Goal: Task Accomplishment & Management: Manage account settings

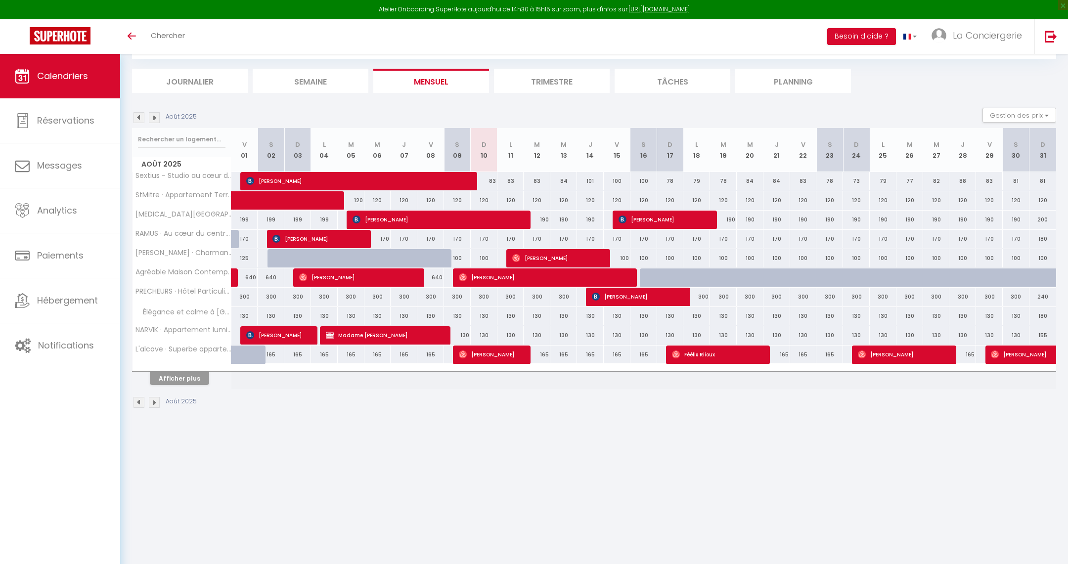
scroll to position [35, 0]
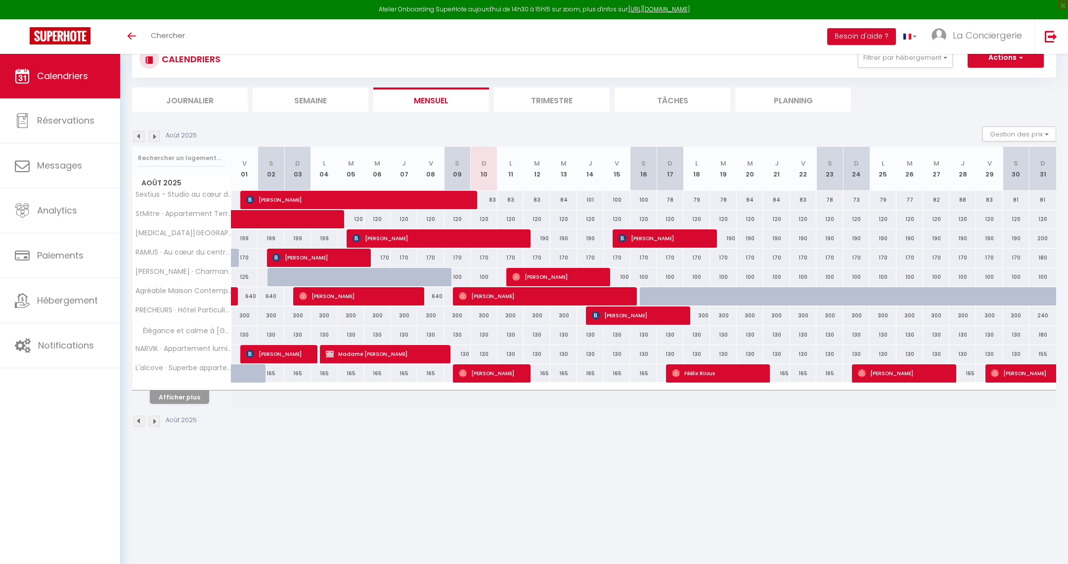
click at [139, 133] on img at bounding box center [139, 136] width 11 height 11
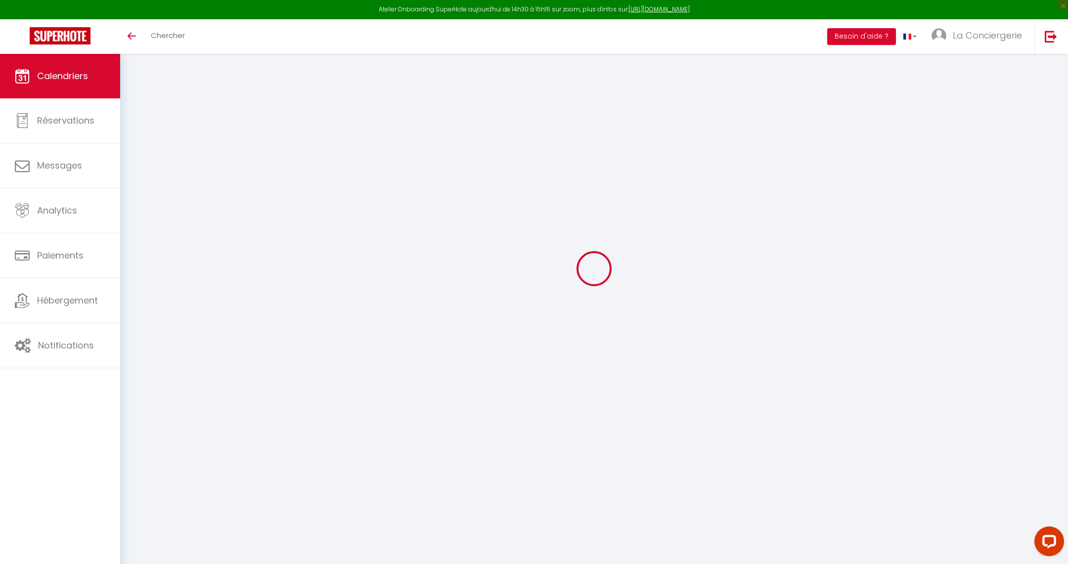
scroll to position [0, 0]
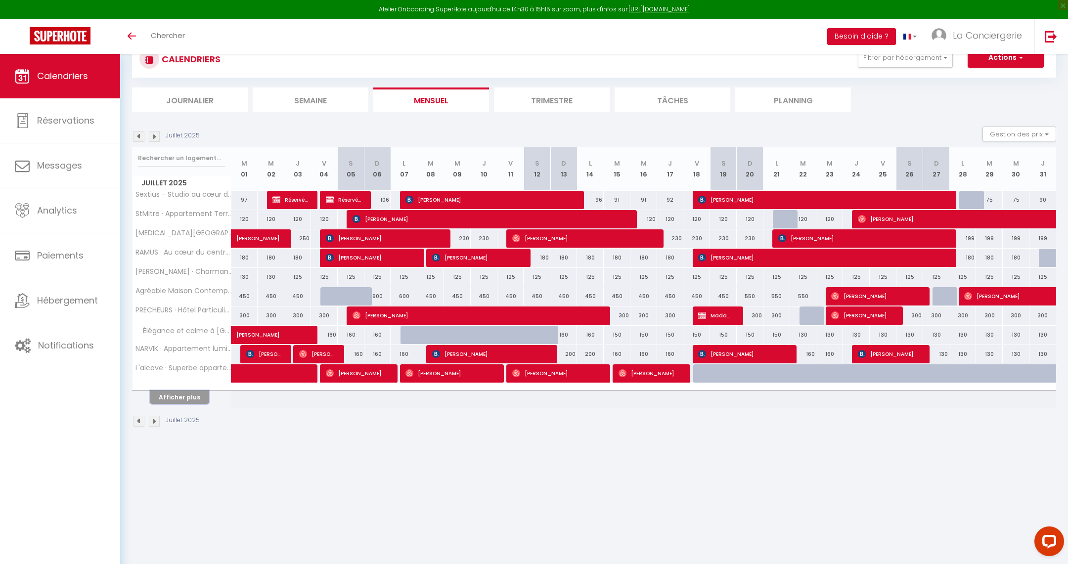
click at [185, 396] on button "Afficher plus" at bounding box center [179, 397] width 59 height 13
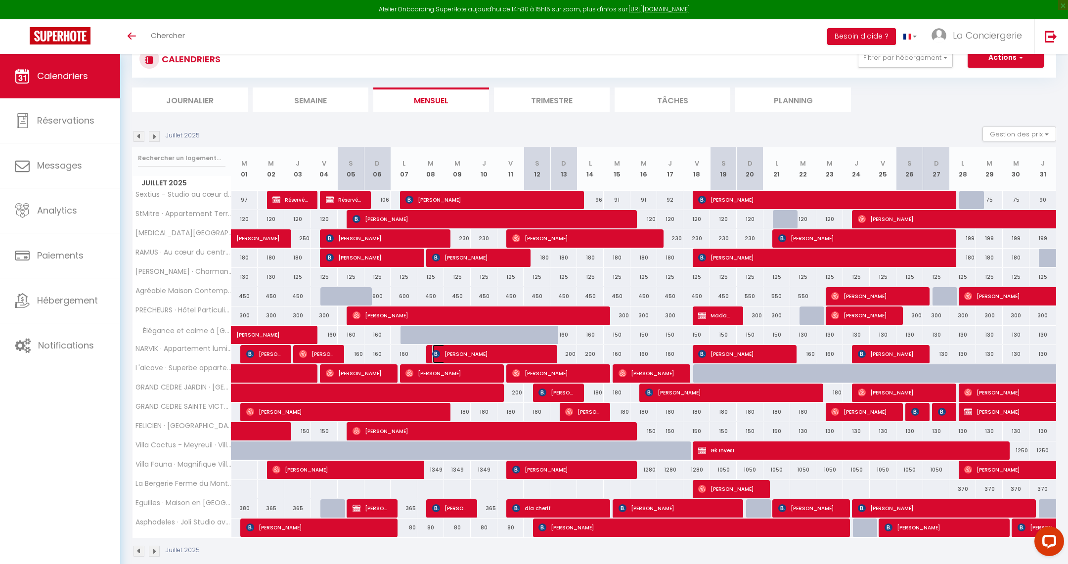
click at [500, 355] on span "Roberta Rodrigues" at bounding box center [490, 354] width 116 height 19
select select "OK"
select select "KO"
select select "0"
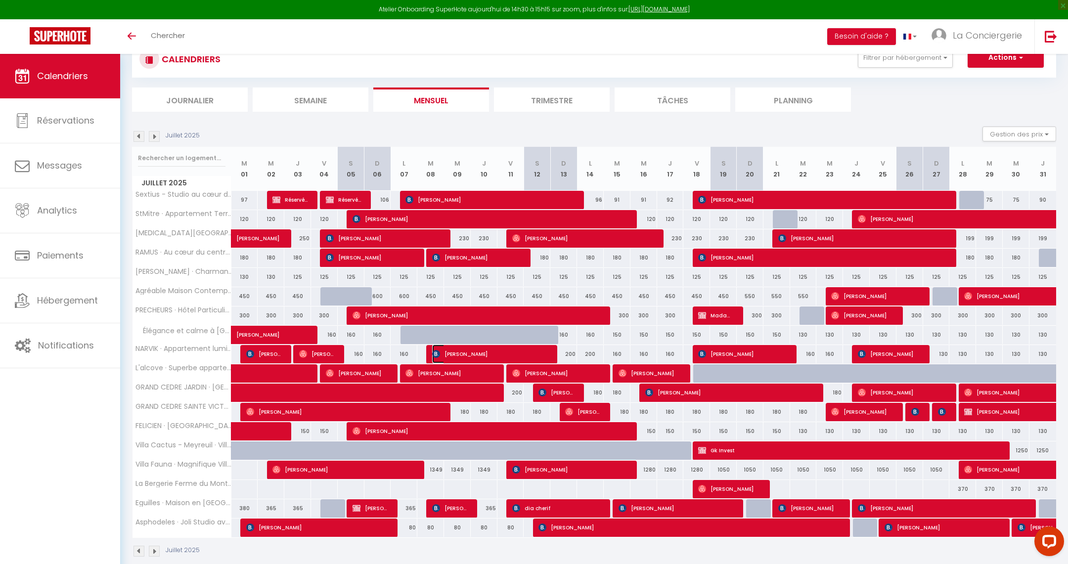
select select "1"
select select
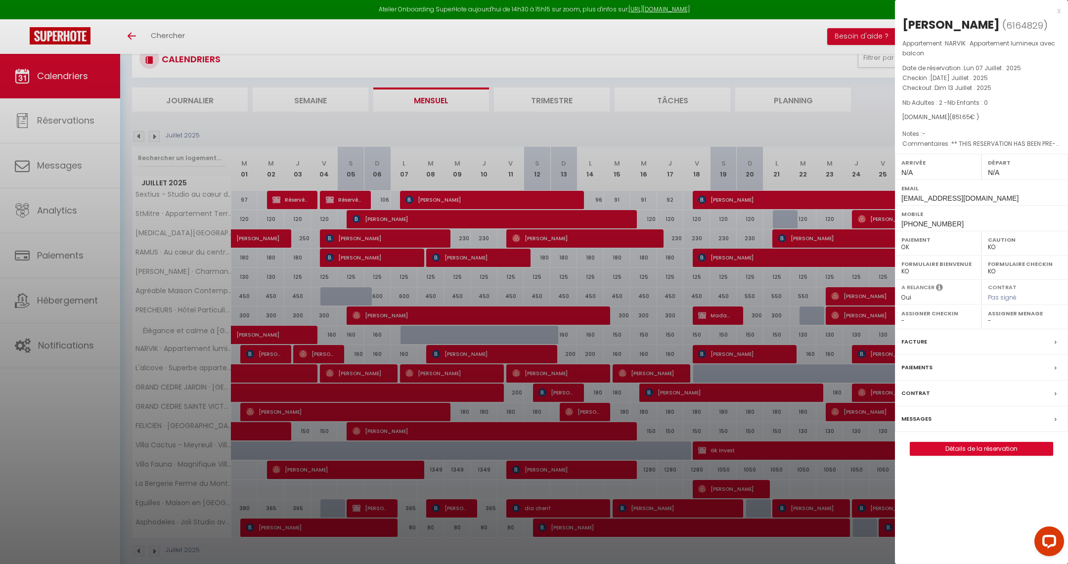
click at [929, 336] on div "Facture" at bounding box center [981, 342] width 173 height 26
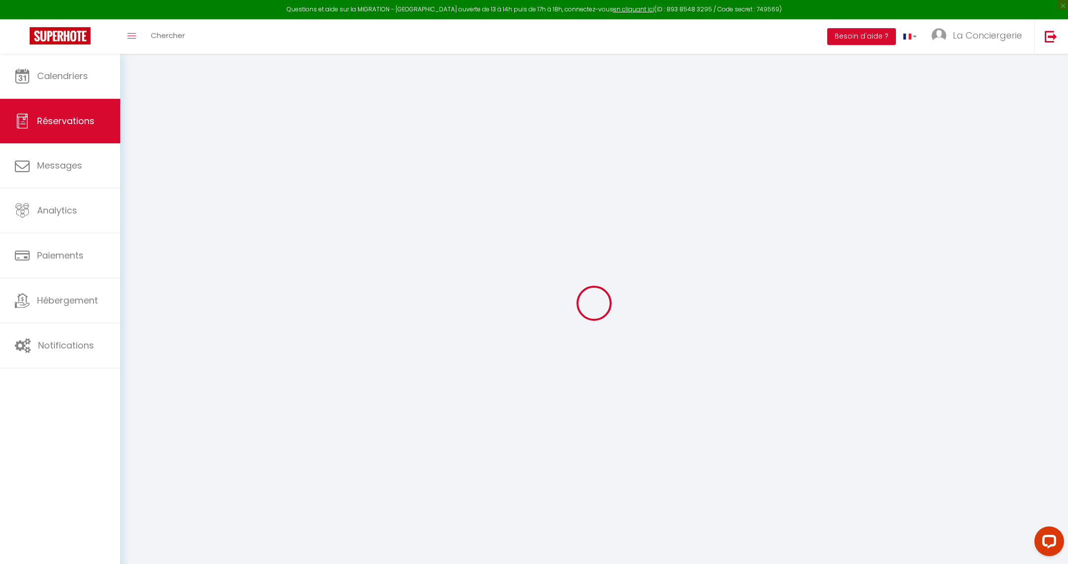
select select "cleaning"
select select "taxes"
select select
checkbox input "false"
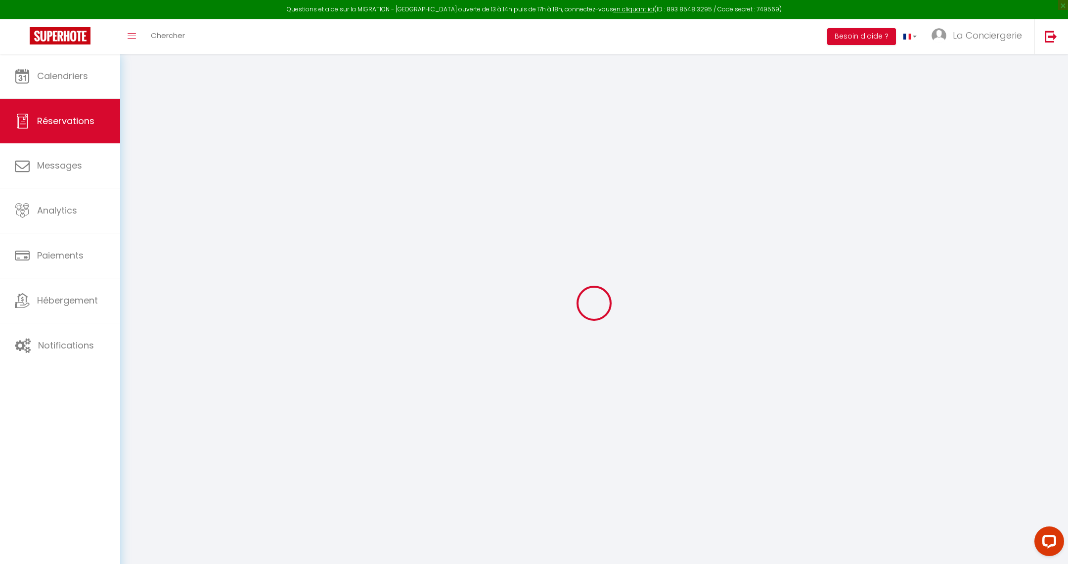
type textarea "** THIS RESERVATION HAS BEEN PRE-PAID ** BOOKING NOTE : Payment charge is EUR 1…"
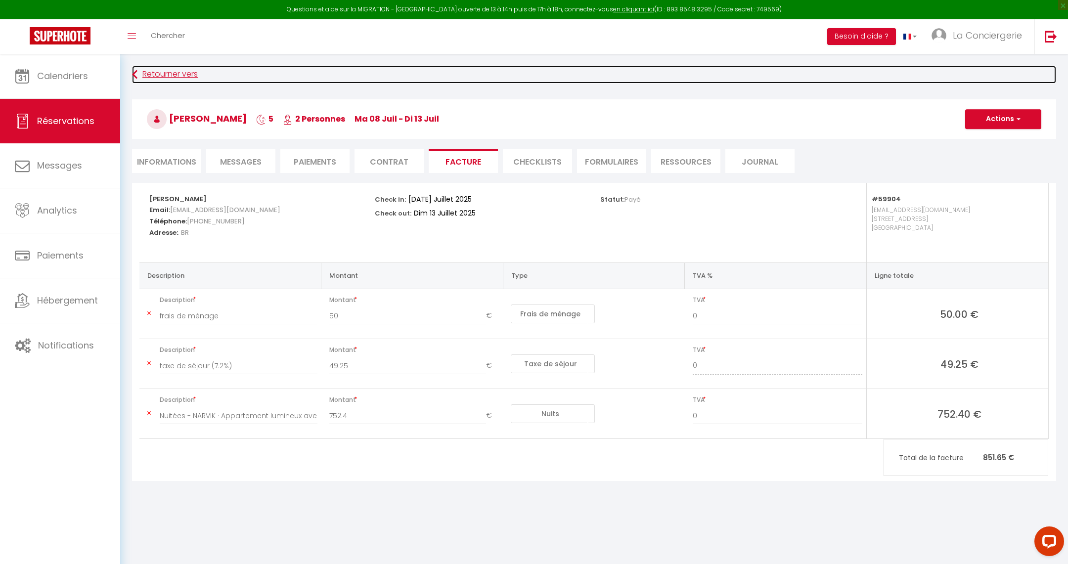
click at [180, 75] on link "Retourner vers" at bounding box center [594, 75] width 924 height 18
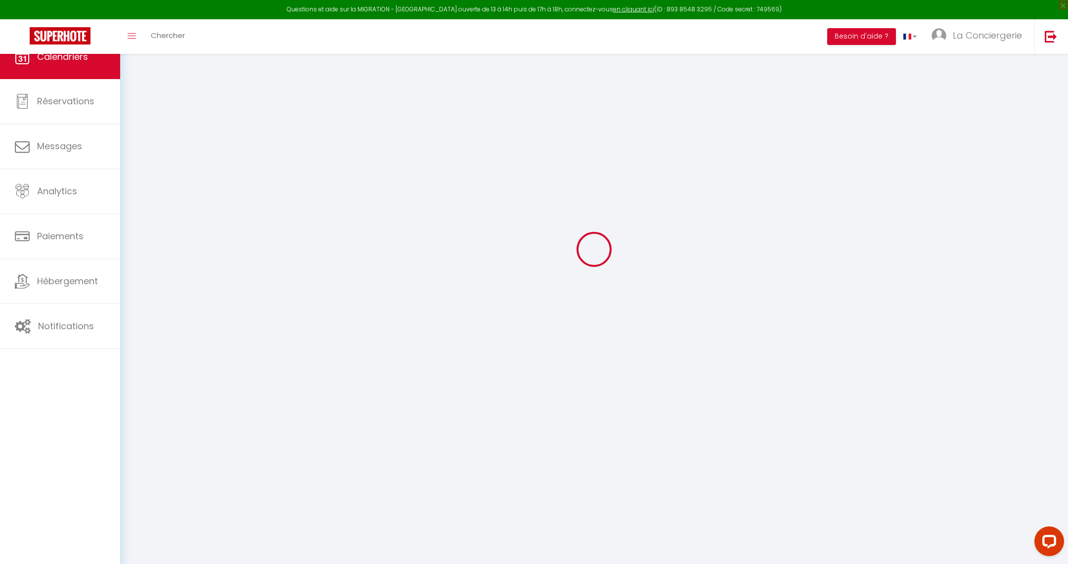
scroll to position [53, 0]
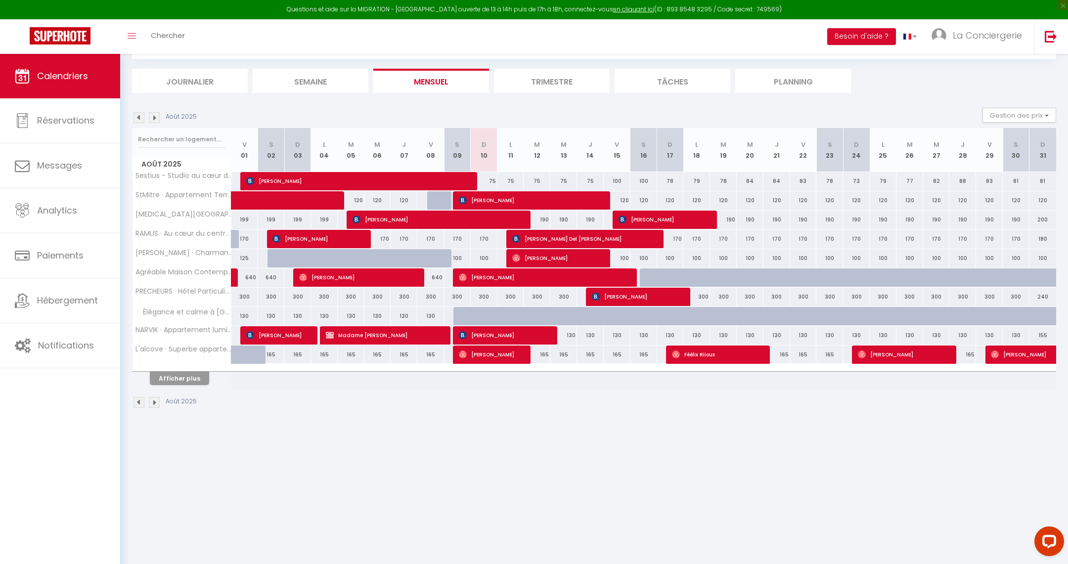
click at [139, 116] on img at bounding box center [139, 117] width 11 height 11
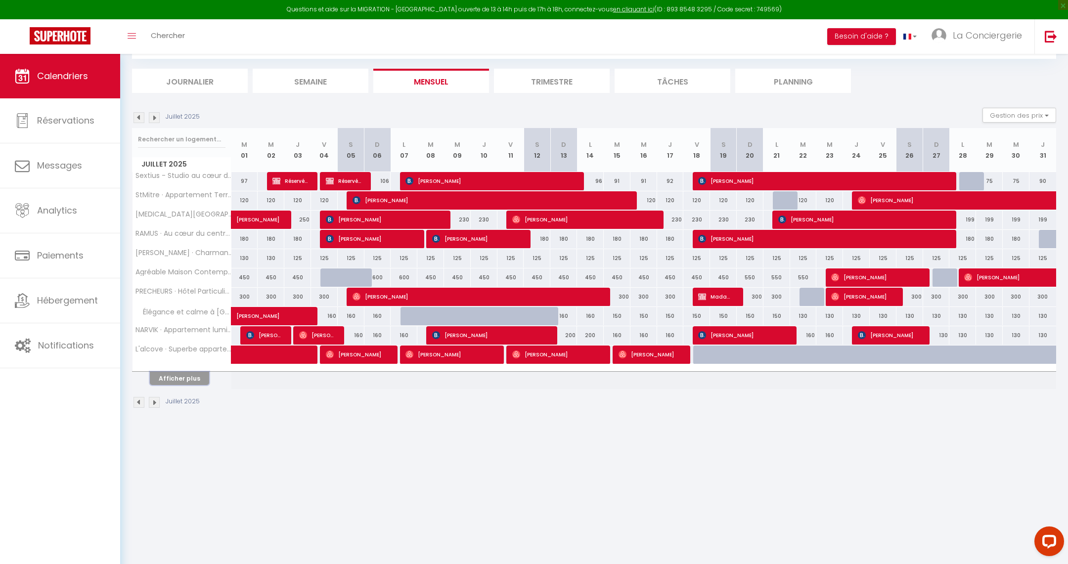
click at [168, 372] on button "Afficher plus" at bounding box center [179, 378] width 59 height 13
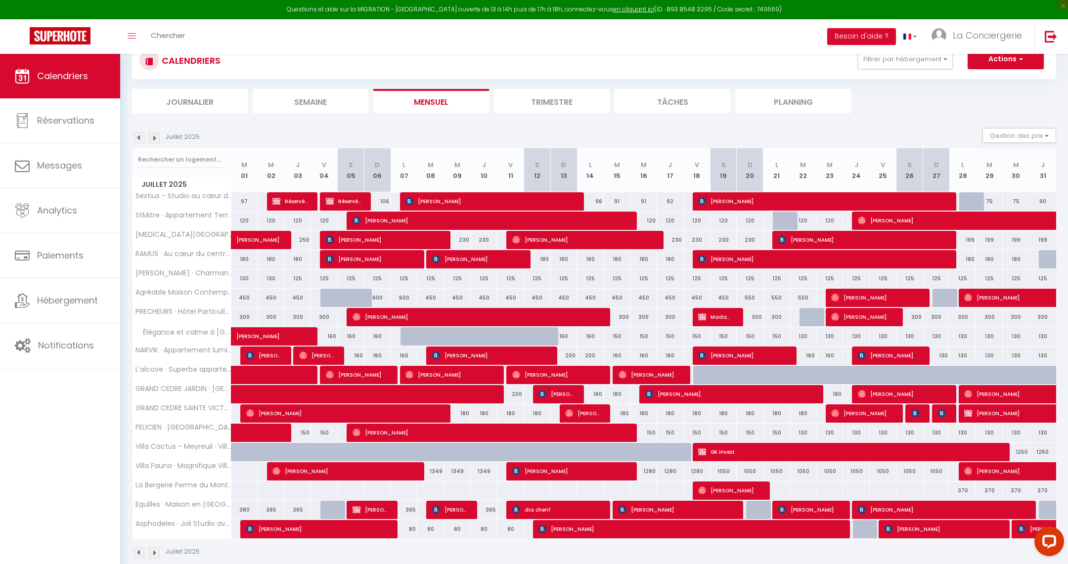
scroll to position [22, 0]
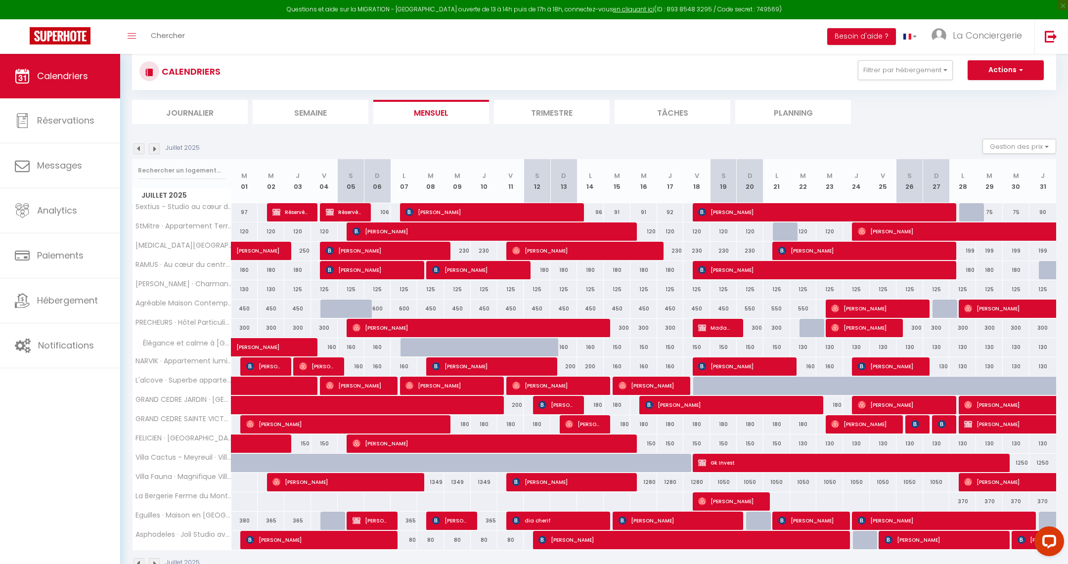
click at [135, 149] on img at bounding box center [139, 148] width 11 height 11
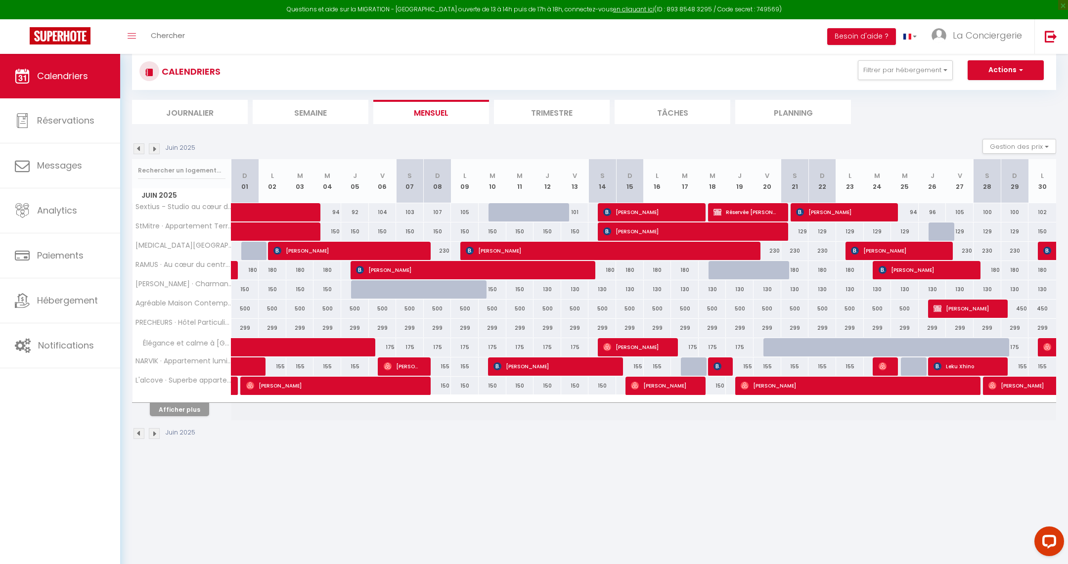
click at [153, 147] on img at bounding box center [154, 148] width 11 height 11
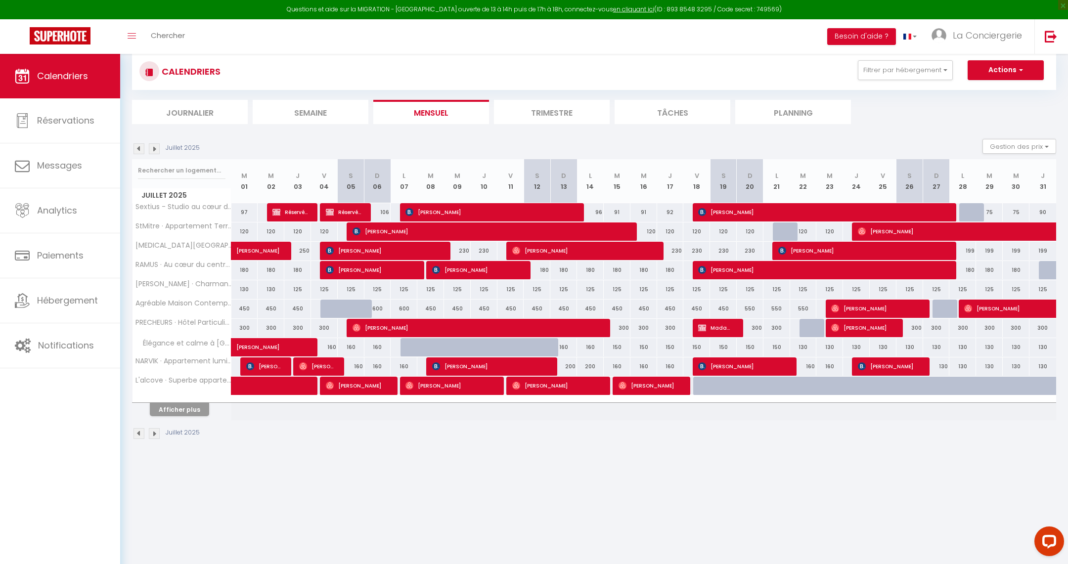
click at [137, 432] on img at bounding box center [139, 433] width 11 height 11
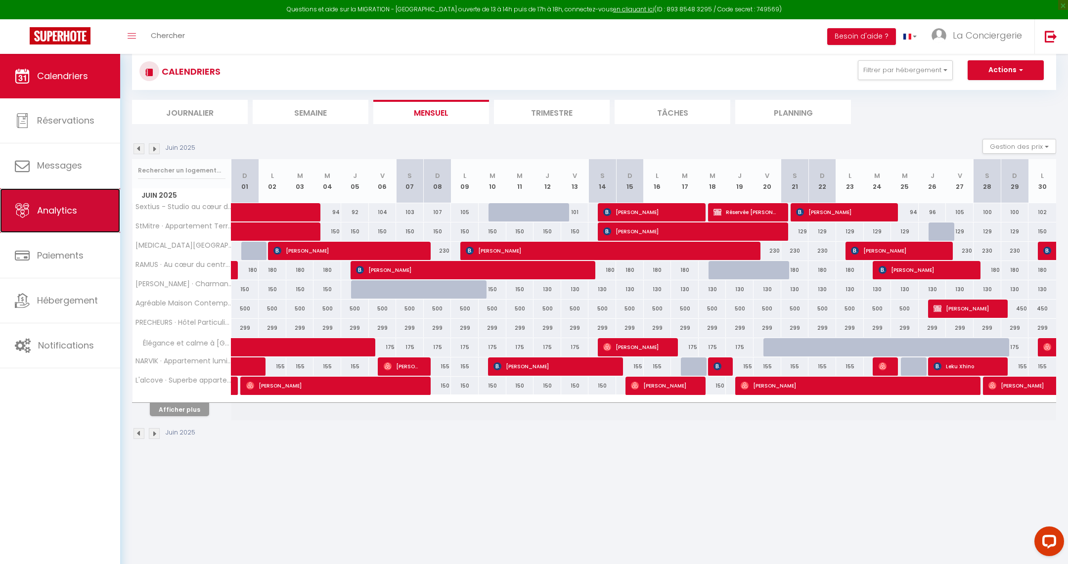
click at [72, 212] on span "Analytics" at bounding box center [57, 210] width 40 height 12
click at [155, 430] on img at bounding box center [154, 433] width 11 height 11
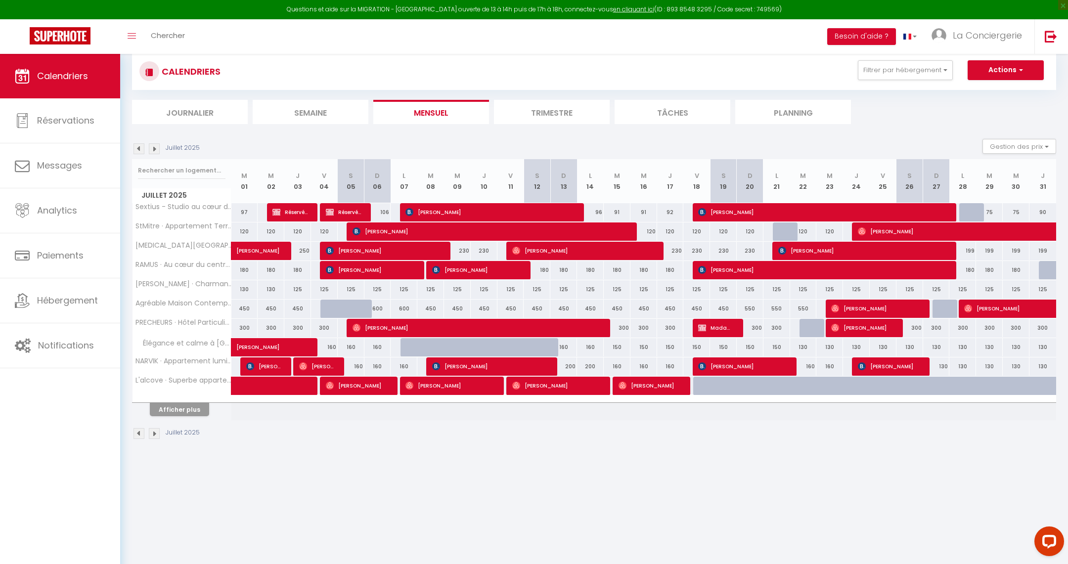
click at [155, 430] on img at bounding box center [154, 433] width 11 height 11
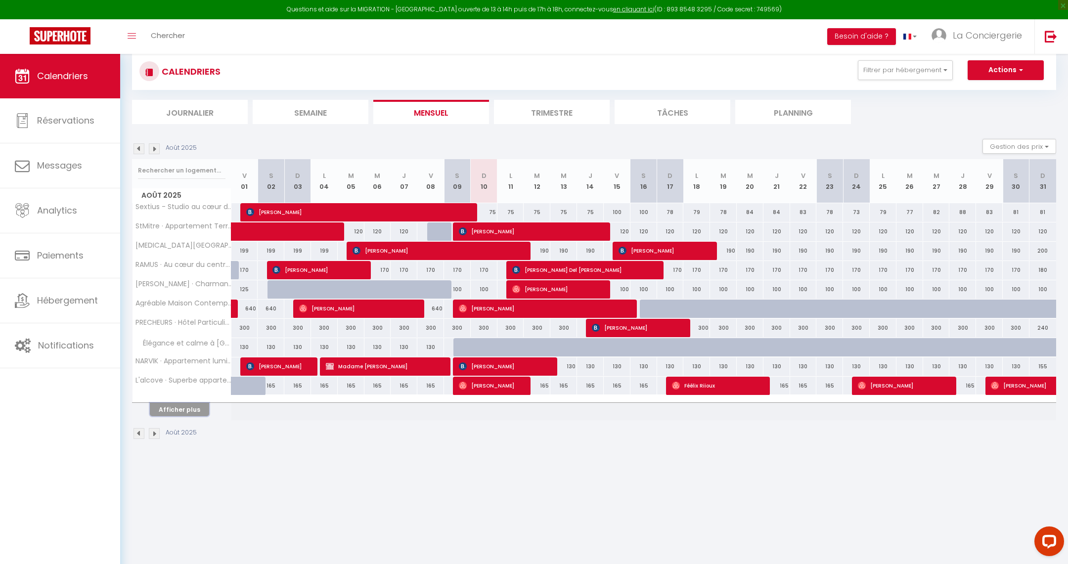
click at [192, 405] on button "Afficher plus" at bounding box center [179, 409] width 59 height 13
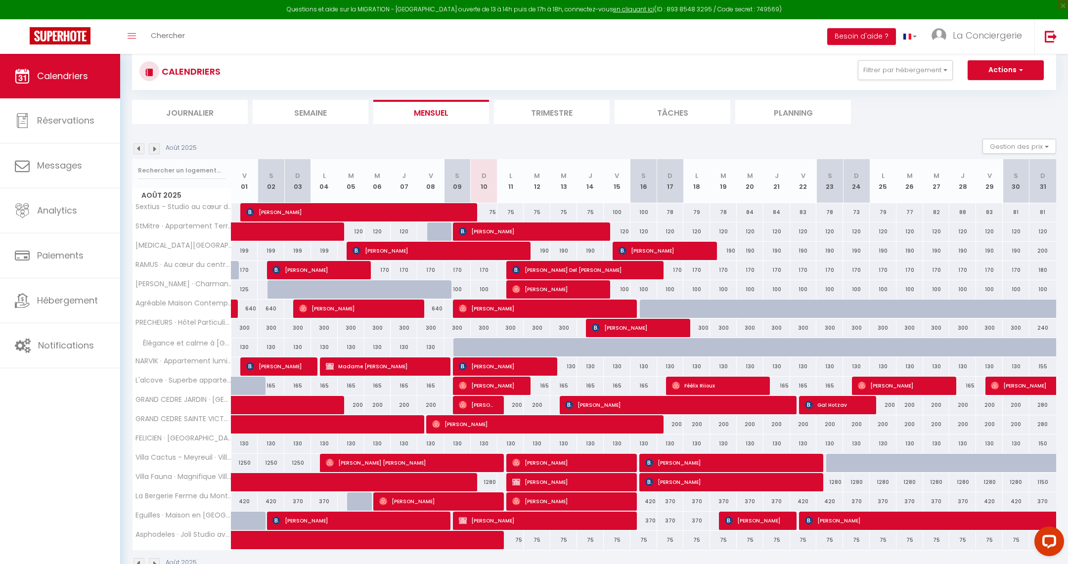
click at [139, 150] on img at bounding box center [139, 148] width 11 height 11
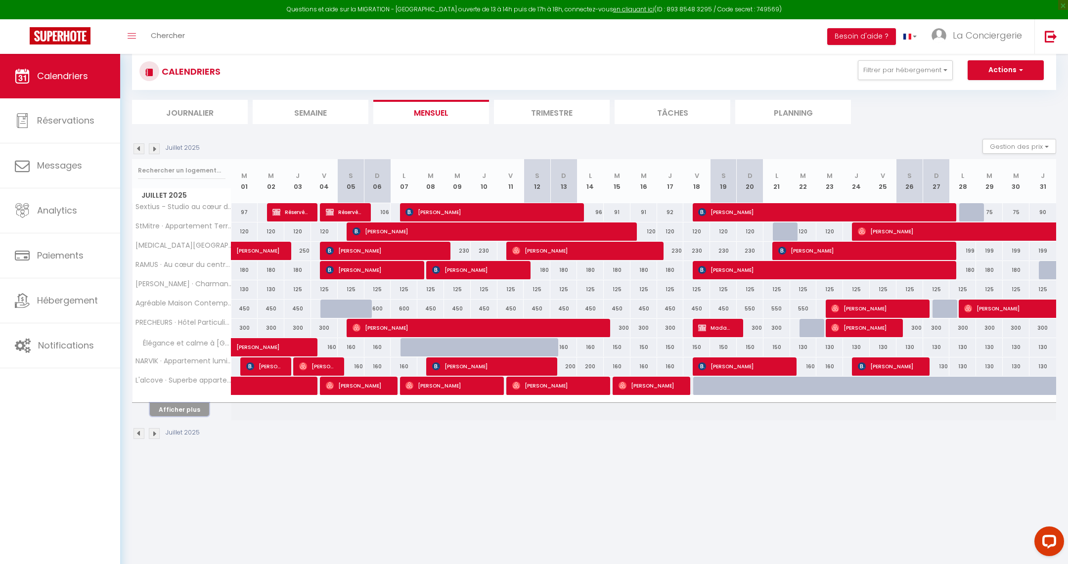
click at [192, 406] on button "Afficher plus" at bounding box center [179, 409] width 59 height 13
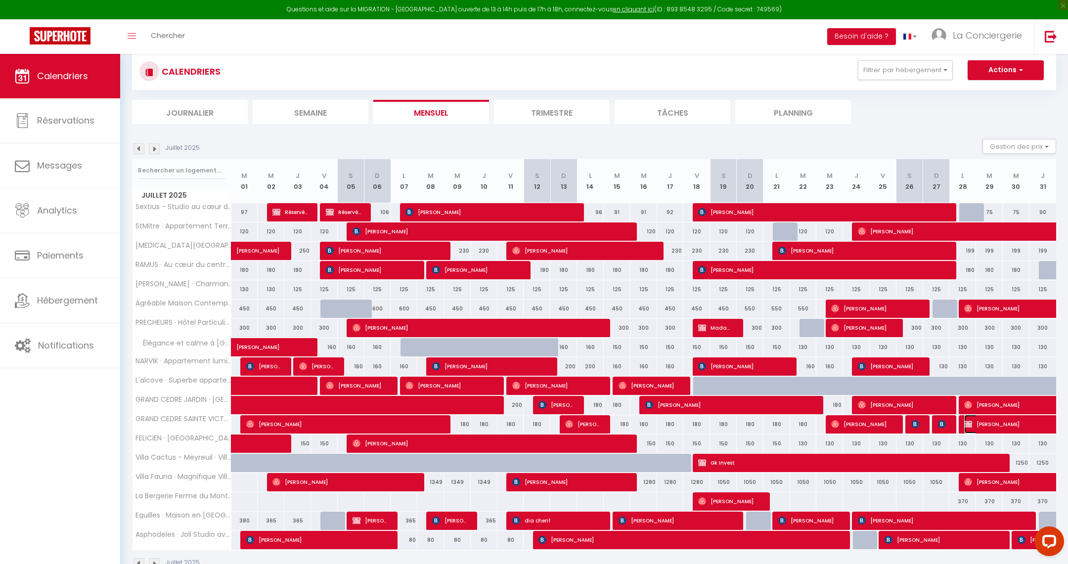
click at [989, 426] on span "Marcel Cristini" at bounding box center [1089, 424] width 250 height 19
select select "OK"
select select "KO"
select select "0"
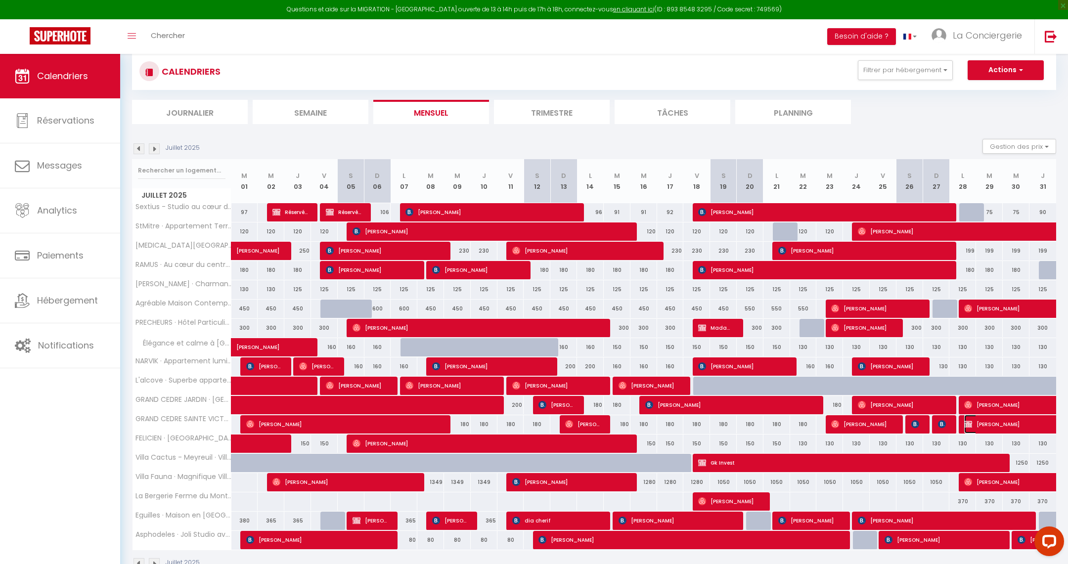
select select "1"
select select
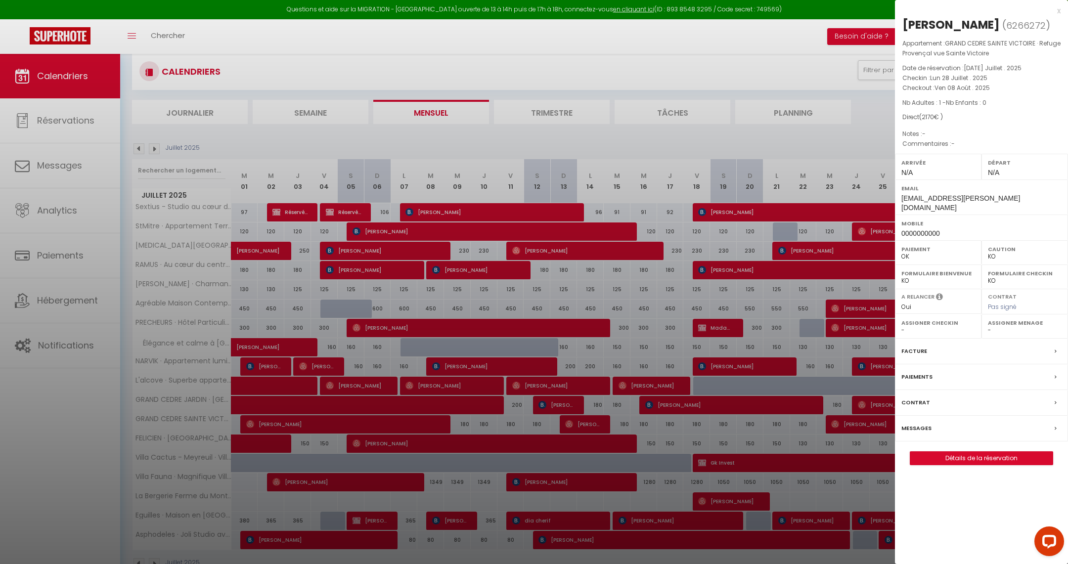
click at [805, 346] on div at bounding box center [534, 282] width 1068 height 564
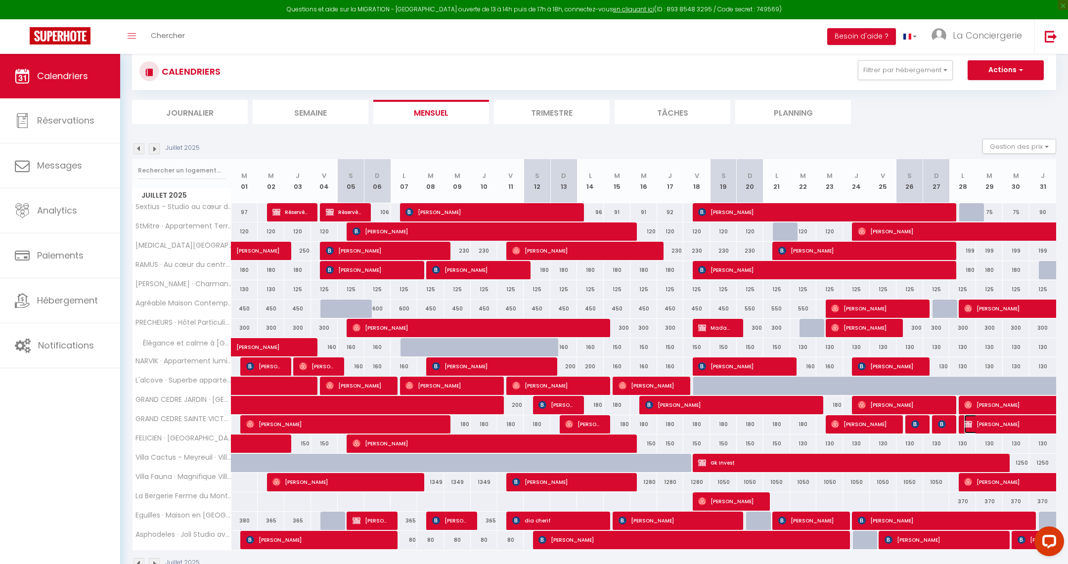
click at [989, 425] on span "Marcel Cristini" at bounding box center [1089, 424] width 250 height 19
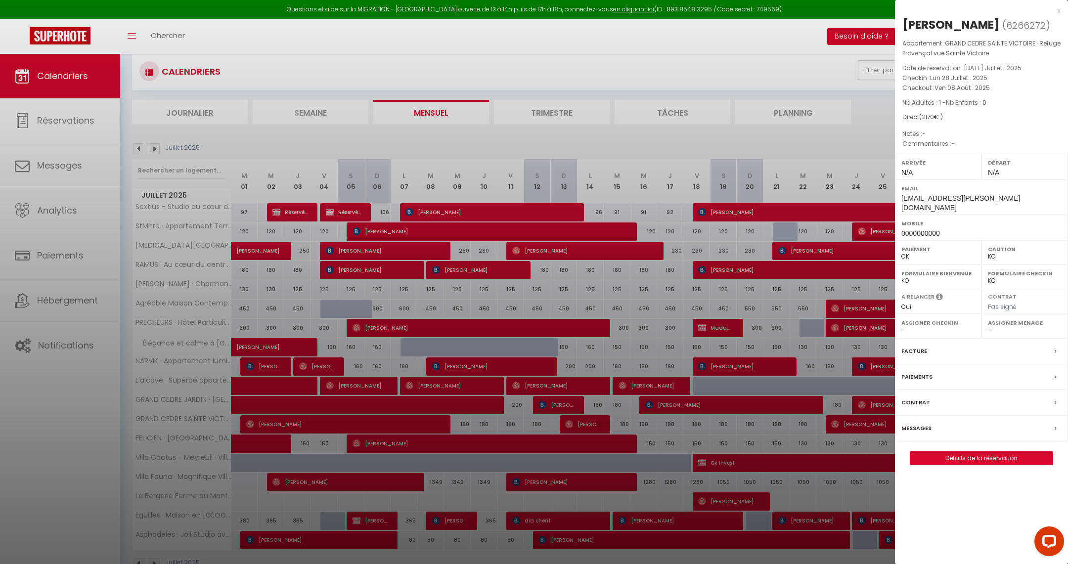
drag, startPoint x: 943, startPoint y: 120, endPoint x: 919, endPoint y: 120, distance: 23.7
click at [919, 120] on div "Direct ( 2170 € )" at bounding box center [981, 117] width 158 height 9
click at [493, 222] on div at bounding box center [534, 282] width 1068 height 564
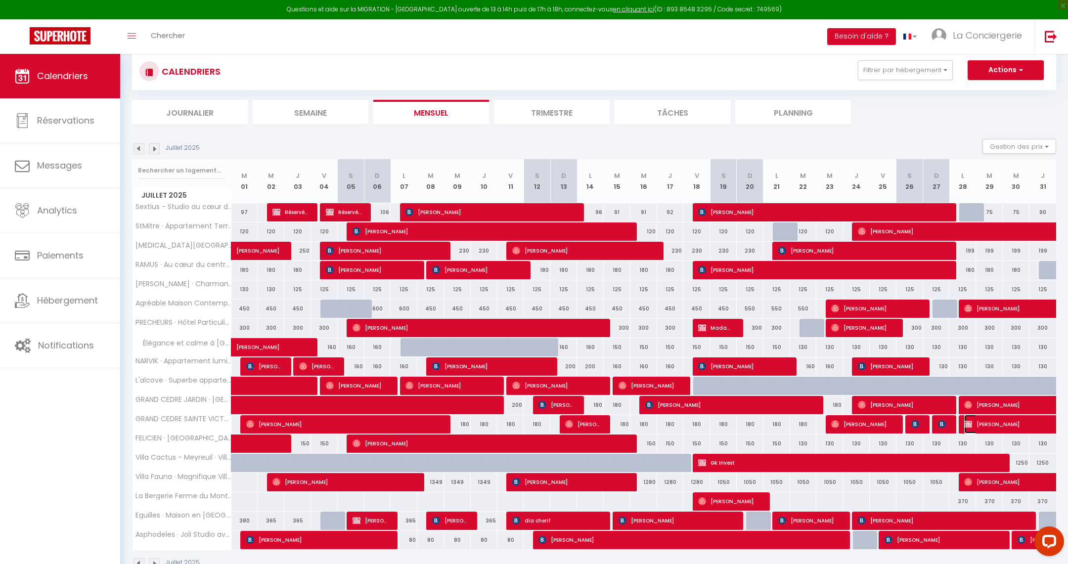
click at [993, 419] on span "Marcel Cristini" at bounding box center [1089, 424] width 250 height 19
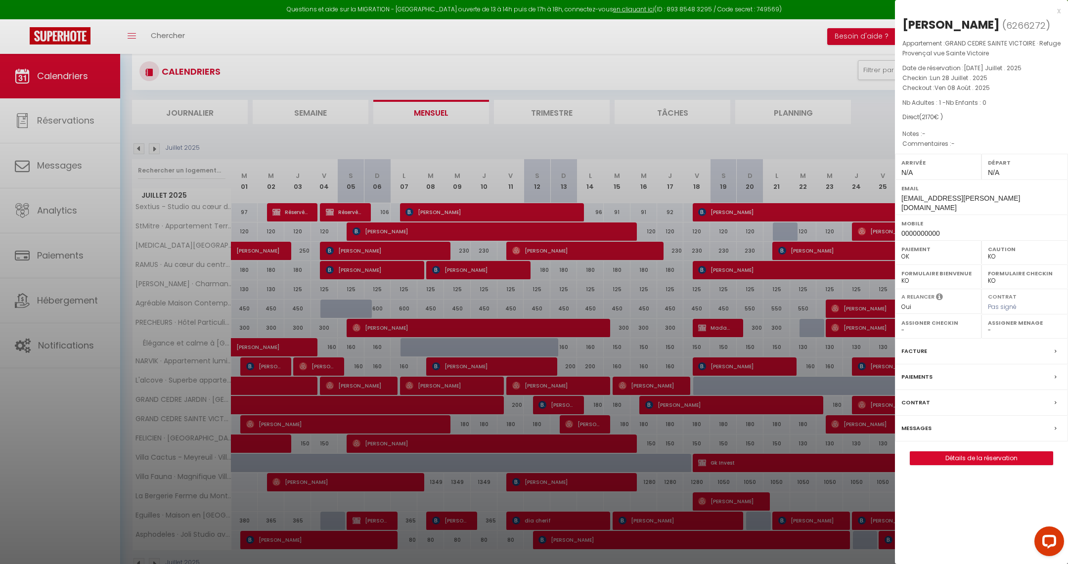
click at [933, 366] on div "Paiements" at bounding box center [981, 377] width 173 height 26
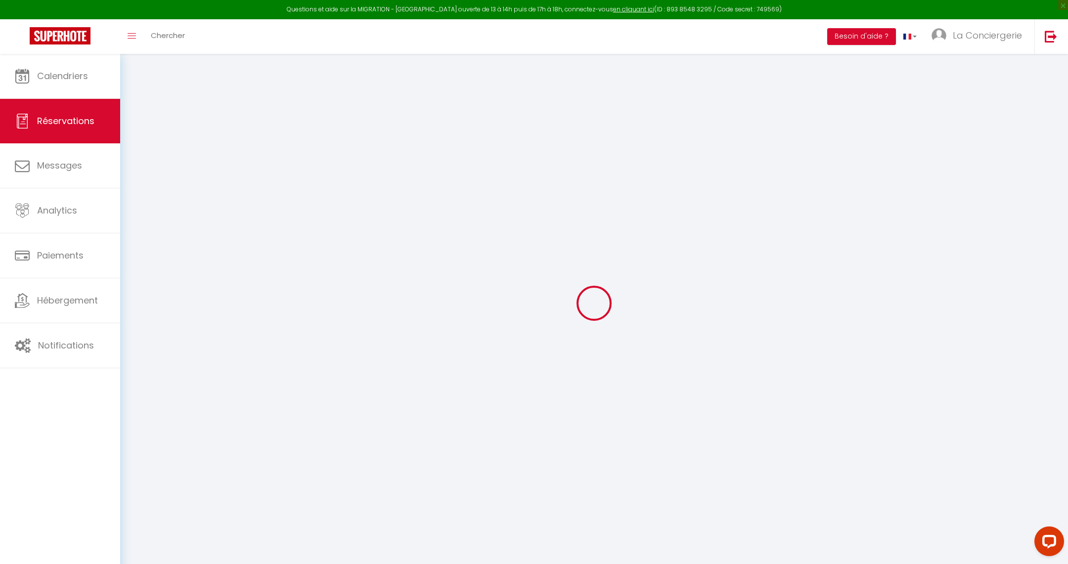
select select
checkbox input "false"
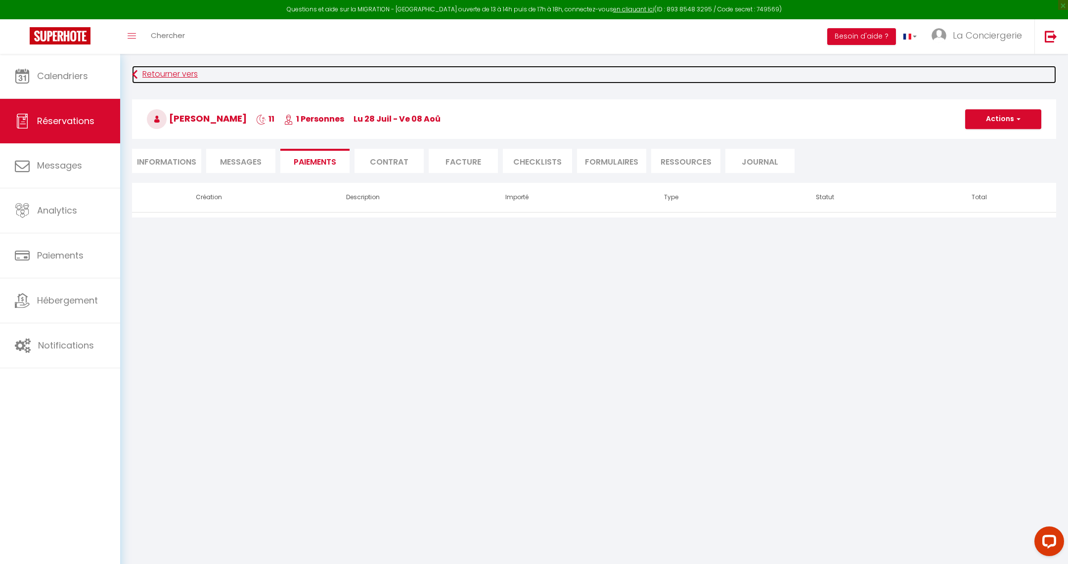
click at [152, 74] on link "Retourner vers" at bounding box center [594, 75] width 924 height 18
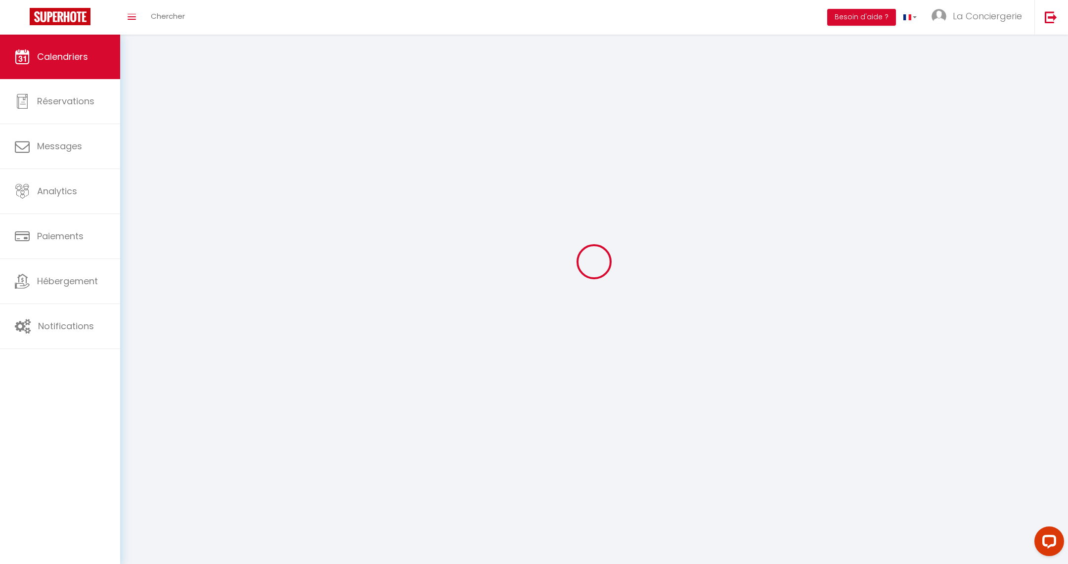
scroll to position [41, 0]
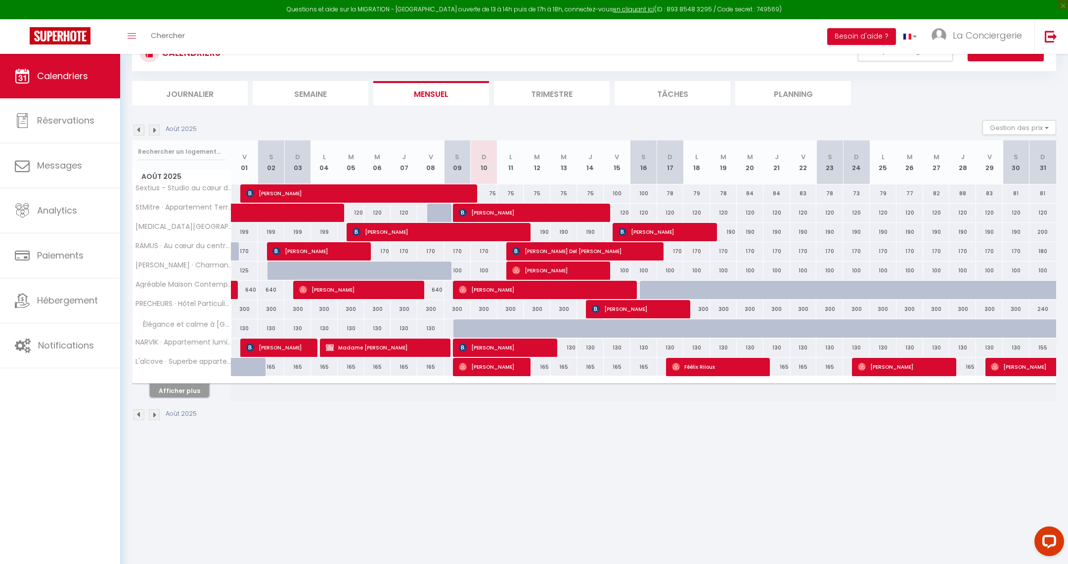
click at [186, 391] on button "Afficher plus" at bounding box center [179, 390] width 59 height 13
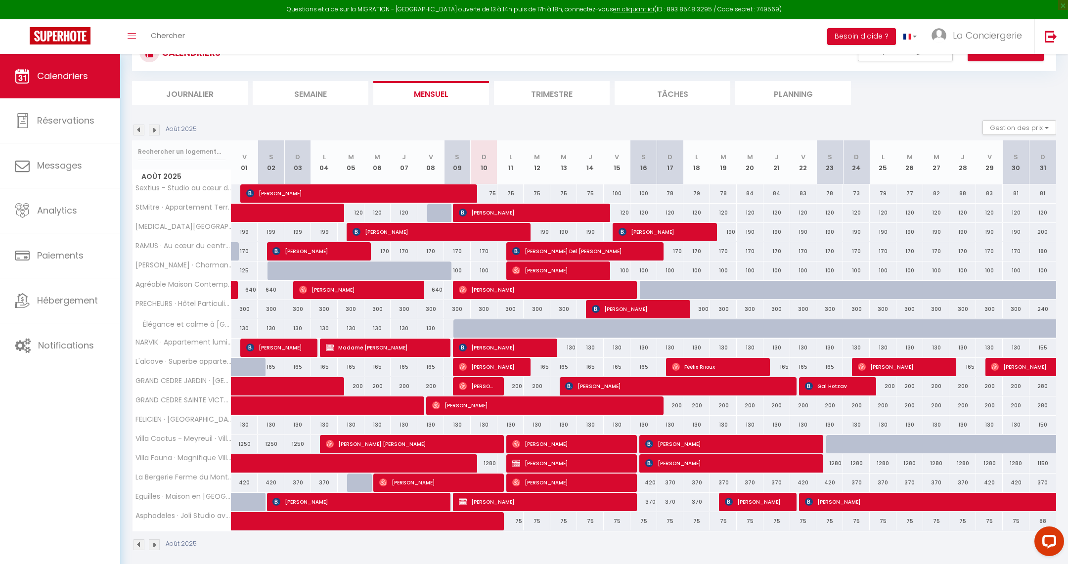
click at [138, 130] on img at bounding box center [139, 130] width 11 height 11
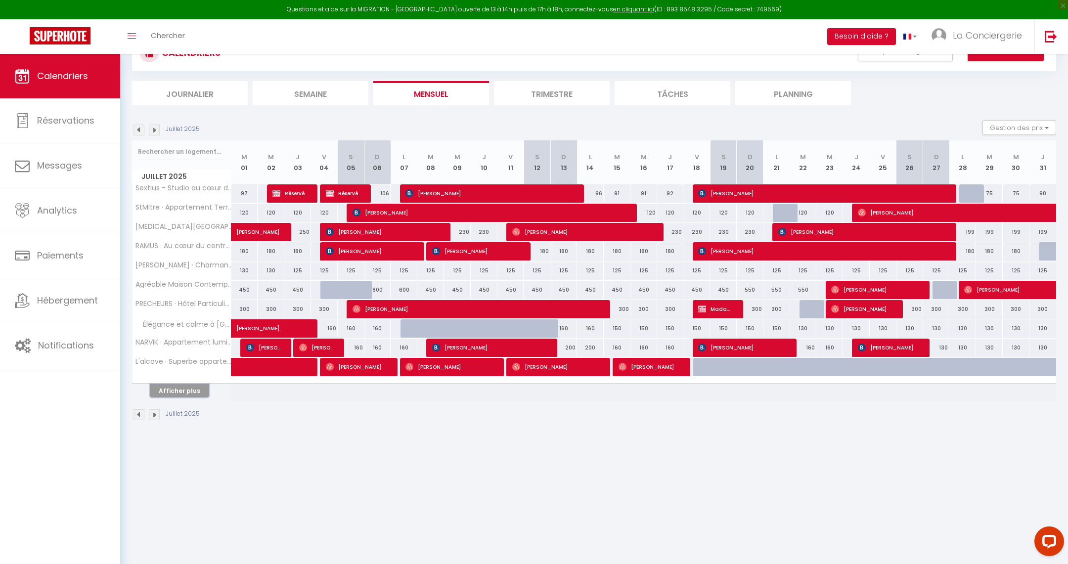
click at [179, 384] on button "Afficher plus" at bounding box center [179, 390] width 59 height 13
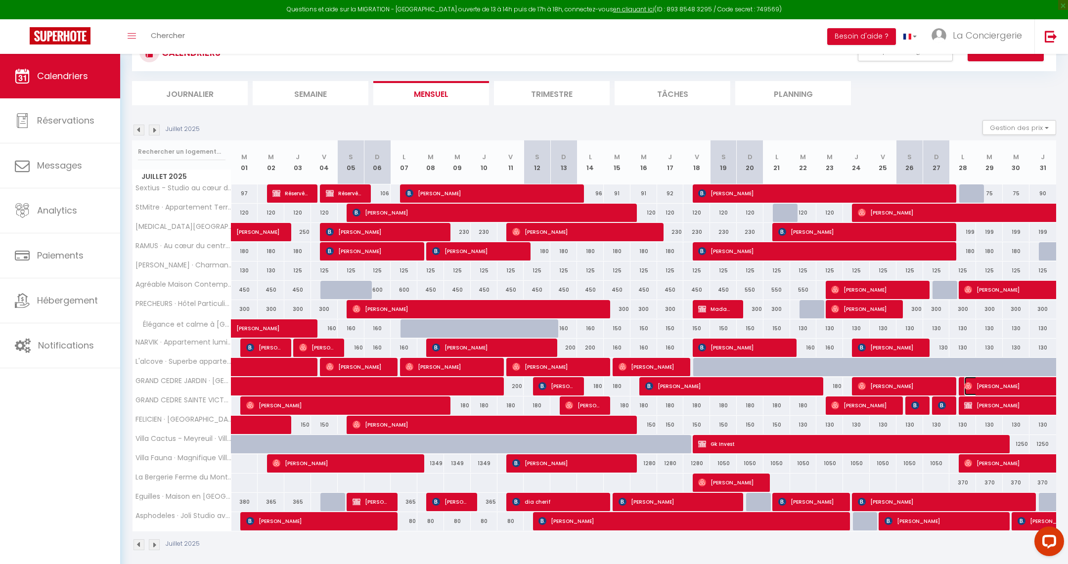
click at [991, 381] on span "Nicolas Thiboutot" at bounding box center [1055, 386] width 182 height 19
select select "OK"
select select "0"
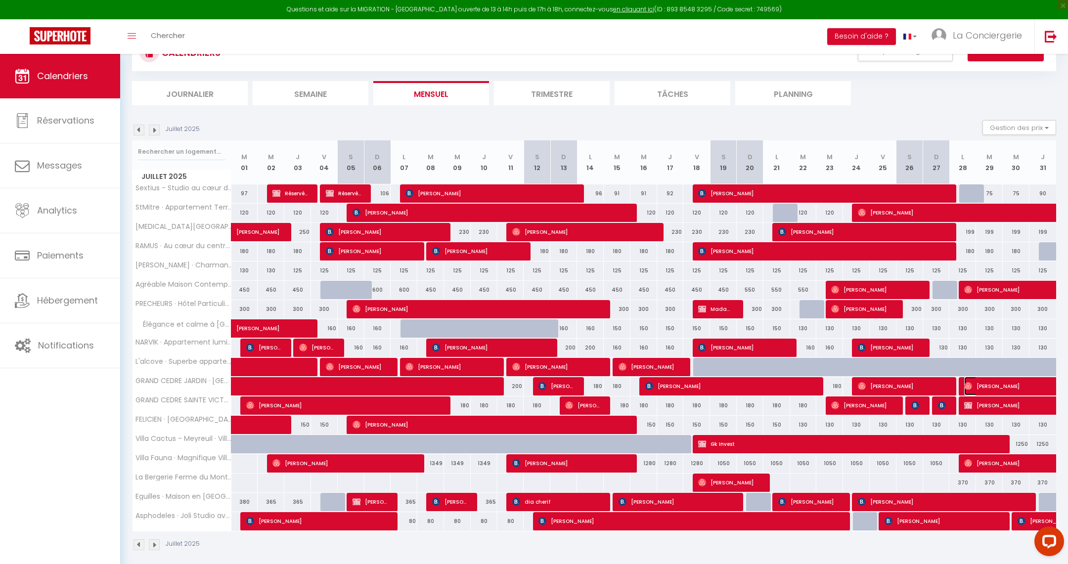
select select "1"
select select
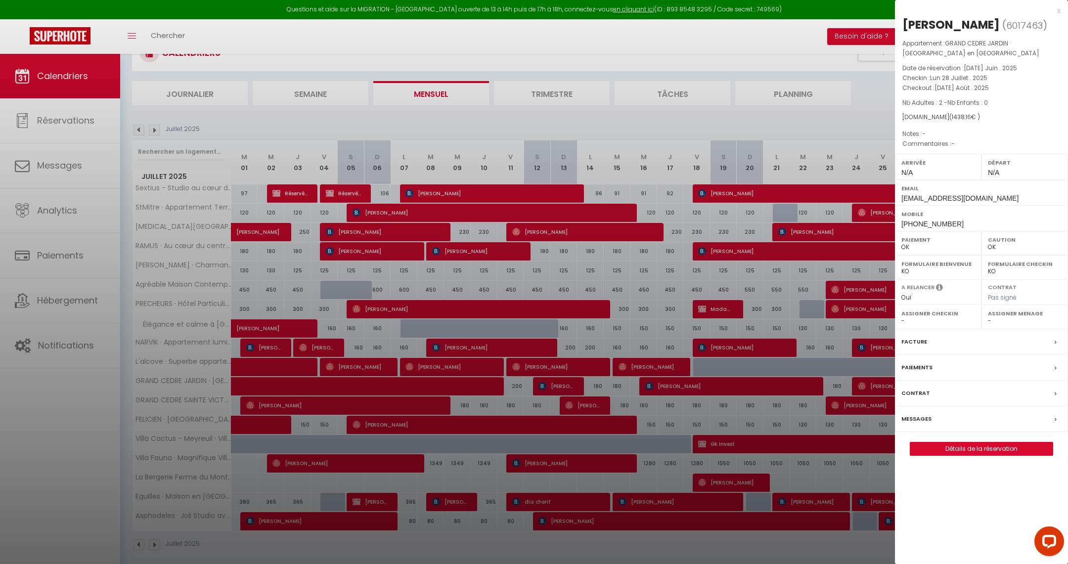
click at [830, 351] on div at bounding box center [534, 282] width 1068 height 564
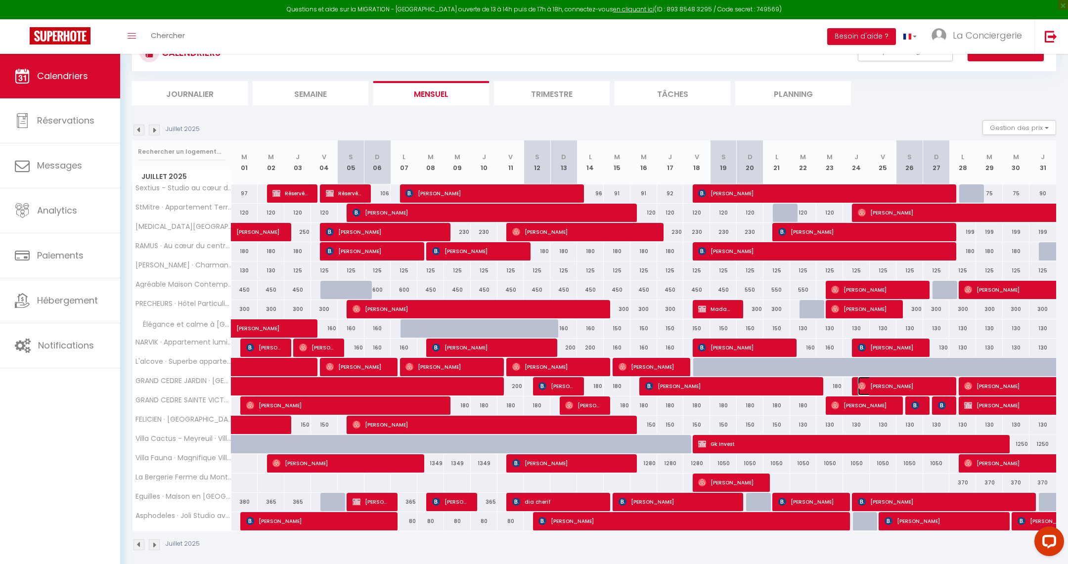
click at [869, 383] on span "Chiara-Fabienne Pantke" at bounding box center [902, 386] width 89 height 19
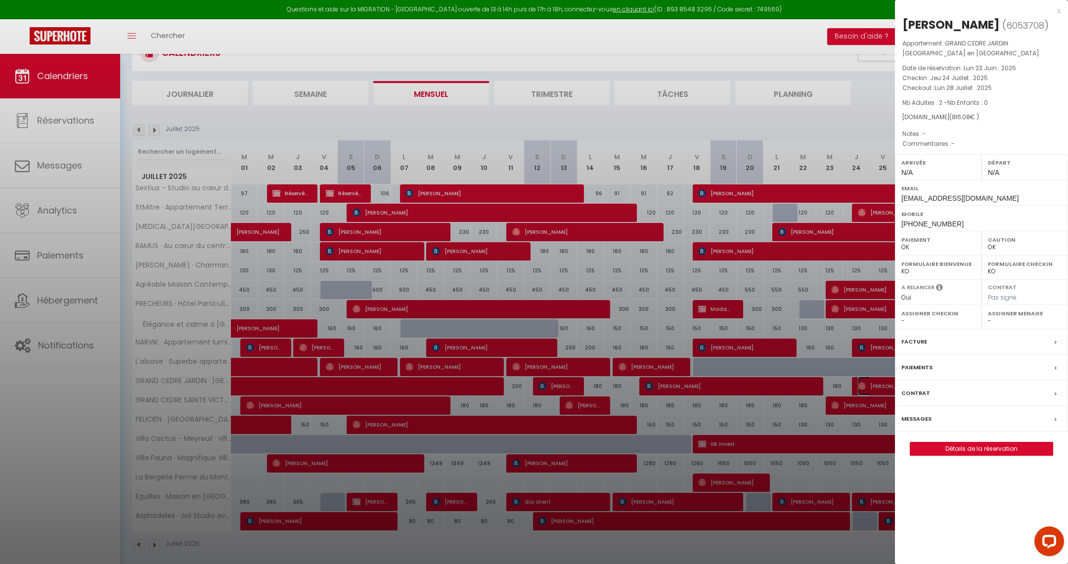
click at [811, 332] on div at bounding box center [534, 282] width 1068 height 564
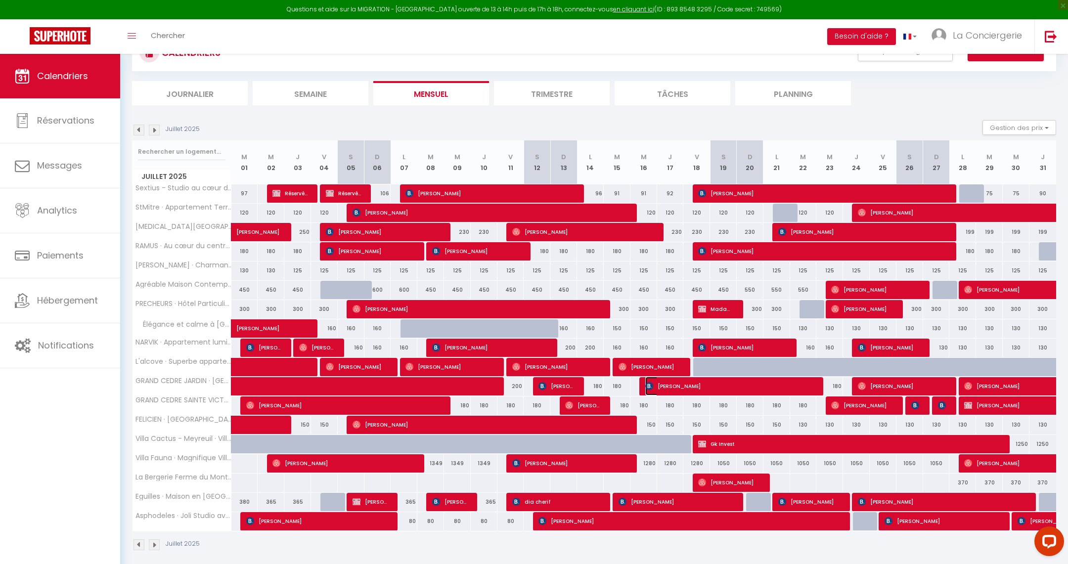
click at [735, 384] on span "Walter Van Cleemput" at bounding box center [729, 386] width 169 height 19
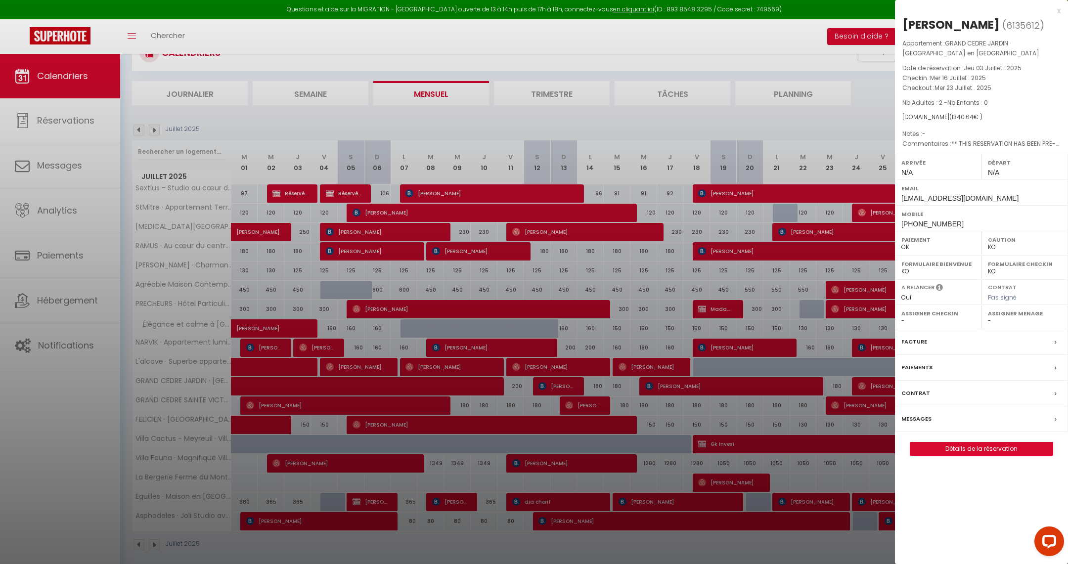
click at [722, 311] on div at bounding box center [534, 282] width 1068 height 564
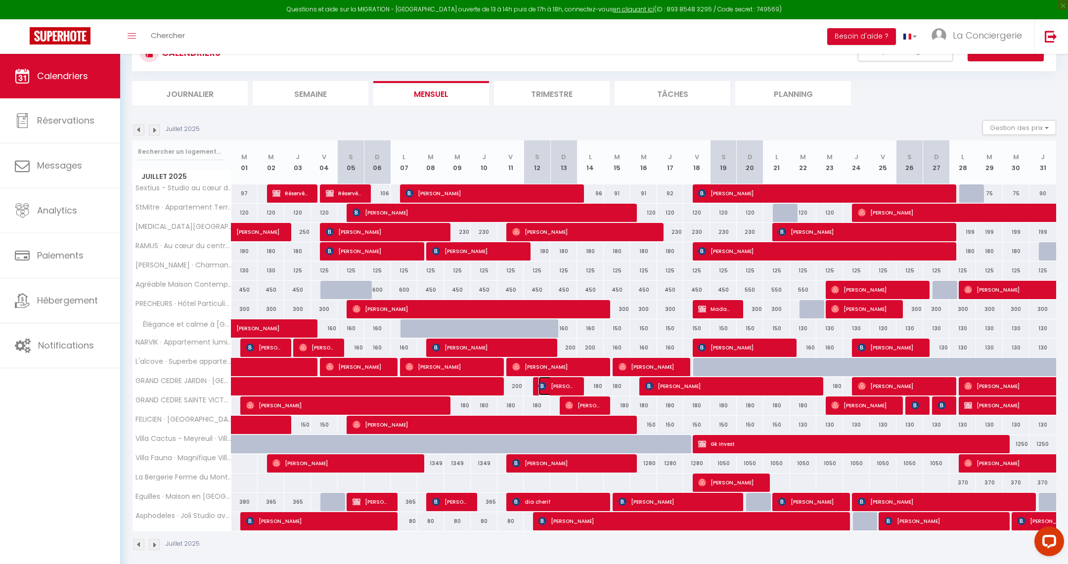
click at [564, 382] on span "Craig Richardson" at bounding box center [557, 386] width 36 height 19
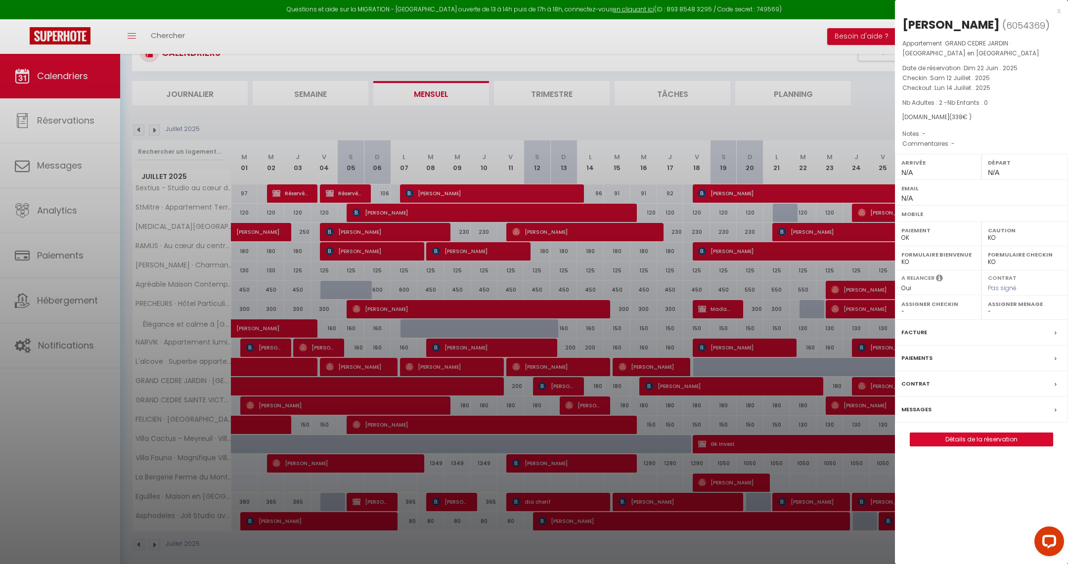
click at [631, 280] on div at bounding box center [534, 282] width 1068 height 564
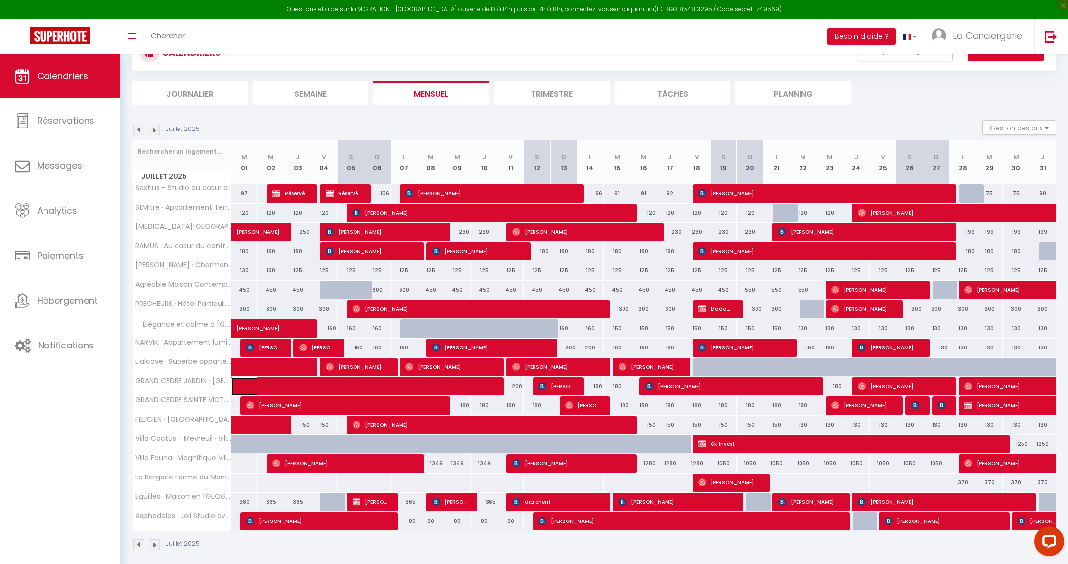
click at [469, 384] on span at bounding box center [359, 386] width 227 height 19
select select "OK"
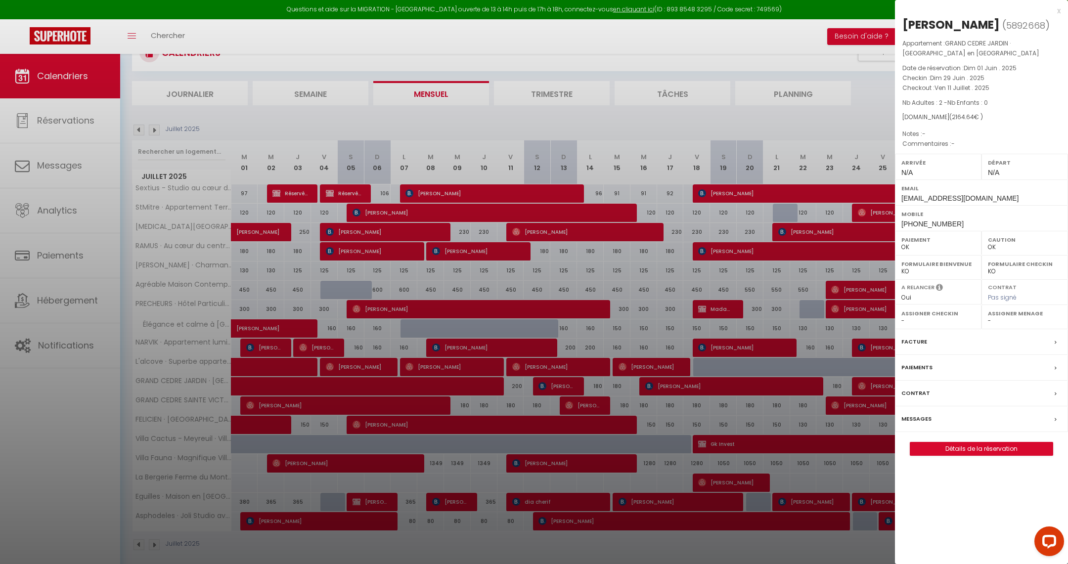
click at [582, 298] on div at bounding box center [534, 282] width 1068 height 564
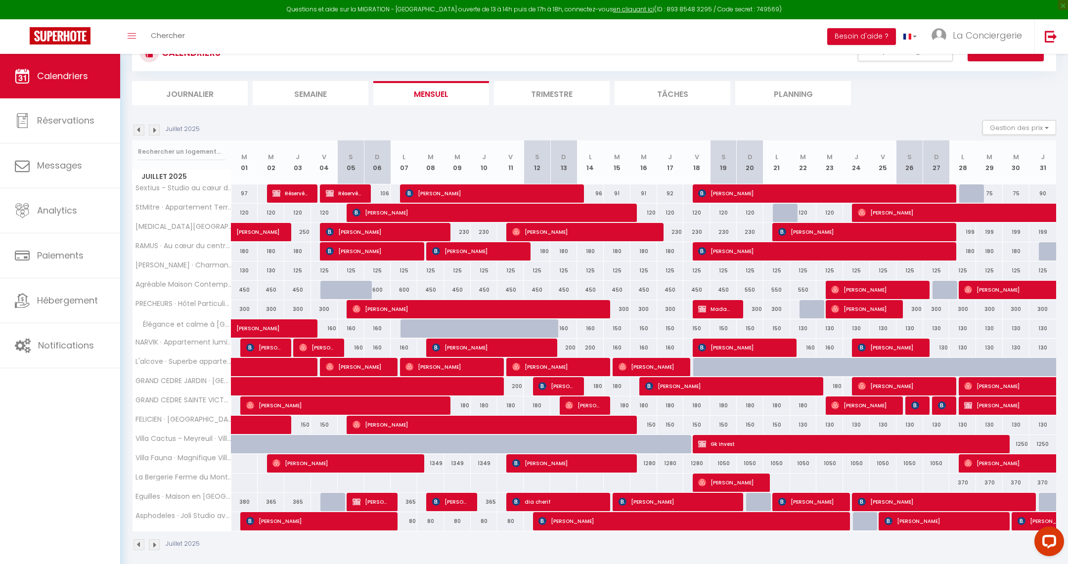
click at [151, 131] on img at bounding box center [154, 130] width 11 height 11
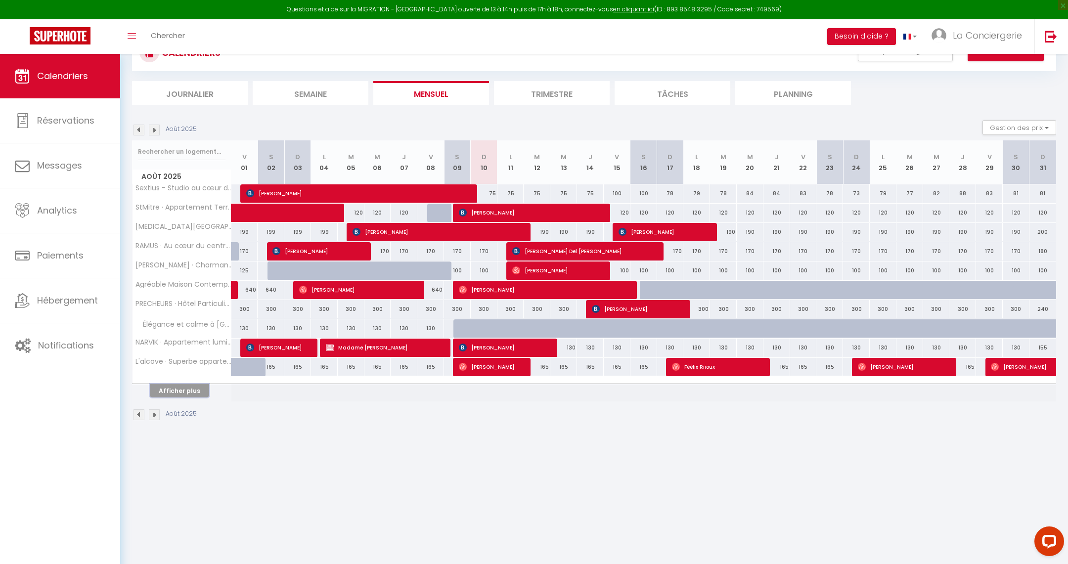
click at [175, 390] on button "Afficher plus" at bounding box center [179, 390] width 59 height 13
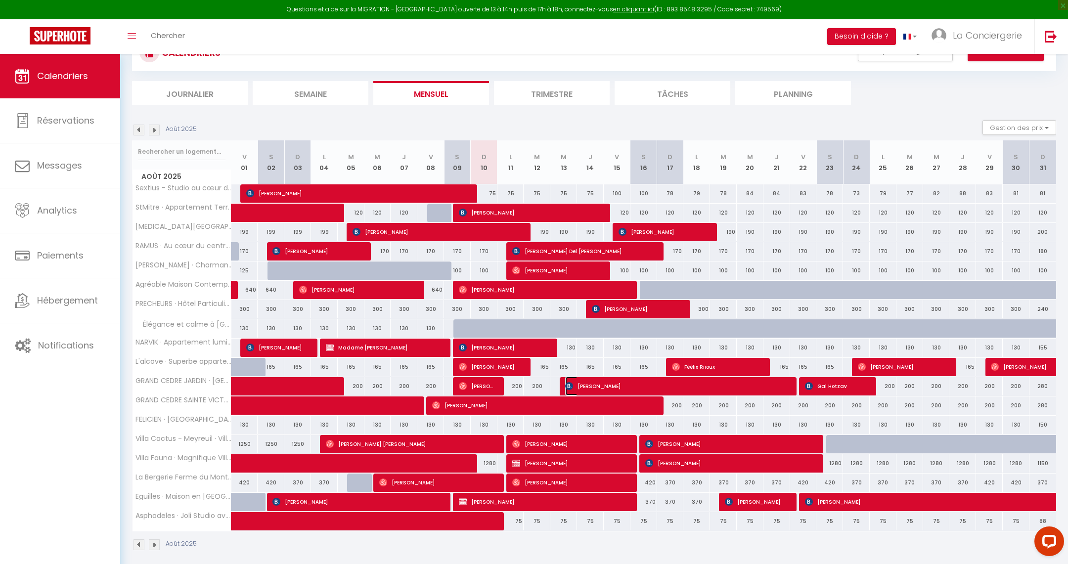
click at [674, 385] on span "[PERSON_NAME]" at bounding box center [676, 386] width 223 height 19
select select "KO"
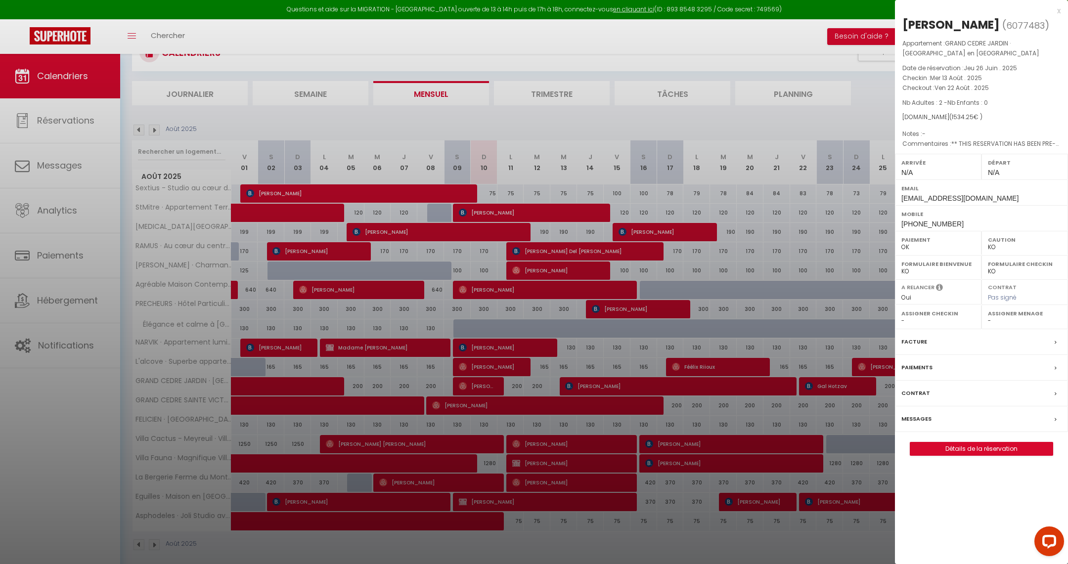
click at [588, 182] on div at bounding box center [534, 282] width 1068 height 564
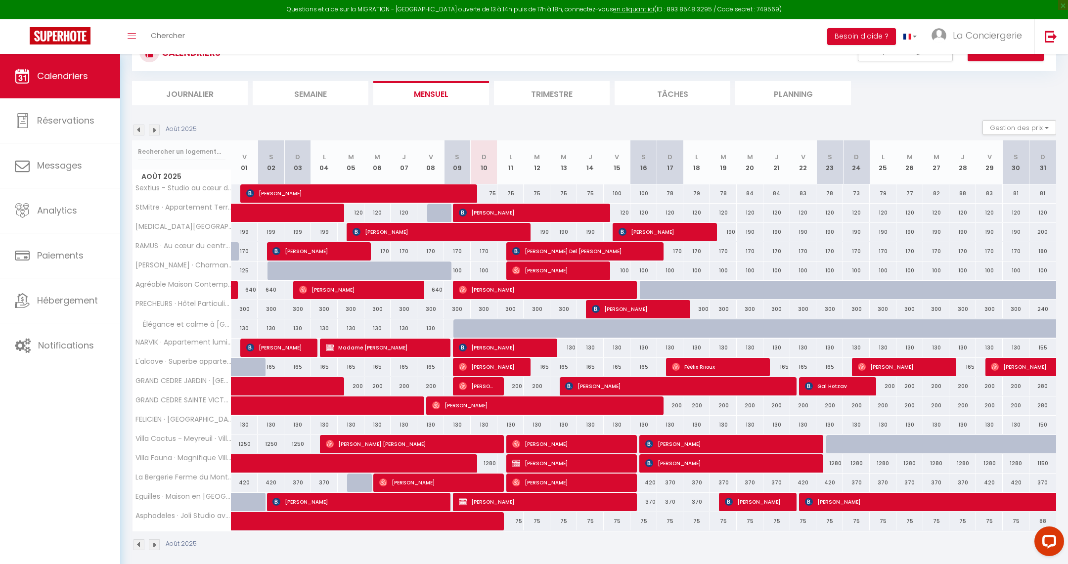
click at [138, 131] on img at bounding box center [139, 130] width 11 height 11
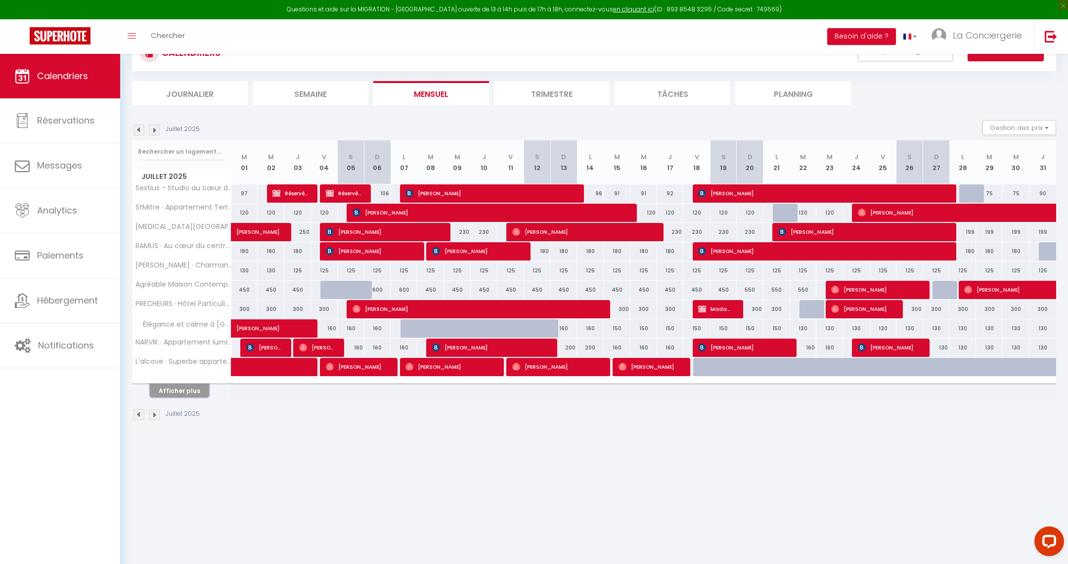
click at [190, 385] on button "Afficher plus" at bounding box center [179, 390] width 59 height 13
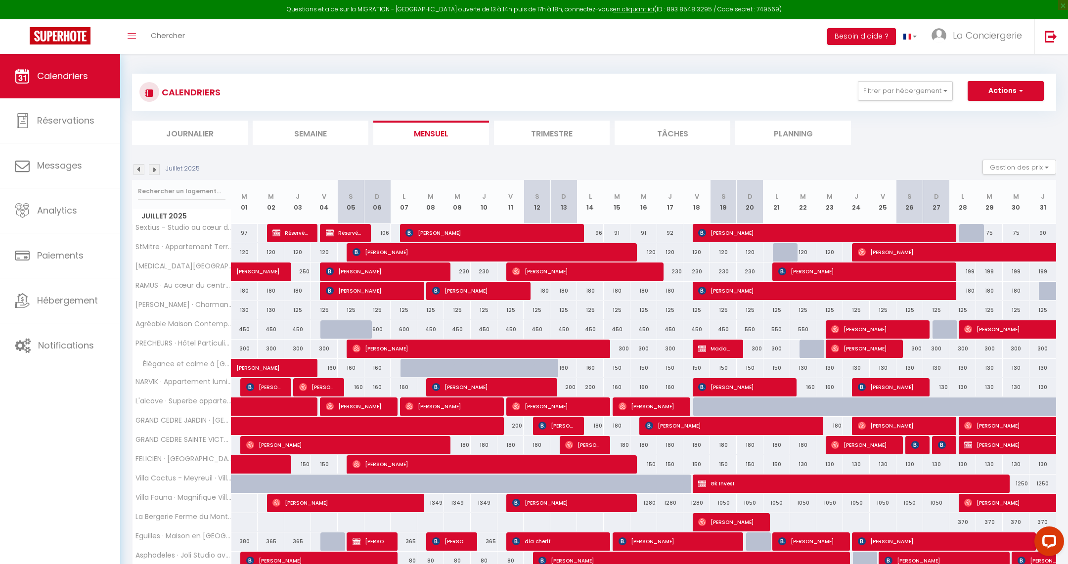
scroll to position [0, 0]
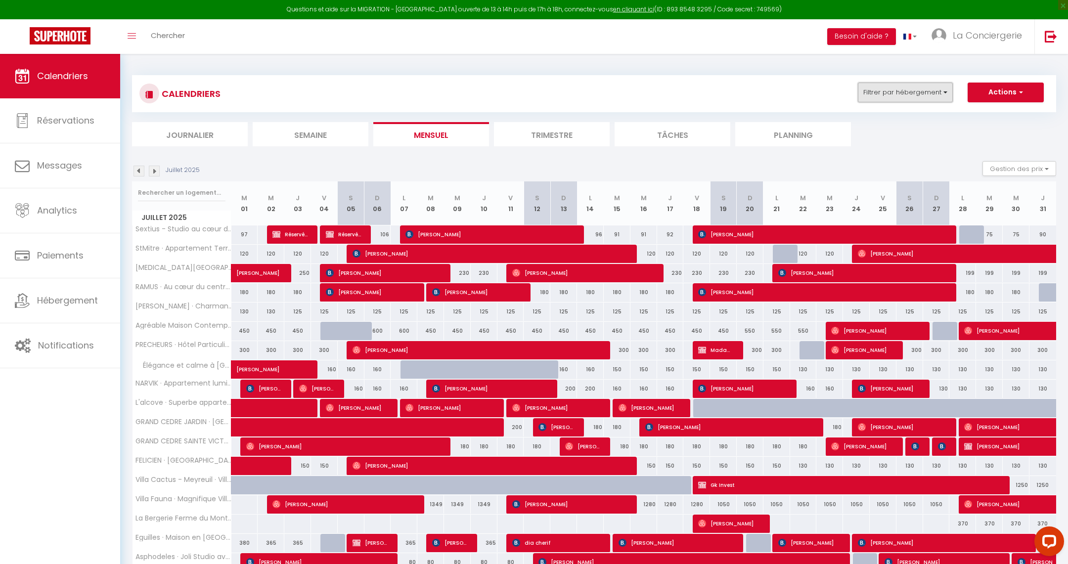
click at [874, 91] on button "Filtrer par hébergement" at bounding box center [905, 93] width 95 height 20
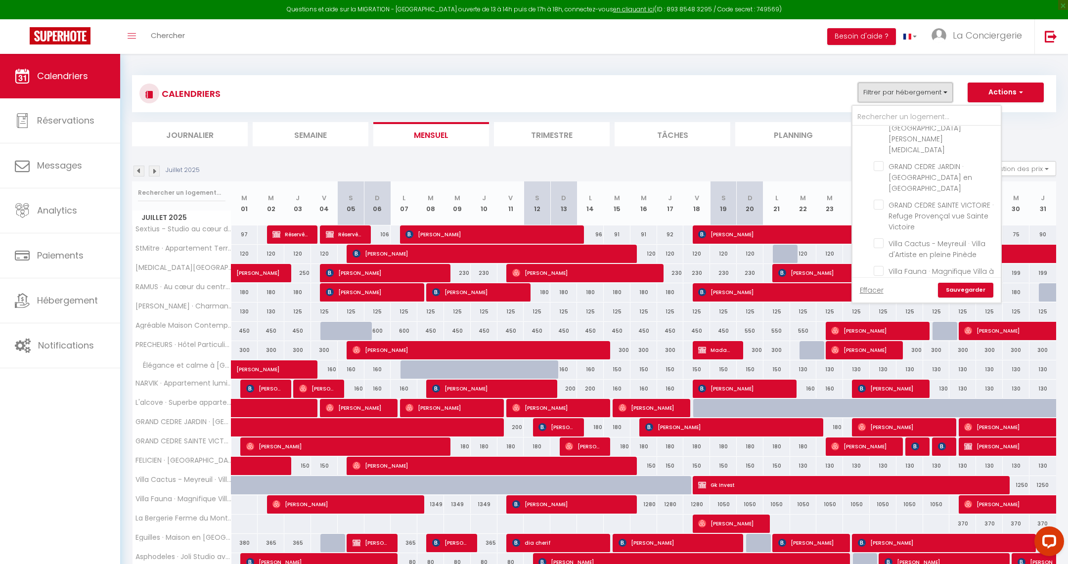
scroll to position [389, 0]
click at [877, 286] on input "Élégance et calme à Aix" at bounding box center [936, 291] width 124 height 10
checkbox input "true"
checkbox input "false"
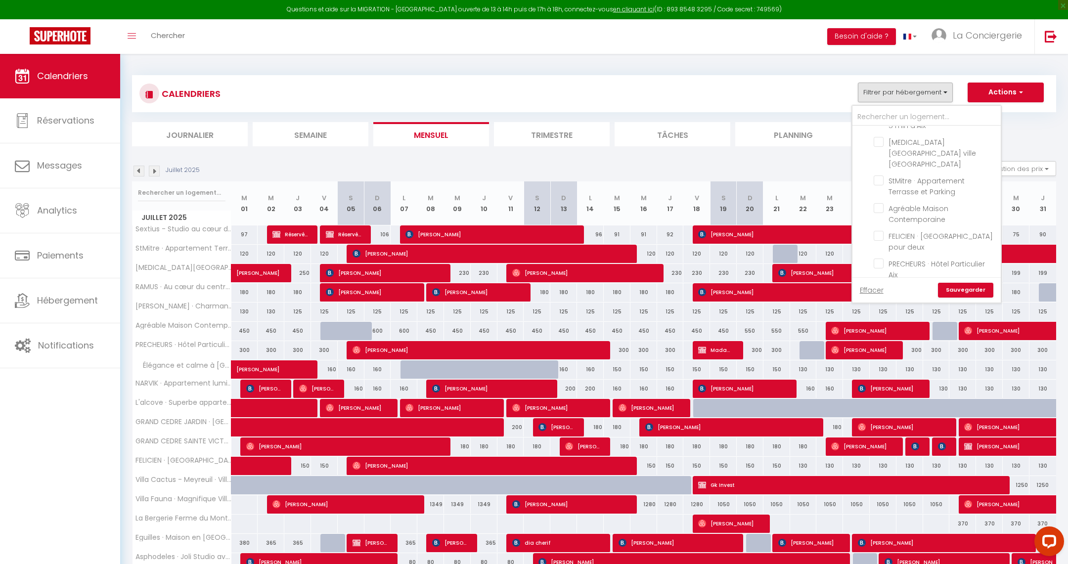
checkbox input "false"
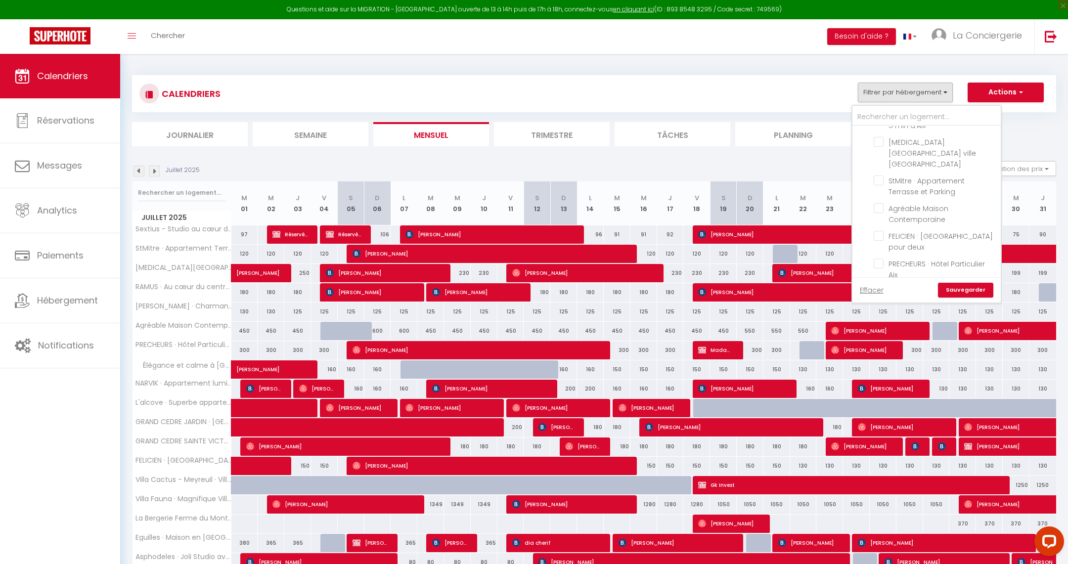
checkbox input "false"
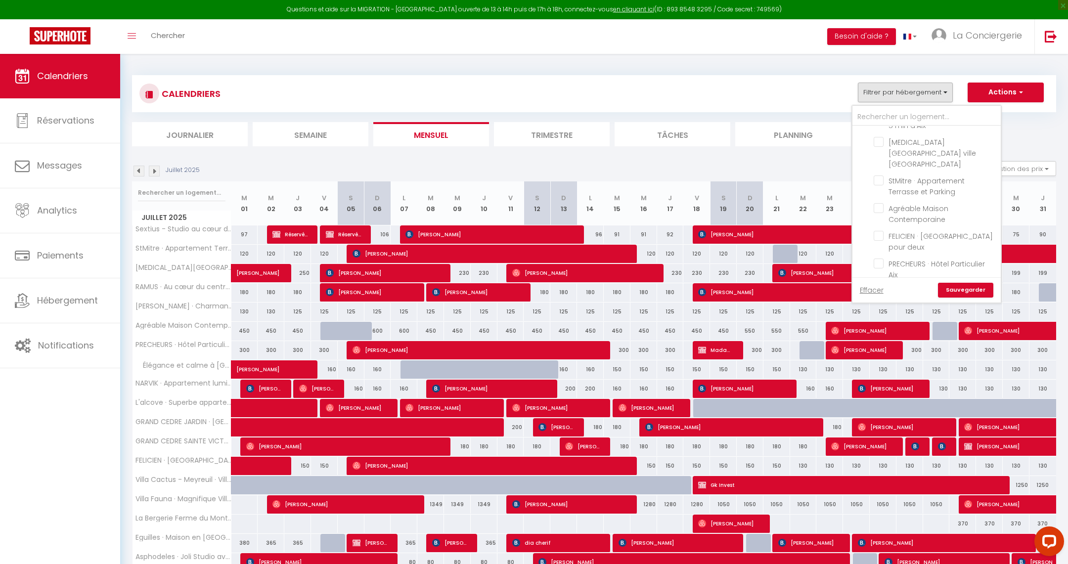
checkbox input "false"
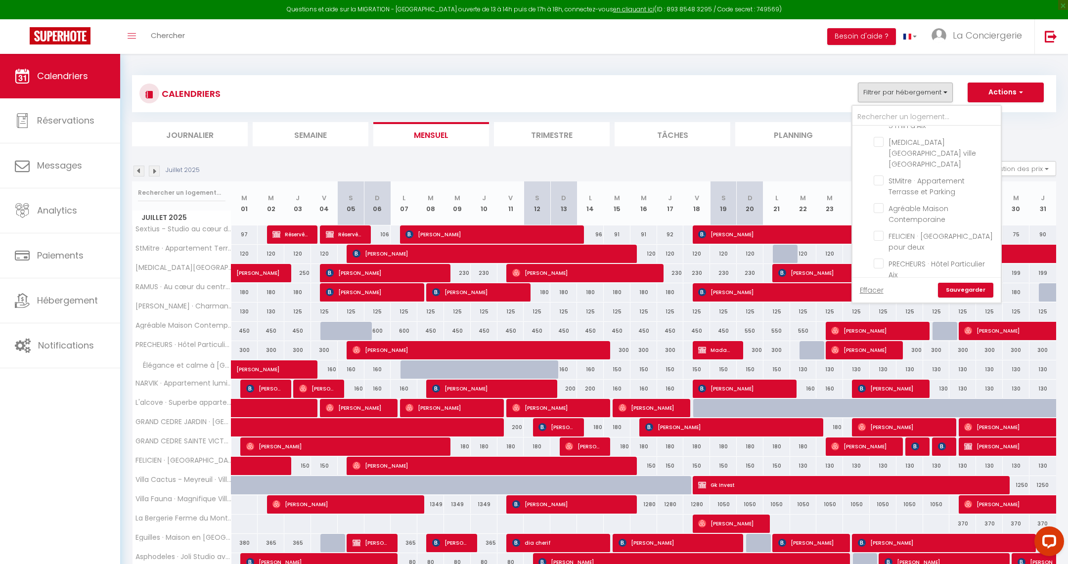
click at [949, 293] on link "Sauvegarder" at bounding box center [965, 290] width 55 height 15
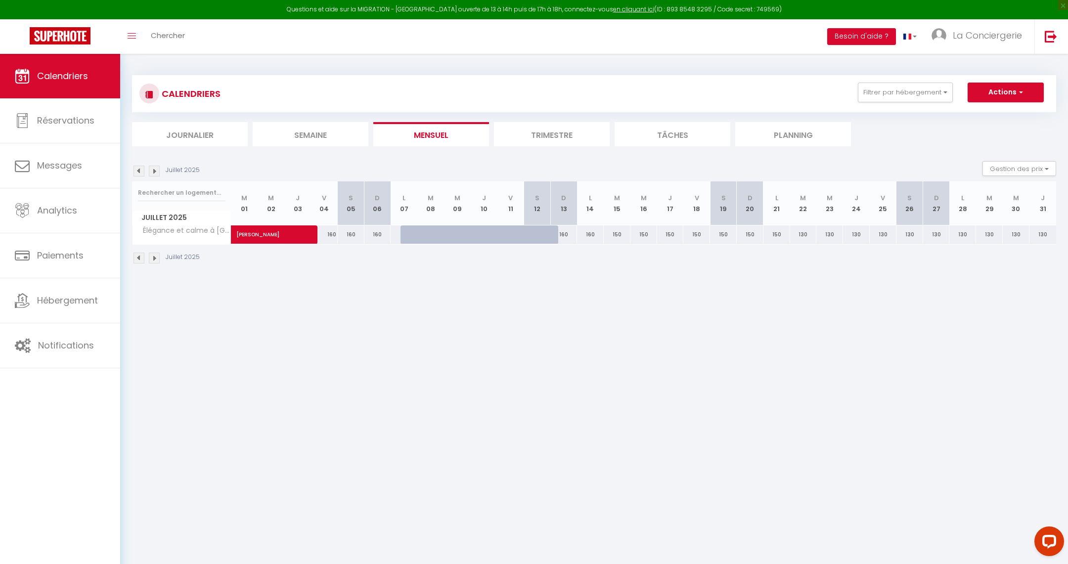
click at [134, 253] on img at bounding box center [139, 258] width 11 height 11
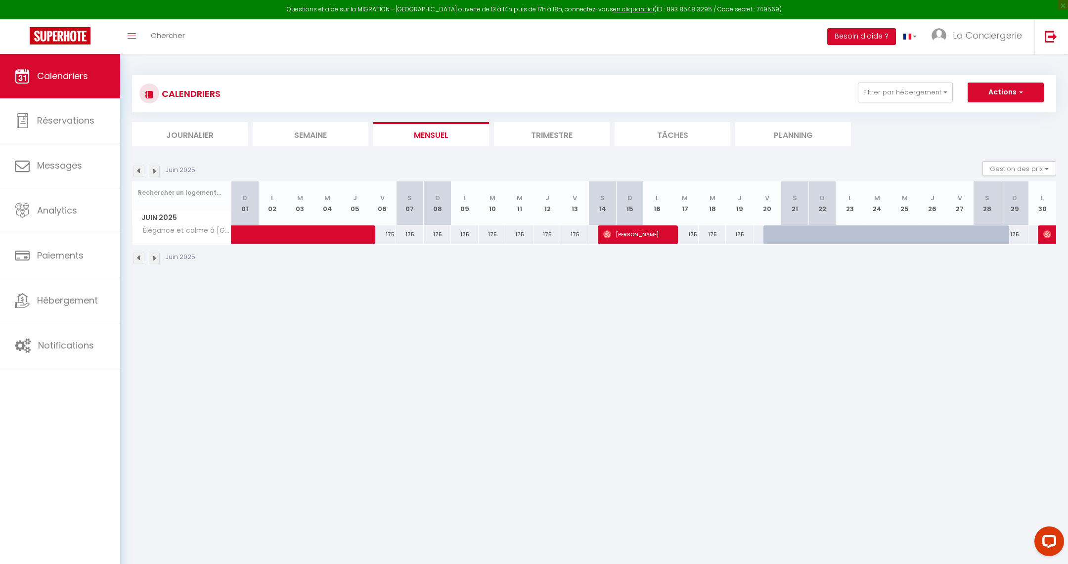
click at [140, 258] on img at bounding box center [139, 258] width 11 height 11
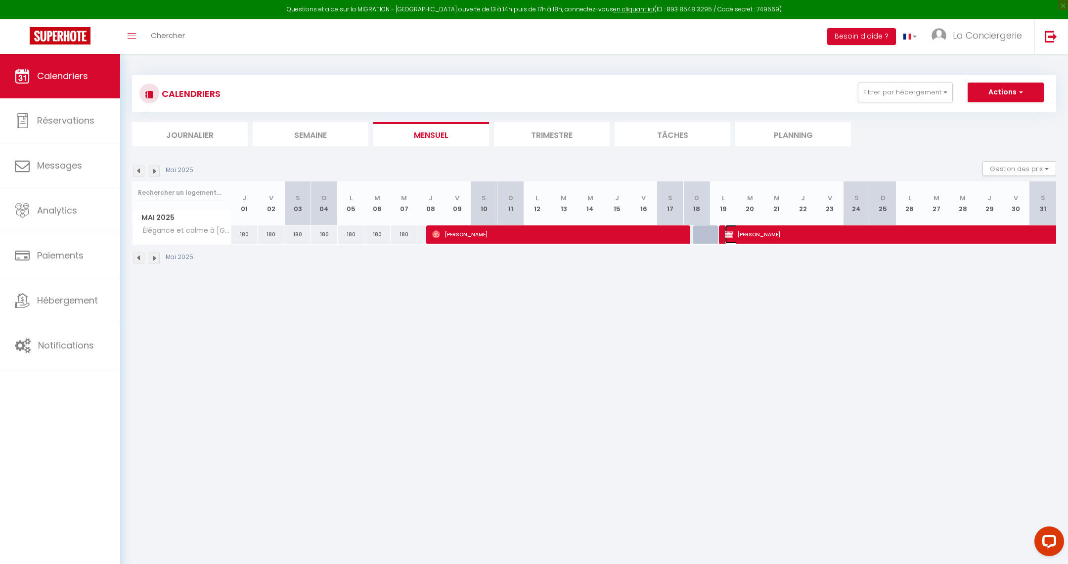
click at [765, 237] on span "sally Brandon" at bounding box center [929, 234] width 409 height 19
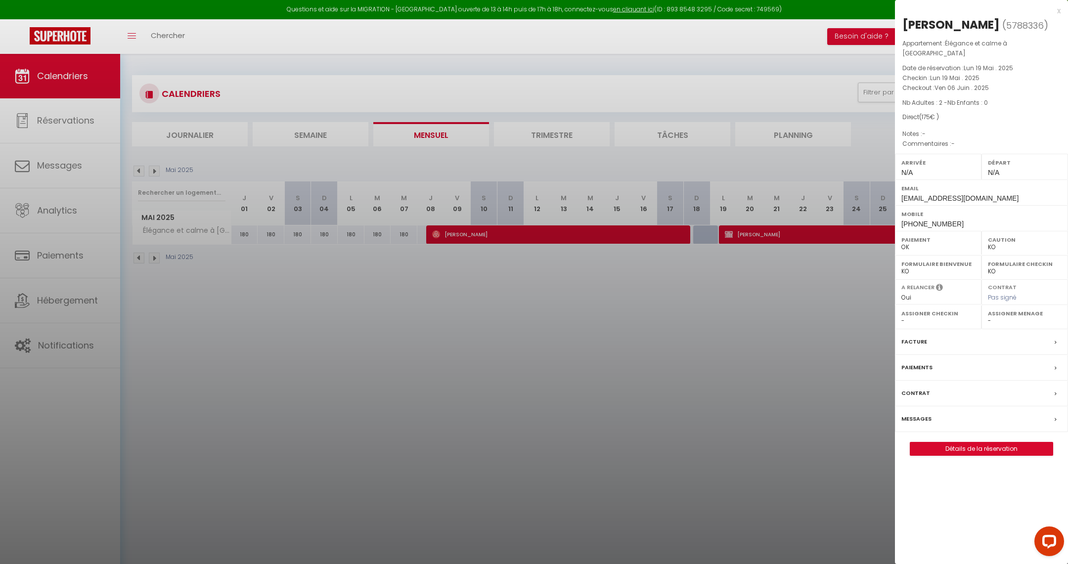
click at [681, 306] on div at bounding box center [534, 282] width 1068 height 564
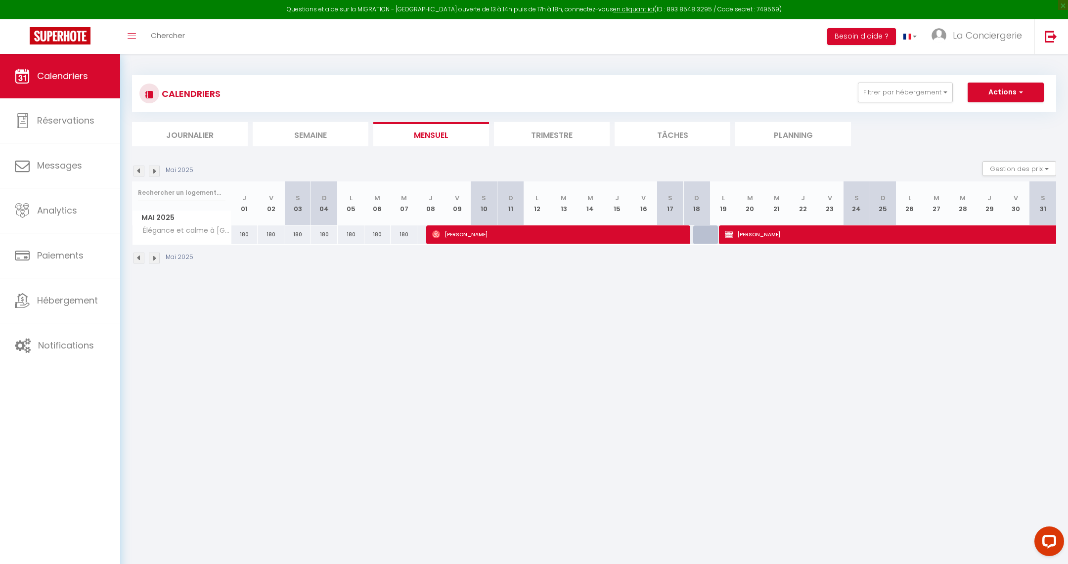
click at [140, 256] on img at bounding box center [139, 258] width 11 height 11
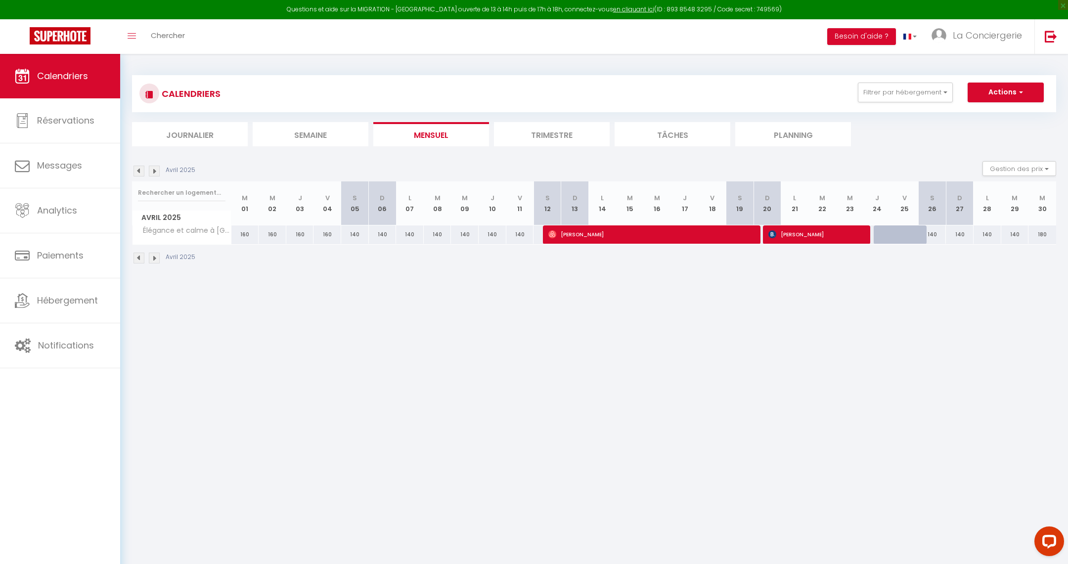
click at [153, 257] on img at bounding box center [154, 258] width 11 height 11
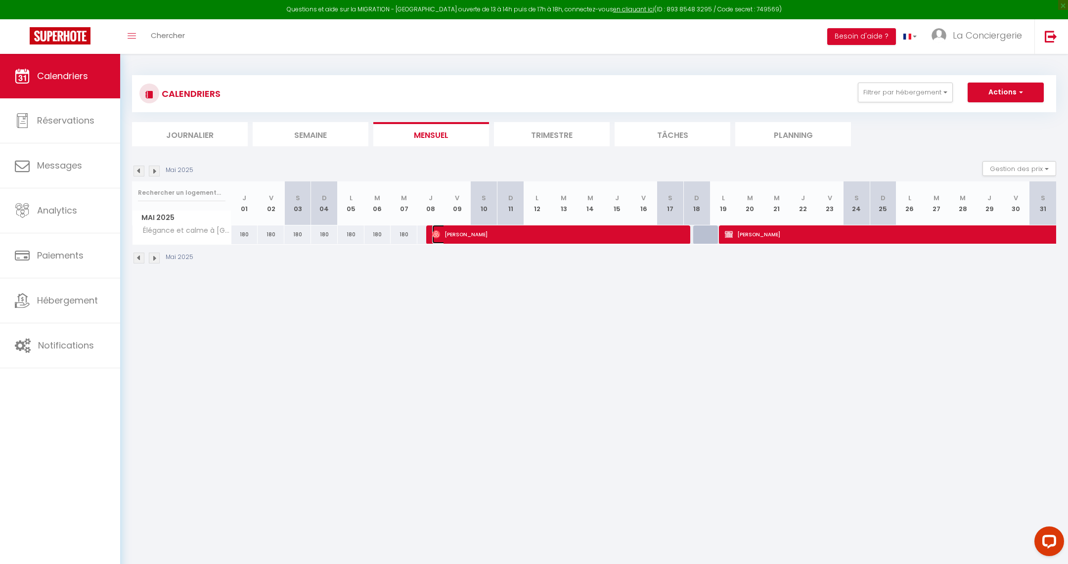
click at [510, 235] on span "Jill Steenhuis" at bounding box center [556, 234] width 249 height 19
select select "OK"
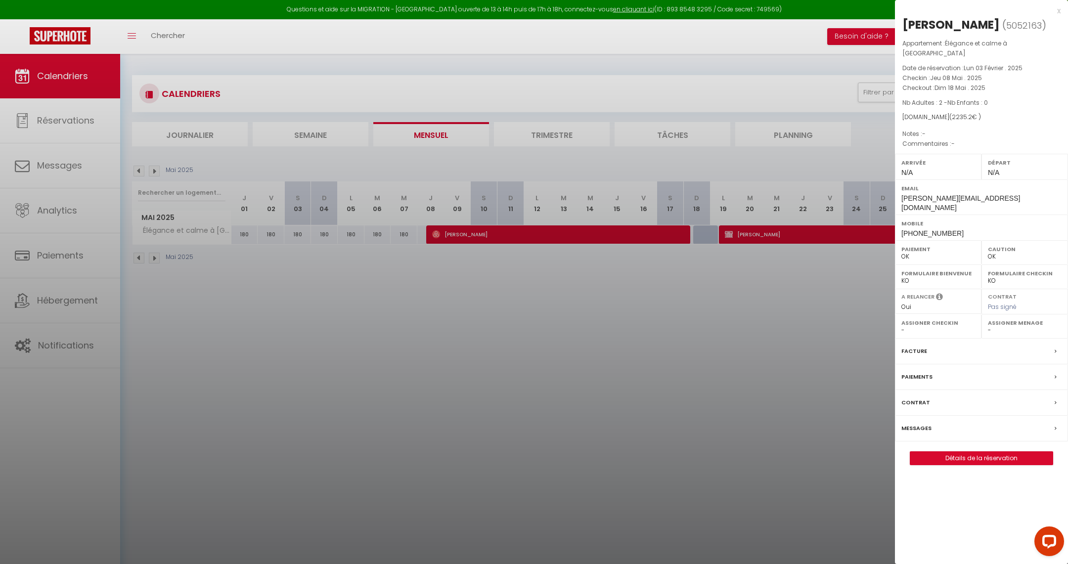
click at [1056, 8] on div "x" at bounding box center [978, 11] width 166 height 12
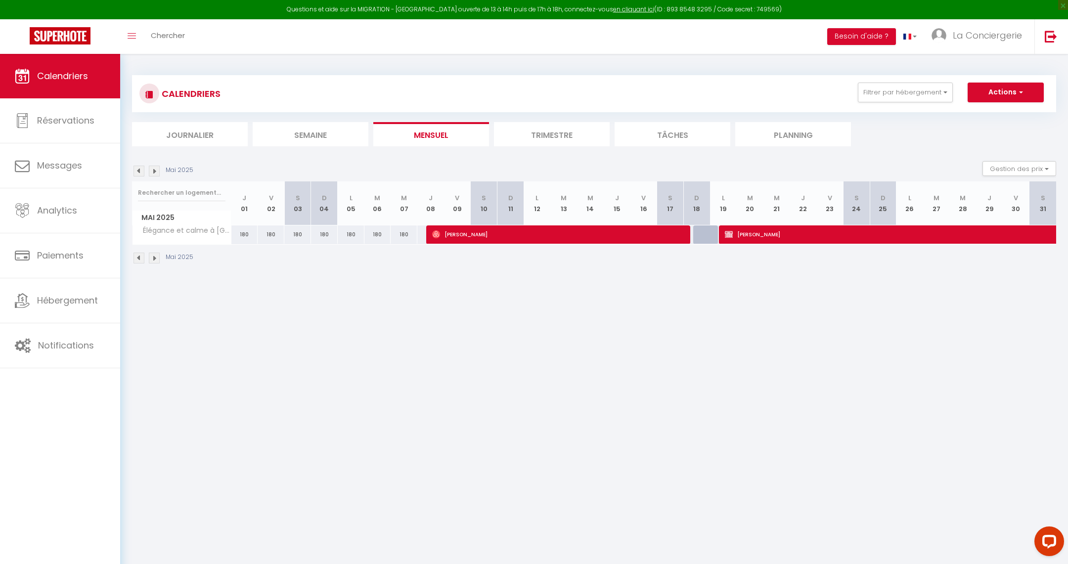
click at [155, 170] on img at bounding box center [154, 171] width 11 height 11
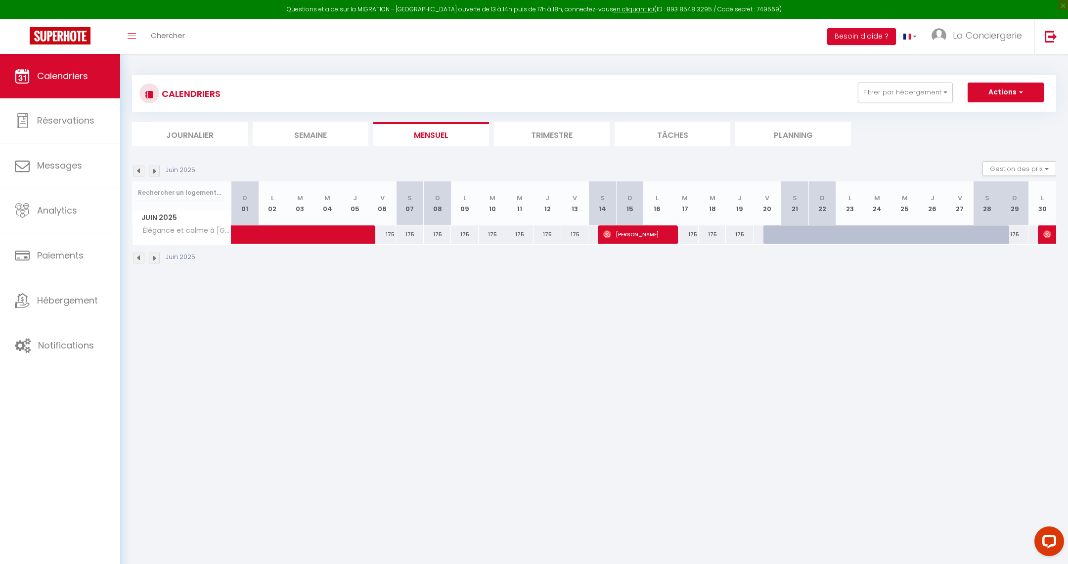
click at [155, 170] on img at bounding box center [154, 171] width 11 height 11
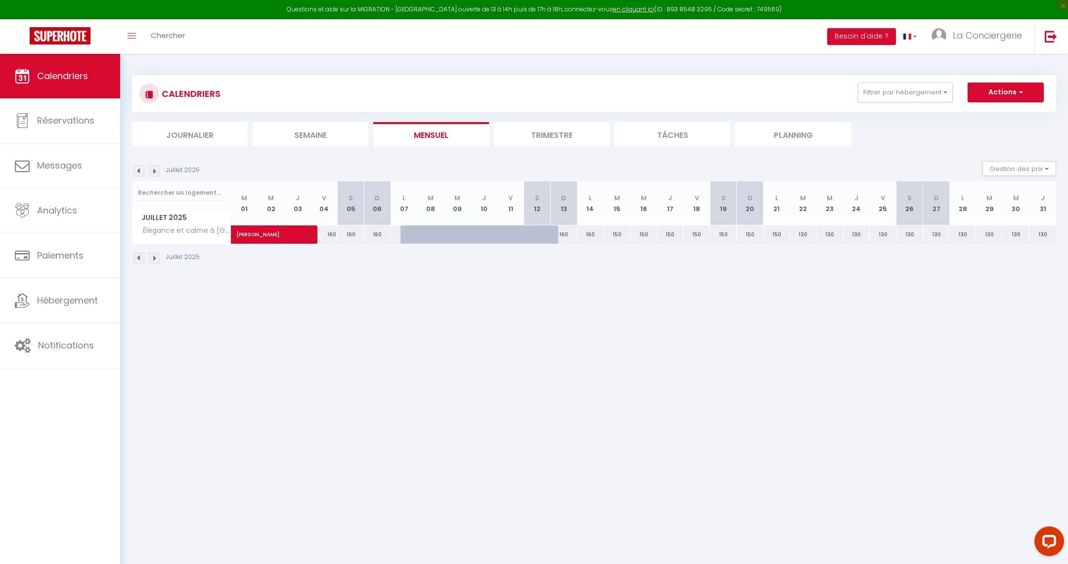
click at [155, 170] on img at bounding box center [154, 171] width 11 height 11
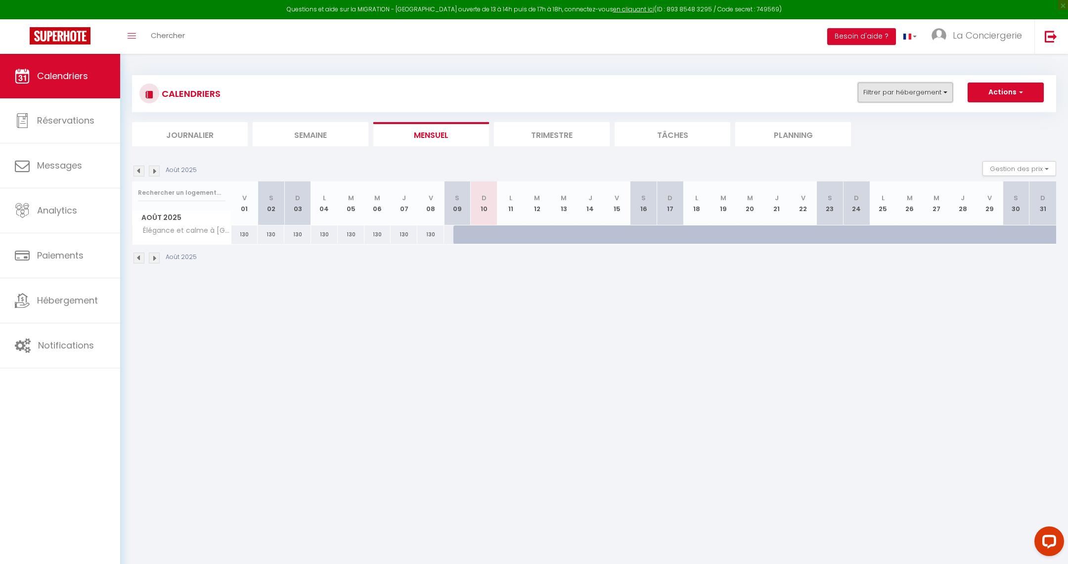
click at [933, 100] on button "Filtrer par hébergement" at bounding box center [905, 93] width 95 height 20
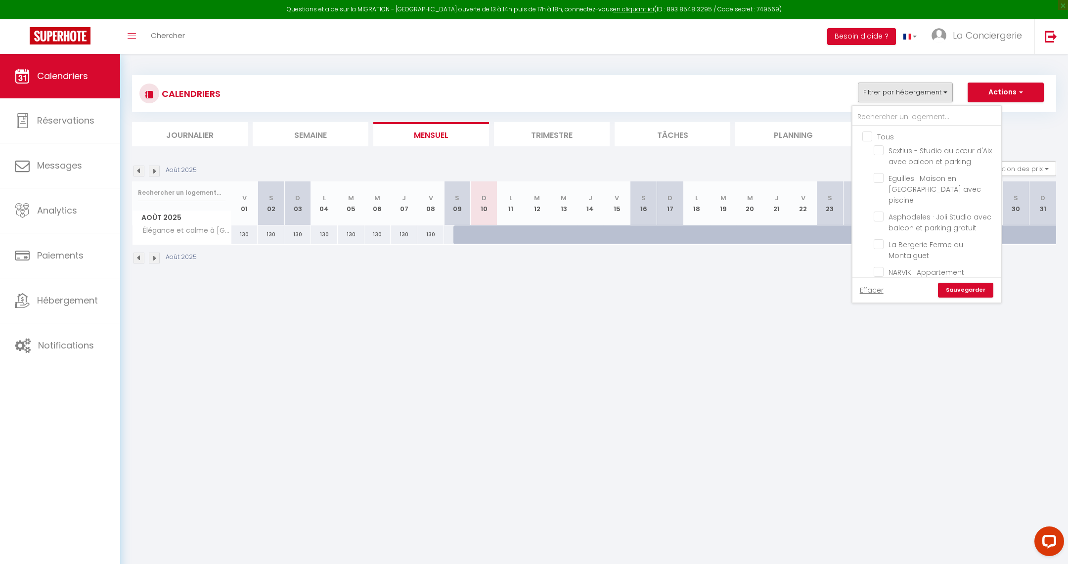
click at [863, 138] on input "Tous" at bounding box center [936, 136] width 148 height 10
checkbox input "true"
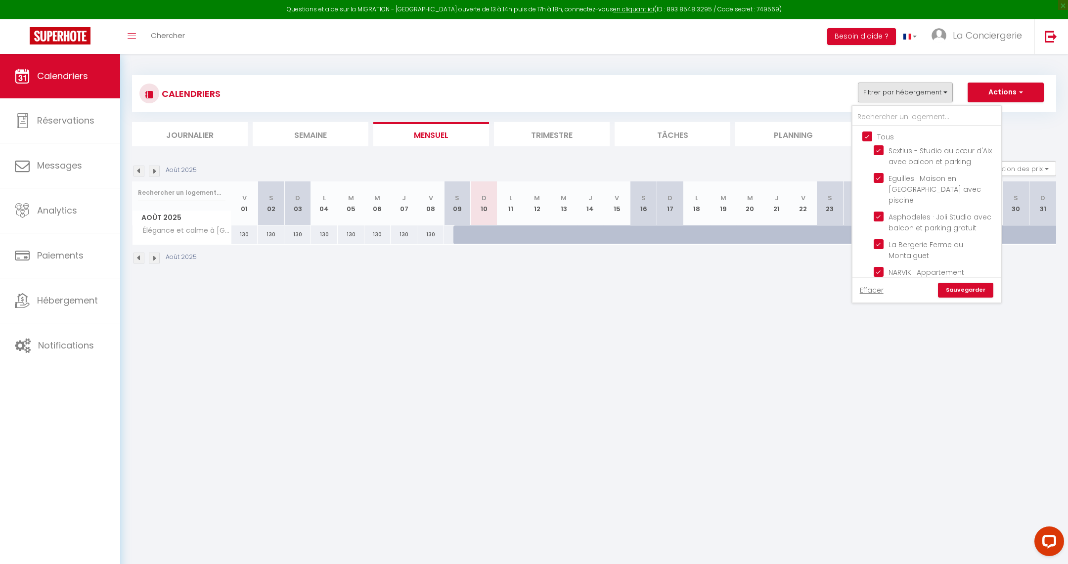
checkbox input "true"
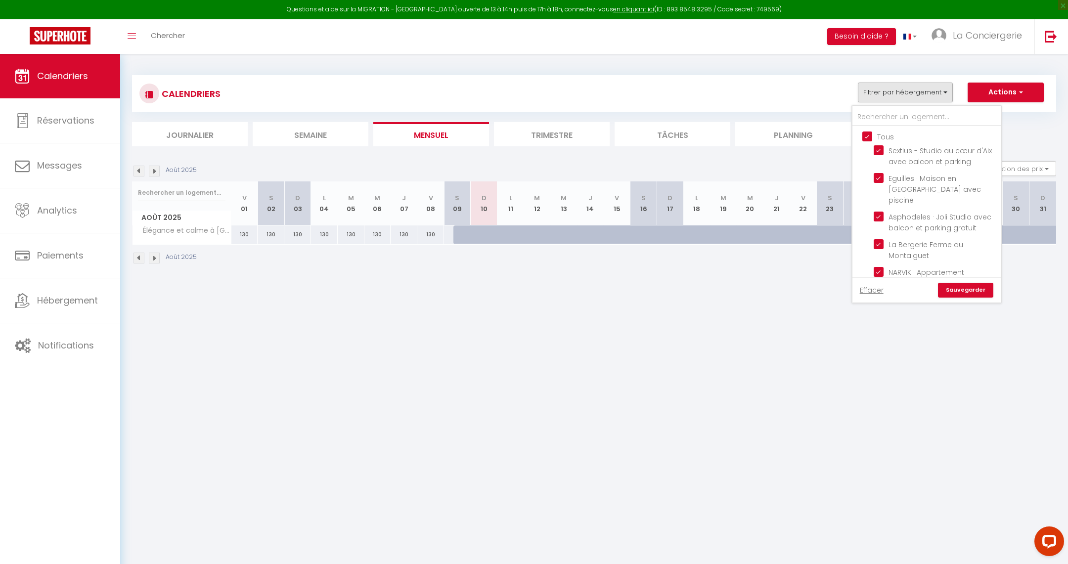
checkbox input "true"
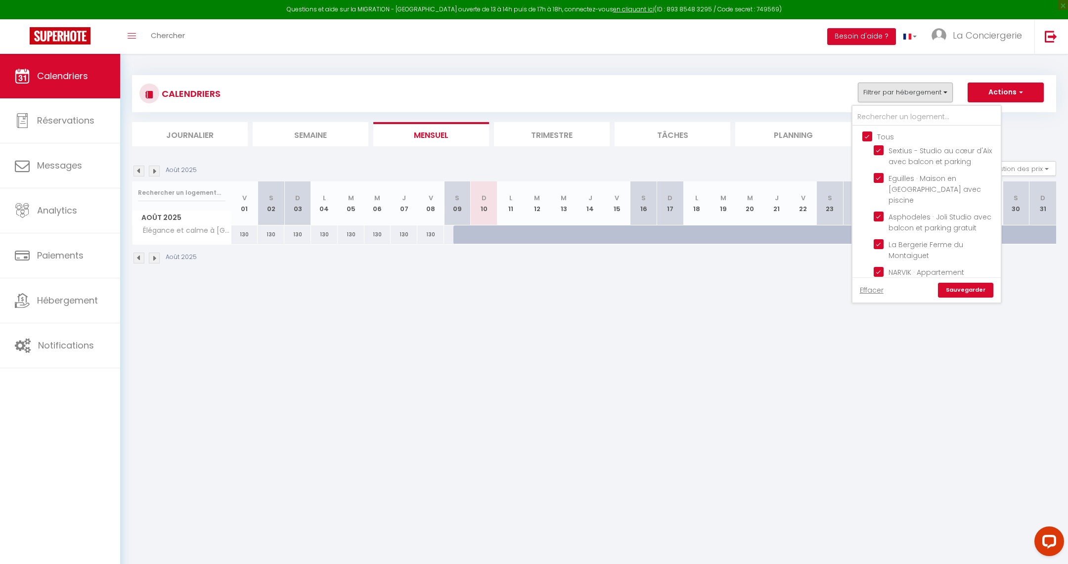
checkbox input "true"
click at [953, 289] on link "Sauvegarder" at bounding box center [965, 290] width 55 height 15
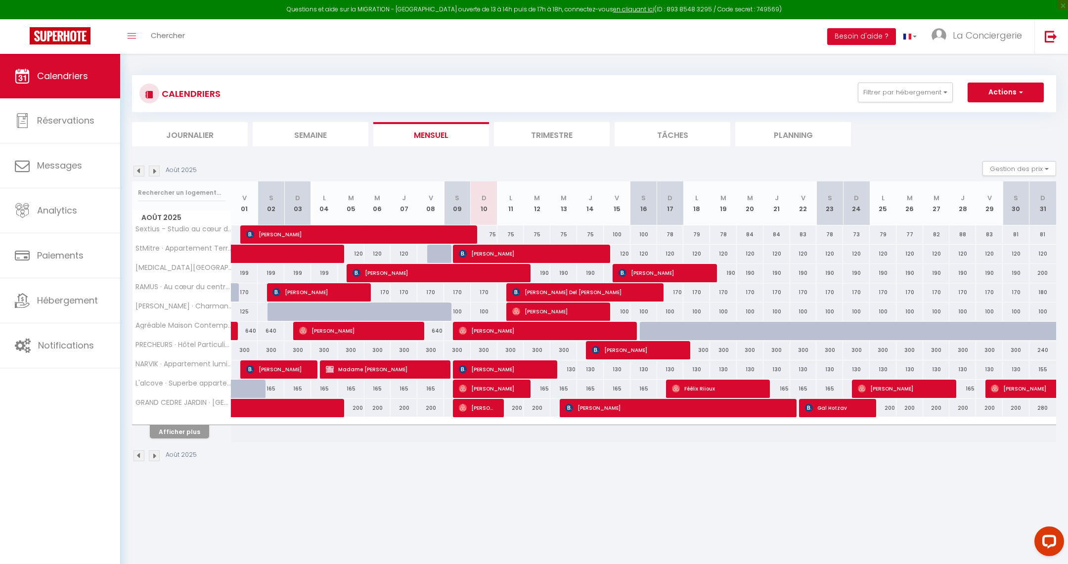
click at [137, 172] on img at bounding box center [139, 171] width 11 height 11
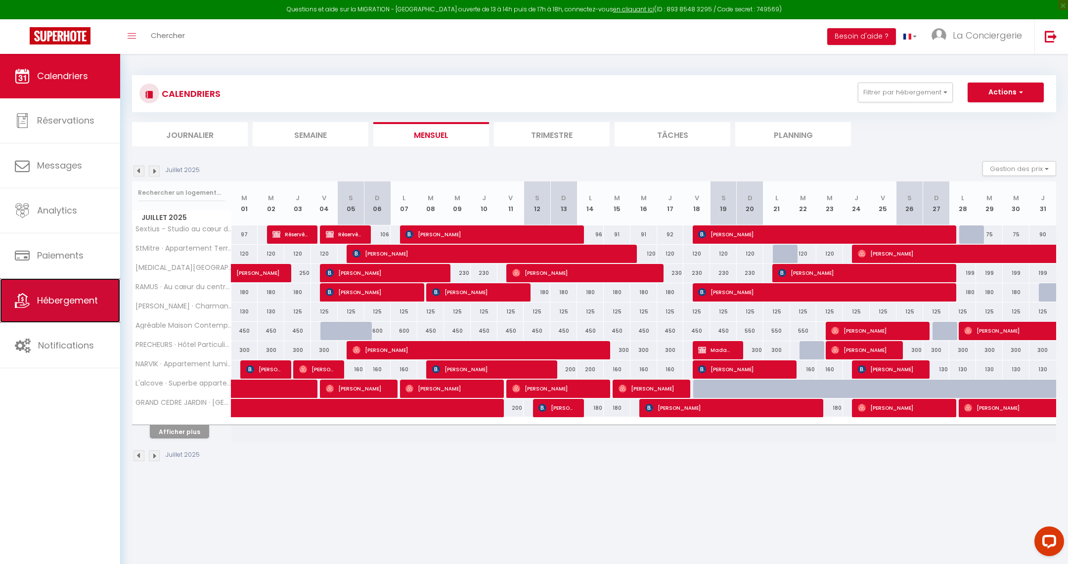
click at [51, 296] on span "Hébergement" at bounding box center [67, 300] width 61 height 12
click at [187, 431] on button "Afficher plus" at bounding box center [179, 431] width 59 height 13
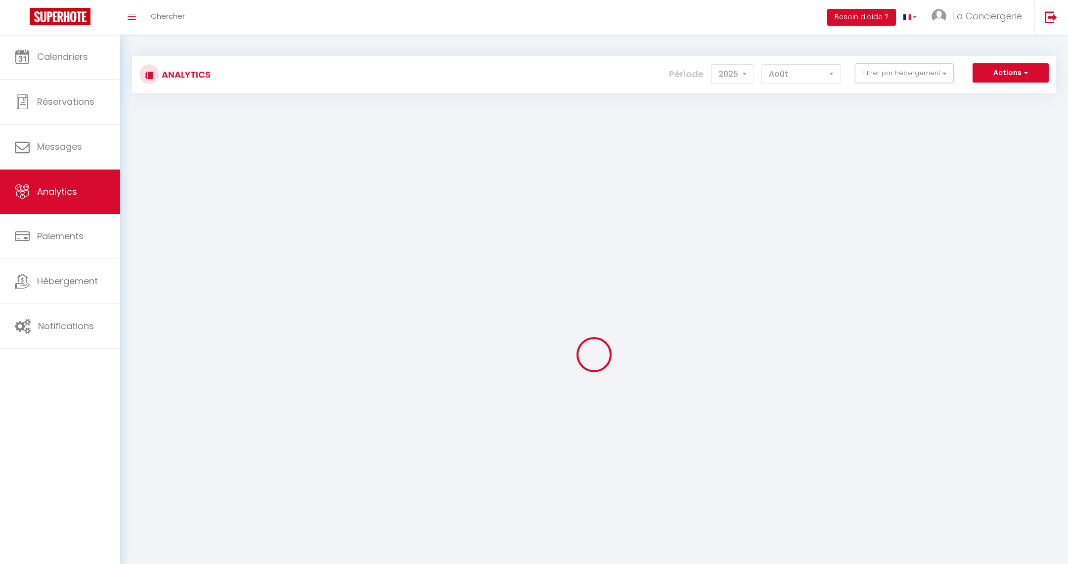
select select "2025"
select select "8"
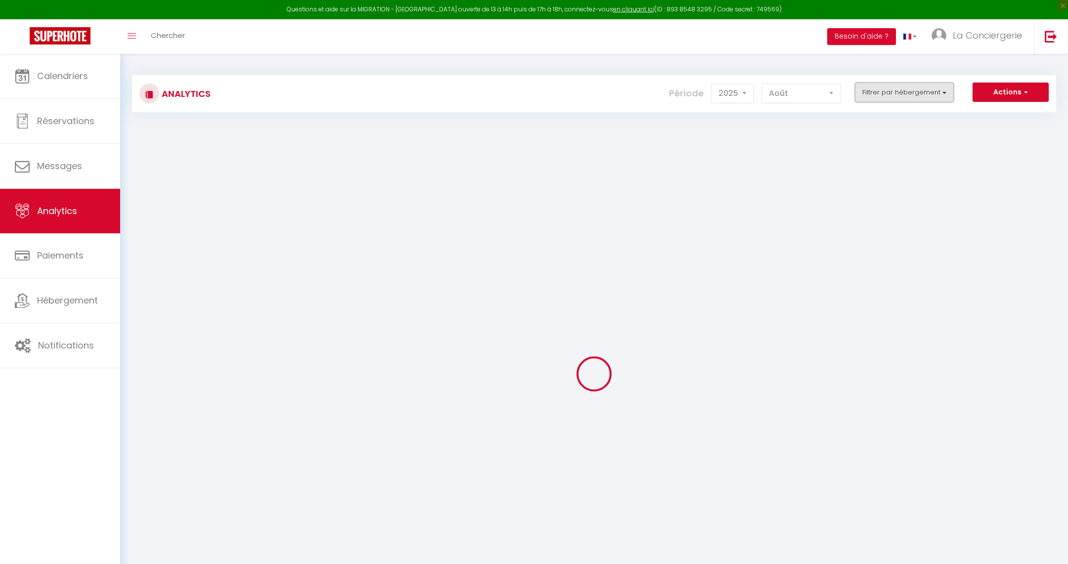
click at [913, 93] on button "Filtrer par hébergement" at bounding box center [904, 93] width 99 height 20
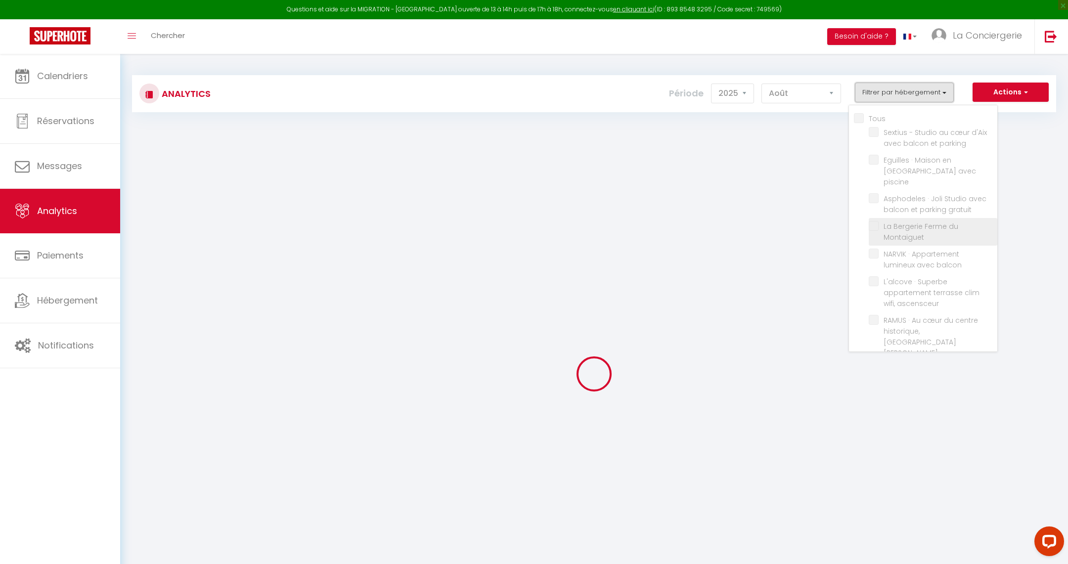
checkbox input "false"
checkbox parking "false"
checkbox piscine "false"
checkbox gratuit "false"
checkbox Montaiguet "false"
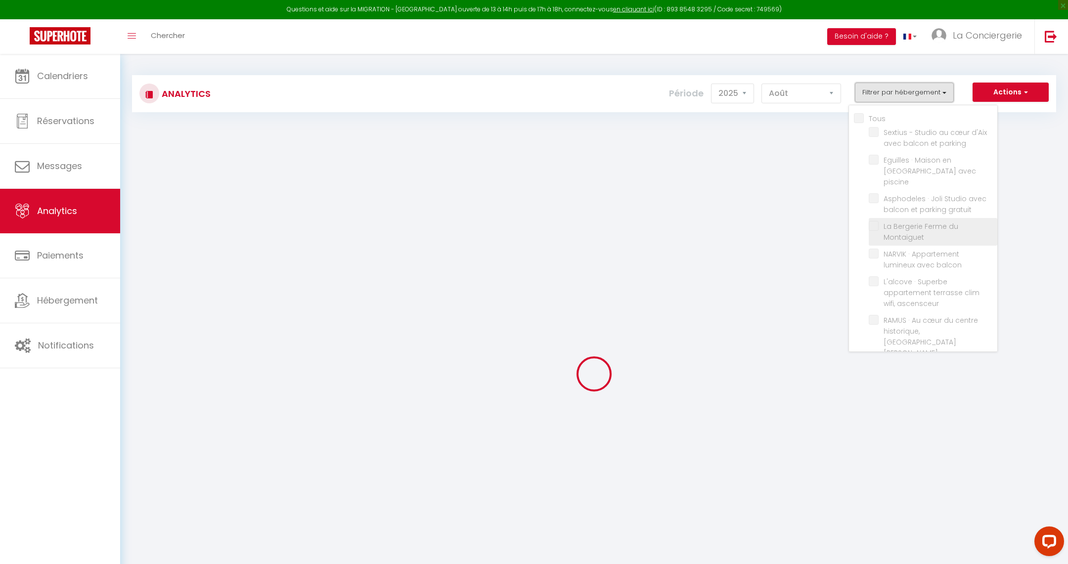
checkbox balcon "false"
checkbox ascensceur "false"
checkbox T3 "false"
checkbox Provence "false"
checkbox Victoire "false"
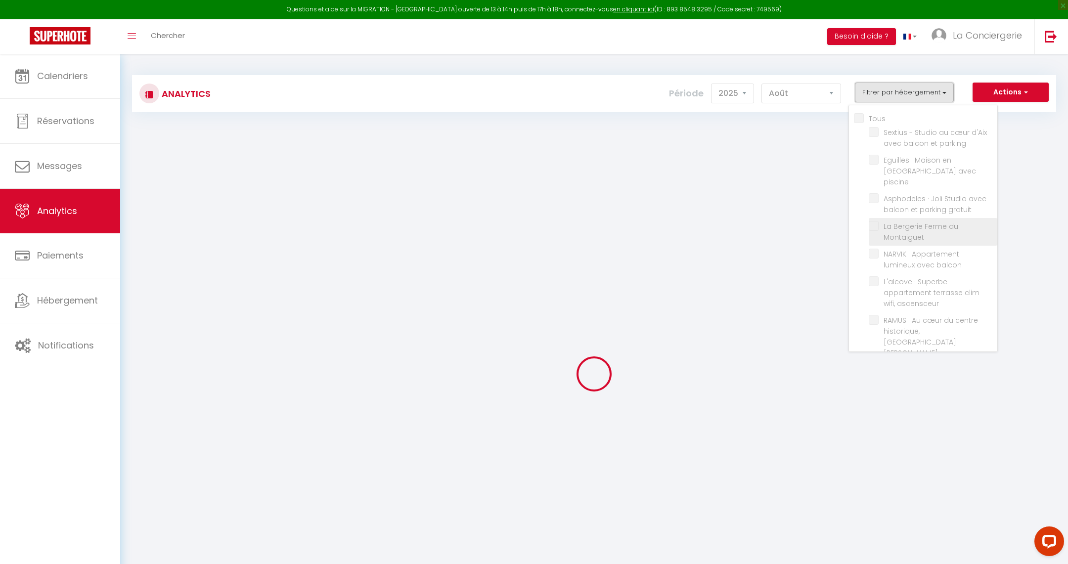
checkbox Pinède "false"
checkbox d\'Aix "false"
checkbox Aix-en-Provence "false"
checkbox Parking "false"
checkbox Contemporaine "false"
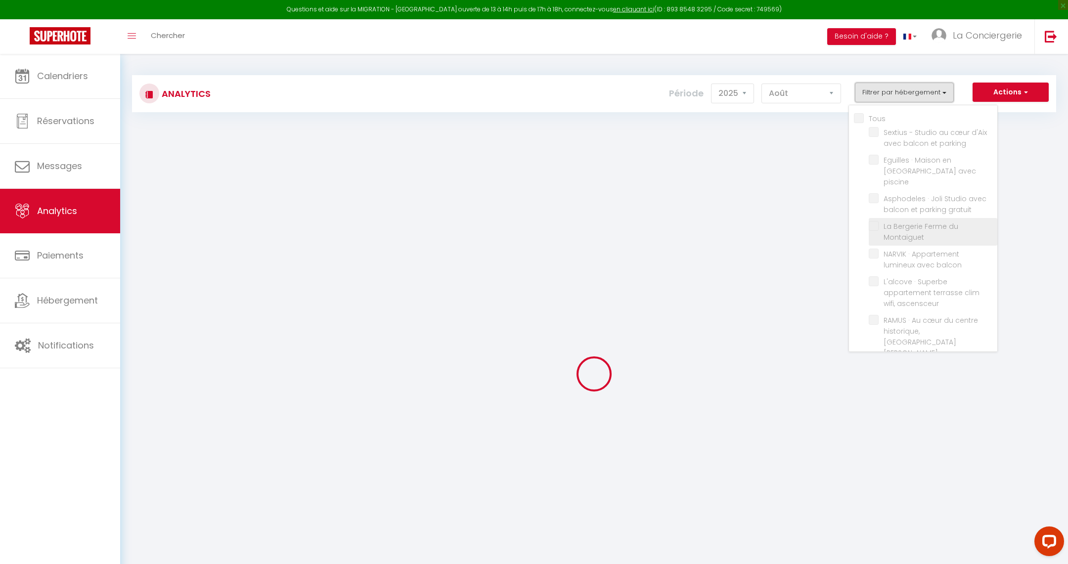
checkbox deux "false"
checkbox Aix "false"
checkbox Provence "false"
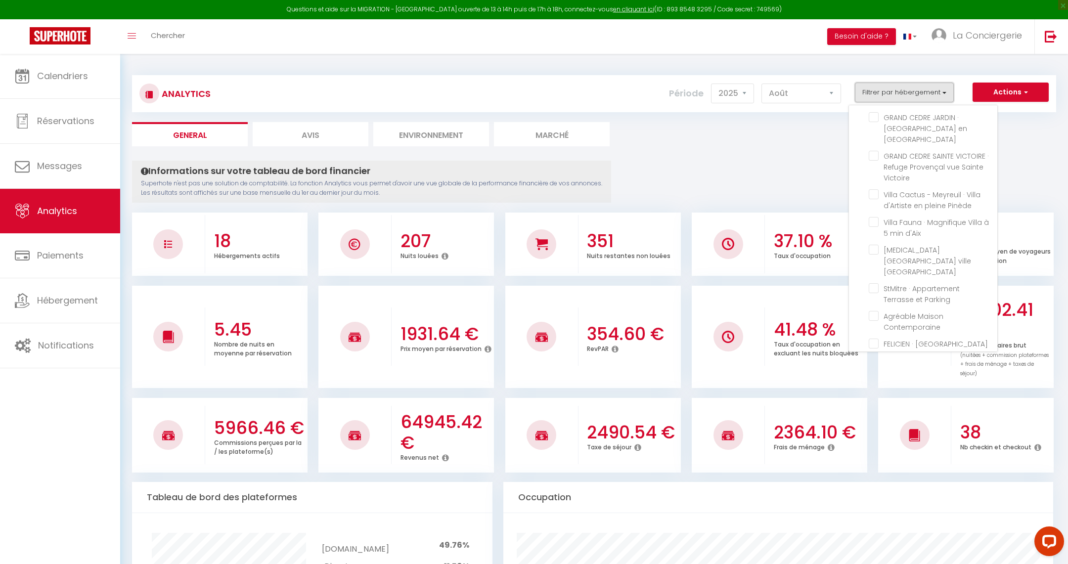
scroll to position [279, 0]
click at [879, 295] on Contemporaine "checkbox" at bounding box center [933, 300] width 129 height 10
checkbox Contemporaine "true"
checkbox parking "false"
checkbox piscine "false"
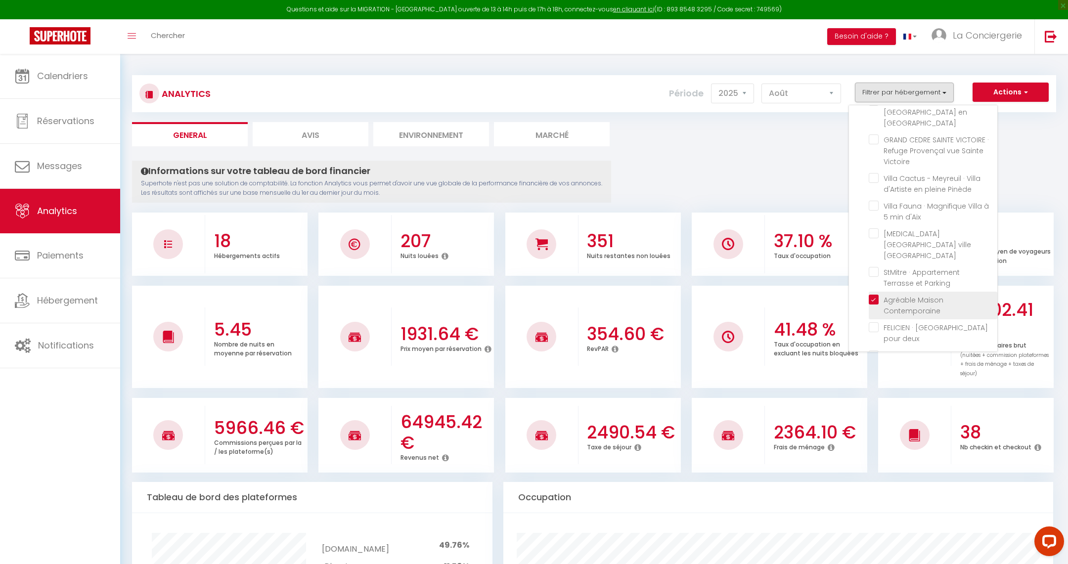
checkbox gratuit "false"
checkbox Montaiguet "false"
checkbox balcon "false"
checkbox ascensceur "false"
checkbox T3 "false"
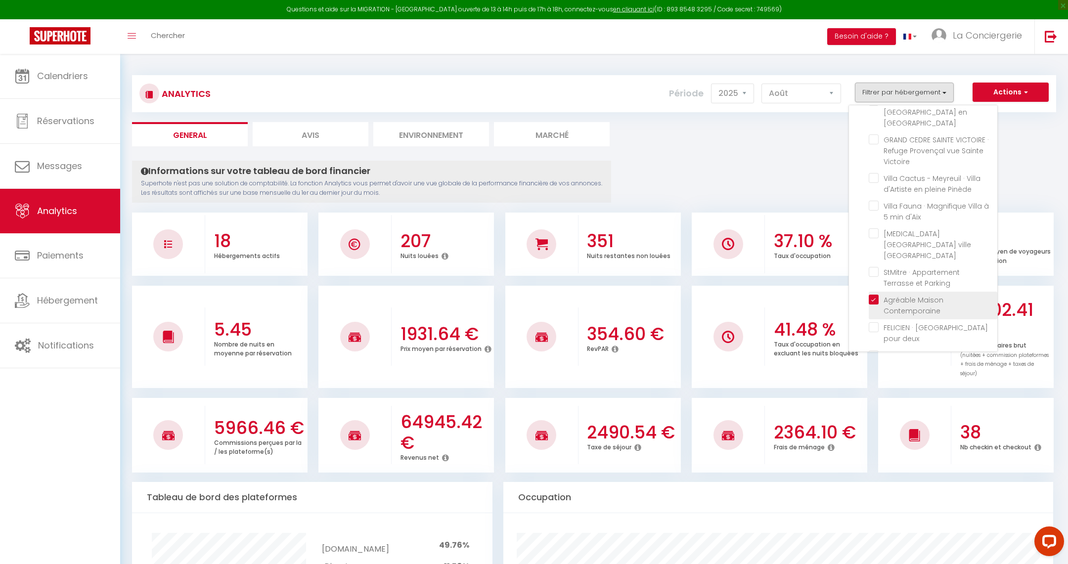
checkbox Provence "false"
checkbox Victoire "false"
checkbox Pinède "false"
checkbox d\'Aix "false"
checkbox Aix-en-Provence "false"
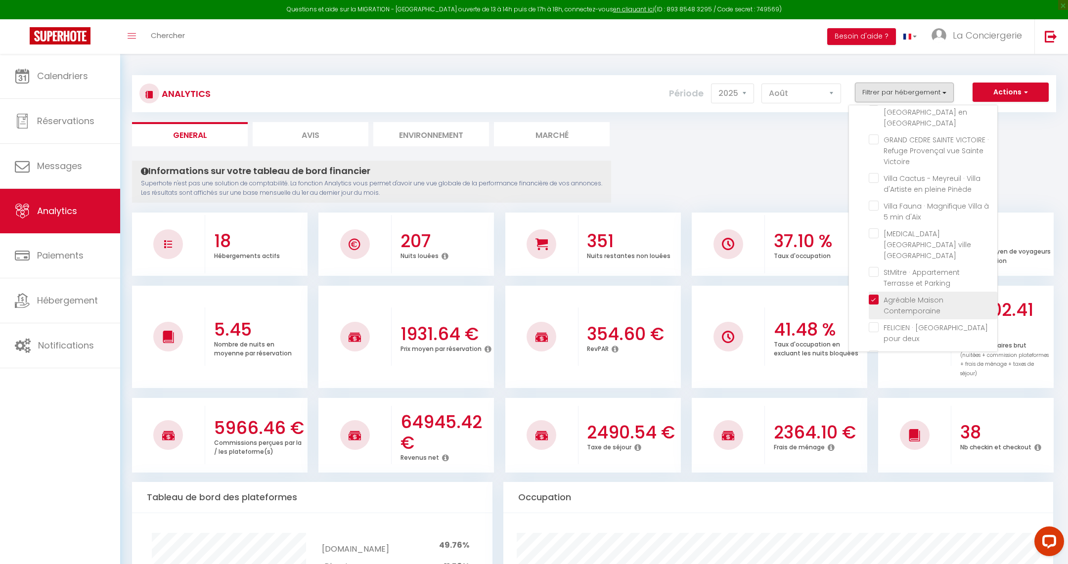
checkbox Parking "false"
checkbox deux "false"
checkbox Aix "false"
checkbox Provence "false"
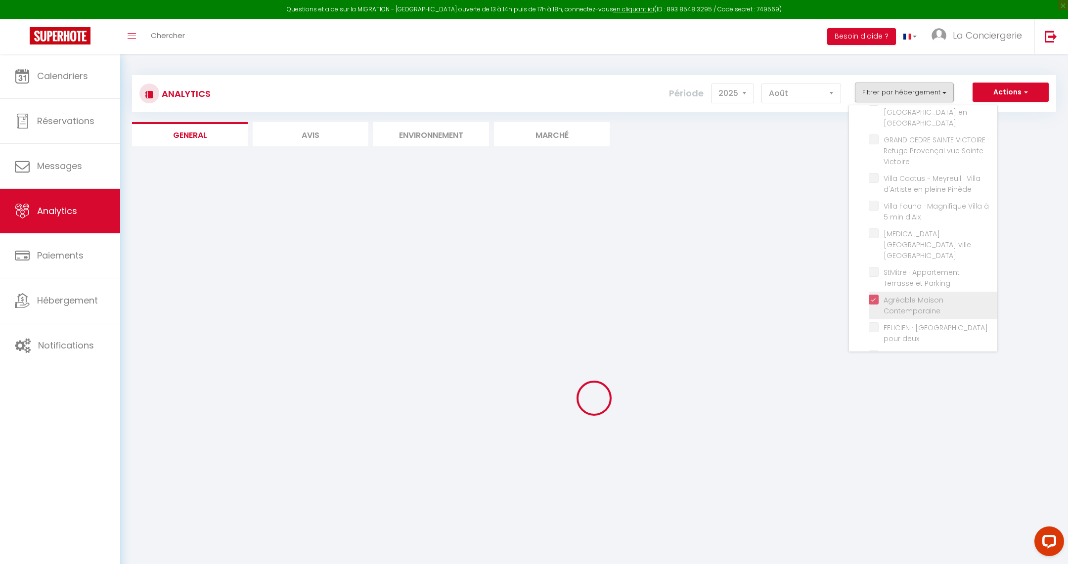
checkbox parking "false"
checkbox piscine "false"
checkbox gratuit "false"
checkbox Montaiguet "false"
checkbox balcon "false"
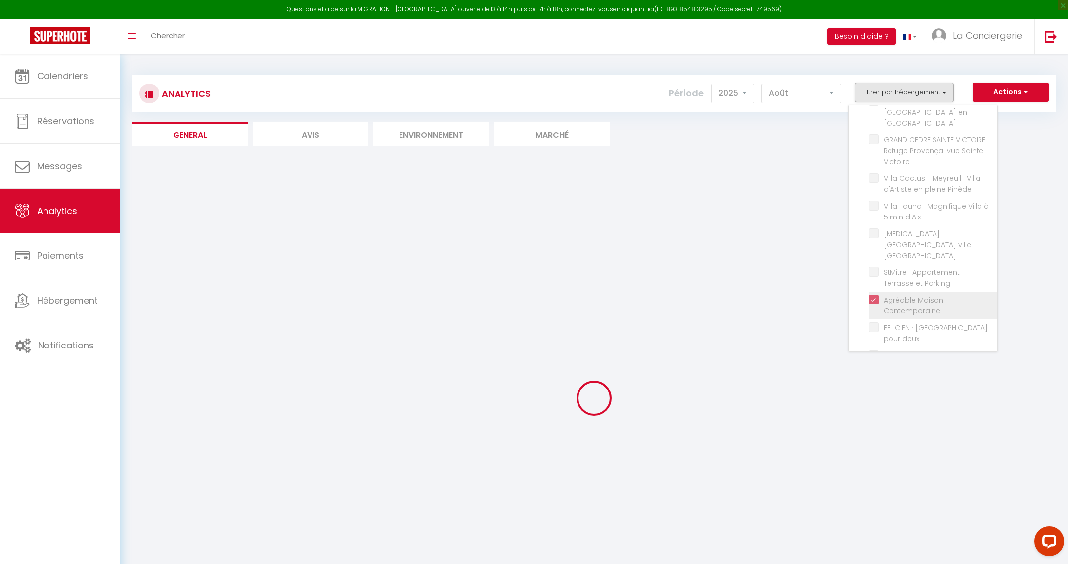
checkbox ascensceur "false"
checkbox T3 "false"
checkbox Provence "false"
checkbox Victoire "false"
checkbox Pinède "false"
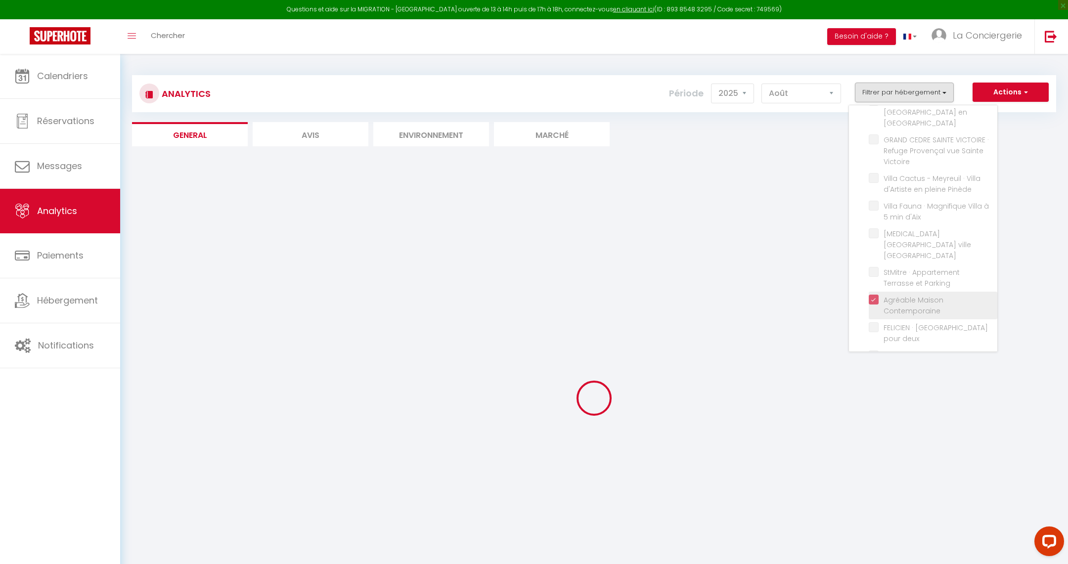
checkbox d\'Aix "false"
checkbox Aix-en-Provence "false"
checkbox Parking "false"
checkbox deux "false"
checkbox Aix "false"
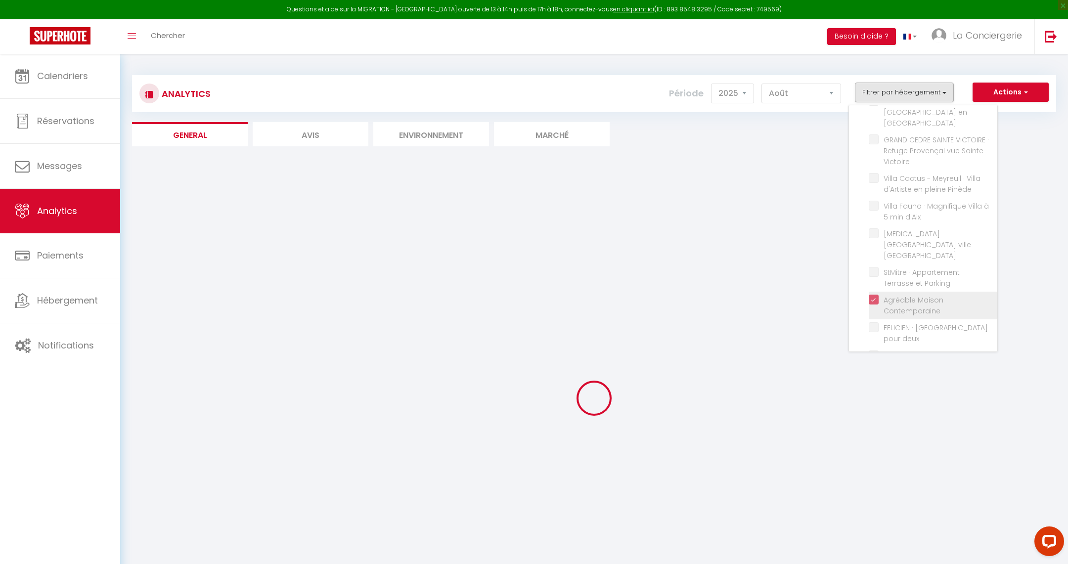
checkbox Aix "false"
checkbox Provence "false"
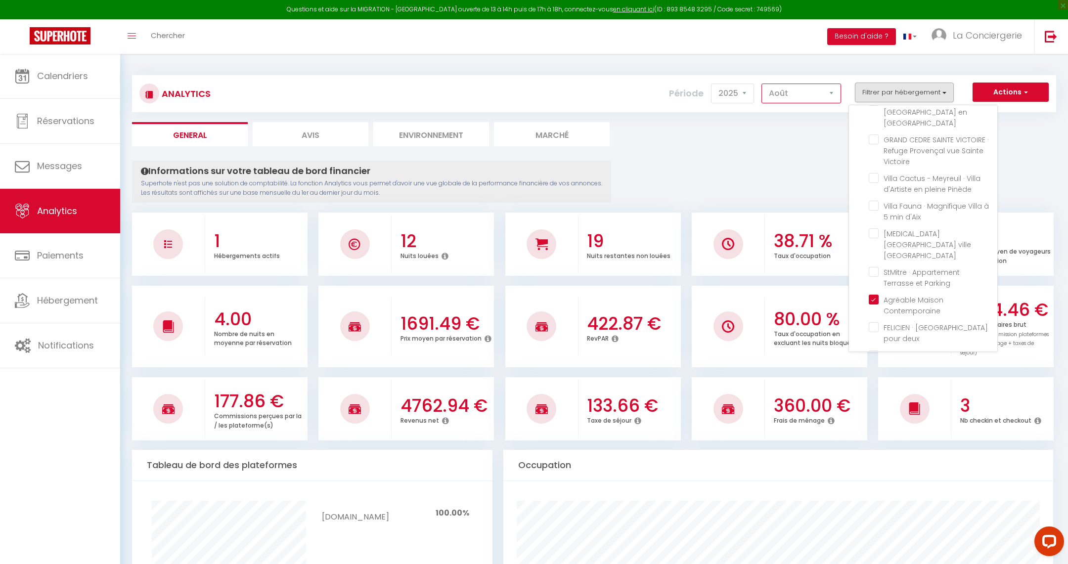
click at [798, 89] on select "[PERSON_NAME] Mars [PERSON_NAME] Juin Juillet Août Septembre Octobre Novembre D…" at bounding box center [802, 94] width 80 height 20
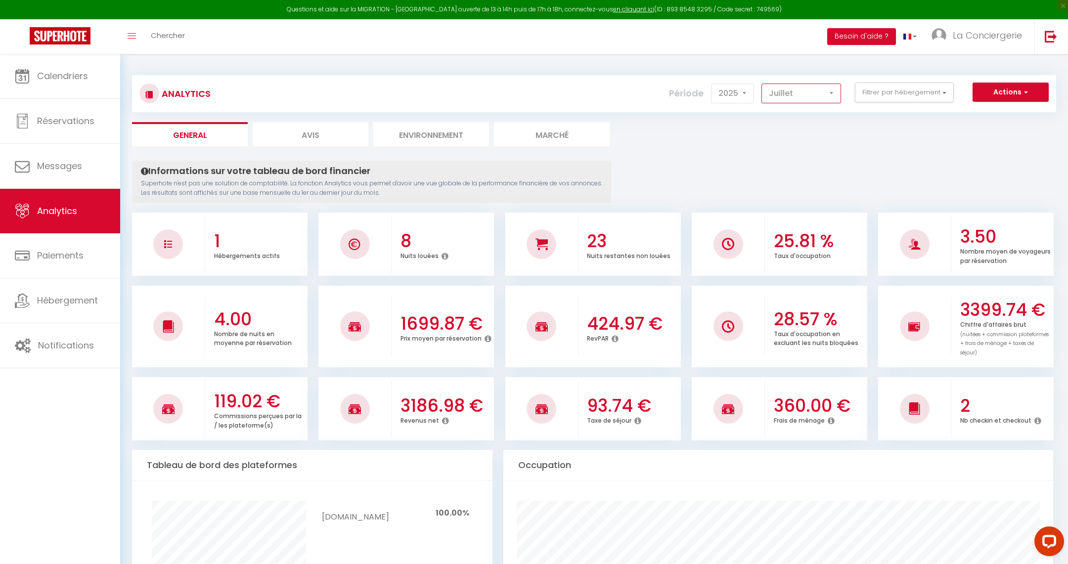
click at [783, 100] on select "[PERSON_NAME] Mars [PERSON_NAME] Juin Juillet Août Septembre Octobre Novembre D…" at bounding box center [802, 94] width 80 height 20
click at [781, 96] on select "[PERSON_NAME] Mars [PERSON_NAME] Juin Juillet Août Septembre Octobre Novembre D…" at bounding box center [802, 94] width 80 height 20
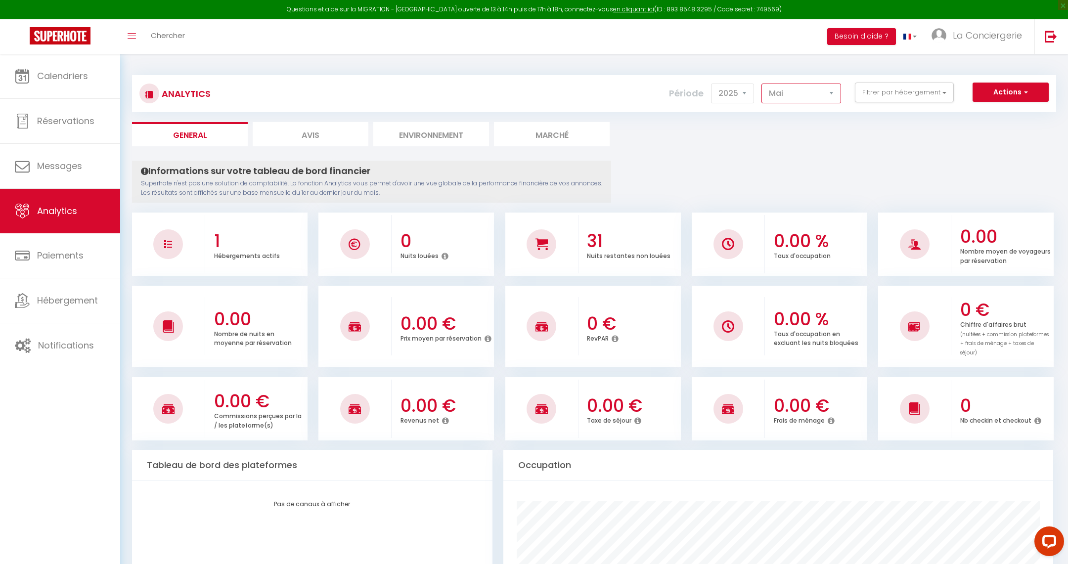
click at [809, 92] on select "[PERSON_NAME] Mars [PERSON_NAME] Juin Juillet Août Septembre Octobre Novembre D…" at bounding box center [802, 94] width 80 height 20
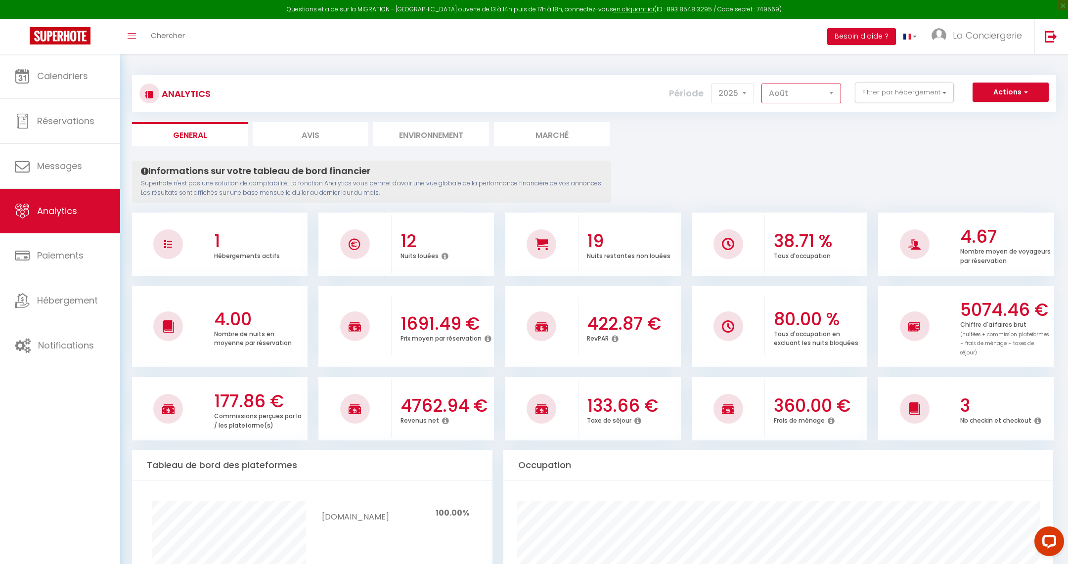
click at [803, 99] on select "[PERSON_NAME] Mars [PERSON_NAME] Juin Juillet Août Septembre Octobre Novembre D…" at bounding box center [802, 94] width 80 height 20
select select "7"
checkbox parking "false"
checkbox piscine "false"
checkbox gratuit "false"
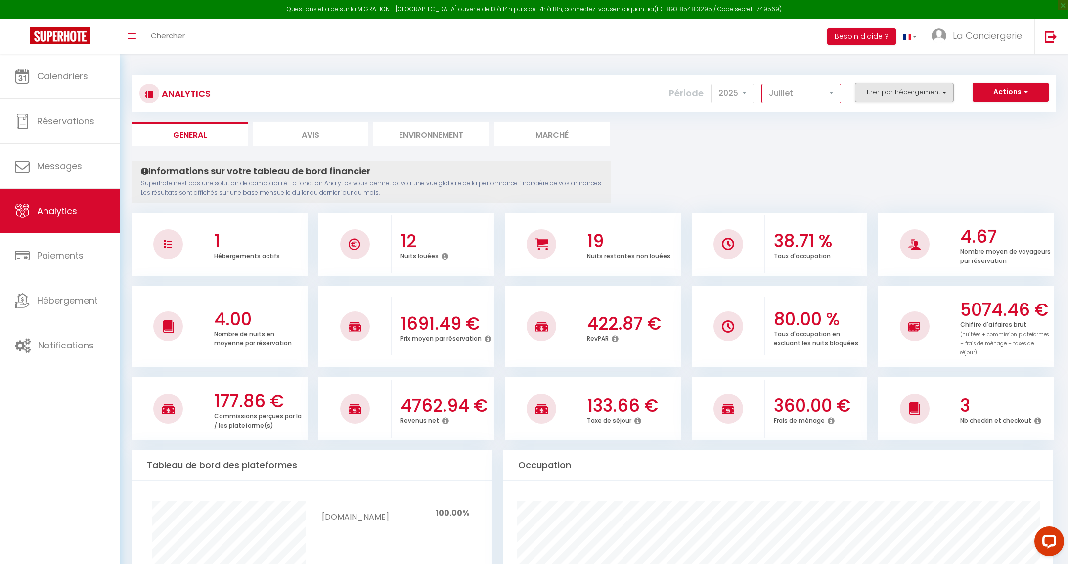
checkbox Montaiguet "false"
checkbox balcon "false"
checkbox ascensceur "false"
checkbox T3 "false"
checkbox Provence "false"
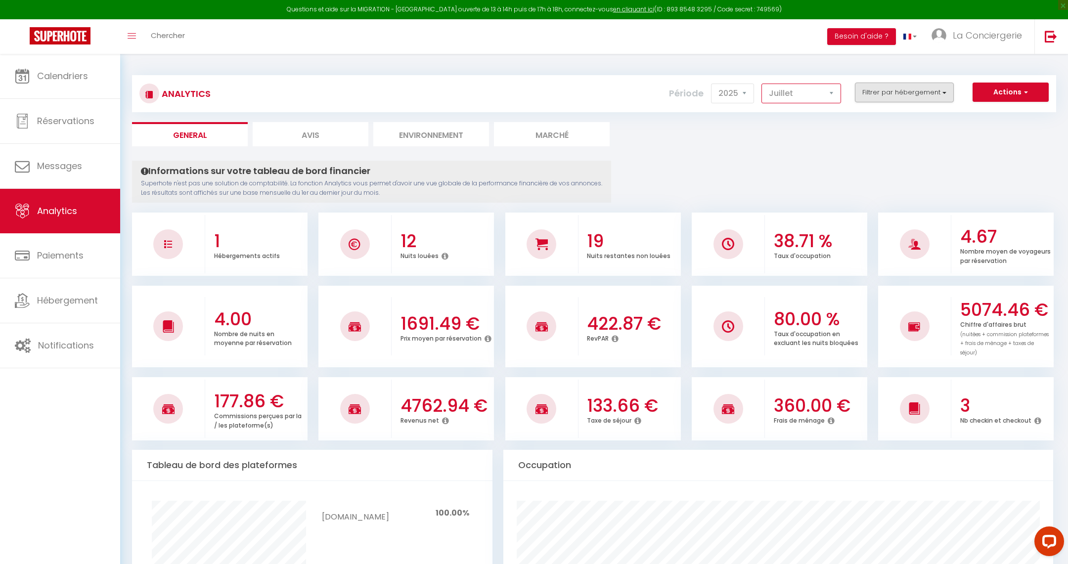
checkbox Victoire "false"
checkbox Pinède "false"
checkbox d\'Aix "false"
checkbox Aix-en-Provence "false"
checkbox Parking "false"
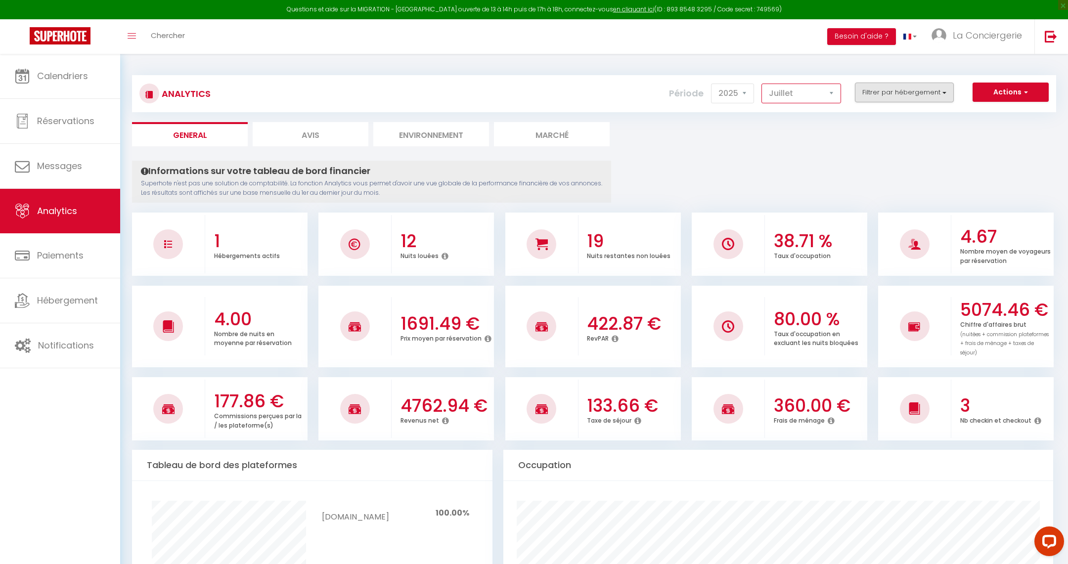
checkbox deux "false"
checkbox Aix "false"
checkbox Provence "false"
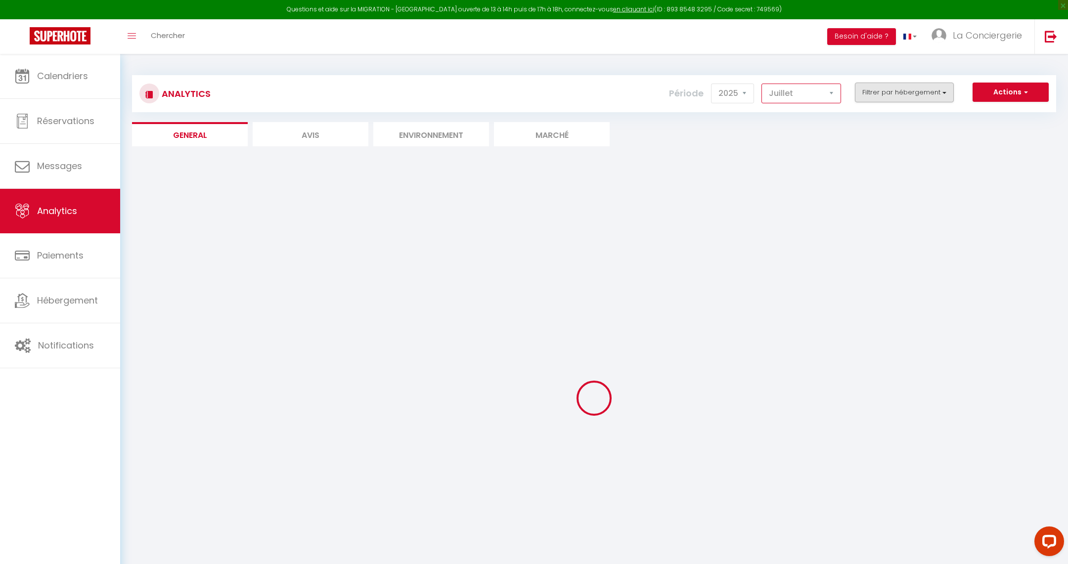
checkbox parking "false"
checkbox piscine "false"
checkbox gratuit "false"
checkbox Montaiguet "false"
checkbox balcon "false"
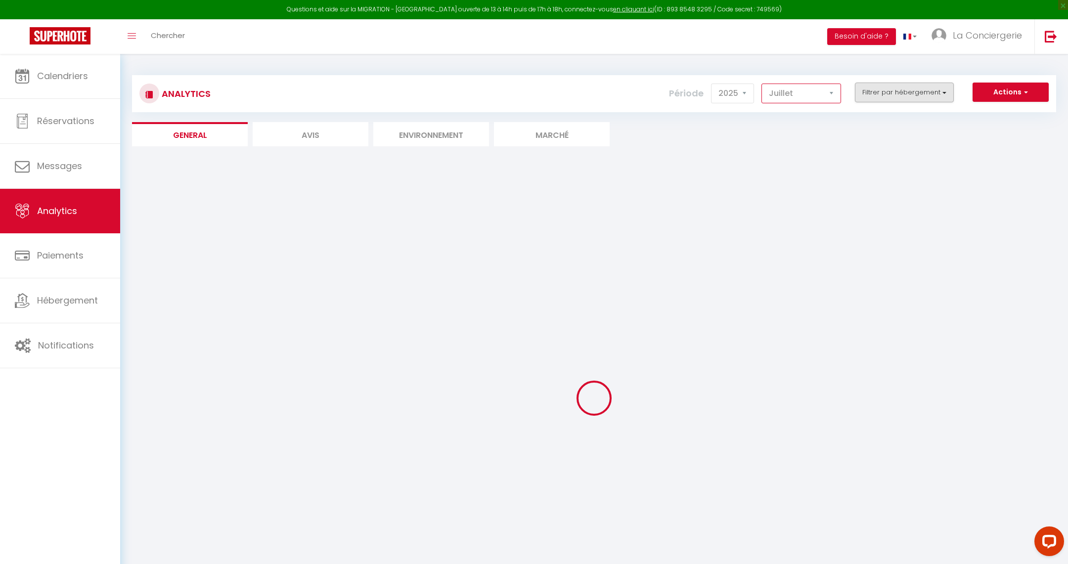
checkbox ascensceur "false"
checkbox T3 "false"
checkbox Provence "false"
checkbox Victoire "false"
checkbox Pinède "false"
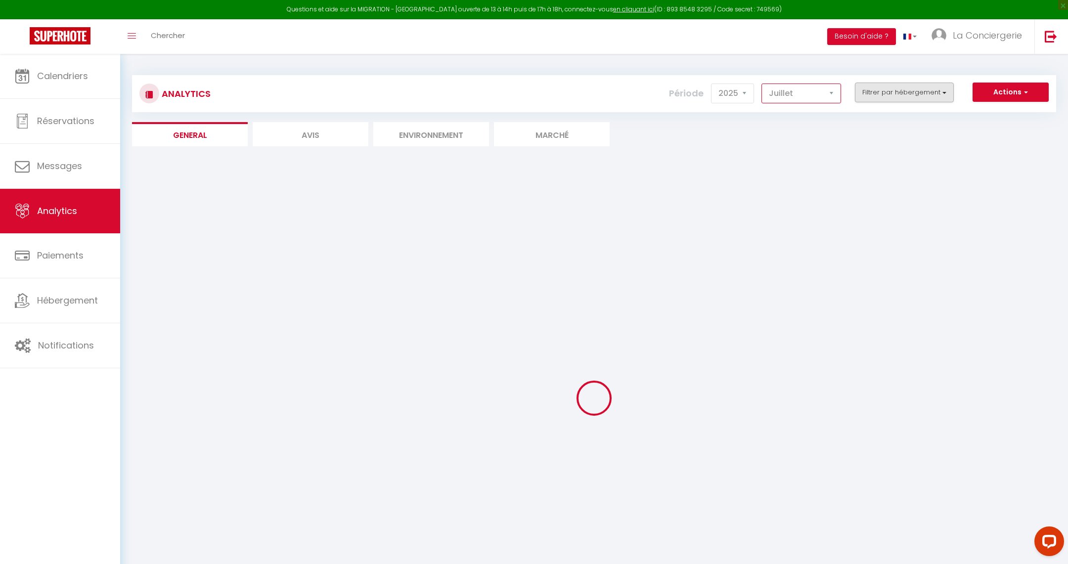
checkbox d\'Aix "false"
checkbox Aix-en-Provence "false"
checkbox Parking "false"
checkbox deux "false"
checkbox Aix "false"
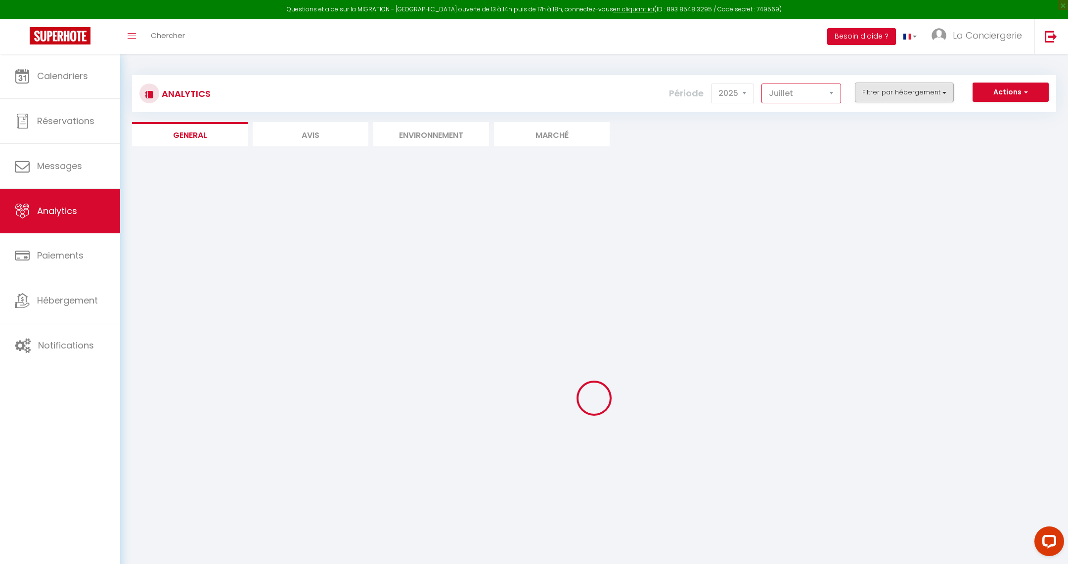
checkbox Aix "false"
checkbox Provence "false"
click at [902, 95] on button "Filtrer par hébergement" at bounding box center [904, 93] width 99 height 20
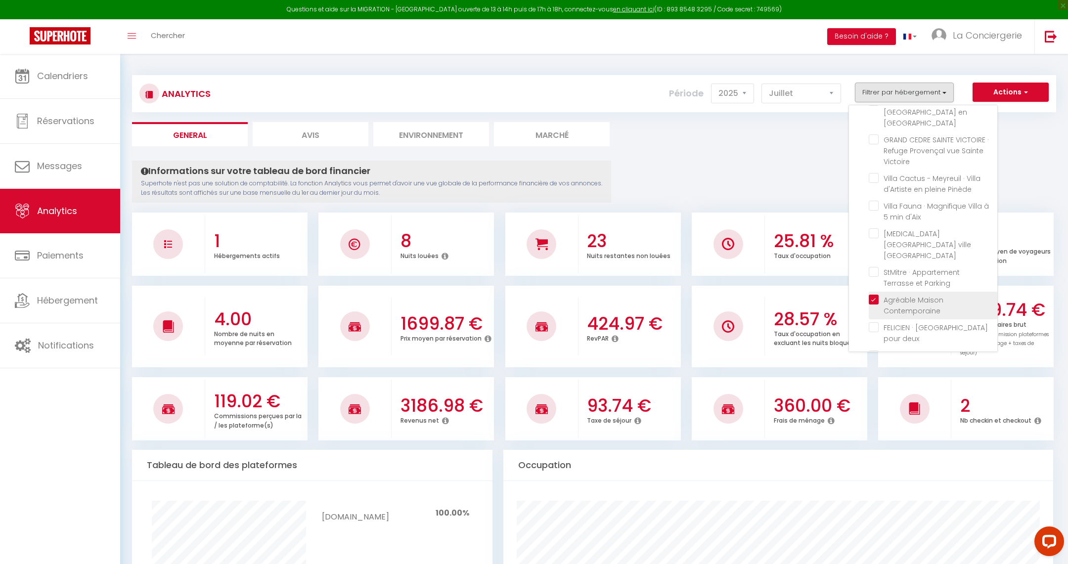
click at [877, 295] on Contemporaine "checkbox" at bounding box center [933, 300] width 129 height 10
checkbox Contemporaine "false"
checkbox parking "false"
checkbox piscine "false"
checkbox gratuit "false"
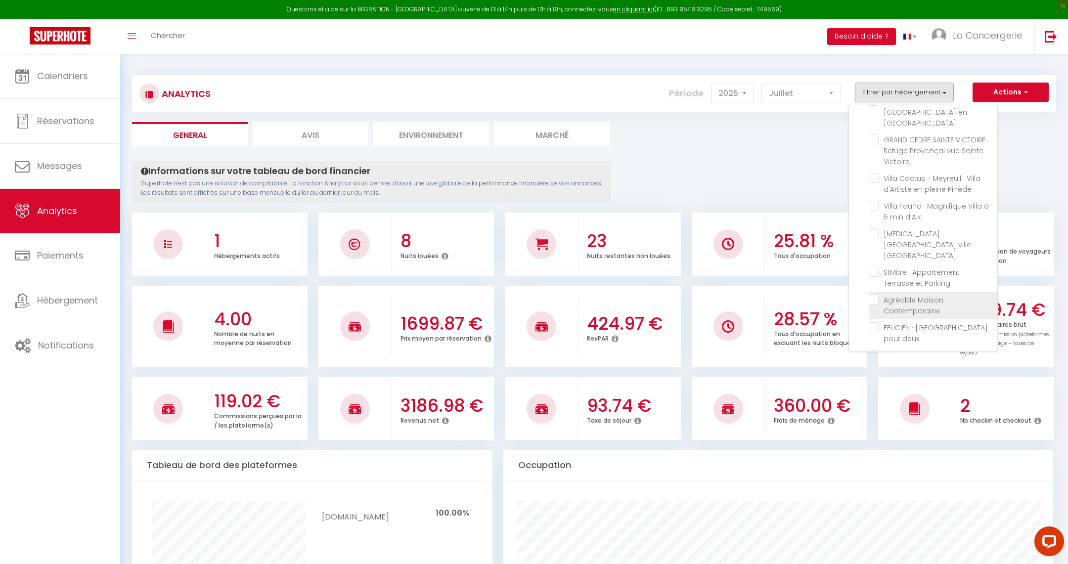
checkbox Montaiguet "false"
checkbox balcon "false"
checkbox ascensceur "false"
checkbox T3 "false"
checkbox Provence "false"
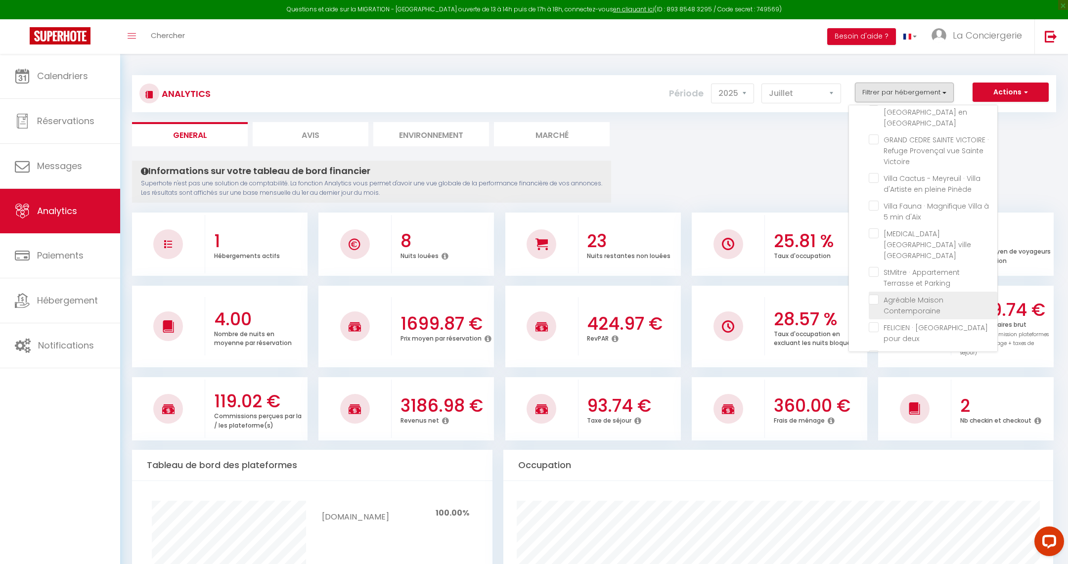
checkbox Victoire "false"
checkbox Pinède "false"
checkbox d\'Aix "false"
checkbox Aix-en-Provence "false"
checkbox Parking "false"
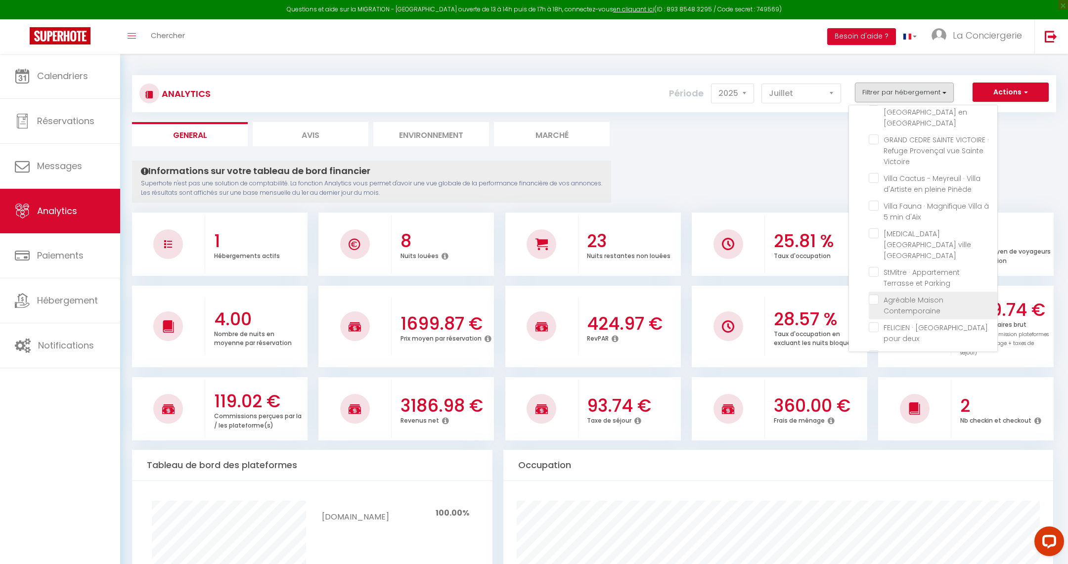
checkbox deux "false"
checkbox Aix "false"
checkbox Provence "false"
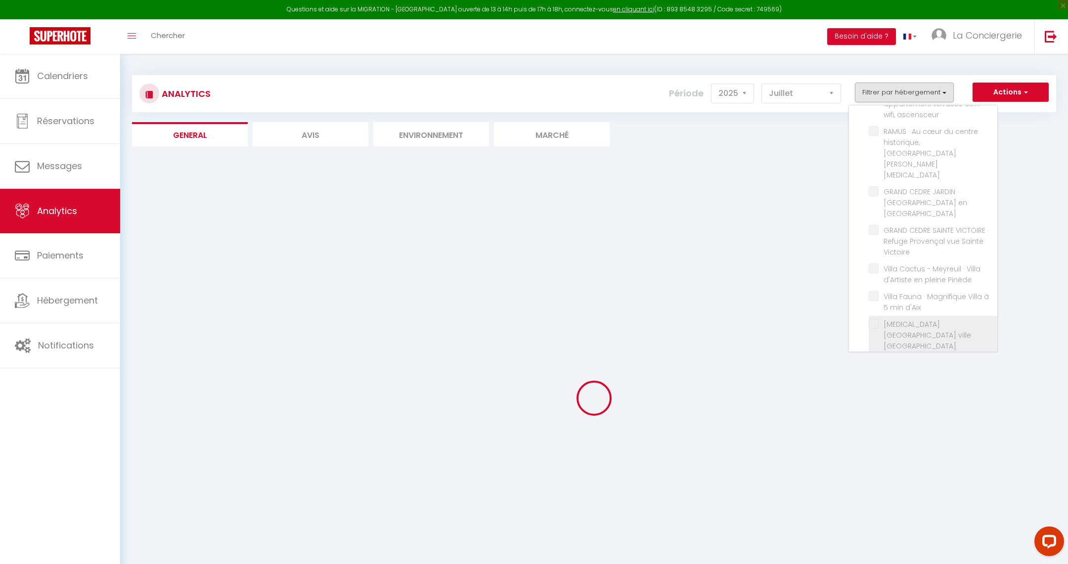
checkbox parking "false"
checkbox piscine "false"
checkbox gratuit "false"
checkbox Montaiguet "false"
checkbox balcon "false"
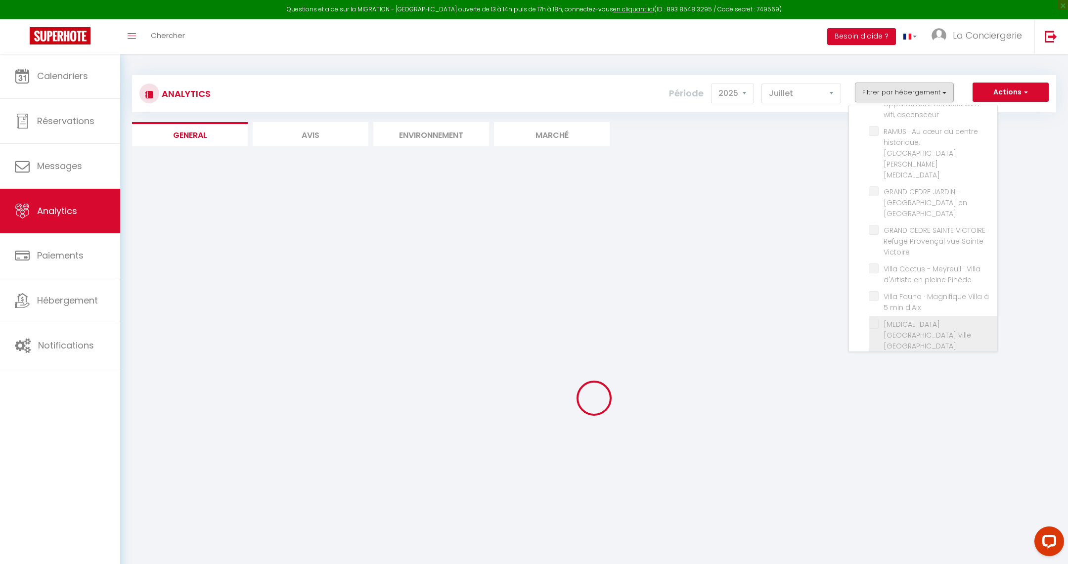
checkbox ascensceur "false"
checkbox T3 "false"
checkbox Provence "false"
checkbox Victoire "false"
checkbox Pinède "false"
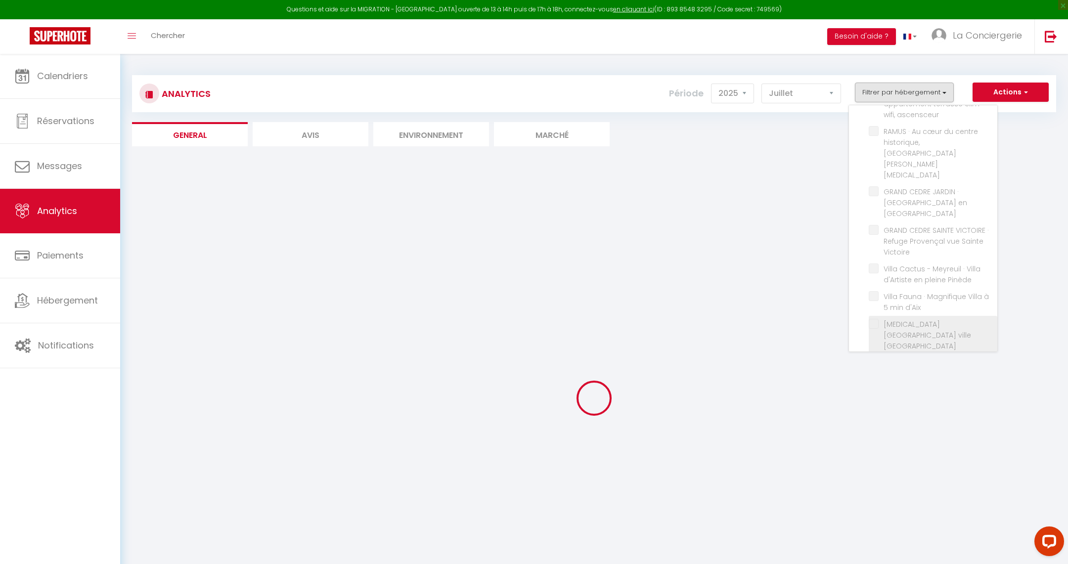
checkbox d\'Aix "false"
checkbox Aix-en-Provence "false"
checkbox Parking "false"
checkbox deux "false"
checkbox Aix "false"
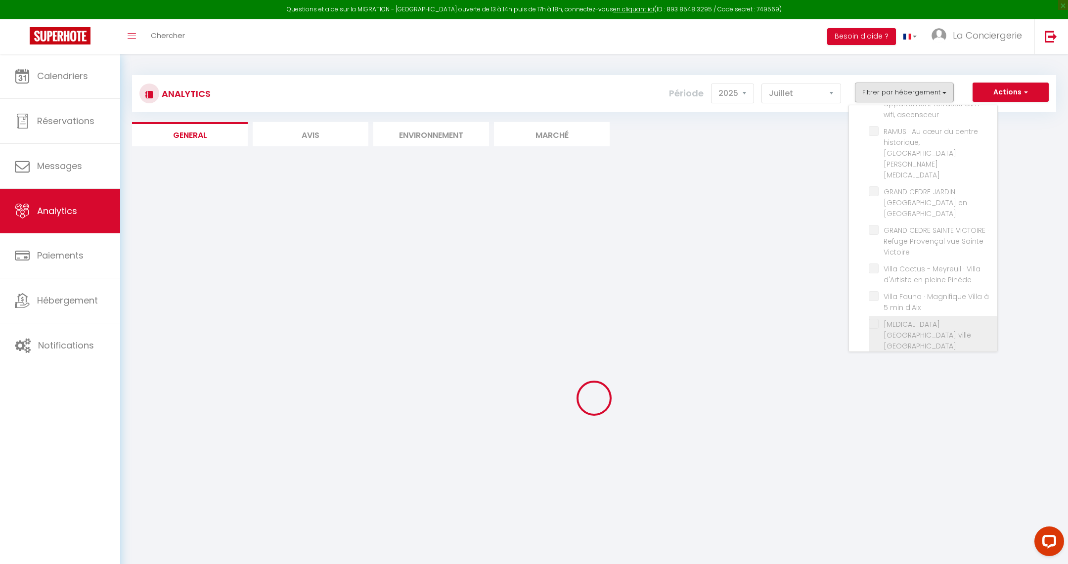
checkbox Aix "false"
checkbox Provence "false"
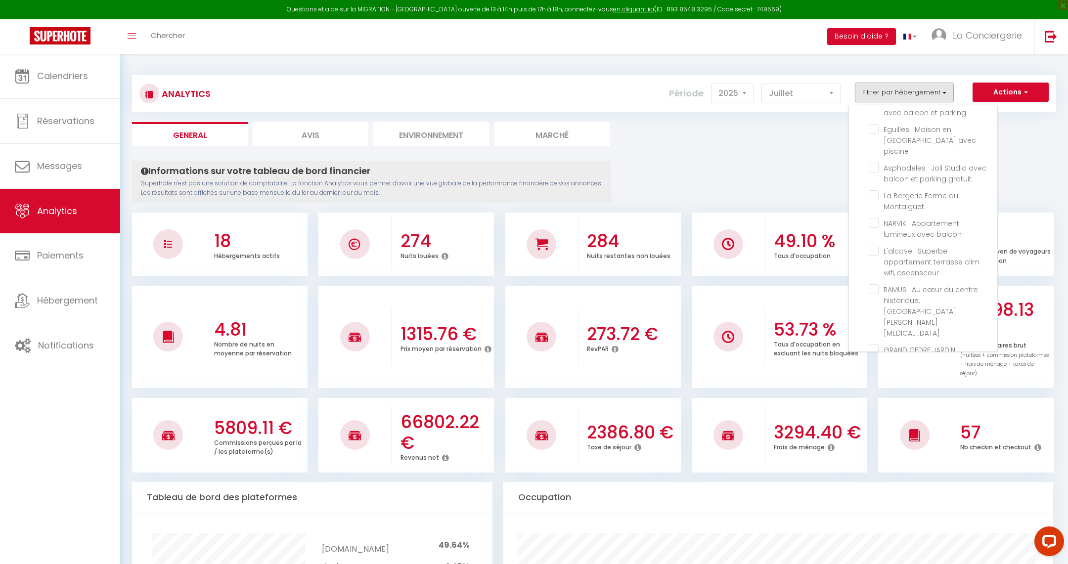
scroll to position [25, 0]
click at [879, 224] on balcon "checkbox" at bounding box center [933, 229] width 129 height 10
checkbox balcon "true"
checkbox parking "false"
checkbox piscine "false"
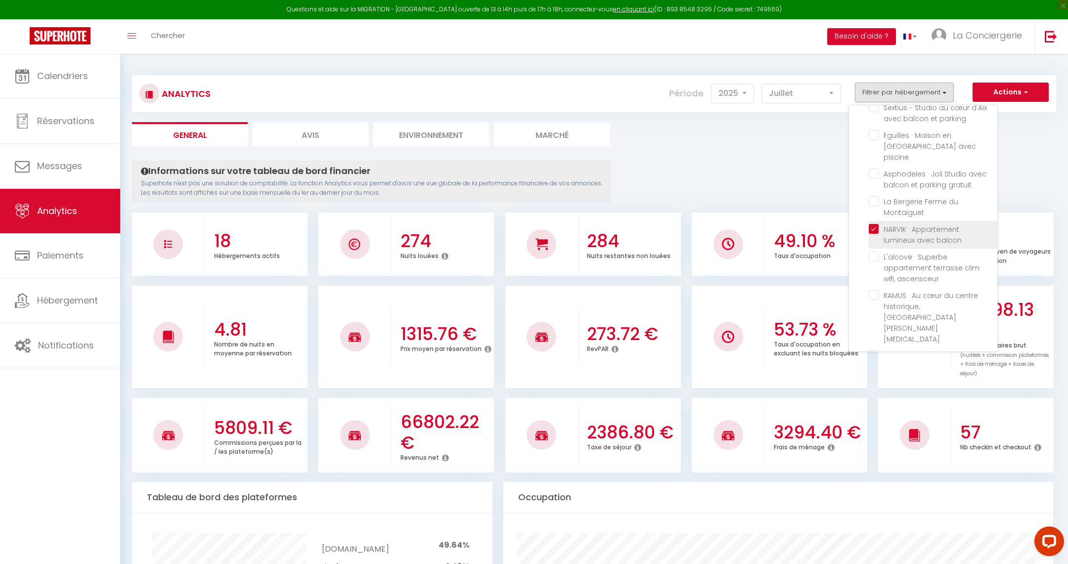
checkbox gratuit "false"
checkbox Montaiguet "false"
checkbox ascensceur "false"
checkbox T3 "false"
checkbox Provence "false"
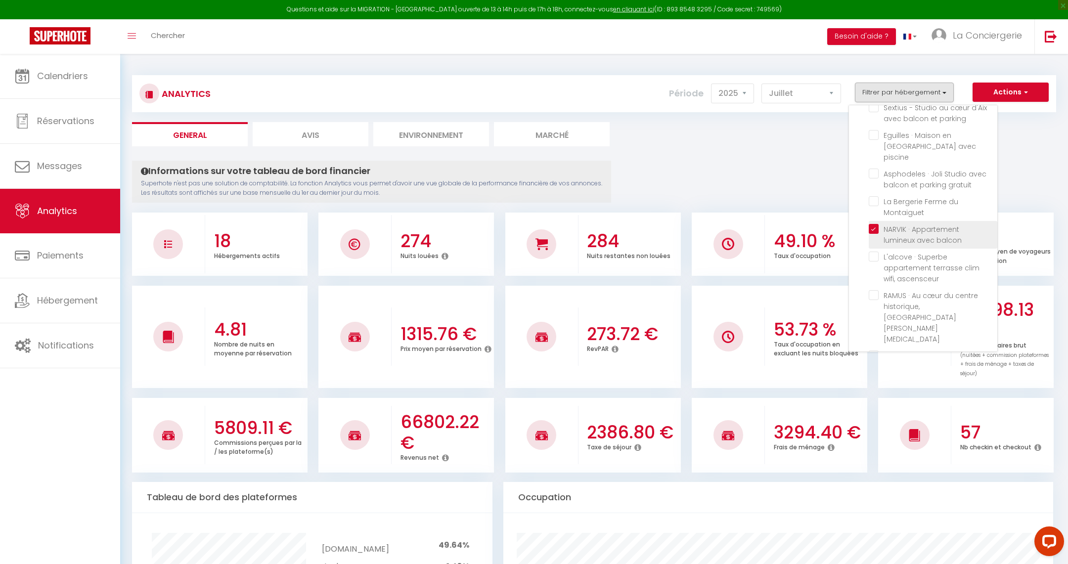
checkbox Victoire "false"
checkbox Pinède "false"
checkbox d\'Aix "false"
checkbox Aix-en-Provence "false"
checkbox Parking "false"
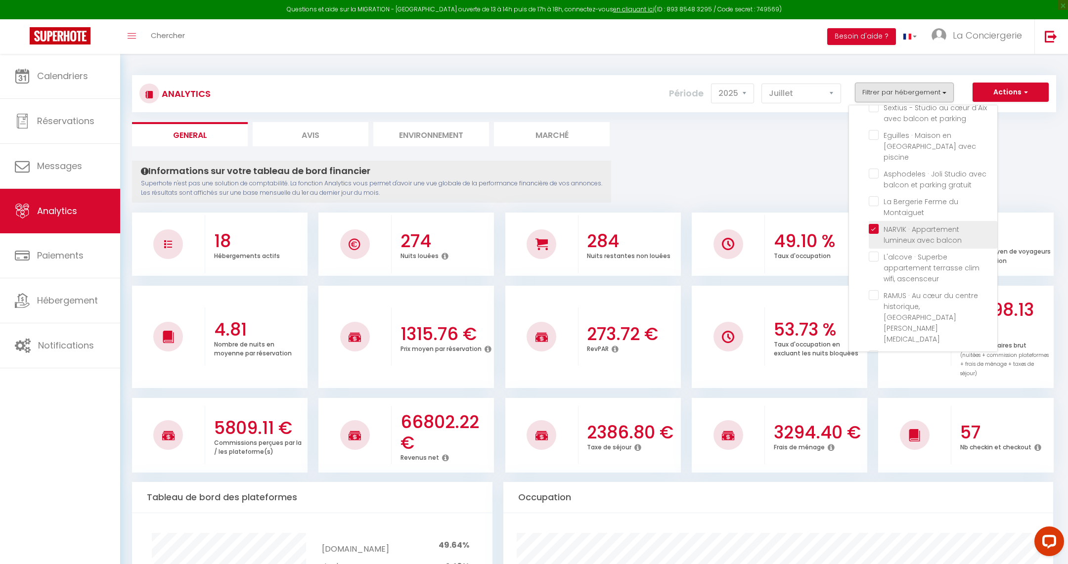
checkbox deux "false"
checkbox Aix "false"
checkbox Provence "false"
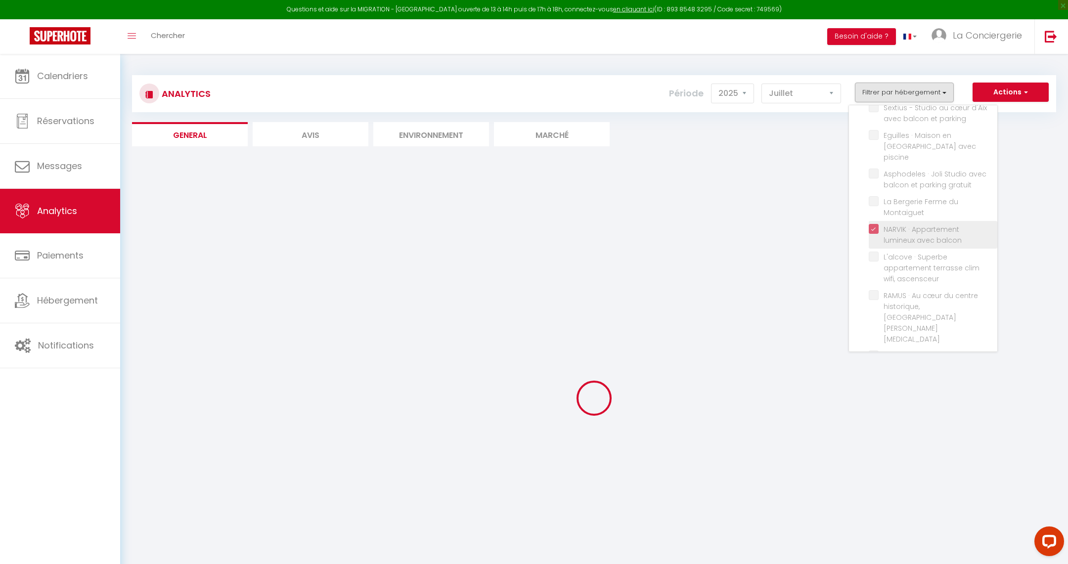
checkbox parking "false"
checkbox piscine "false"
checkbox gratuit "false"
checkbox Montaiguet "false"
checkbox ascensceur "false"
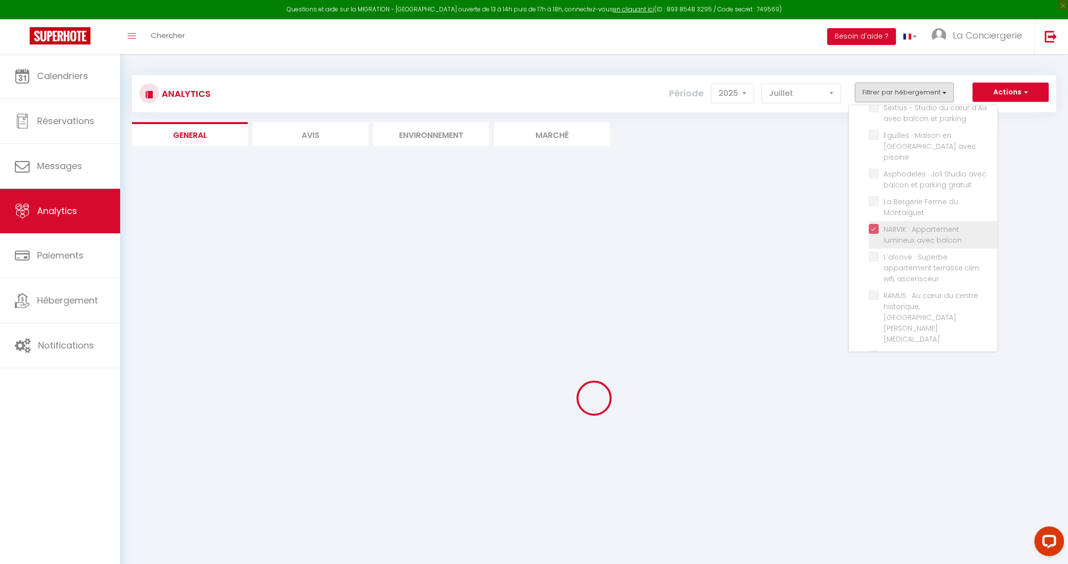
checkbox T3 "false"
checkbox Provence "false"
checkbox Victoire "false"
checkbox Pinède "false"
checkbox d\'Aix "false"
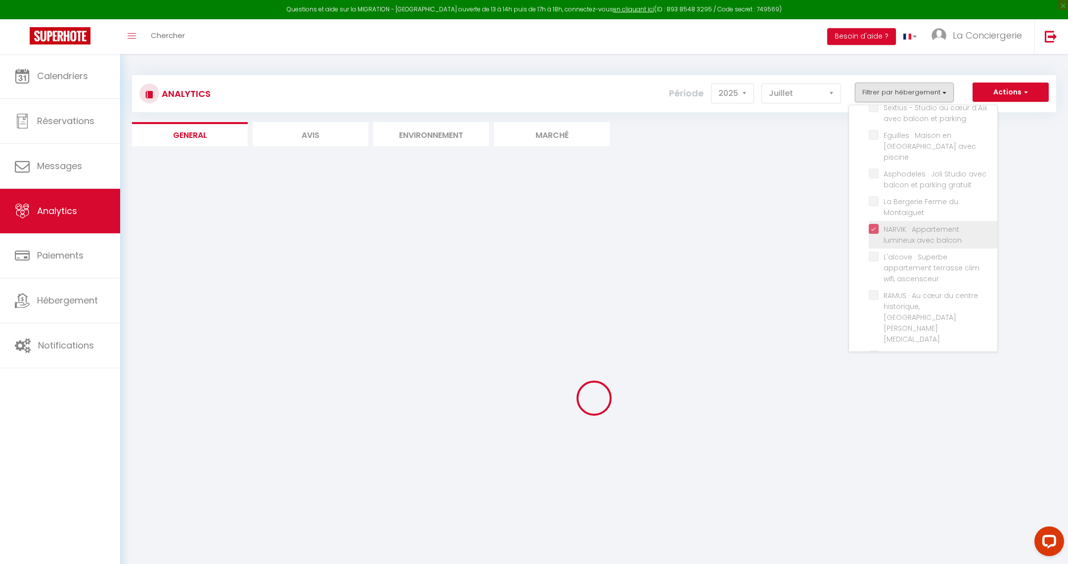
checkbox Aix-en-Provence "false"
checkbox Parking "false"
checkbox deux "false"
checkbox Aix "false"
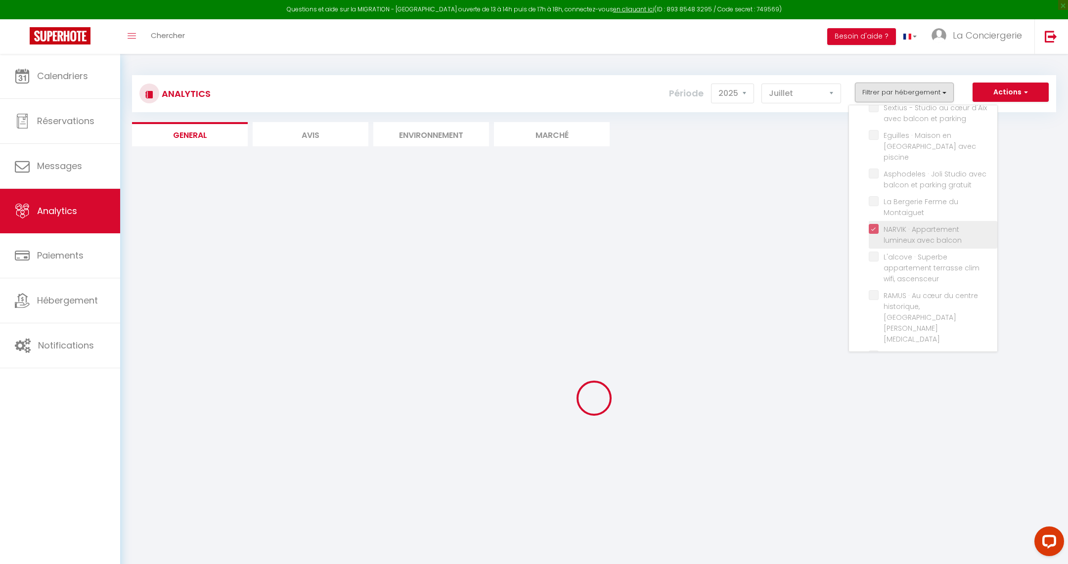
checkbox Provence "false"
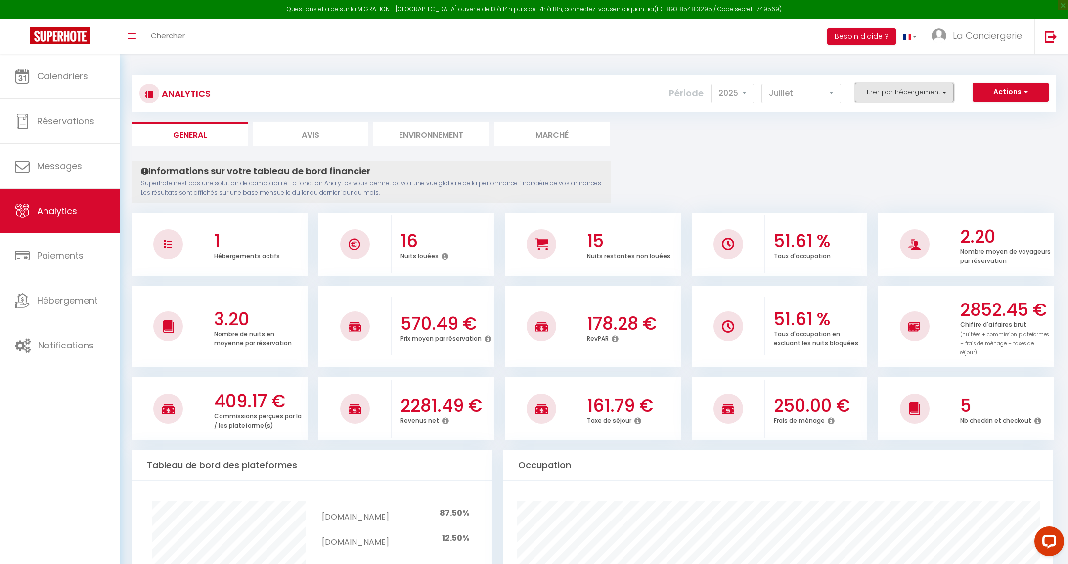
click at [901, 91] on button "Filtrer par hébergement" at bounding box center [904, 93] width 99 height 20
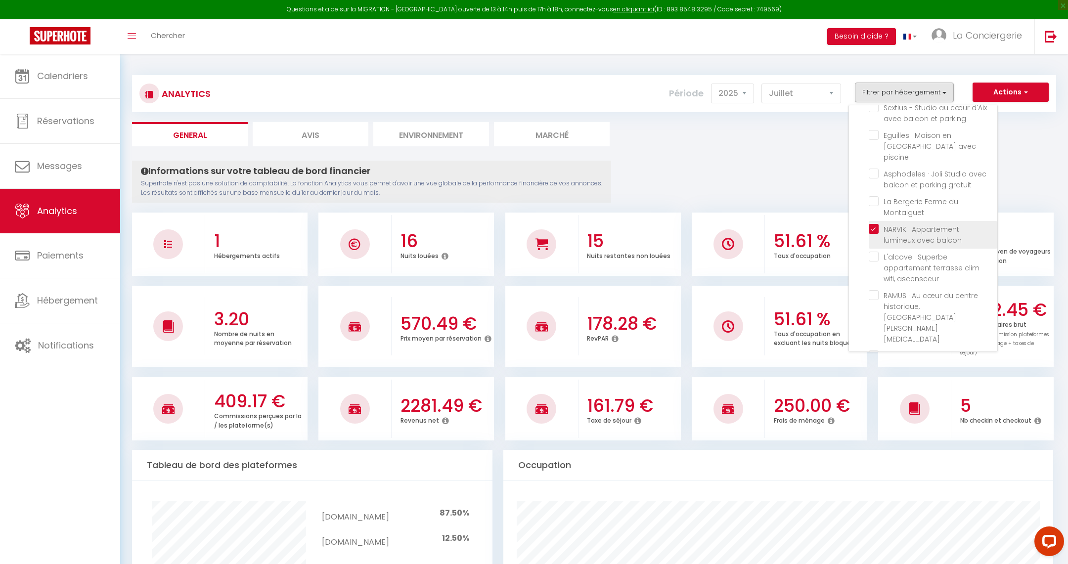
click at [876, 224] on balcon "checkbox" at bounding box center [933, 229] width 129 height 10
checkbox balcon "false"
checkbox parking "false"
checkbox piscine "false"
checkbox gratuit "false"
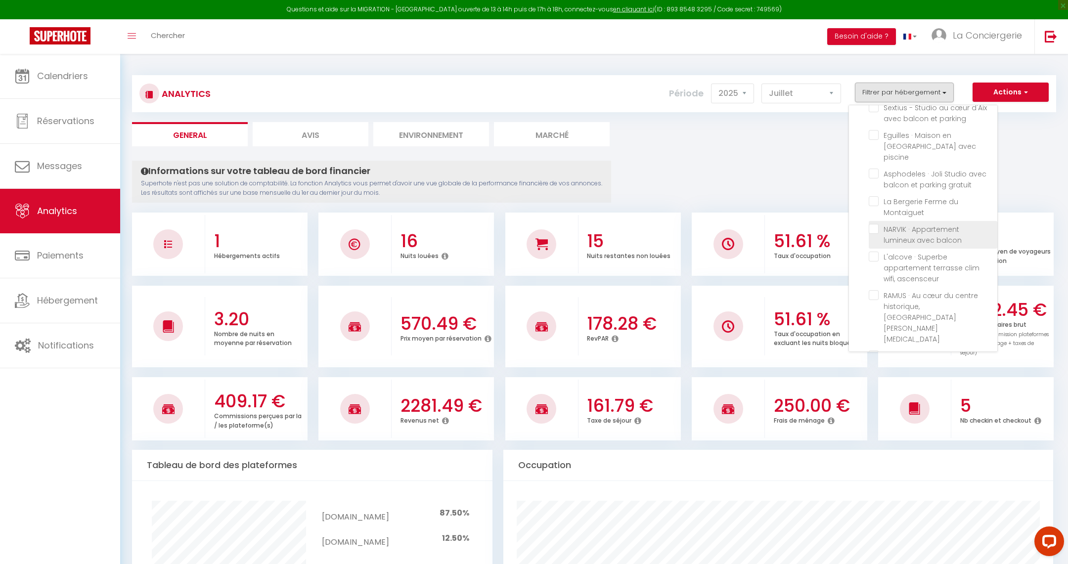
checkbox Montaiguet "false"
checkbox ascensceur "false"
checkbox T3 "false"
checkbox Provence "false"
checkbox Victoire "false"
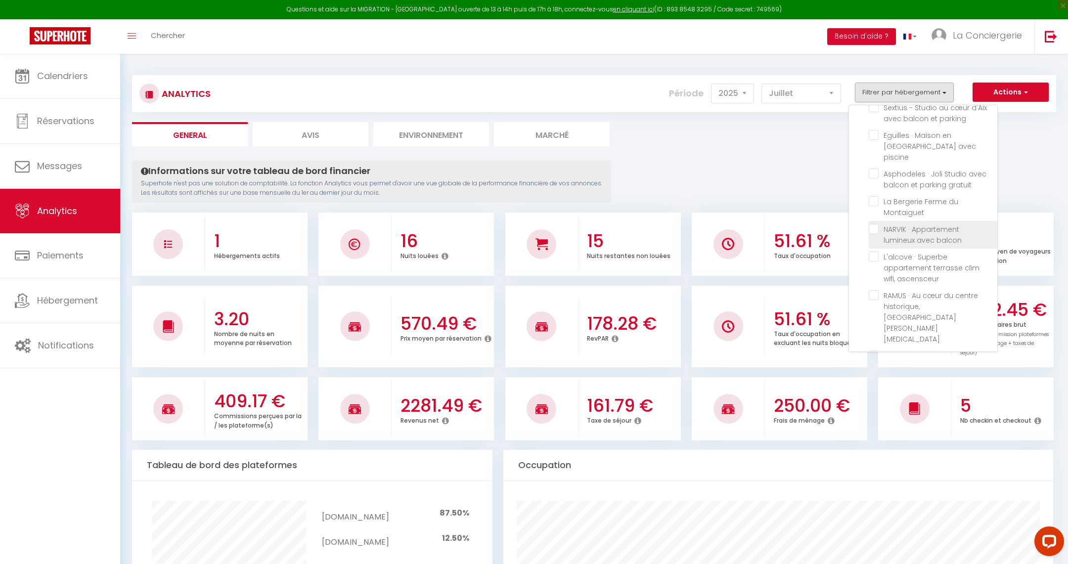
checkbox Pinède "false"
checkbox d\'Aix "false"
checkbox Aix-en-Provence "false"
checkbox Parking "false"
checkbox deux "false"
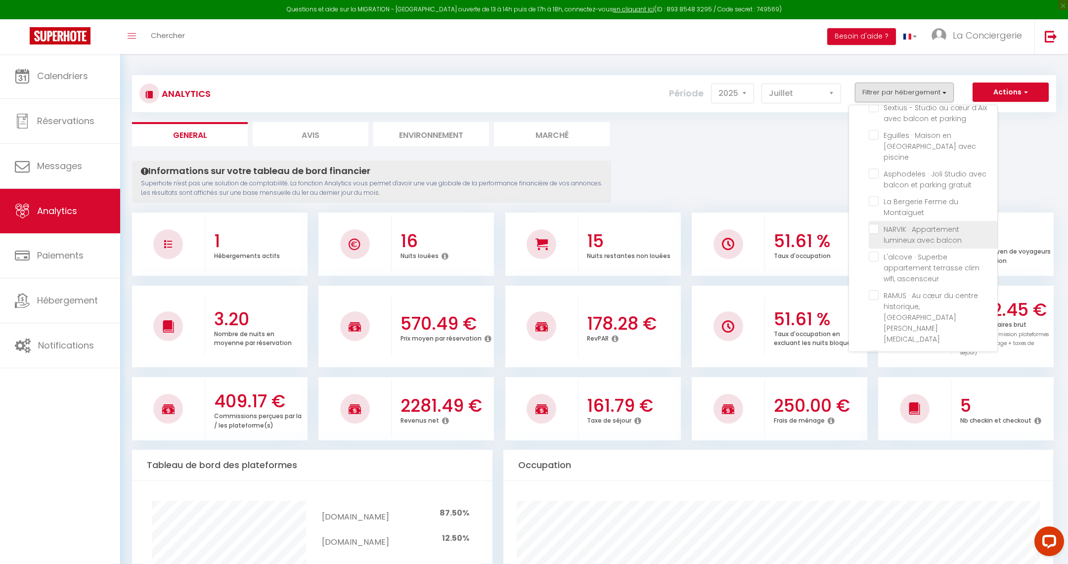
checkbox Aix "false"
checkbox Provence "false"
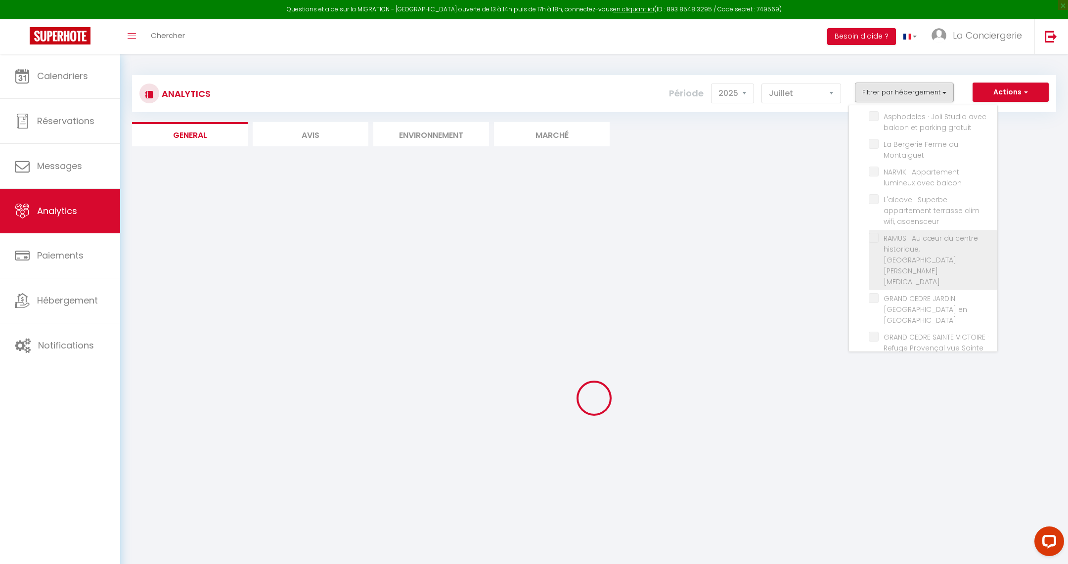
scroll to position [92, 0]
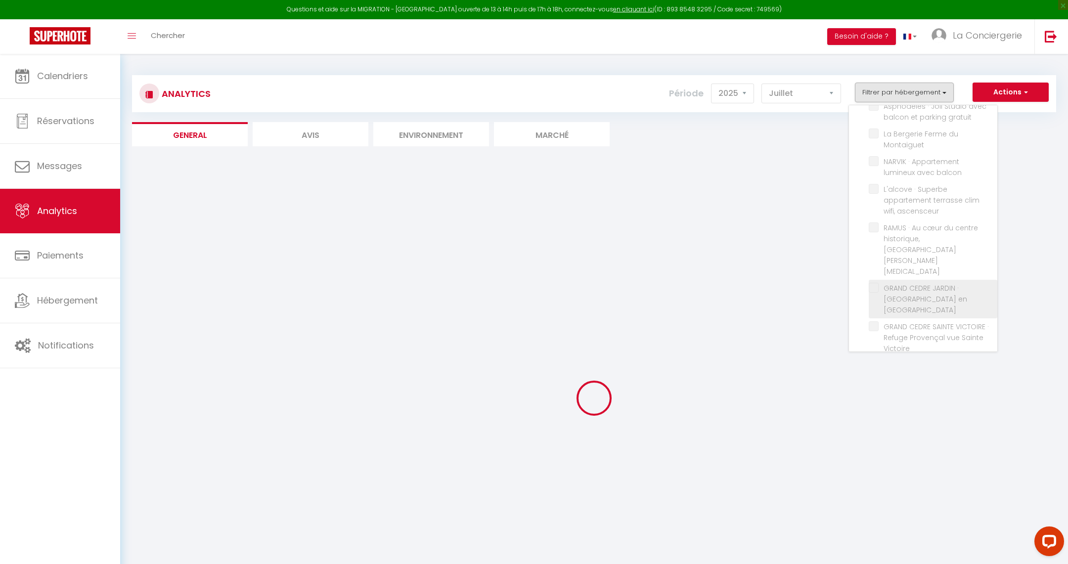
checkbox parking "false"
checkbox piscine "false"
checkbox gratuit "false"
checkbox Montaiguet "false"
checkbox ascensceur "false"
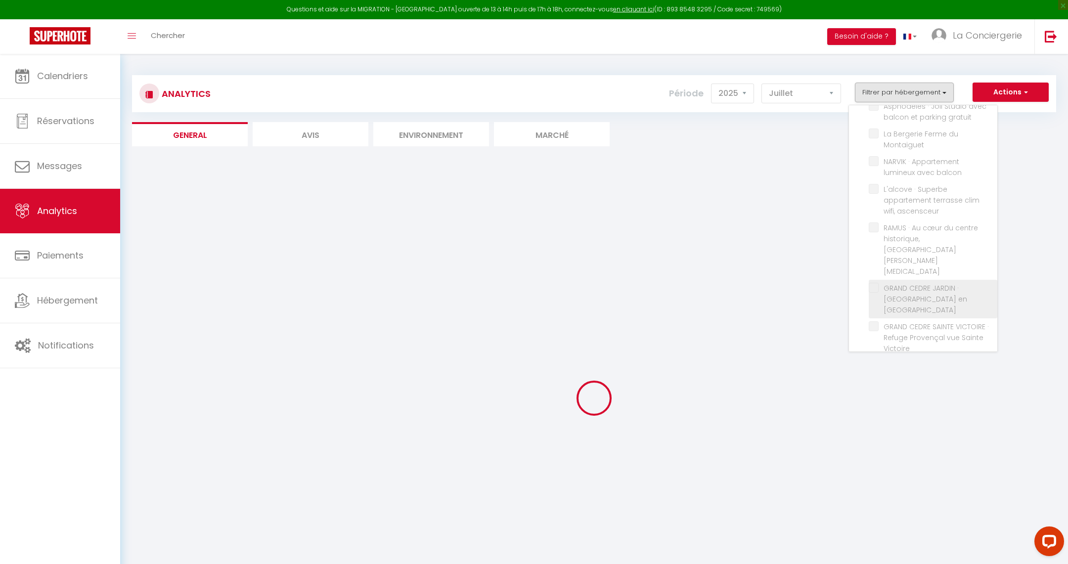
checkbox T3 "false"
checkbox Provence "false"
checkbox Victoire "false"
checkbox Pinède "false"
checkbox d\'Aix "false"
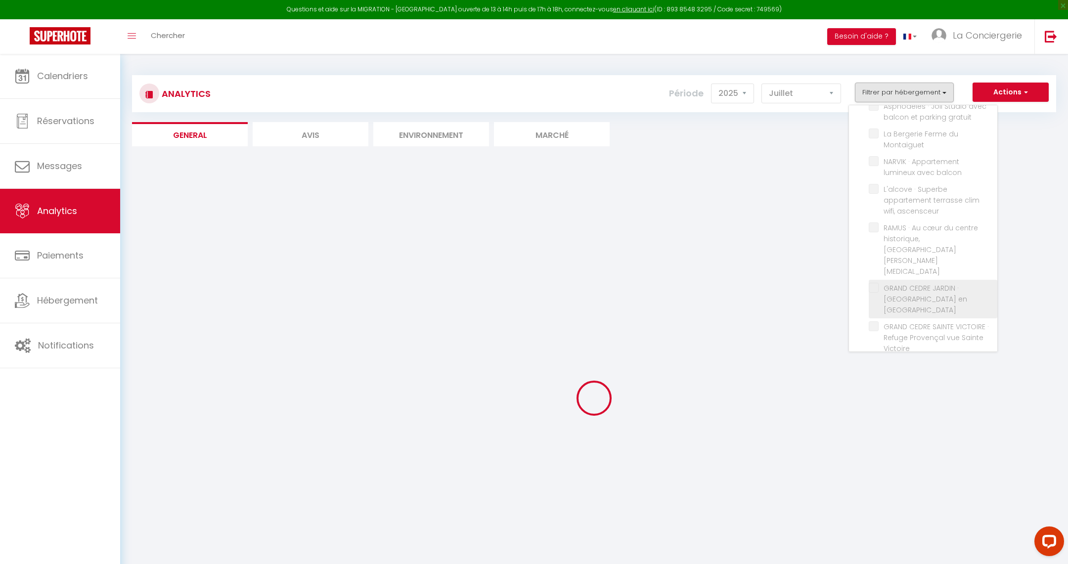
checkbox Aix-en-Provence "false"
checkbox Parking "false"
checkbox deux "false"
checkbox Aix "false"
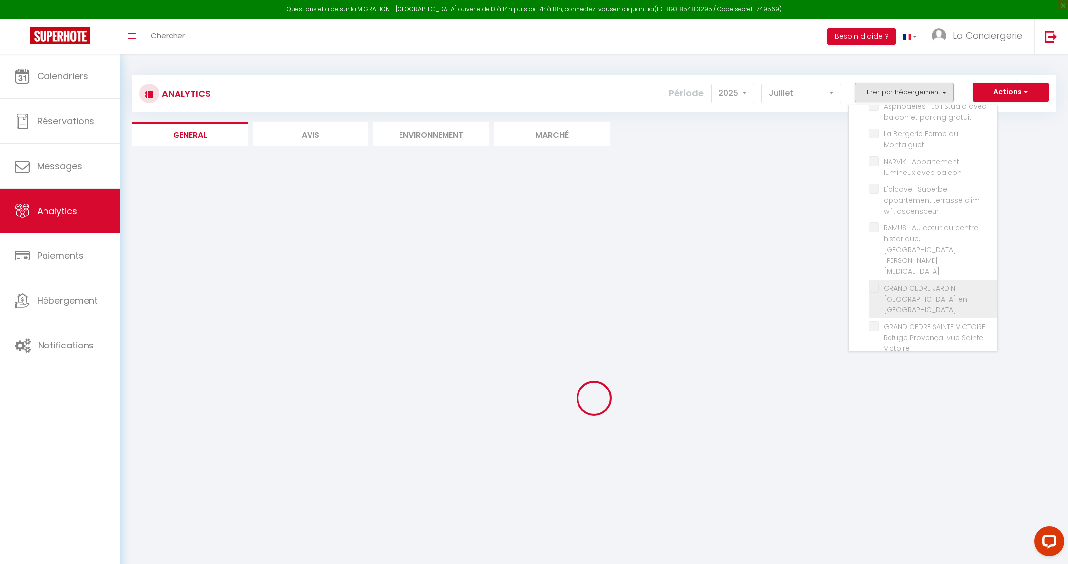
checkbox Provence "false"
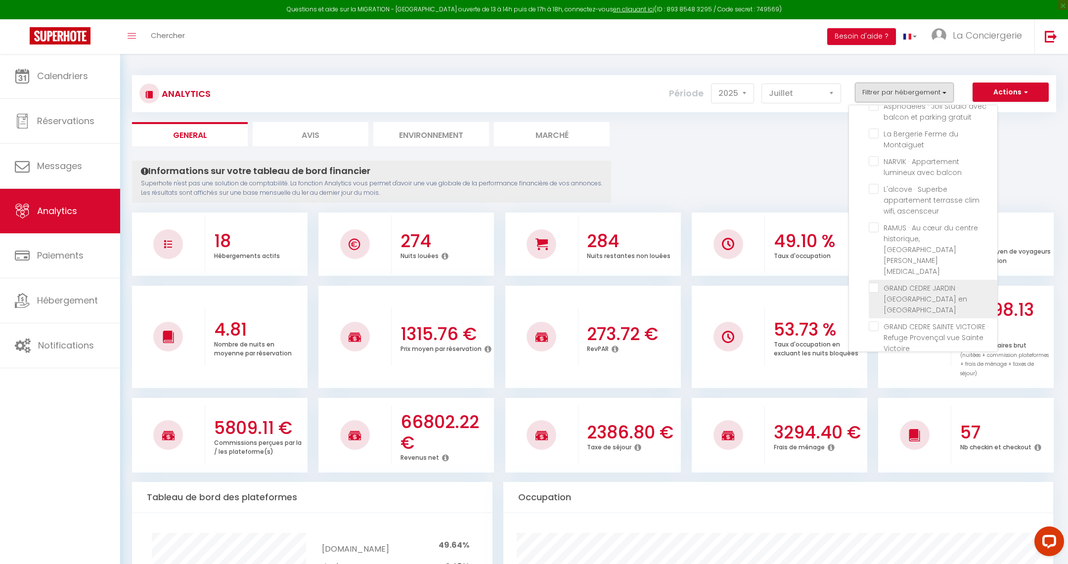
click at [875, 283] on Provence "checkbox" at bounding box center [933, 288] width 129 height 10
checkbox Provence "true"
checkbox parking "false"
checkbox piscine "false"
checkbox gratuit "false"
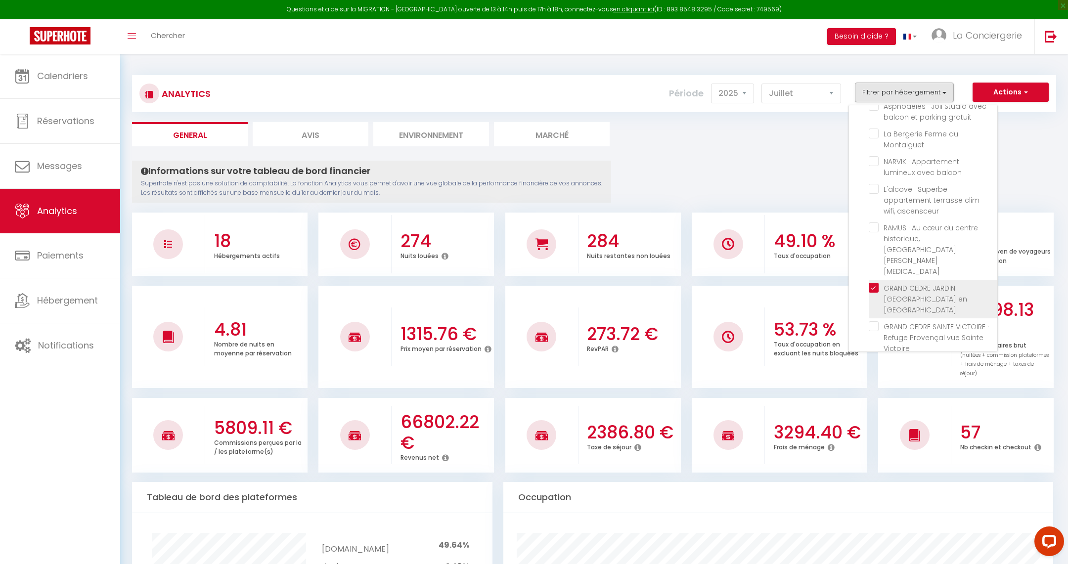
checkbox Montaiguet "false"
checkbox ascensceur "false"
checkbox T3 "false"
checkbox Victoire "false"
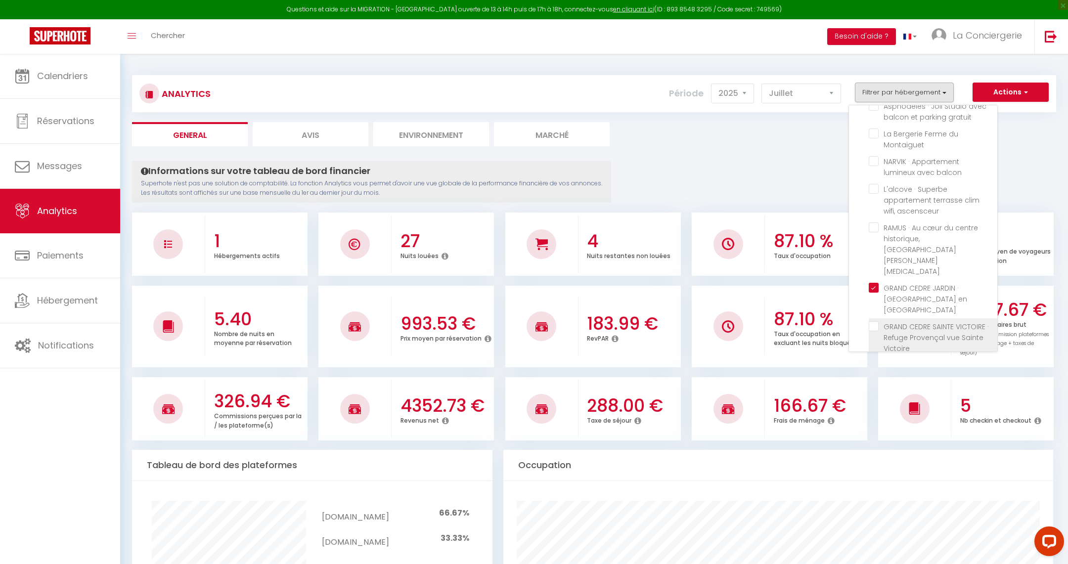
click at [873, 321] on Victoire "checkbox" at bounding box center [933, 326] width 129 height 10
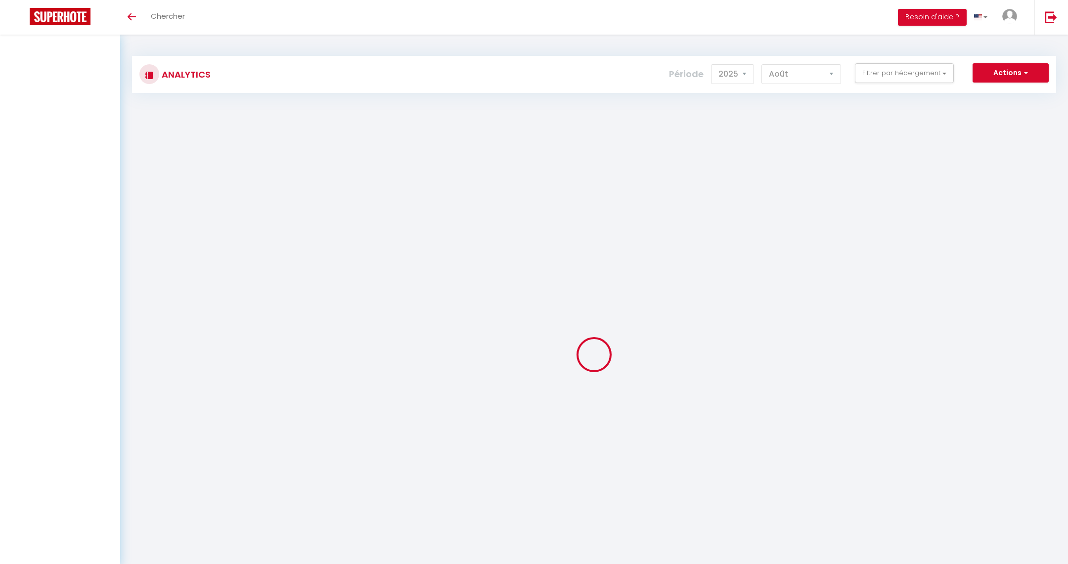
select select "2025"
select select "8"
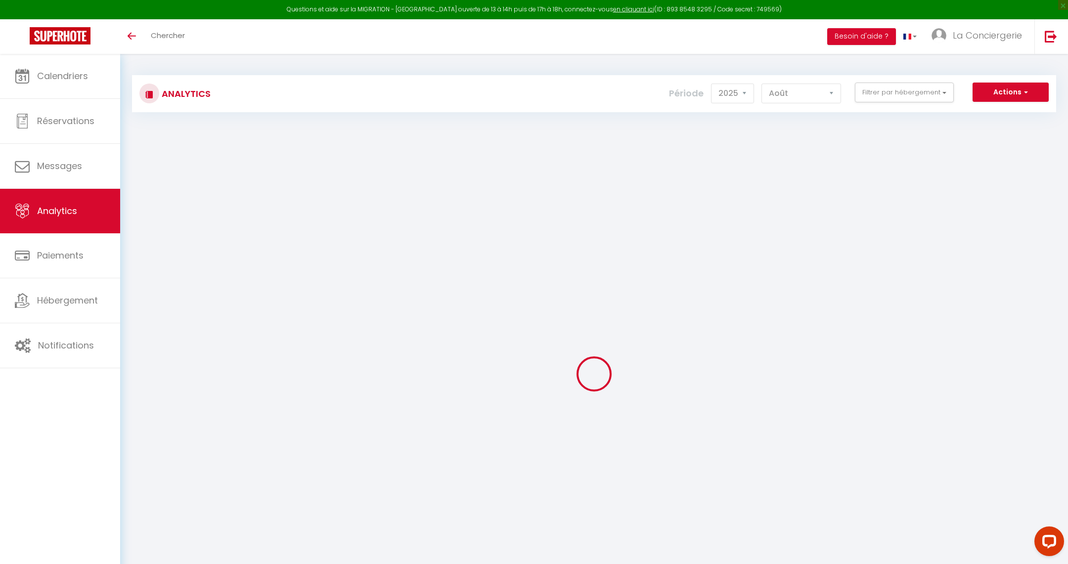
checkbox input "false"
checkbox parking "false"
checkbox piscine "false"
checkbox gratuit "false"
checkbox Montaiguet "false"
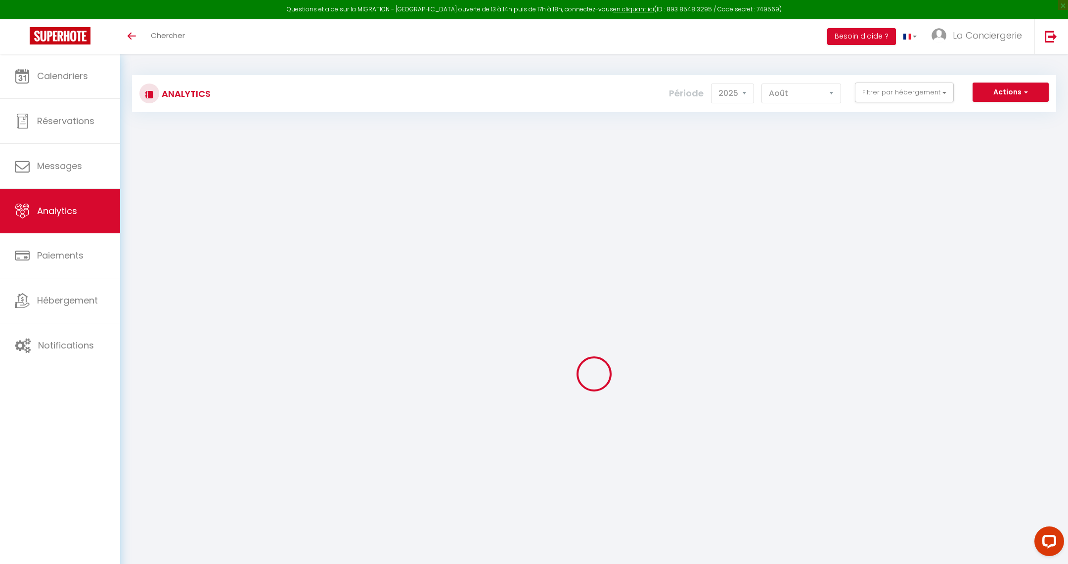
checkbox balcon "false"
checkbox ascensceur "false"
checkbox T3 "false"
checkbox Provence "false"
checkbox Victoire "false"
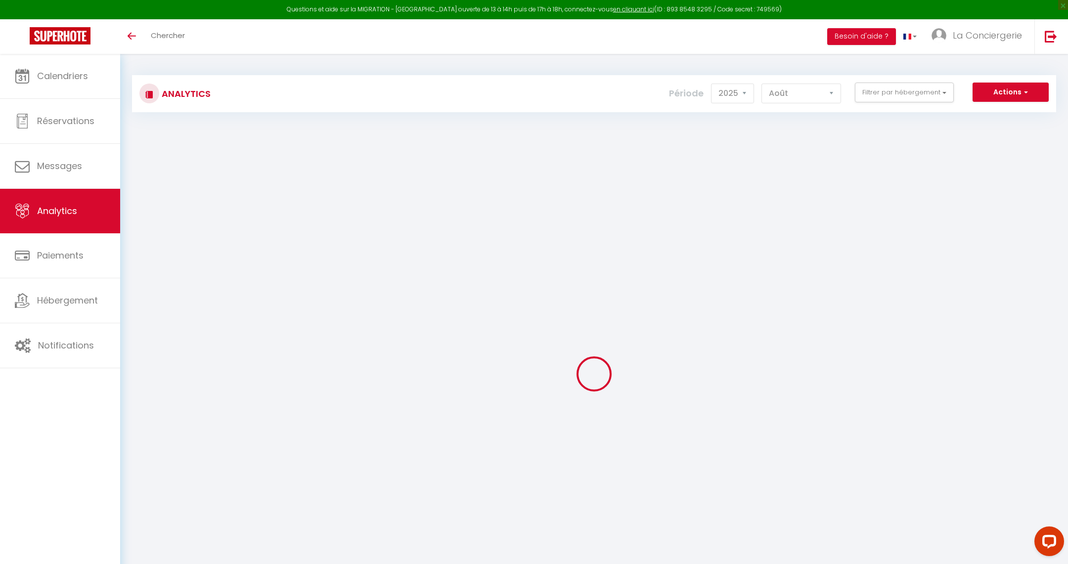
checkbox Pinède "false"
checkbox d\'Aix "false"
checkbox Aix-en-Provence "false"
checkbox Parking "false"
checkbox Contemporaine "false"
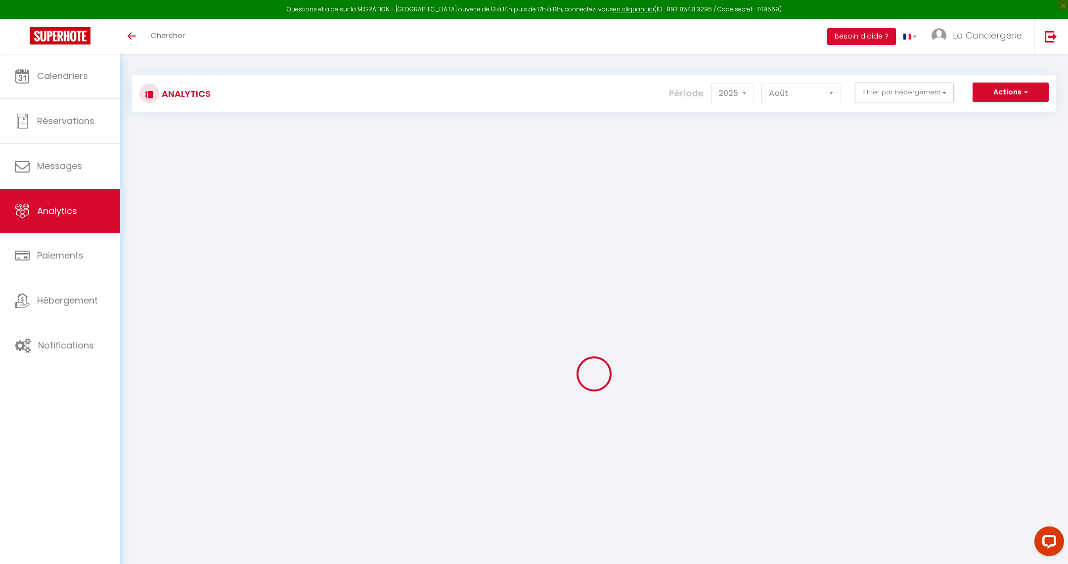
checkbox deux "false"
checkbox Aix "false"
checkbox Provence "false"
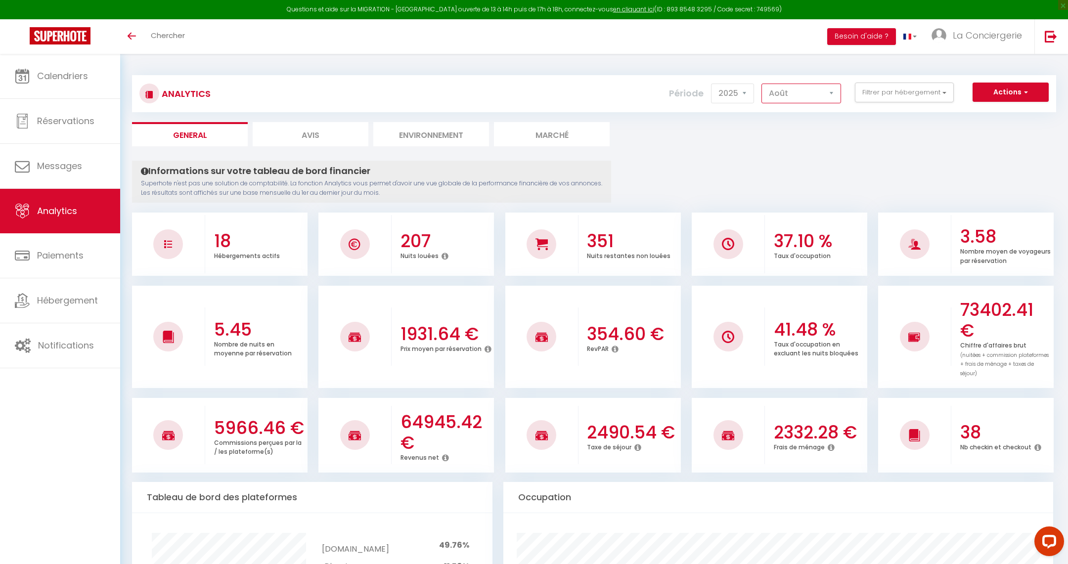
click at [766, 96] on select "[PERSON_NAME] Mars [PERSON_NAME] Juin Juillet Août Septembre Octobre Novembre D…" at bounding box center [802, 94] width 80 height 20
select select "7"
checkbox input "false"
checkbox parking "false"
checkbox piscine "false"
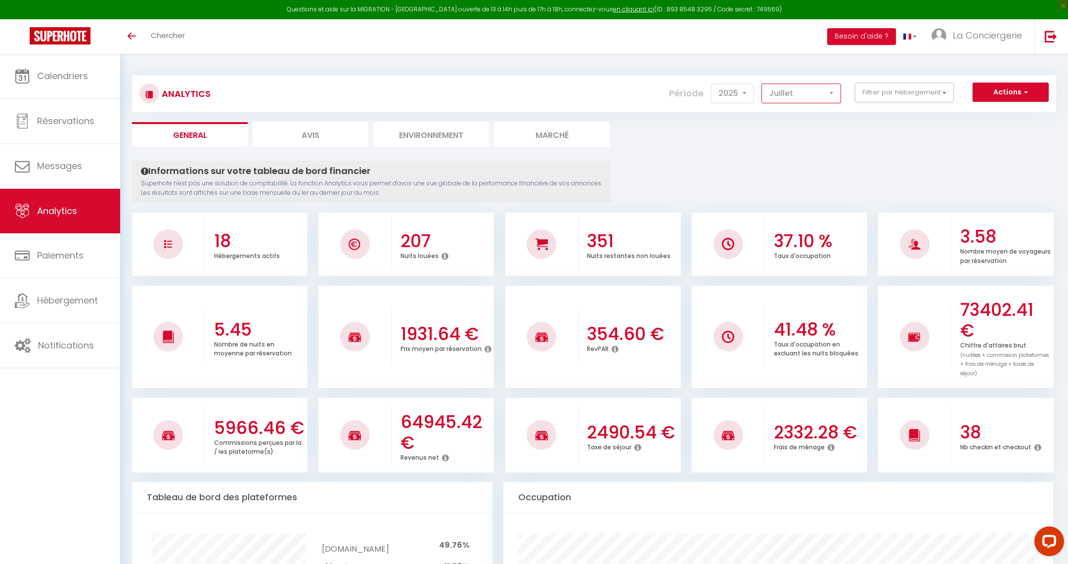
checkbox gratuit "false"
checkbox Montaiguet "false"
checkbox balcon "false"
checkbox ascensceur "false"
checkbox T3 "false"
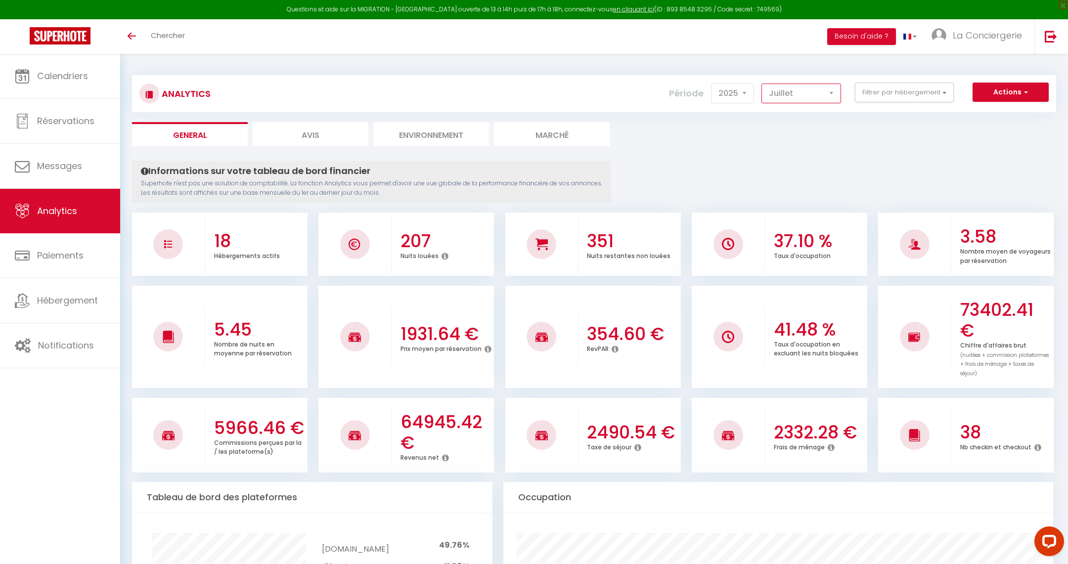
checkbox Provence "false"
checkbox Victoire "false"
checkbox Pinède "false"
checkbox d\'Aix "false"
checkbox Aix-en-Provence "false"
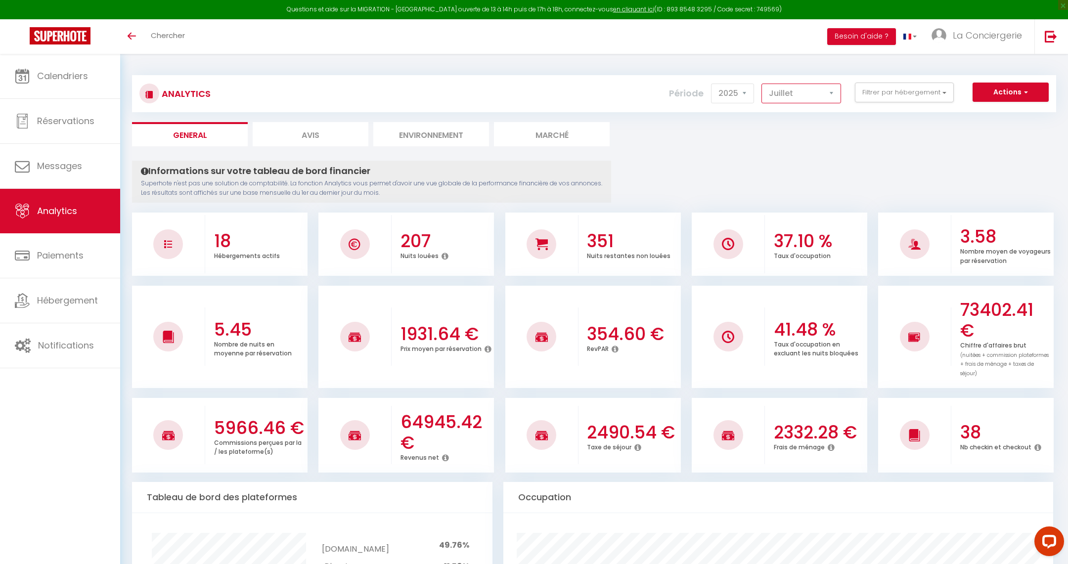
checkbox Parking "false"
checkbox Contemporaine "false"
checkbox deux "false"
checkbox Aix "false"
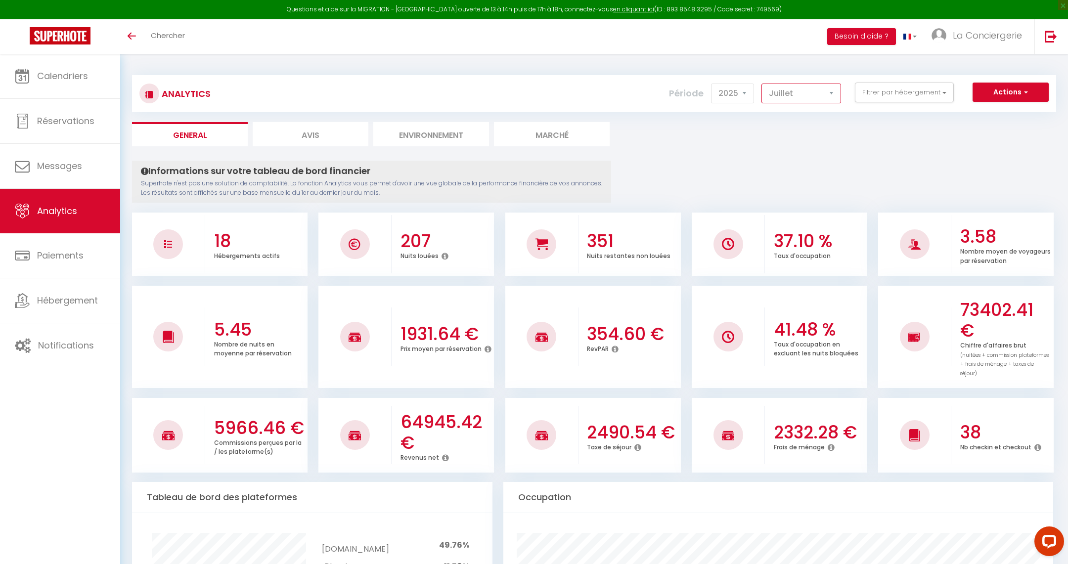
checkbox Provence "false"
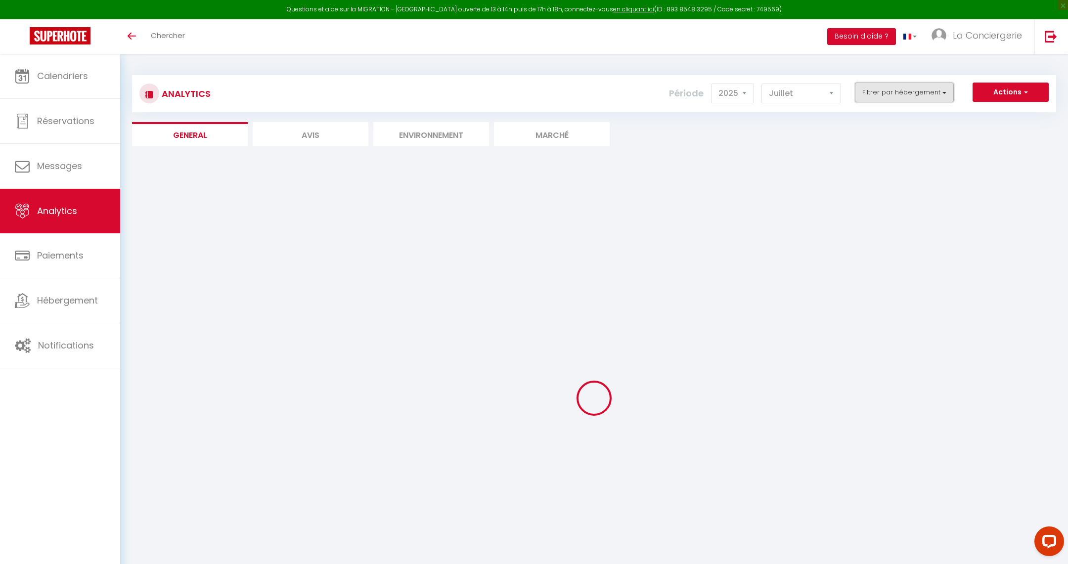
click at [898, 90] on button "Filtrer par hébergement" at bounding box center [904, 93] width 99 height 20
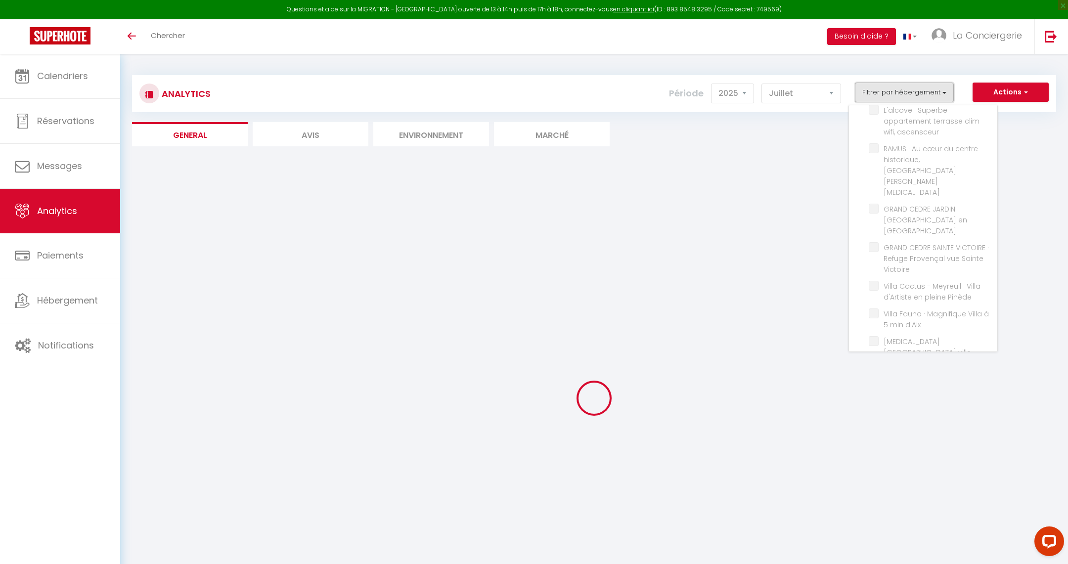
scroll to position [189, 0]
checkbox input "false"
checkbox parking "false"
checkbox piscine "false"
checkbox gratuit "false"
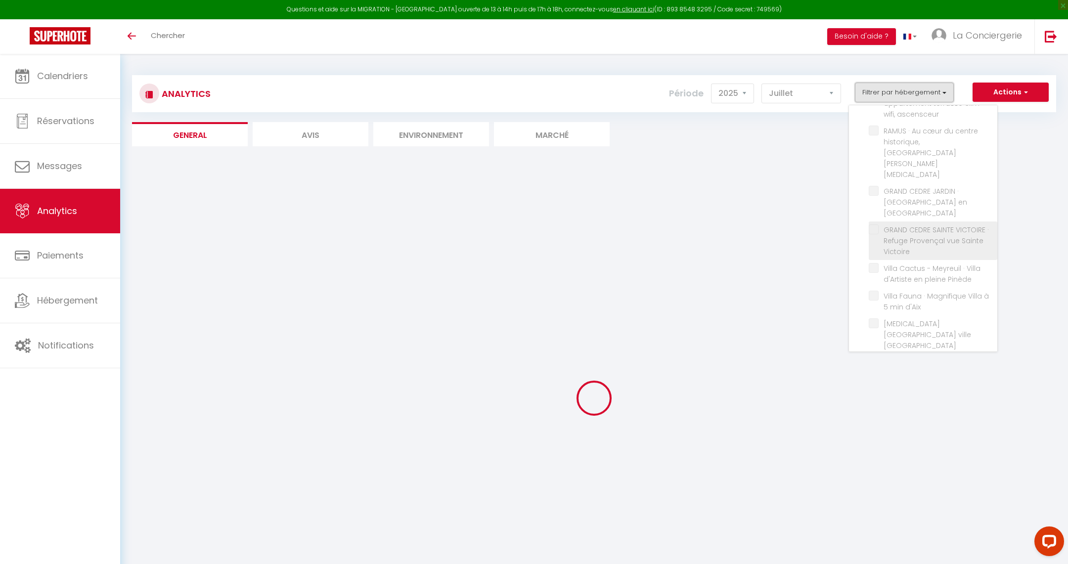
checkbox Montaiguet "false"
checkbox balcon "false"
checkbox ascensceur "false"
checkbox T3 "false"
checkbox Provence "false"
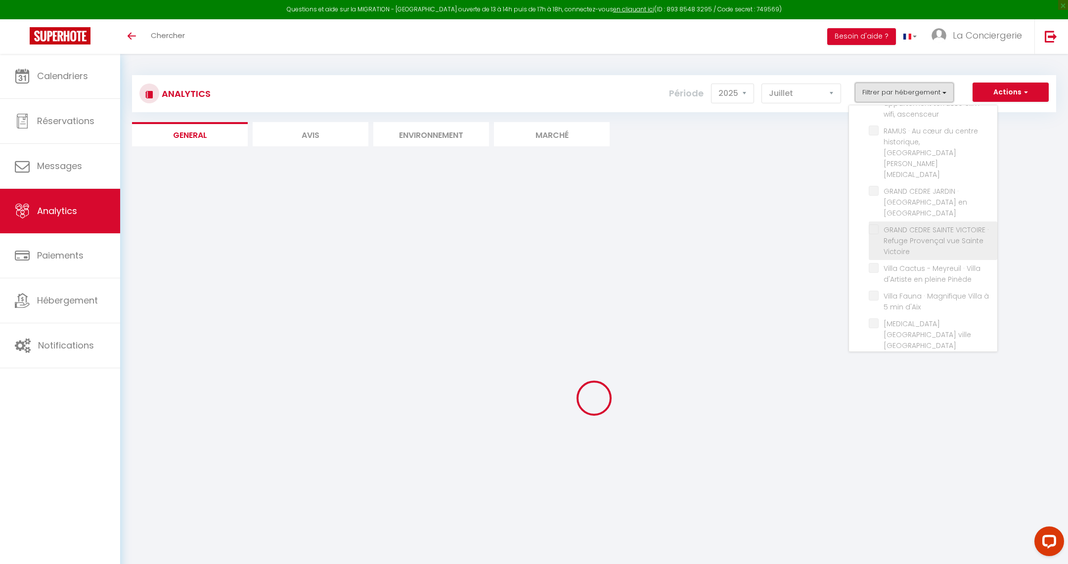
checkbox Victoire "false"
checkbox Pinède "false"
checkbox d\'Aix "false"
checkbox Aix-en-Provence "false"
checkbox Parking "false"
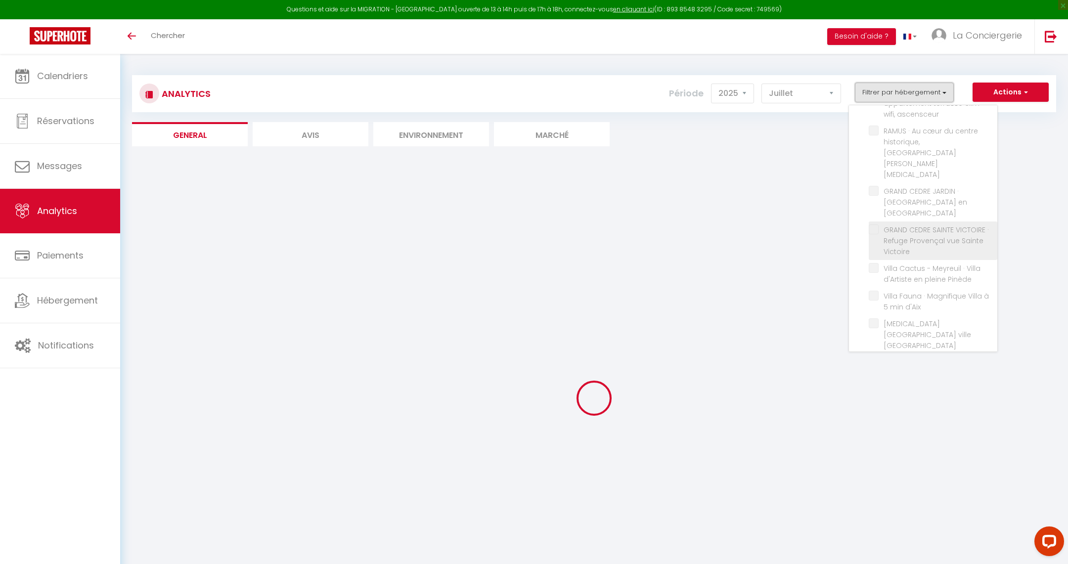
checkbox Contemporaine "false"
checkbox deux "false"
checkbox Aix "false"
checkbox Provence "false"
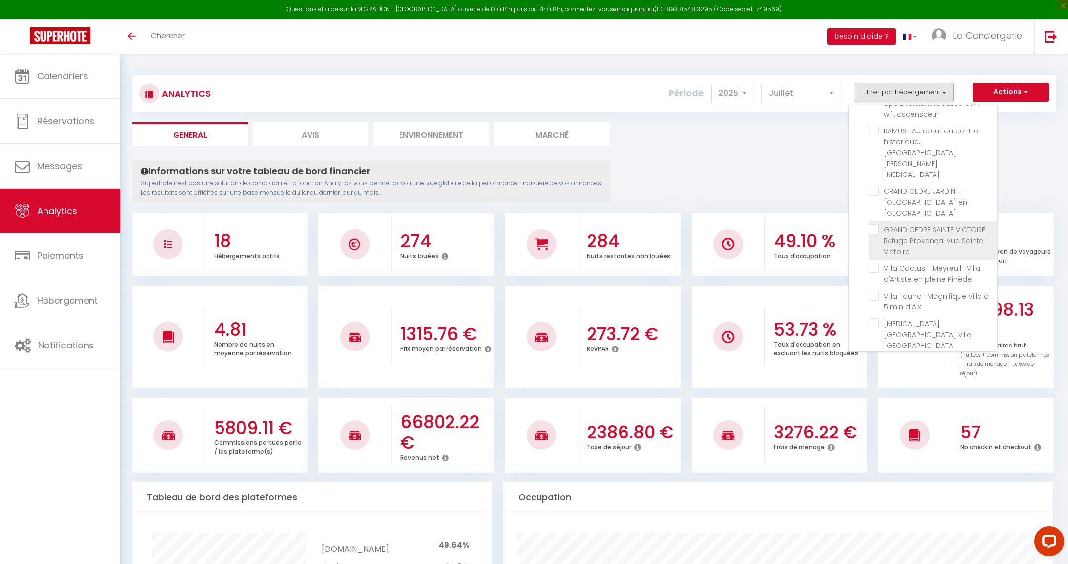
click at [877, 225] on Victoire "checkbox" at bounding box center [933, 230] width 129 height 10
checkbox Victoire "true"
checkbox parking "false"
checkbox piscine "false"
checkbox gratuit "false"
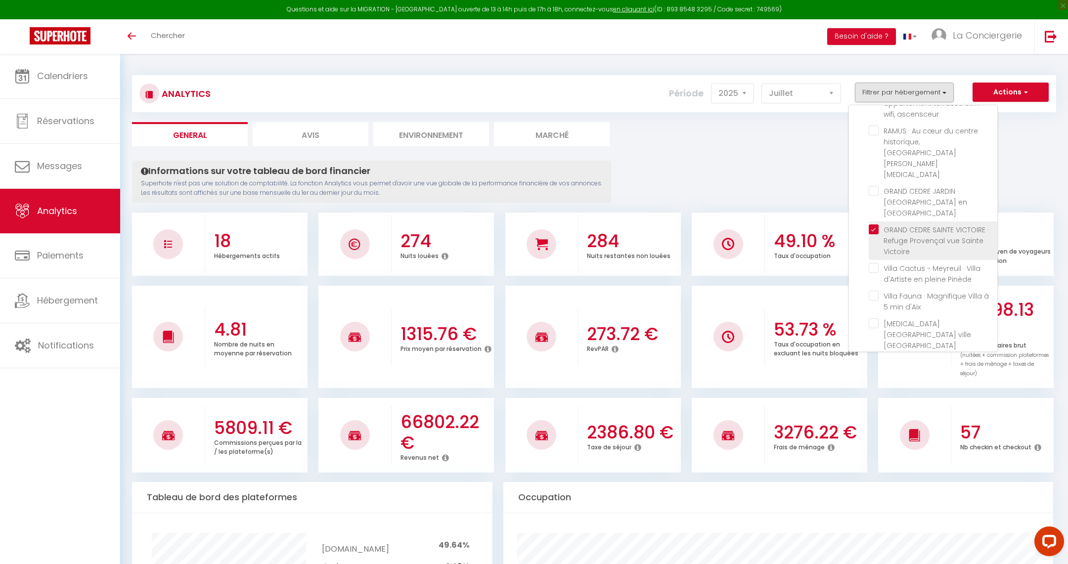
checkbox Montaiguet "false"
checkbox balcon "false"
checkbox ascensceur "false"
checkbox T3 "false"
checkbox Provence "false"
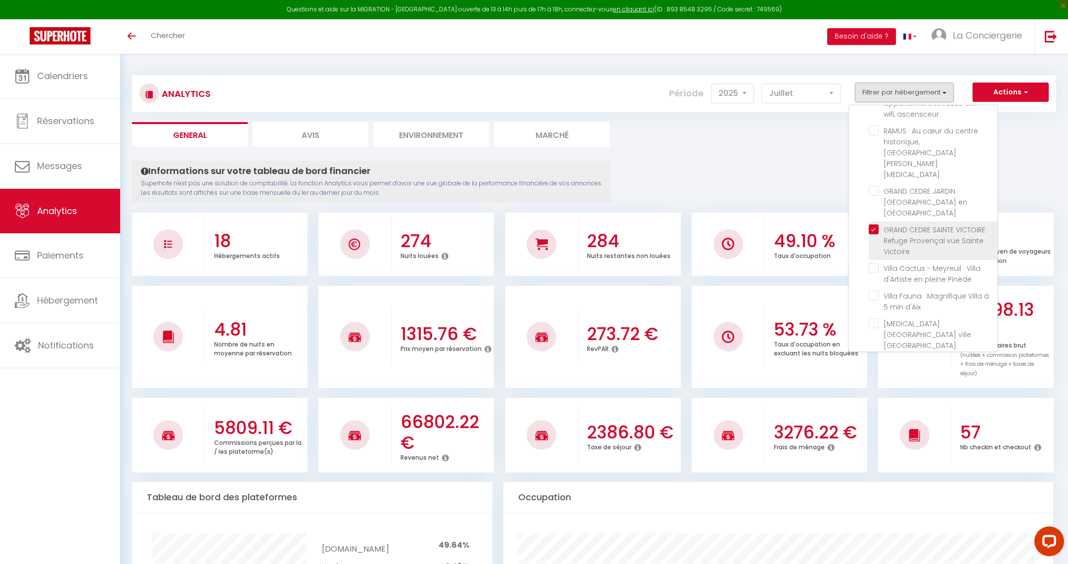
checkbox Pinède "false"
checkbox d\'Aix "false"
checkbox Aix-en-Provence "false"
checkbox Parking "false"
checkbox Contemporaine "false"
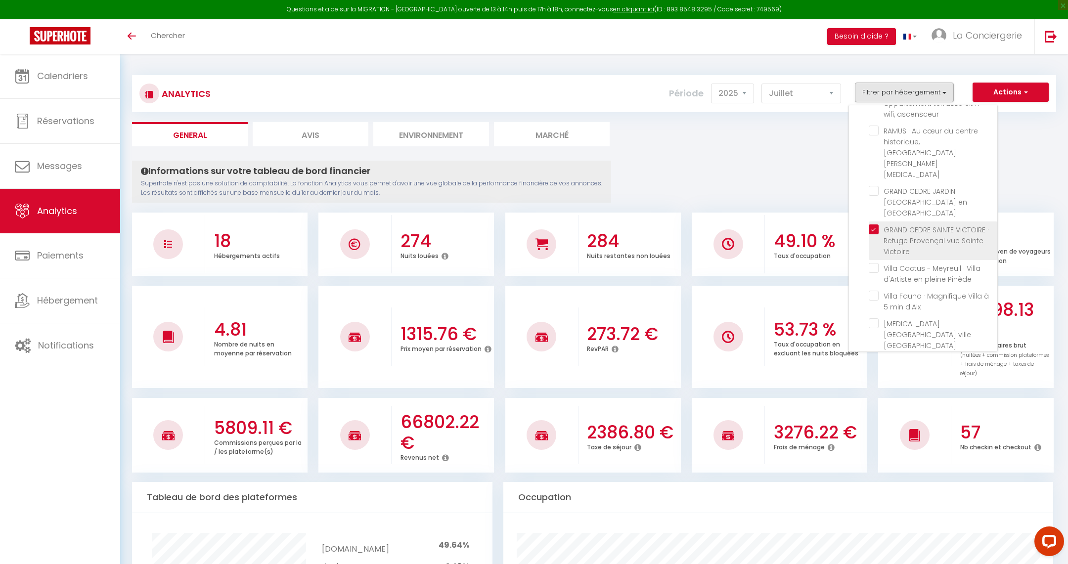
checkbox deux "false"
checkbox Aix "false"
checkbox Provence "false"
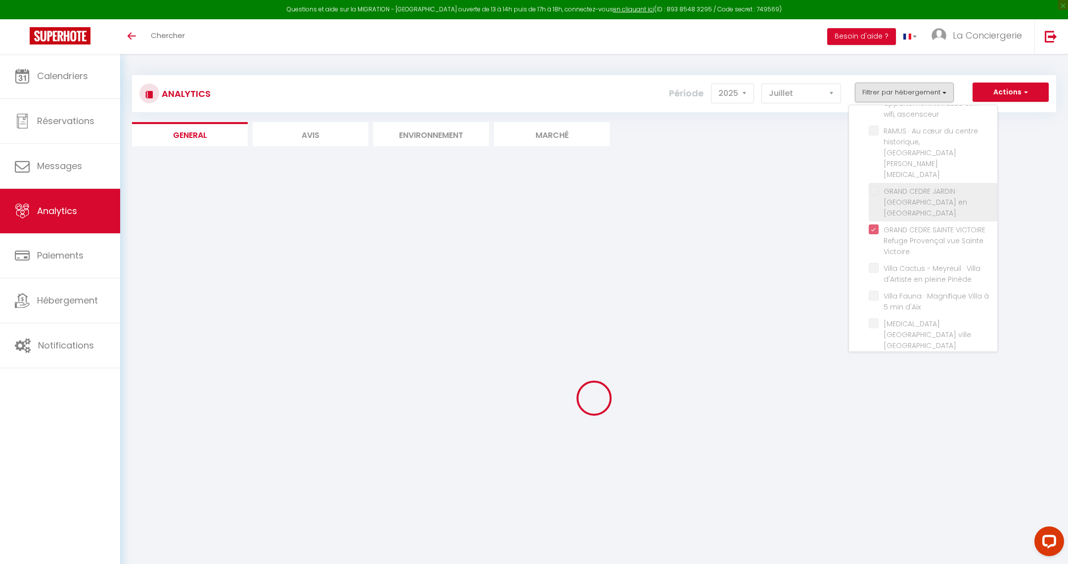
checkbox parking "false"
checkbox piscine "false"
checkbox gratuit "false"
checkbox Montaiguet "false"
checkbox balcon "false"
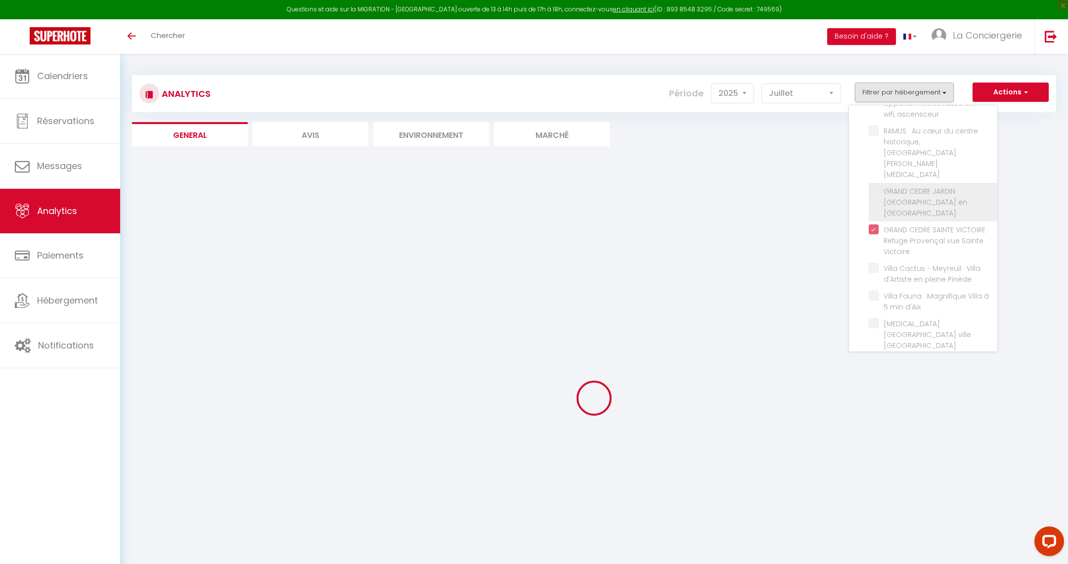
checkbox ascensceur "false"
checkbox T3 "false"
checkbox Provence "false"
checkbox Pinède "false"
checkbox d\'Aix "false"
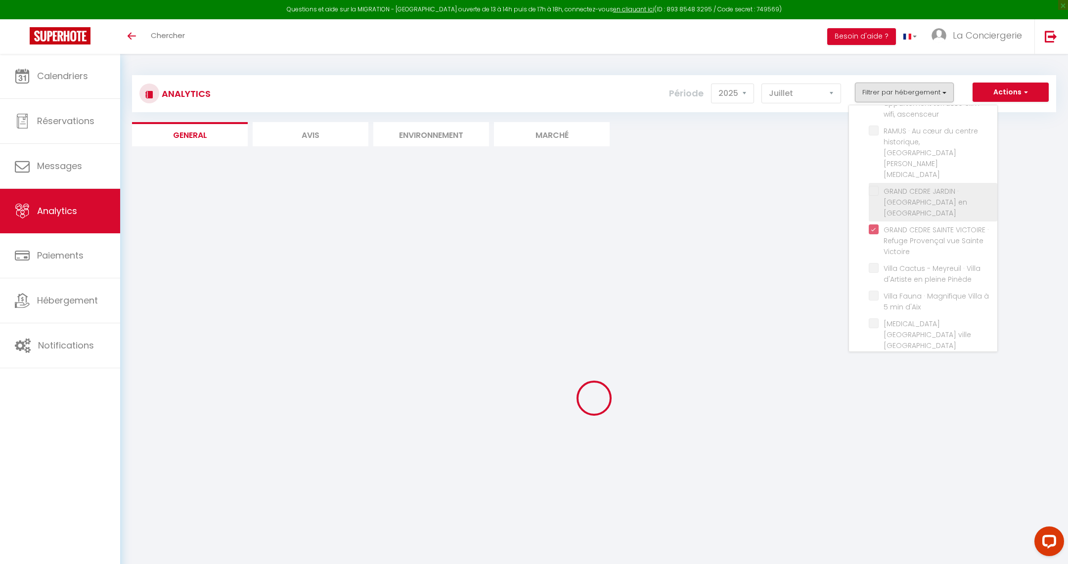
checkbox Aix-en-Provence "false"
checkbox Parking "false"
checkbox Contemporaine "false"
checkbox deux "false"
checkbox Aix "false"
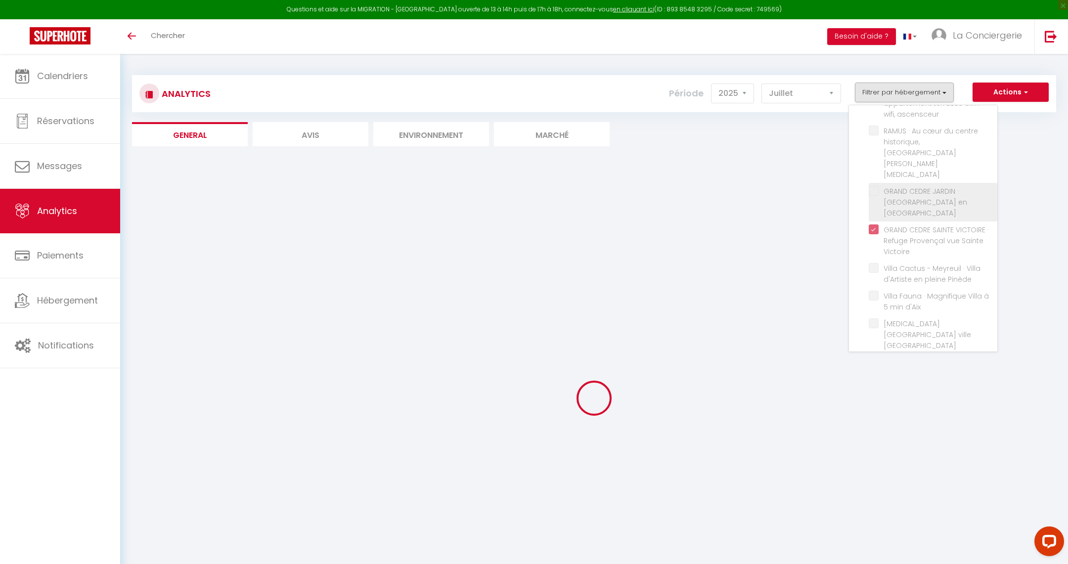
checkbox Aix "false"
checkbox Provence "false"
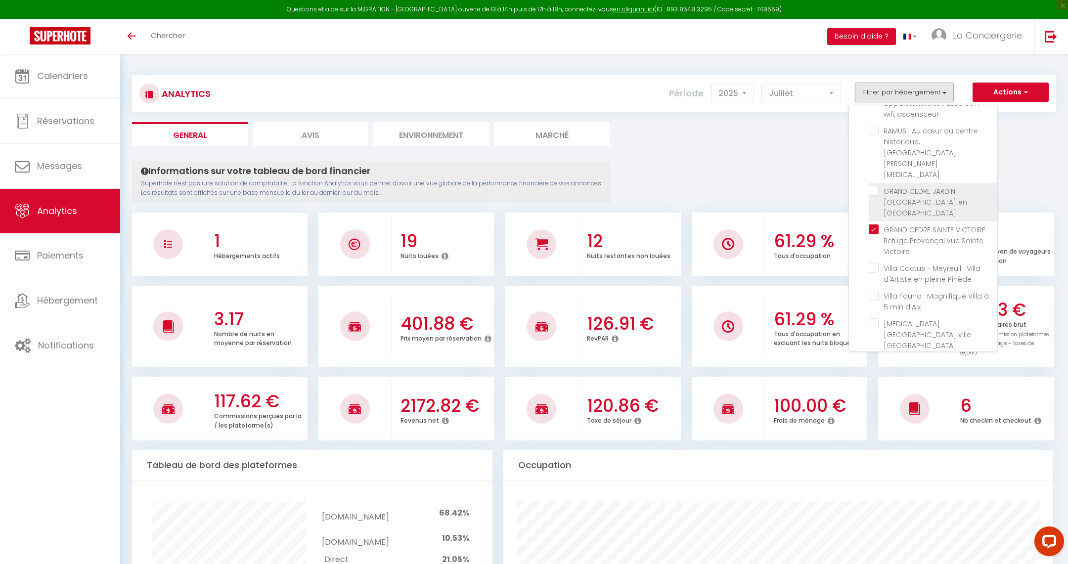
click at [878, 186] on Provence "checkbox" at bounding box center [933, 191] width 129 height 10
checkbox Provence "true"
checkbox parking "false"
checkbox piscine "false"
checkbox gratuit "false"
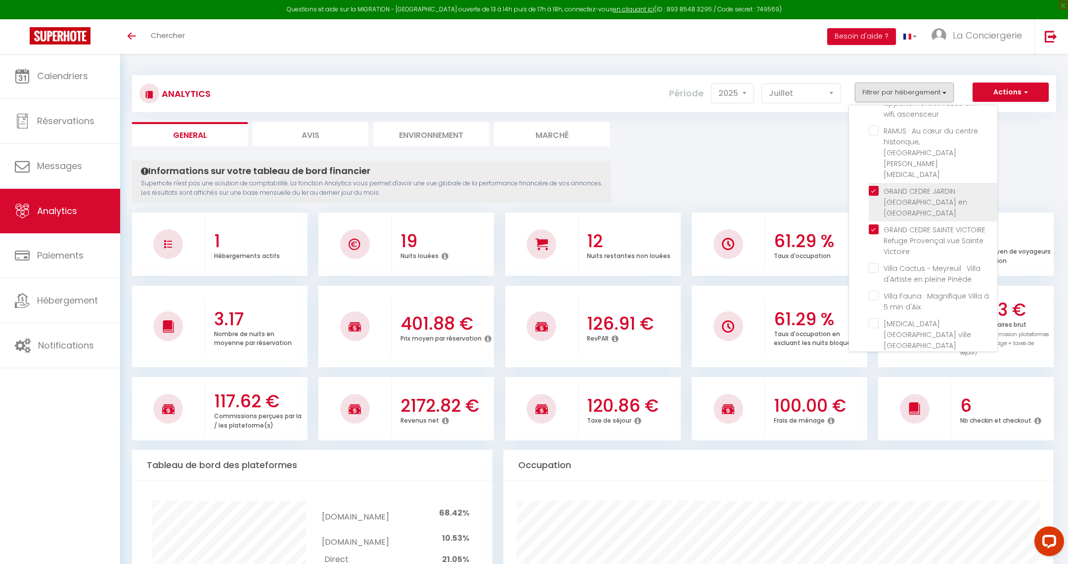
checkbox Montaiguet "false"
checkbox balcon "false"
checkbox ascensceur "false"
checkbox T3 "false"
checkbox Pinède "false"
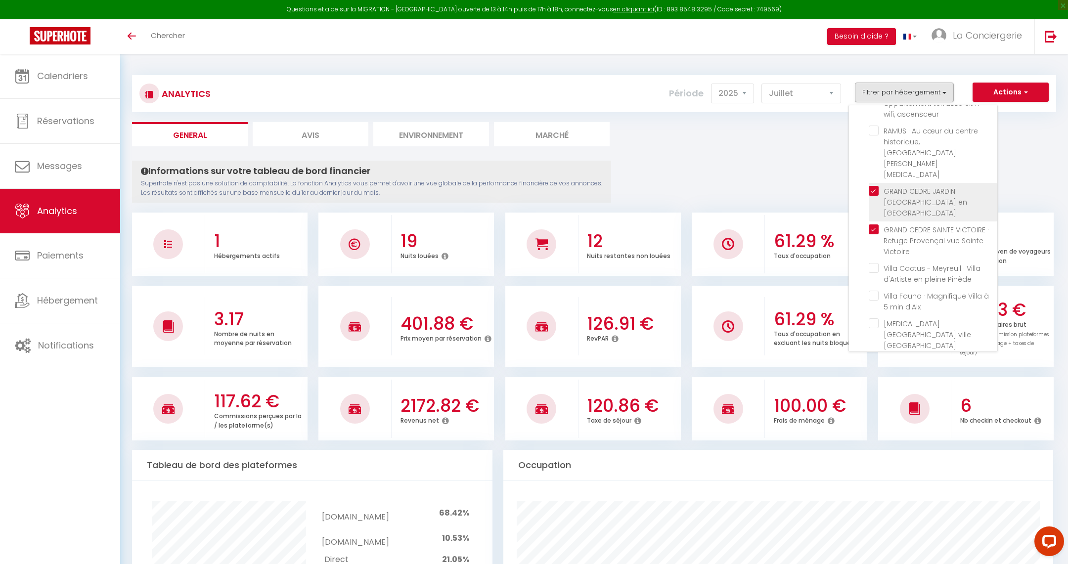
checkbox d\'Aix "false"
checkbox Aix-en-Provence "false"
checkbox Parking "false"
checkbox Contemporaine "false"
checkbox deux "false"
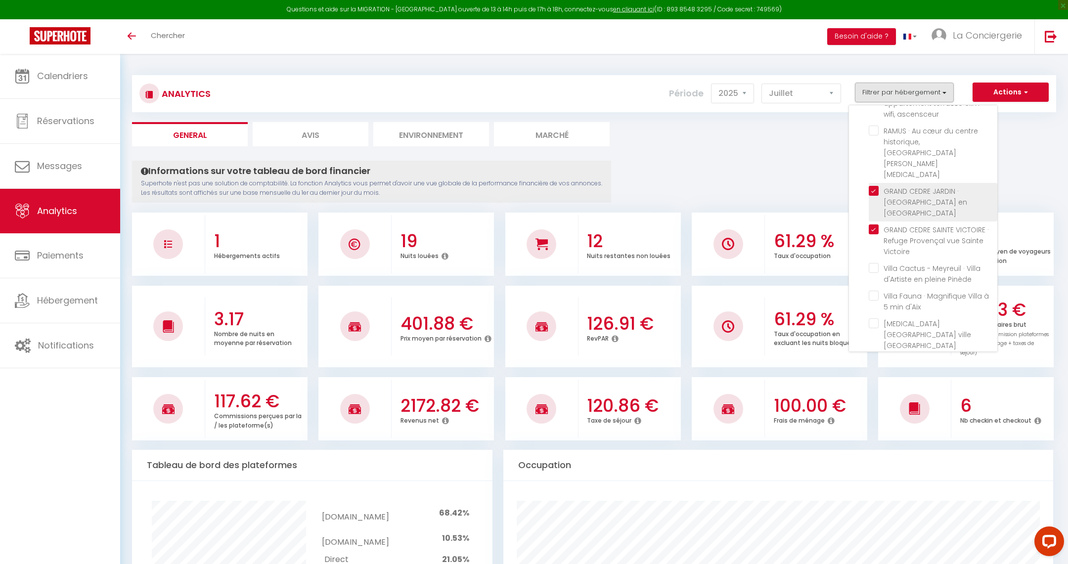
checkbox Aix "false"
checkbox Provence "false"
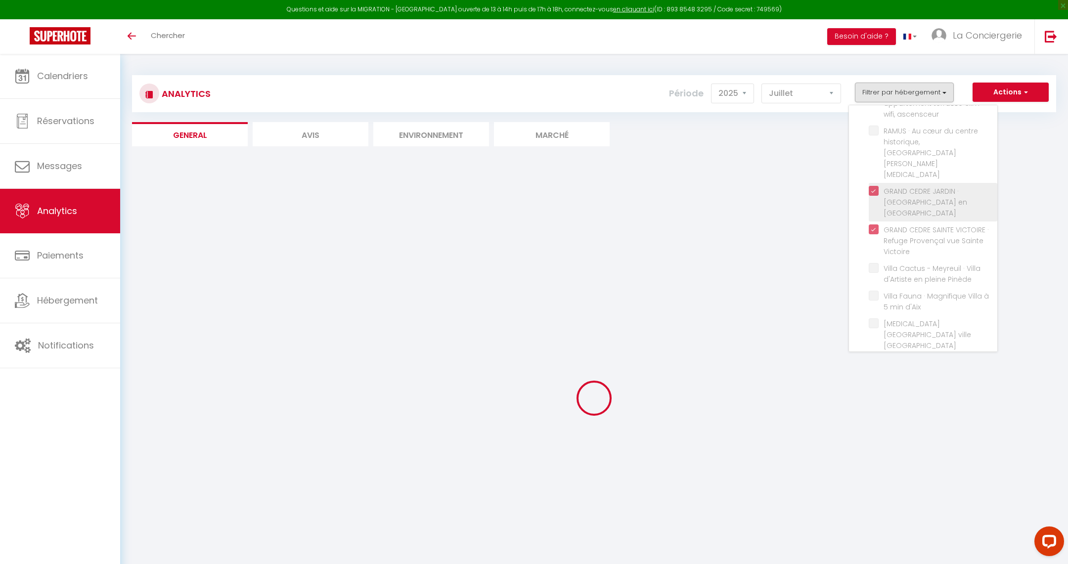
checkbox parking "false"
checkbox piscine "false"
checkbox gratuit "false"
checkbox Montaiguet "false"
checkbox balcon "false"
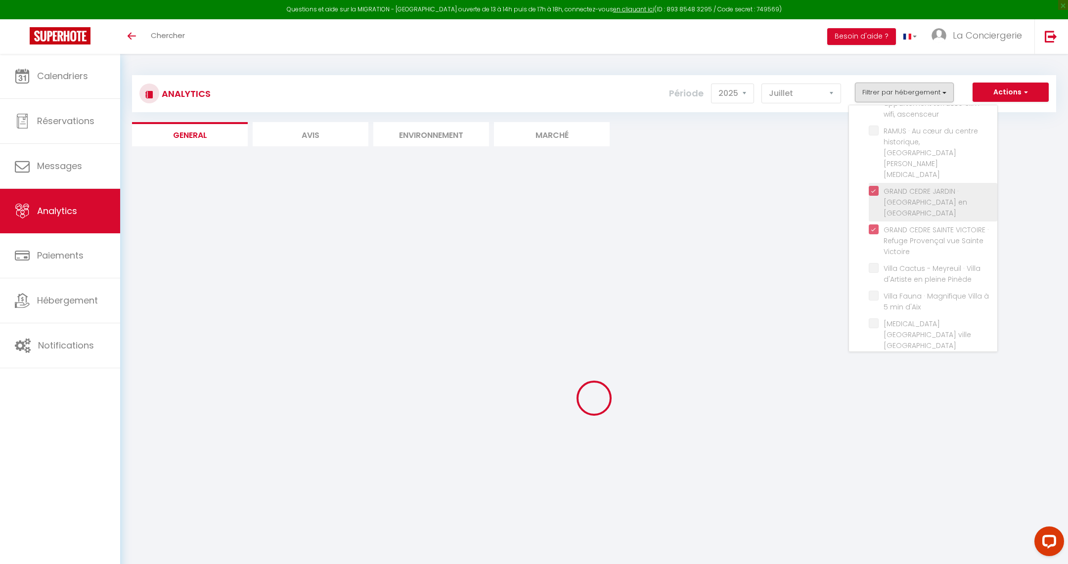
checkbox ascensceur "false"
checkbox T3 "false"
checkbox Pinède "false"
checkbox d\'Aix "false"
checkbox Aix-en-Provence "false"
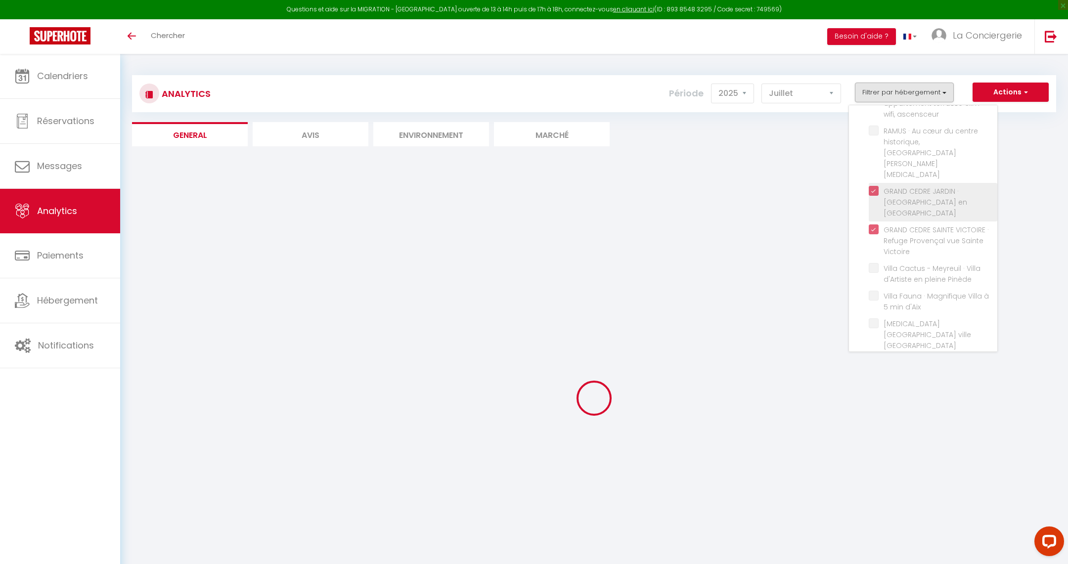
checkbox Parking "false"
checkbox Contemporaine "false"
checkbox deux "false"
checkbox Aix "false"
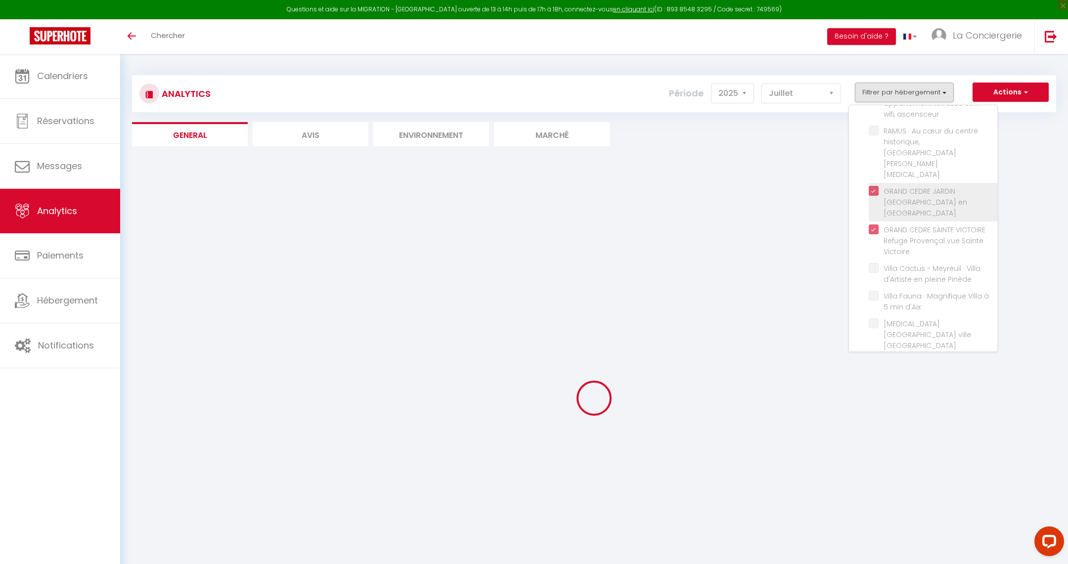
checkbox Provence "false"
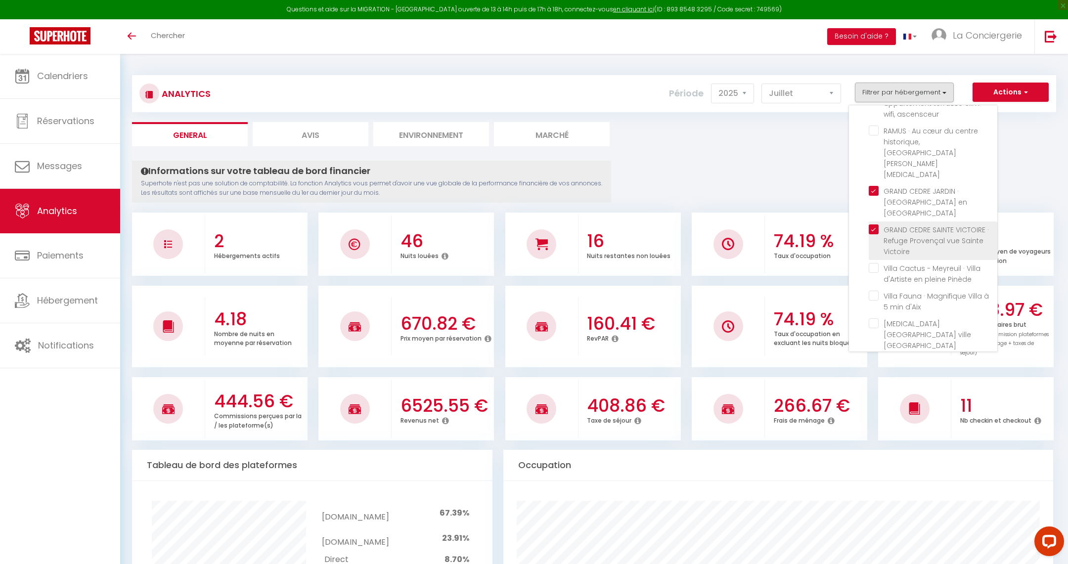
click at [876, 225] on Victoire "checkbox" at bounding box center [933, 230] width 129 height 10
checkbox Victoire "false"
checkbox parking "false"
checkbox piscine "false"
checkbox gratuit "false"
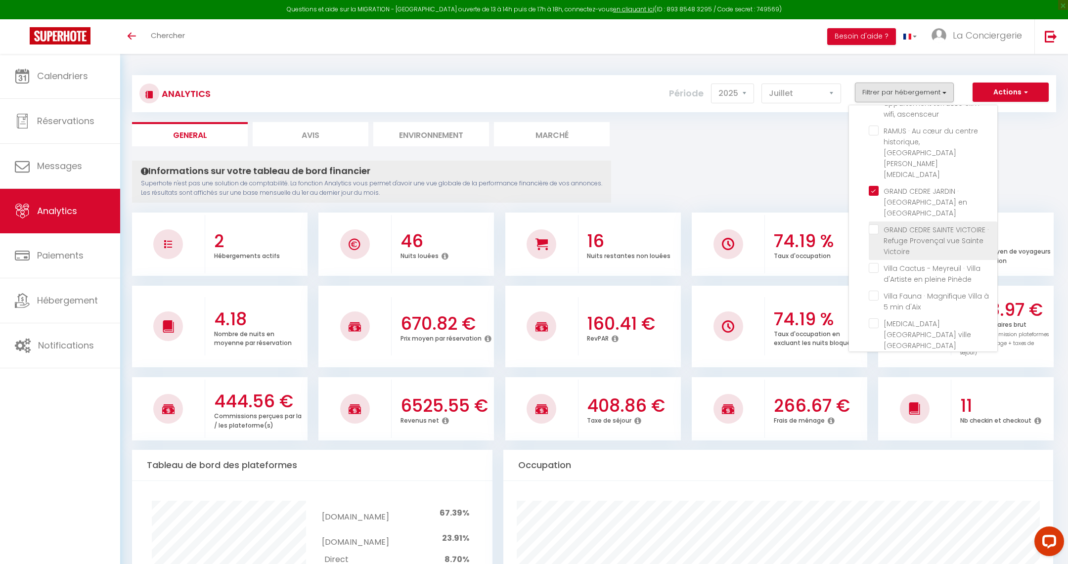
checkbox Montaiguet "false"
checkbox balcon "false"
checkbox ascensceur "false"
checkbox T3 "false"
checkbox Pinède "false"
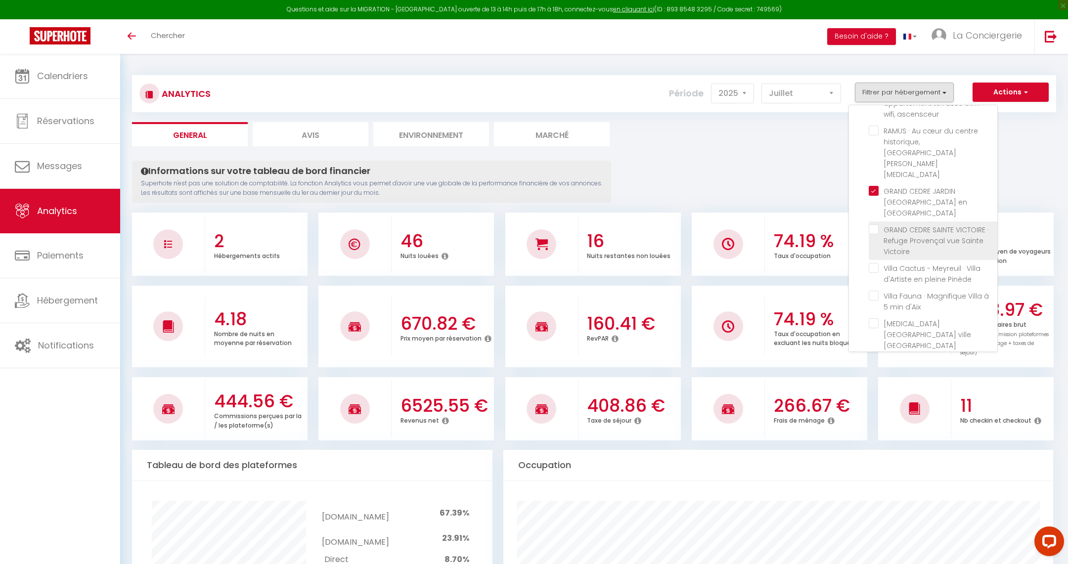
checkbox d\'Aix "false"
checkbox Aix-en-Provence "false"
checkbox Parking "false"
checkbox Contemporaine "false"
checkbox deux "false"
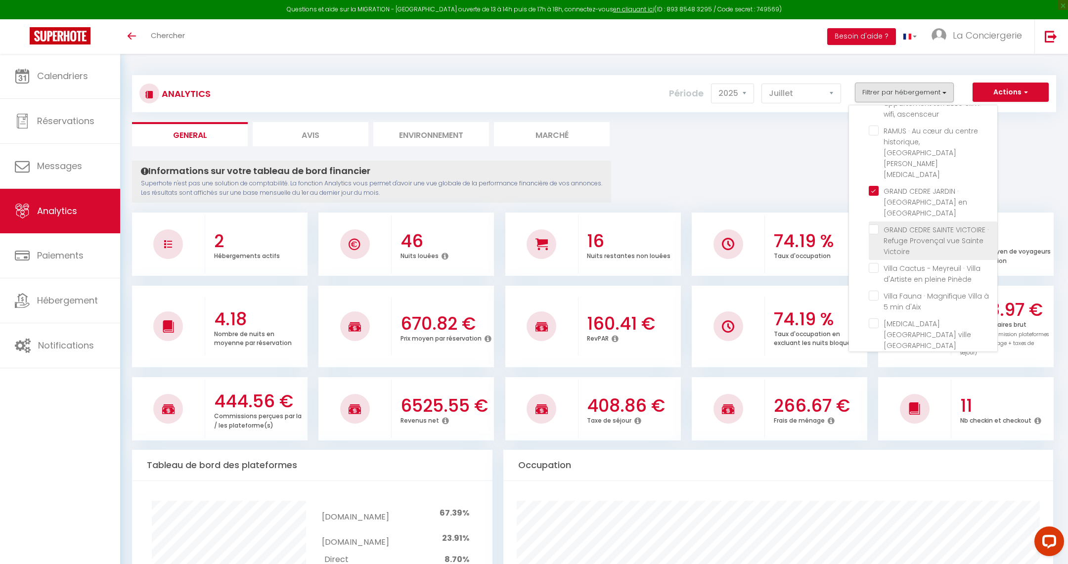
checkbox Aix "false"
checkbox Provence "false"
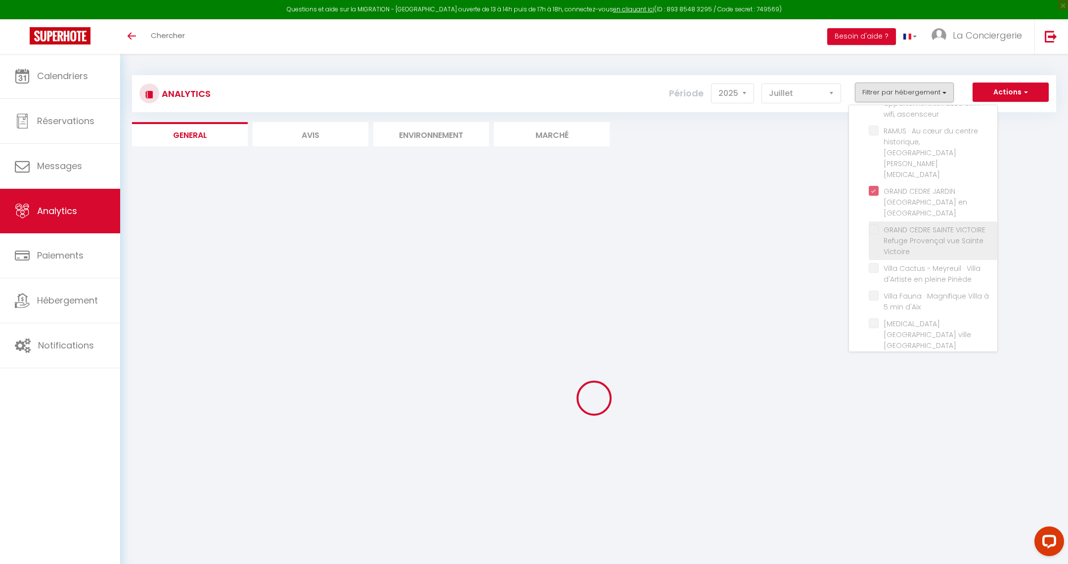
checkbox parking "false"
checkbox piscine "false"
checkbox gratuit "false"
checkbox Montaiguet "false"
checkbox balcon "false"
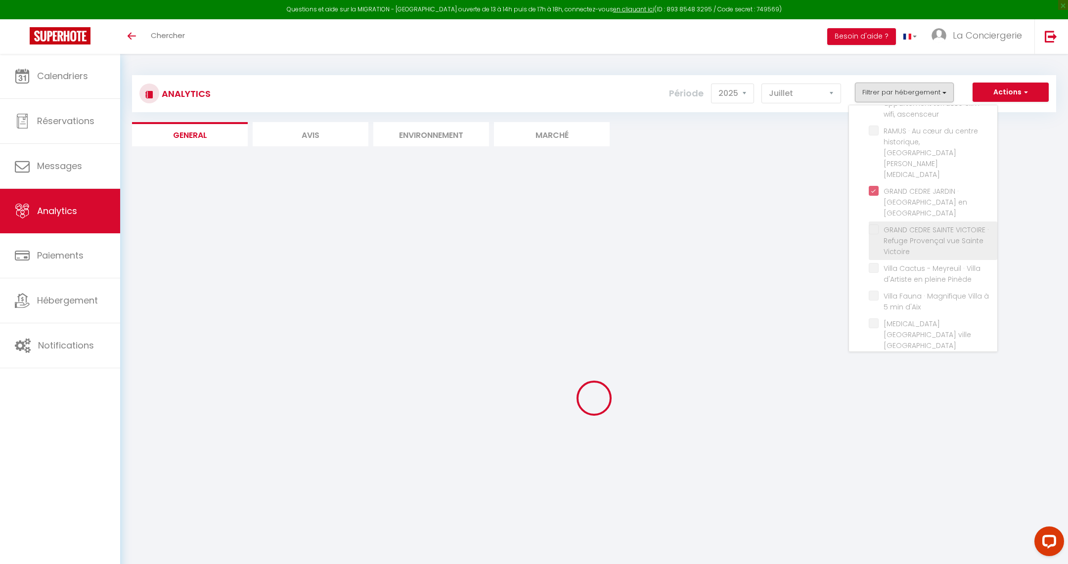
checkbox ascensceur "false"
checkbox T3 "false"
checkbox Pinède "false"
checkbox d\'Aix "false"
checkbox Aix-en-Provence "false"
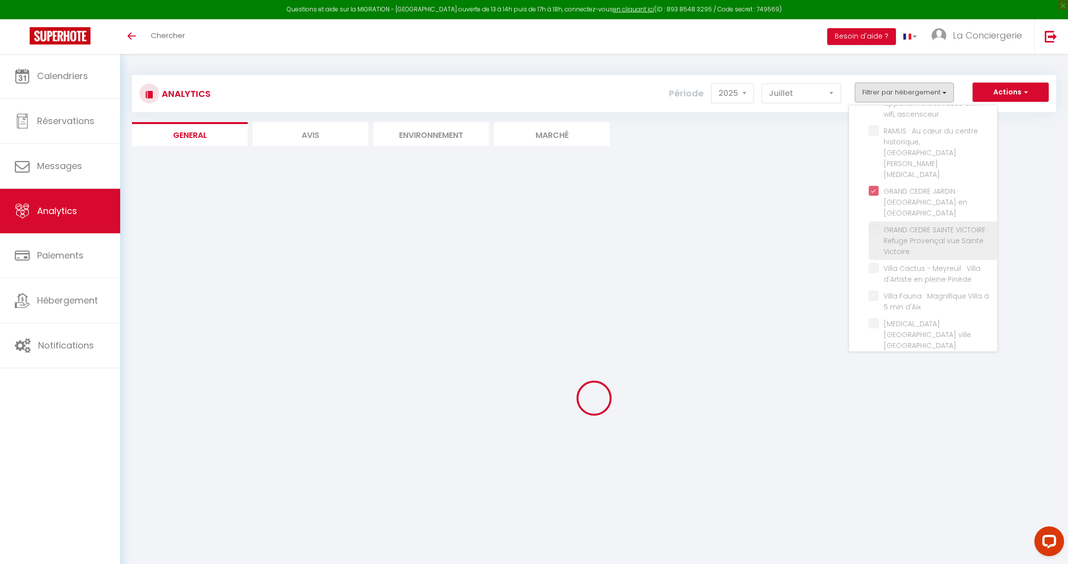
checkbox Parking "false"
checkbox Contemporaine "false"
checkbox deux "false"
checkbox Aix "false"
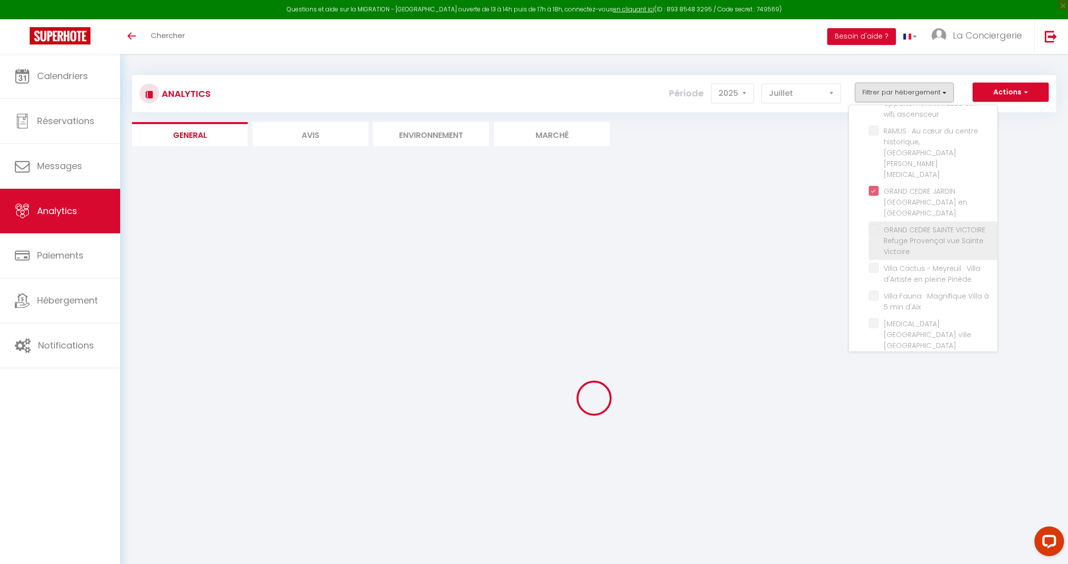
checkbox Provence "false"
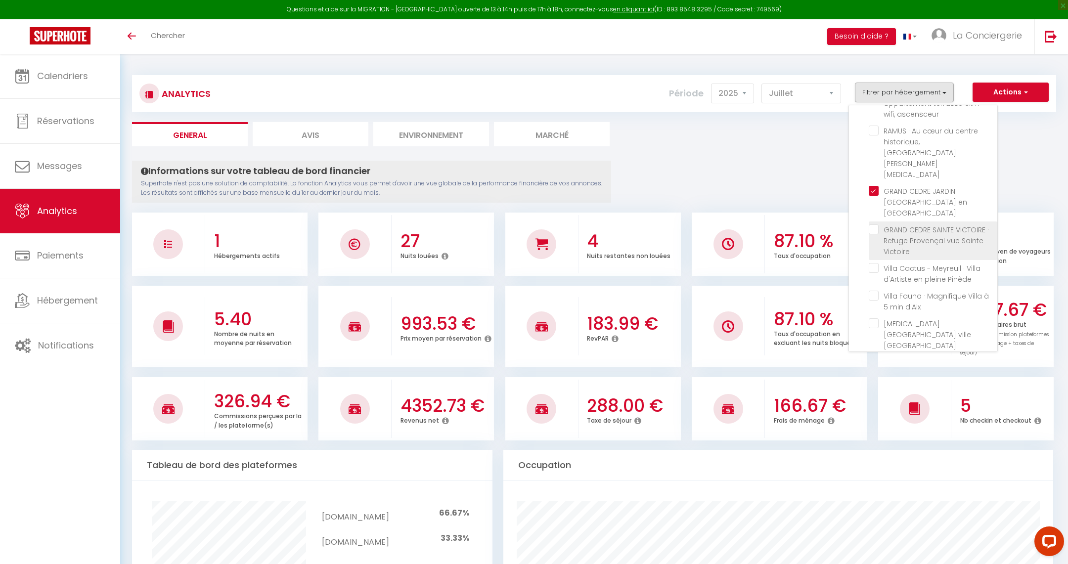
click at [876, 225] on Victoire "checkbox" at bounding box center [933, 230] width 129 height 10
checkbox Victoire "true"
checkbox parking "false"
checkbox piscine "false"
checkbox gratuit "false"
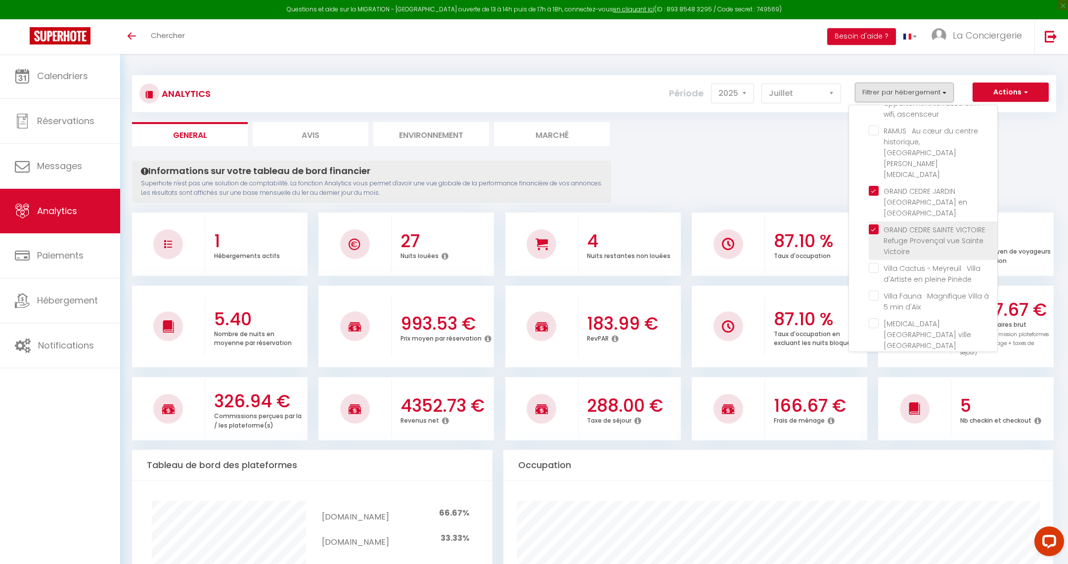
checkbox Montaiguet "false"
checkbox balcon "false"
checkbox ascensceur "false"
checkbox T3 "false"
checkbox Pinède "false"
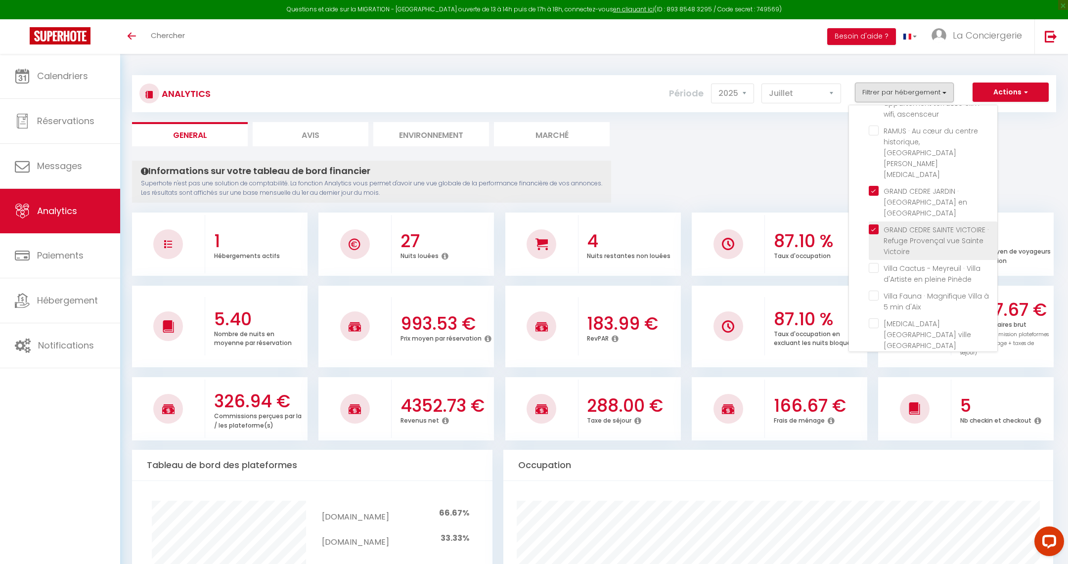
checkbox d\'Aix "false"
checkbox Aix-en-Provence "false"
checkbox Parking "false"
checkbox Contemporaine "false"
checkbox deux "false"
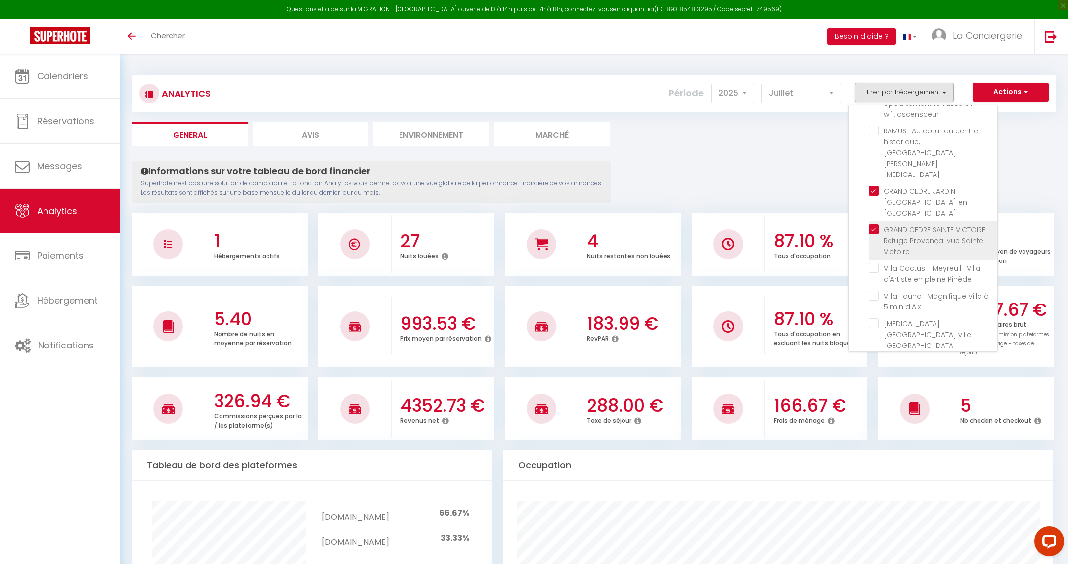
checkbox Aix "false"
checkbox Provence "false"
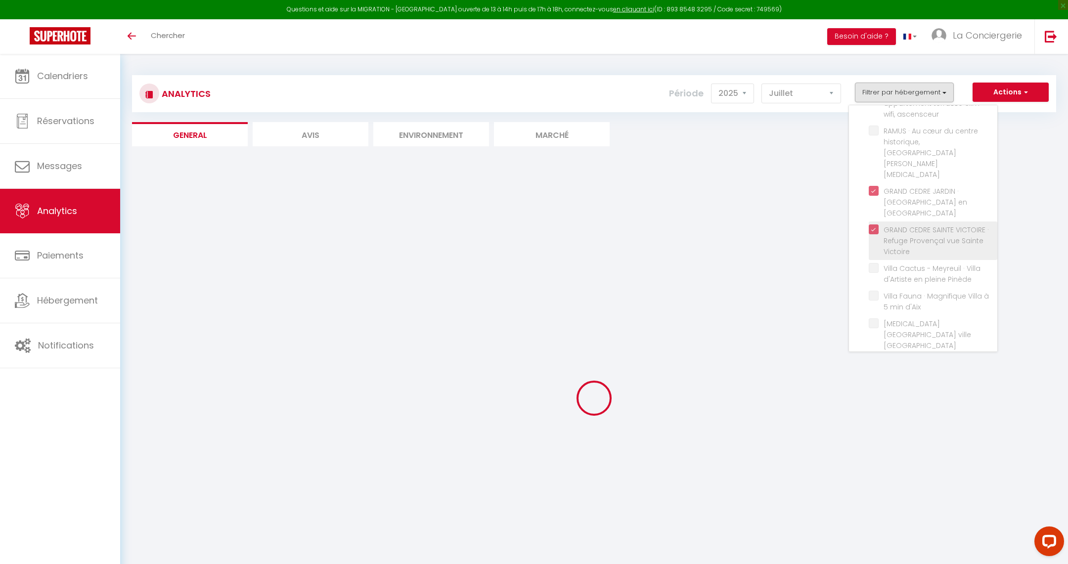
checkbox parking "false"
checkbox piscine "false"
checkbox gratuit "false"
checkbox Montaiguet "false"
checkbox balcon "false"
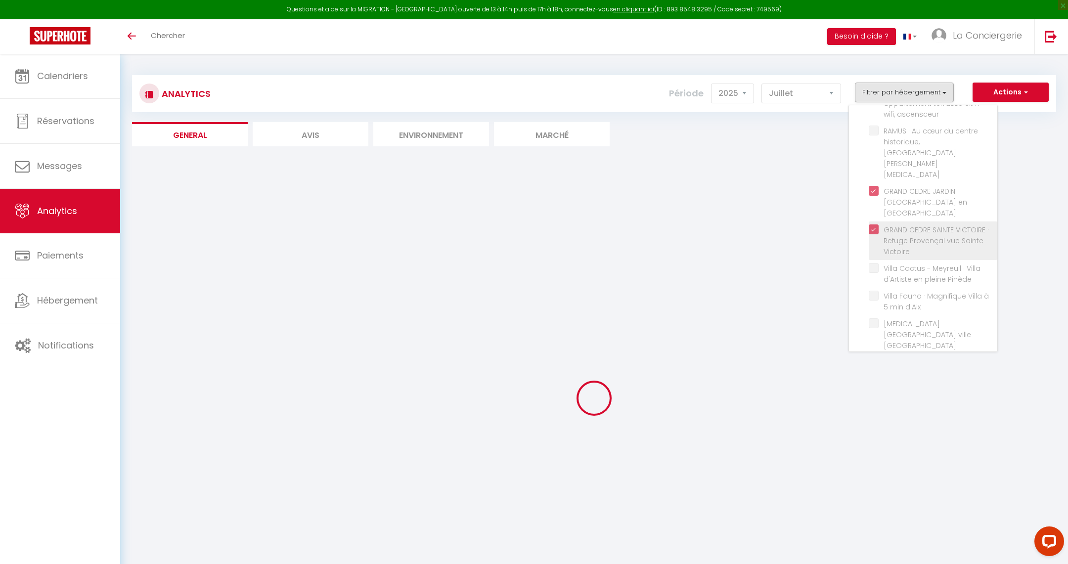
checkbox ascensceur "false"
checkbox T3 "false"
checkbox Pinède "false"
checkbox d\'Aix "false"
checkbox Aix-en-Provence "false"
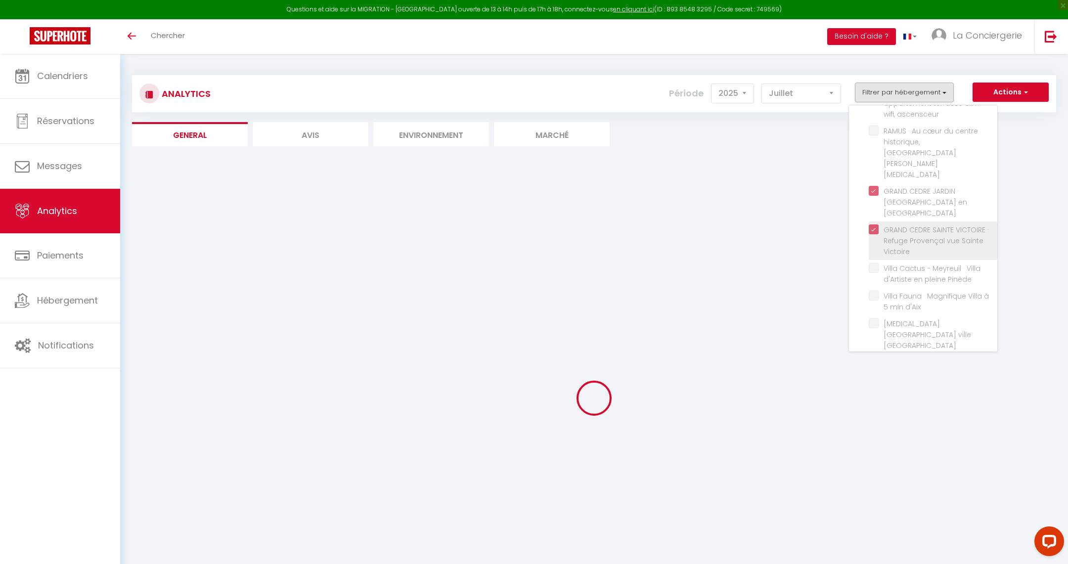
checkbox Parking "false"
checkbox Contemporaine "false"
checkbox deux "false"
checkbox Aix "false"
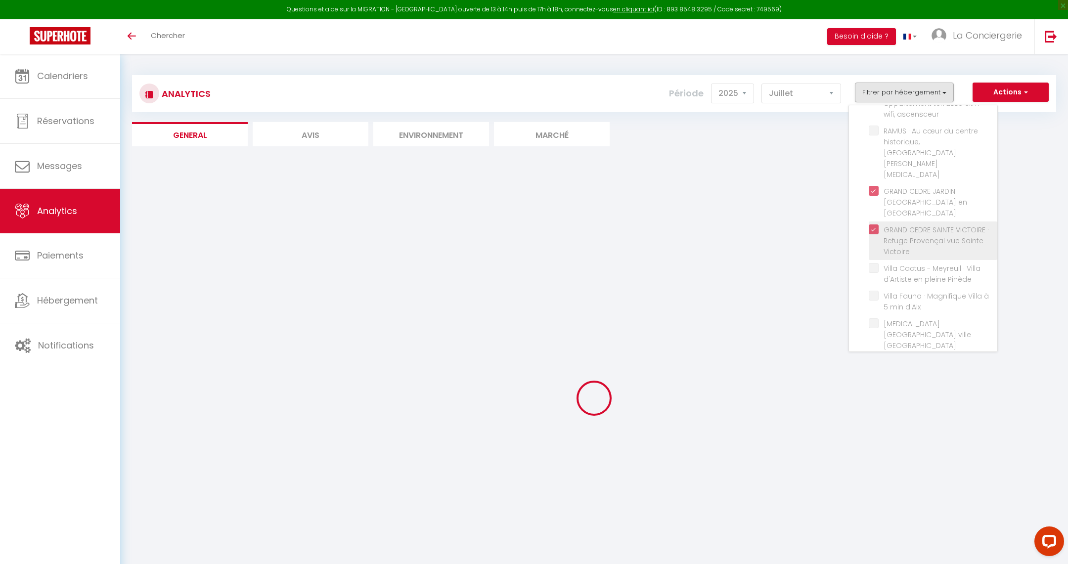
checkbox Provence "false"
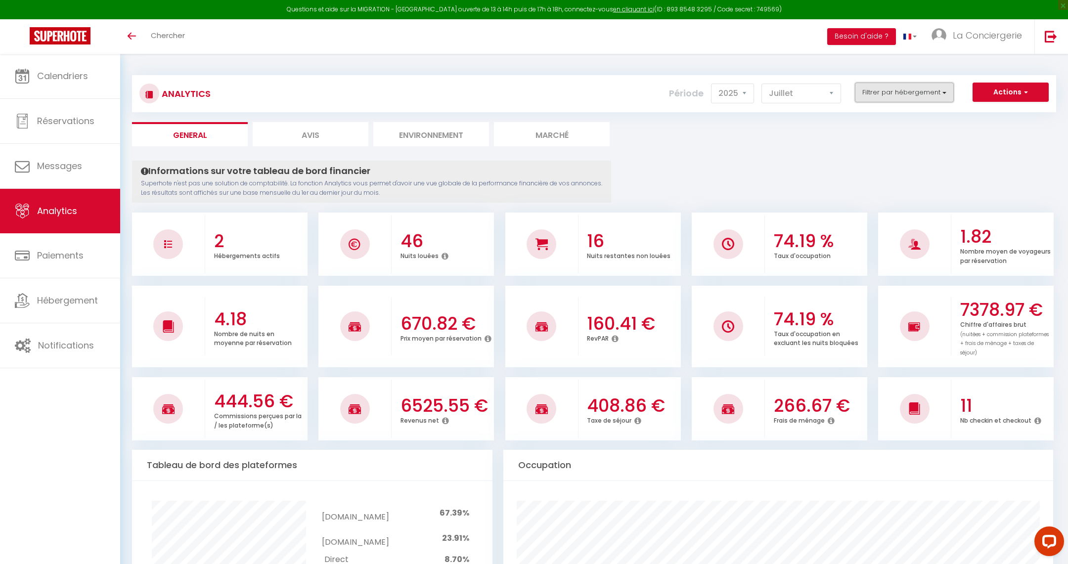
click at [869, 84] on button "Filtrer par hébergement" at bounding box center [904, 93] width 99 height 20
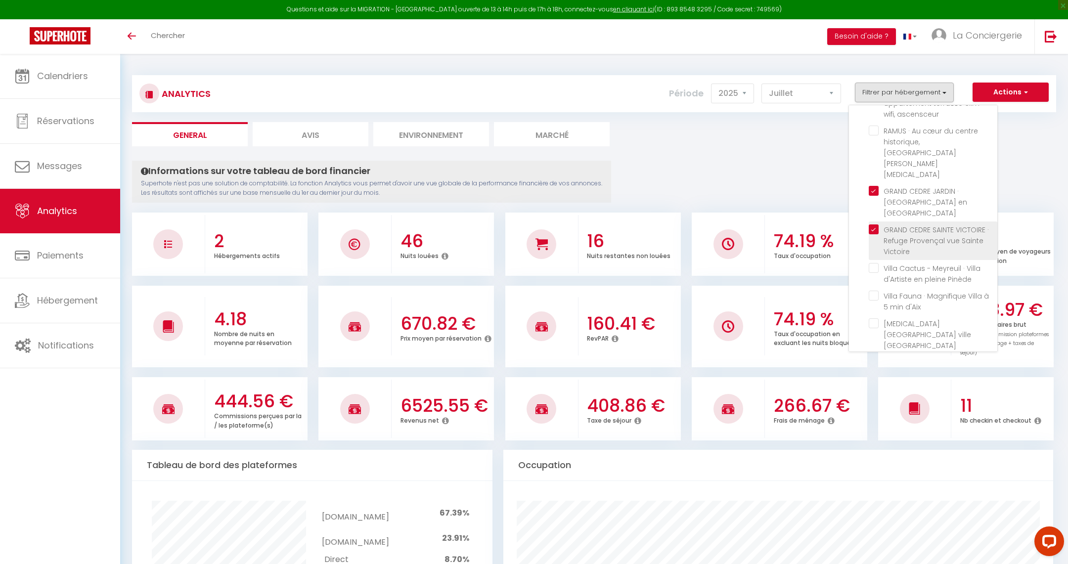
click at [876, 225] on Victoire "checkbox" at bounding box center [933, 230] width 129 height 10
checkbox Victoire "false"
checkbox parking "false"
checkbox piscine "false"
checkbox gratuit "false"
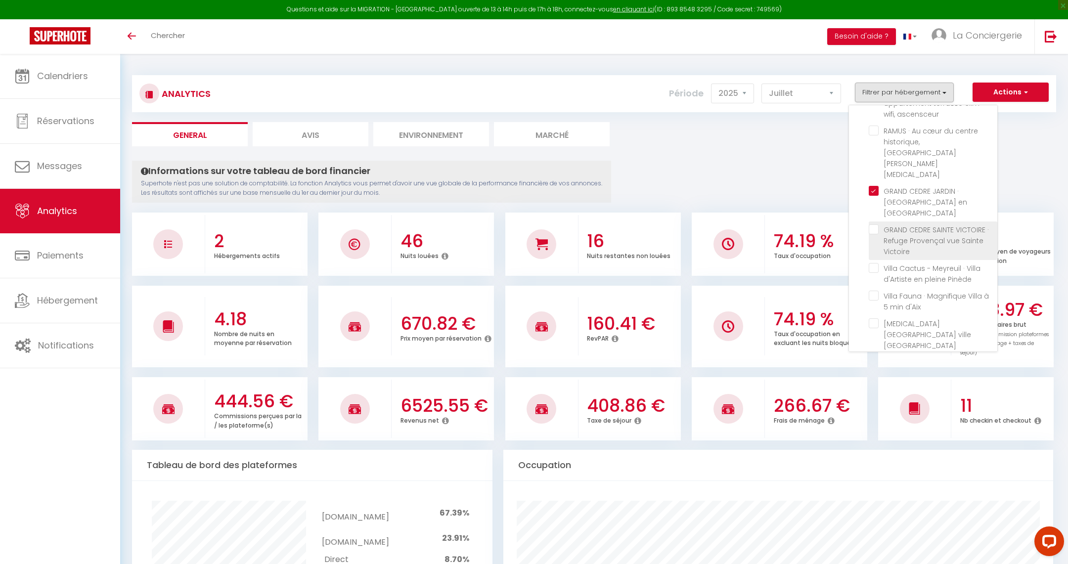
checkbox Montaiguet "false"
checkbox balcon "false"
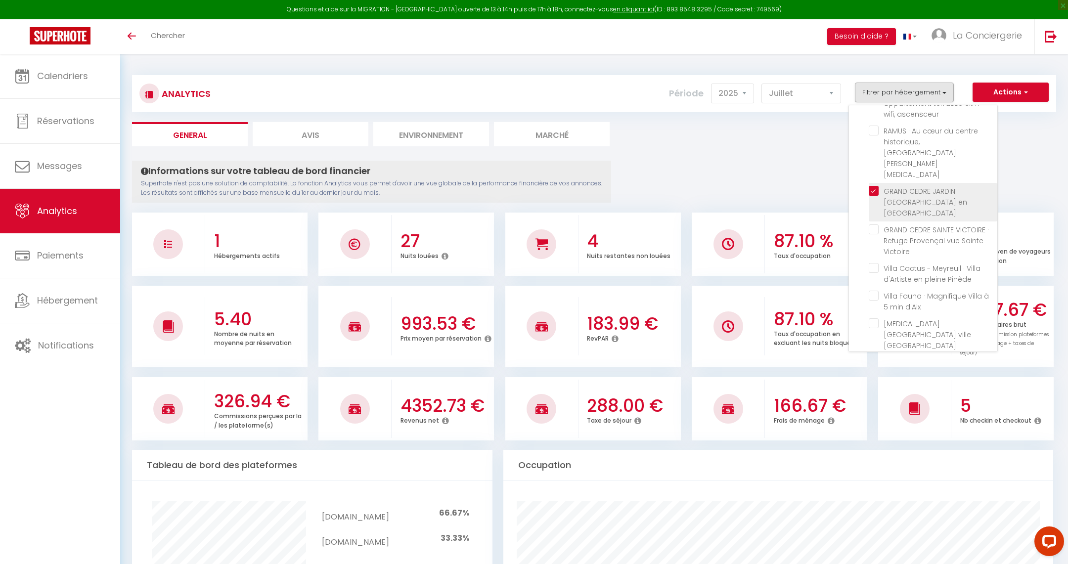
click at [878, 186] on Provence "checkbox" at bounding box center [933, 191] width 129 height 10
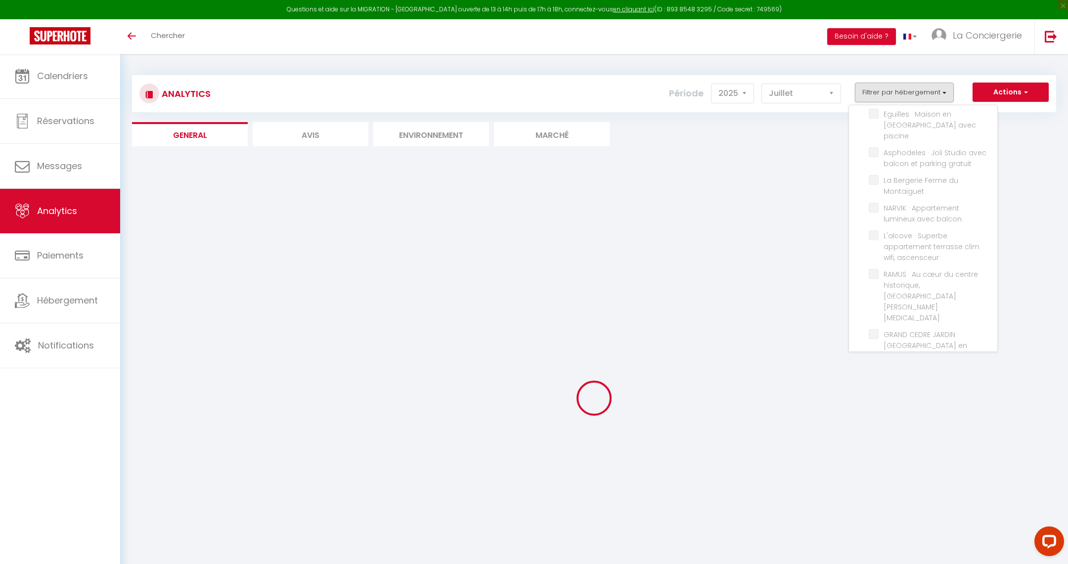
scroll to position [0, 0]
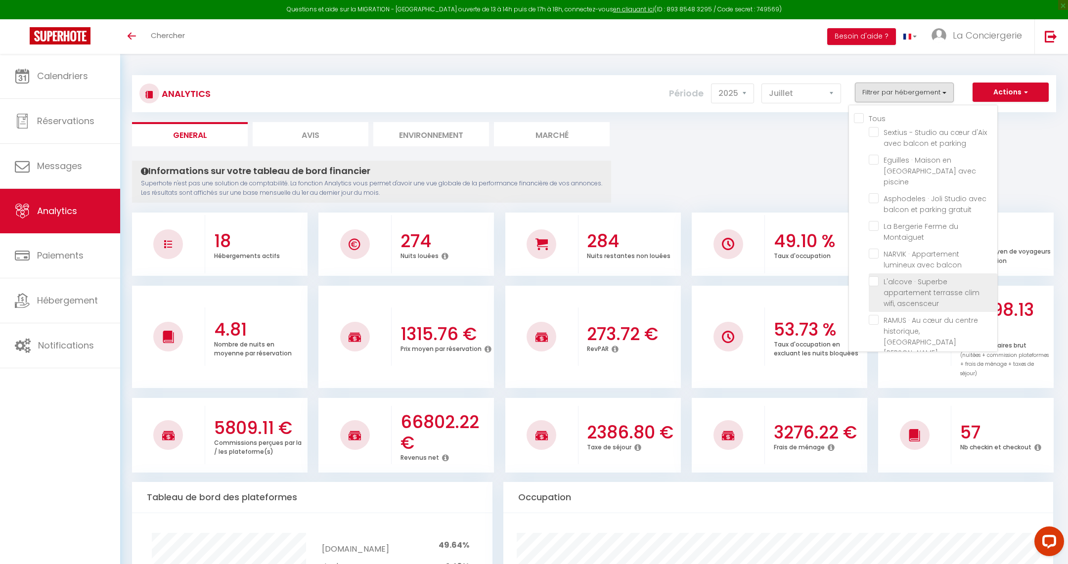
click at [875, 276] on ascensceur "checkbox" at bounding box center [933, 281] width 129 height 10
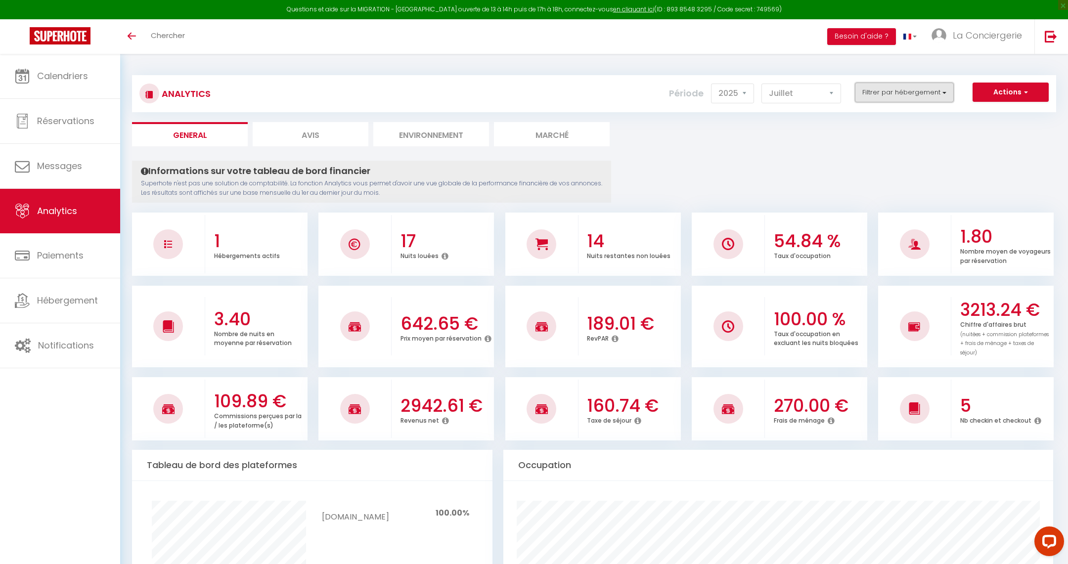
click at [900, 89] on button "Filtrer par hébergement" at bounding box center [904, 93] width 99 height 20
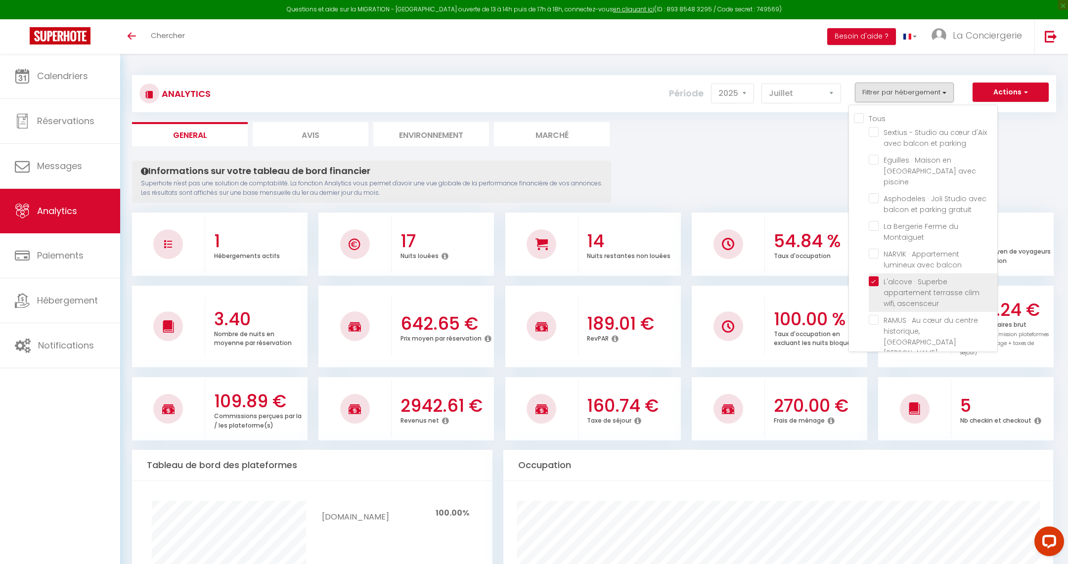
click at [878, 276] on ascensceur "checkbox" at bounding box center [933, 281] width 129 height 10
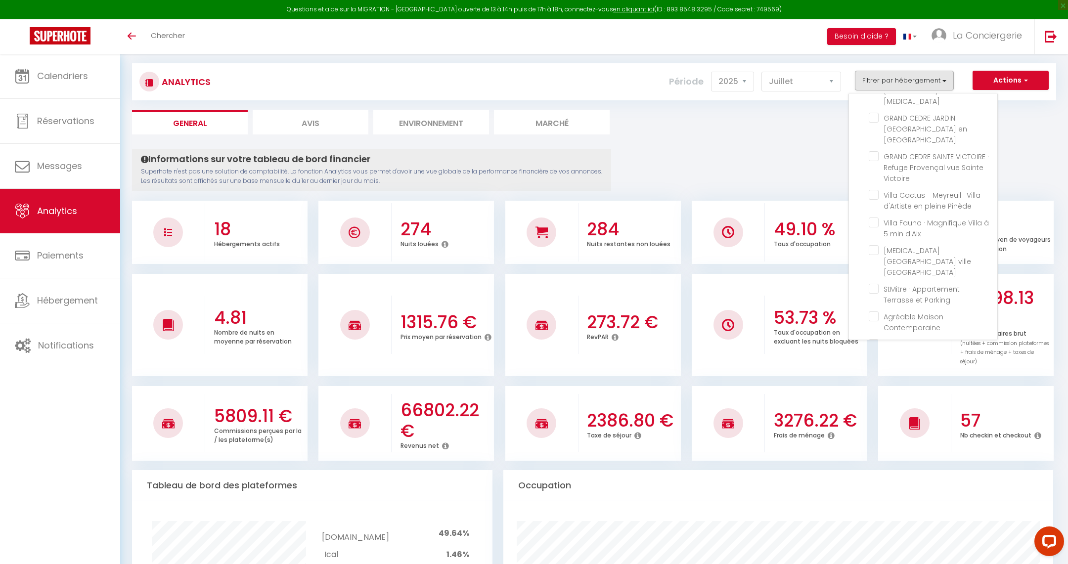
scroll to position [279, 0]
click at [879, 356] on Aix "checkbox" at bounding box center [933, 361] width 129 height 10
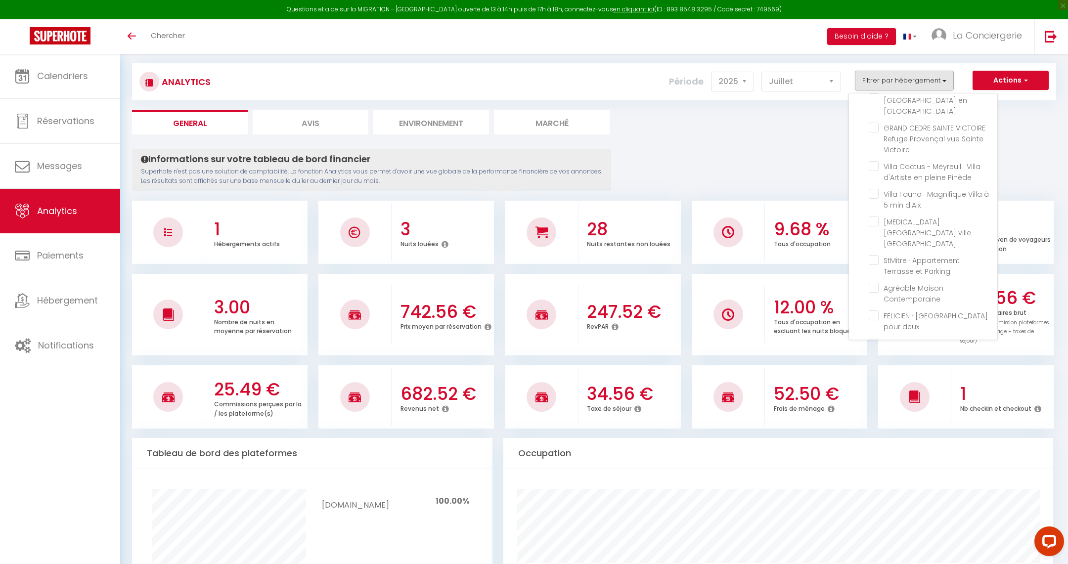
click at [655, 98] on div "Analytics Actions Génération SuperConciergerie Génération SuperAnalyzer Générat…" at bounding box center [594, 81] width 924 height 37
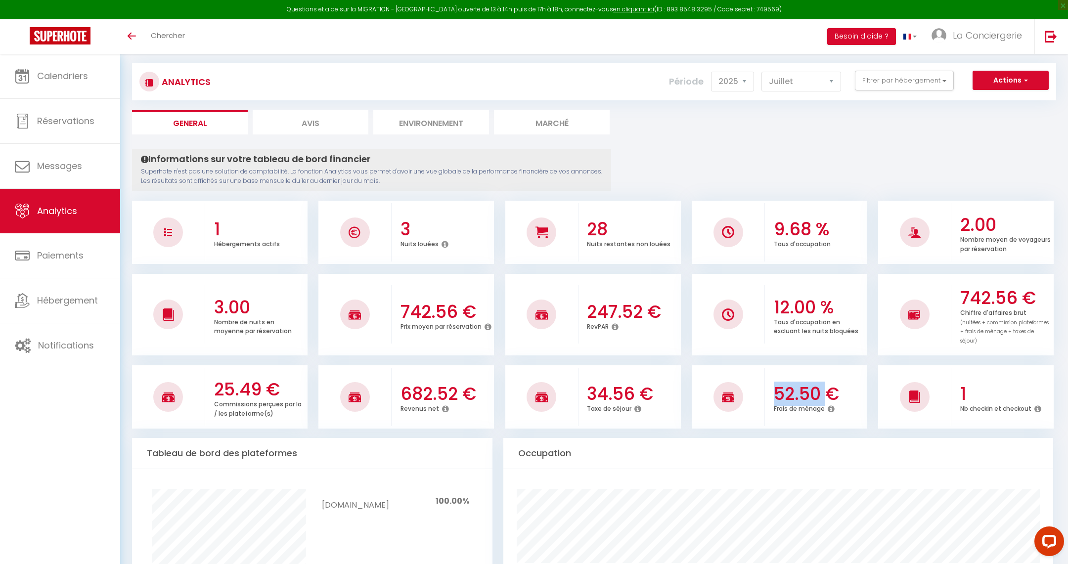
drag, startPoint x: 776, startPoint y: 382, endPoint x: 825, endPoint y: 388, distance: 49.3
click at [825, 388] on h3 "52.50 €" at bounding box center [819, 394] width 91 height 21
click at [804, 84] on select "Janvier Février Mars Avril Mai Juin Juillet Août Septembre Octobre Novembre Déc…" at bounding box center [802, 82] width 80 height 20
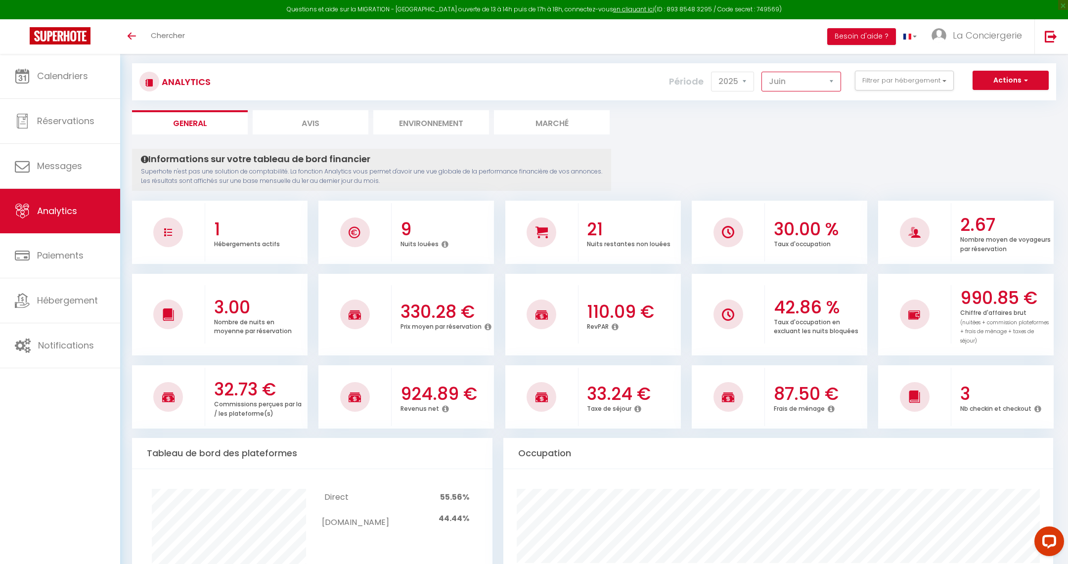
click at [780, 85] on select "Janvier Février Mars Avril Mai Juin Juillet Août Septembre Octobre Novembre Déc…" at bounding box center [802, 82] width 80 height 20
click at [776, 80] on select "Janvier Février Mars Avril Mai Juin Juillet Août Septembre Octobre Novembre Déc…" at bounding box center [802, 82] width 80 height 20
click at [806, 79] on select "Janvier Février Mars Avril Mai Juin Juillet Août Septembre Octobre Novembre Déc…" at bounding box center [802, 82] width 80 height 20
click at [789, 81] on select "Janvier Février Mars Avril Mai Juin Juillet Août Septembre Octobre Novembre Déc…" at bounding box center [802, 82] width 80 height 20
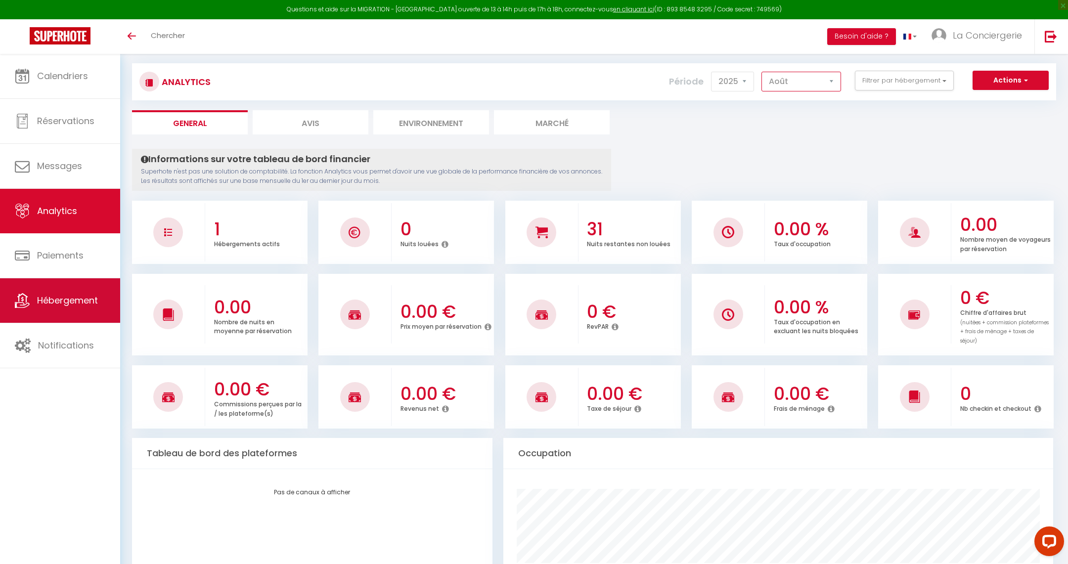
click at [100, 313] on link "Hébergement" at bounding box center [60, 300] width 120 height 45
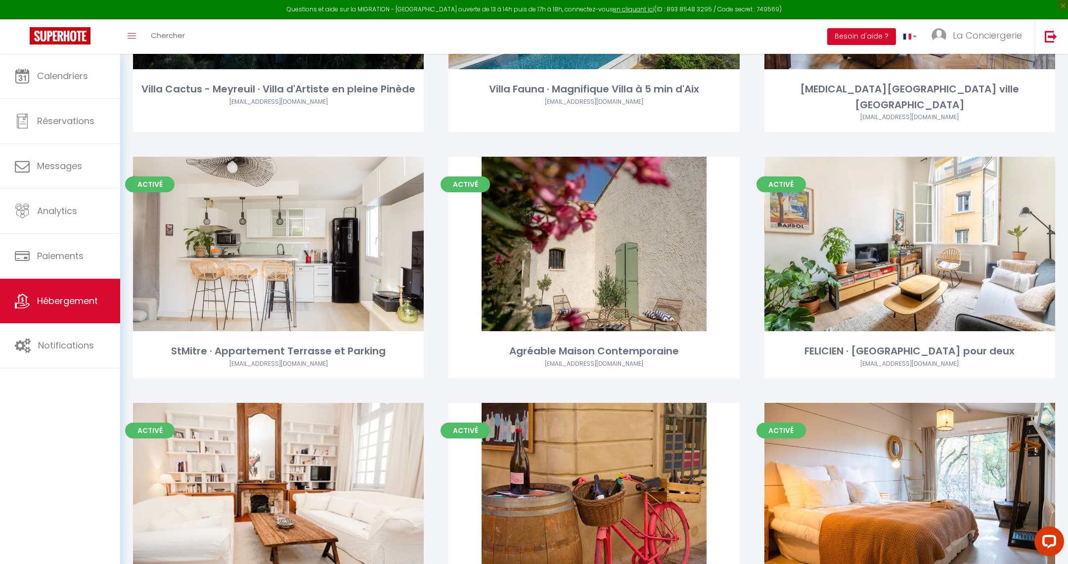
scroll to position [1126, 0]
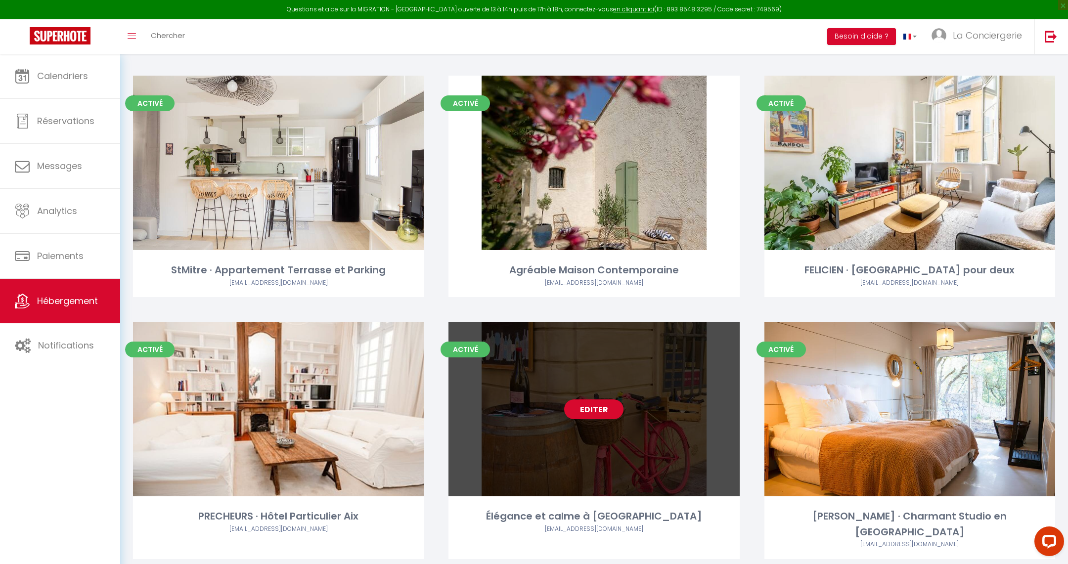
click at [605, 400] on link "Editer" at bounding box center [593, 410] width 59 height 20
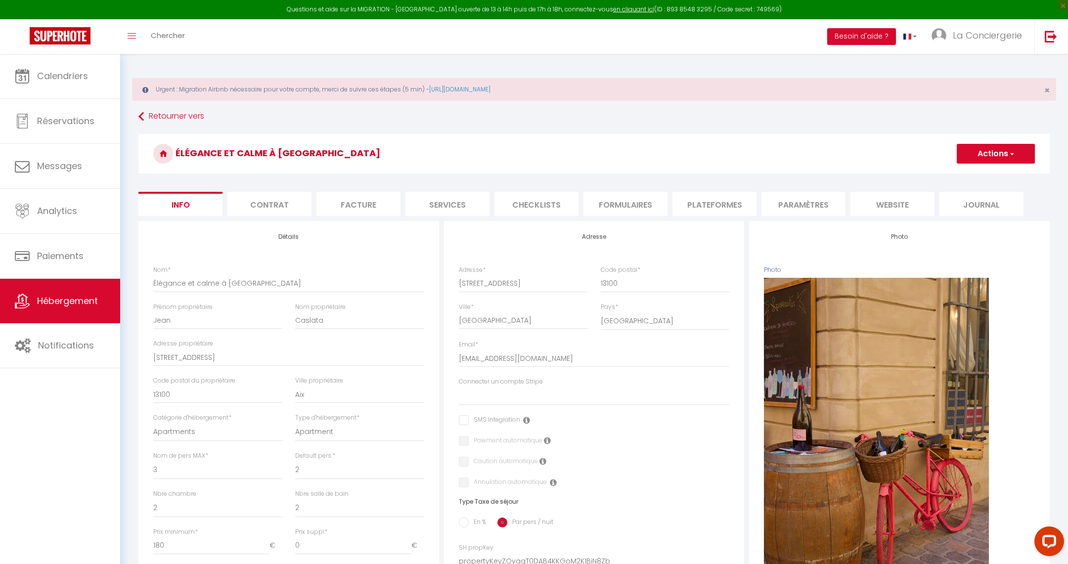
click at [1008, 147] on button "Actions" at bounding box center [996, 154] width 78 height 20
click at [962, 197] on link "Supprimer" at bounding box center [982, 201] width 106 height 13
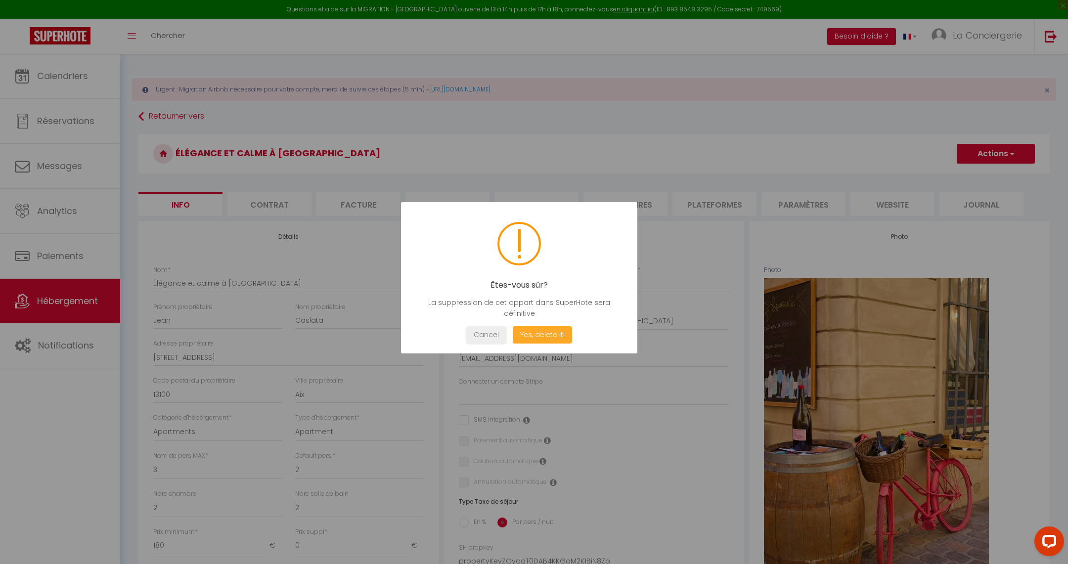
click at [535, 333] on button "Yes, delete it!" at bounding box center [542, 334] width 59 height 17
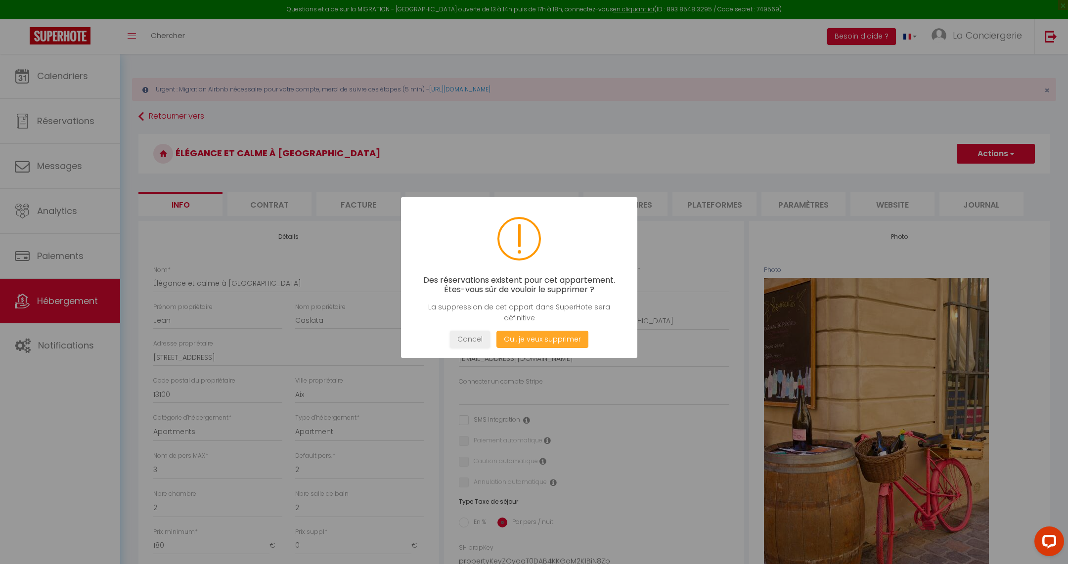
click at [525, 339] on button "Oui, je veux supprimer" at bounding box center [542, 339] width 92 height 17
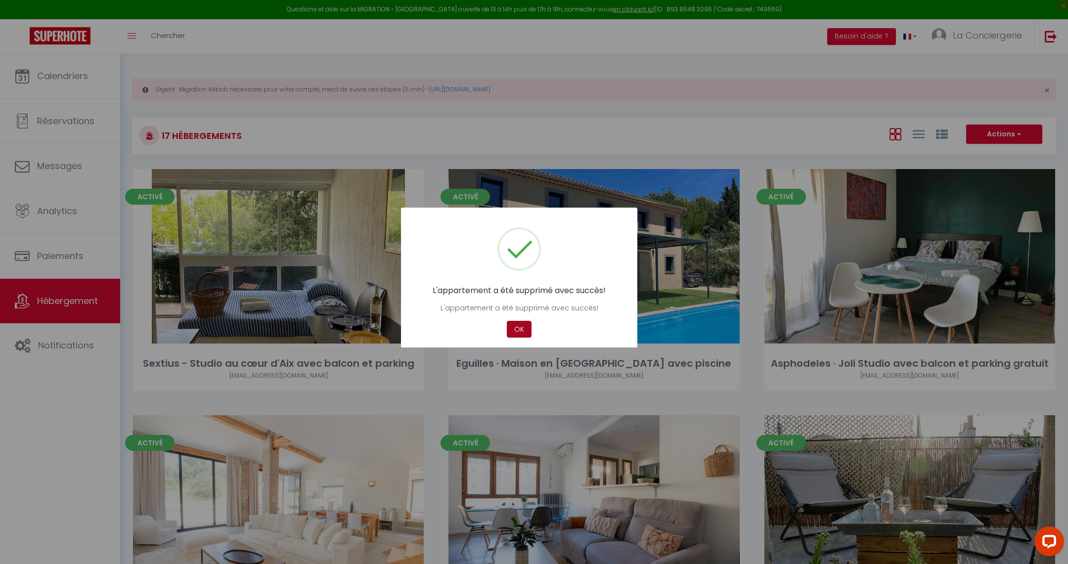
click at [524, 333] on button "OK" at bounding box center [519, 329] width 25 height 17
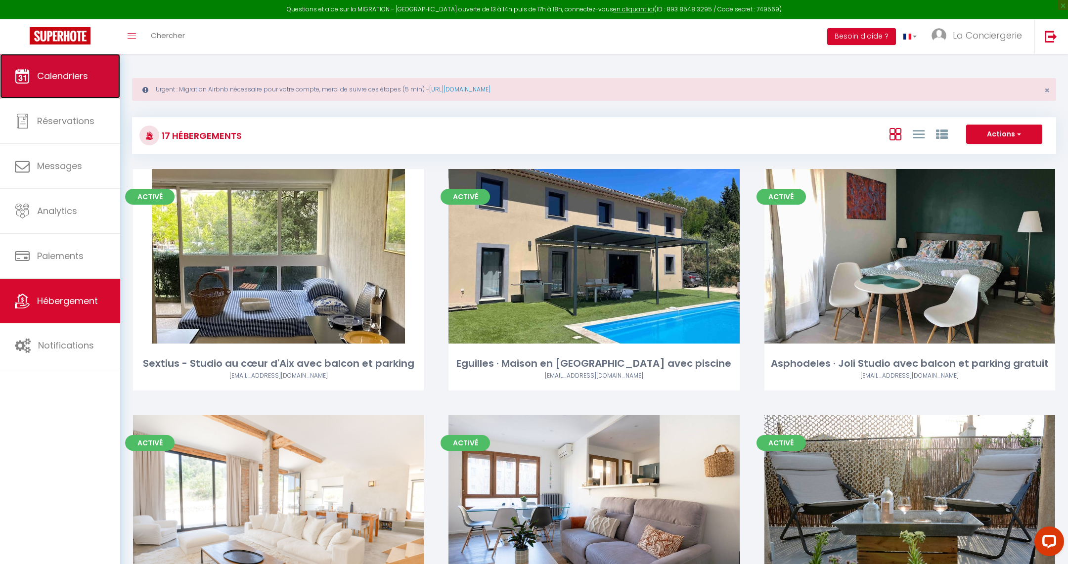
click at [54, 98] on link "Calendriers" at bounding box center [60, 76] width 120 height 45
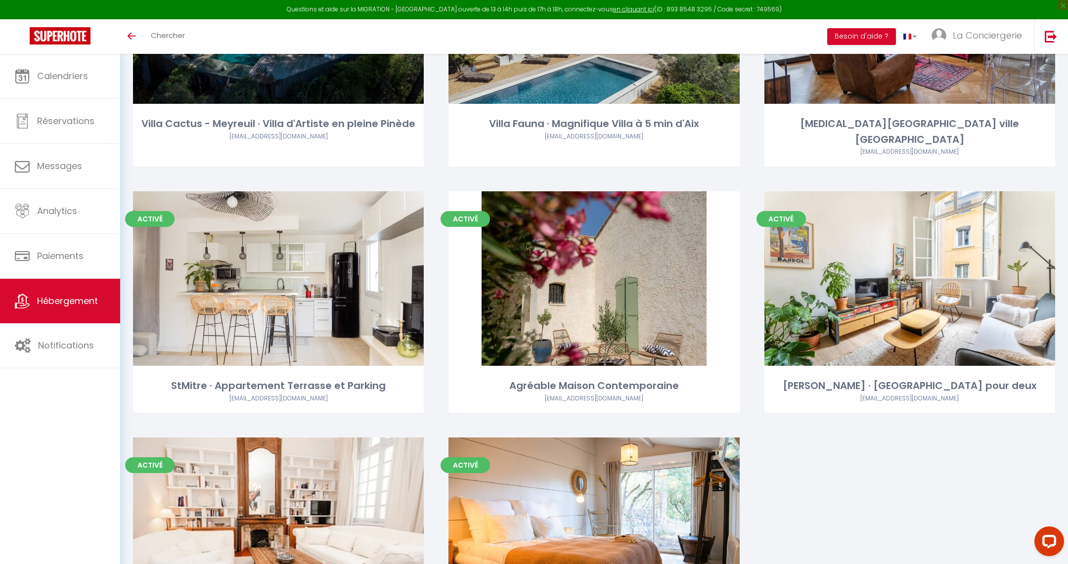
scroll to position [1083, 0]
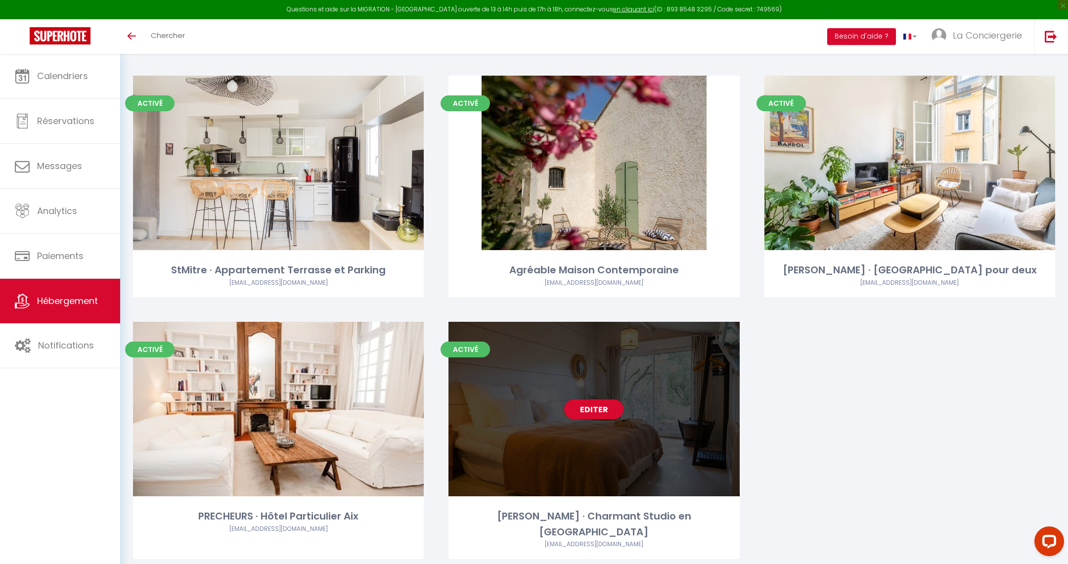
click at [585, 405] on div "Editer" at bounding box center [594, 409] width 291 height 175
select select "3"
select select "2"
select select "1"
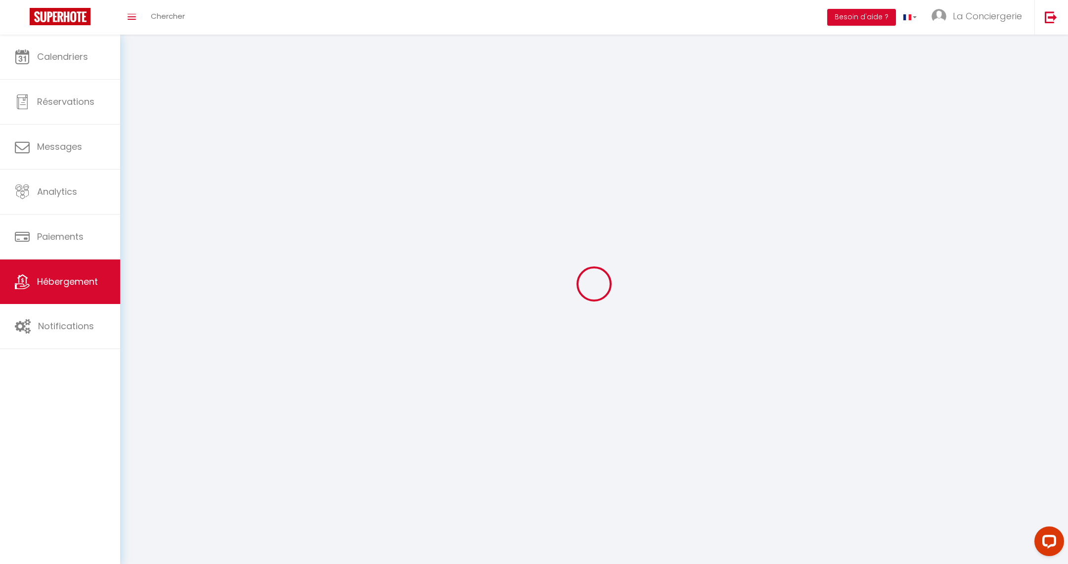
select select
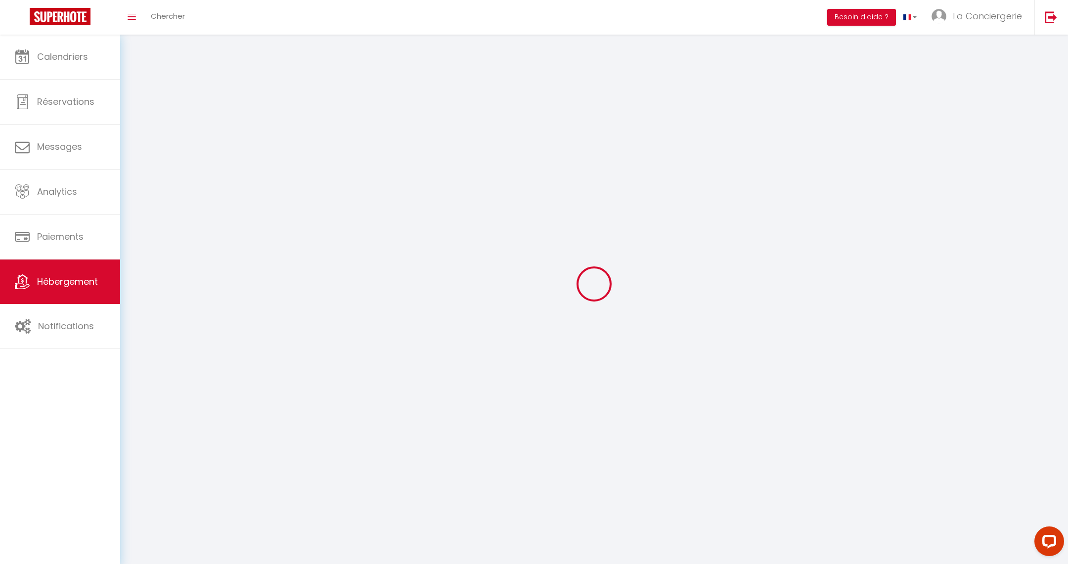
select select
checkbox input "false"
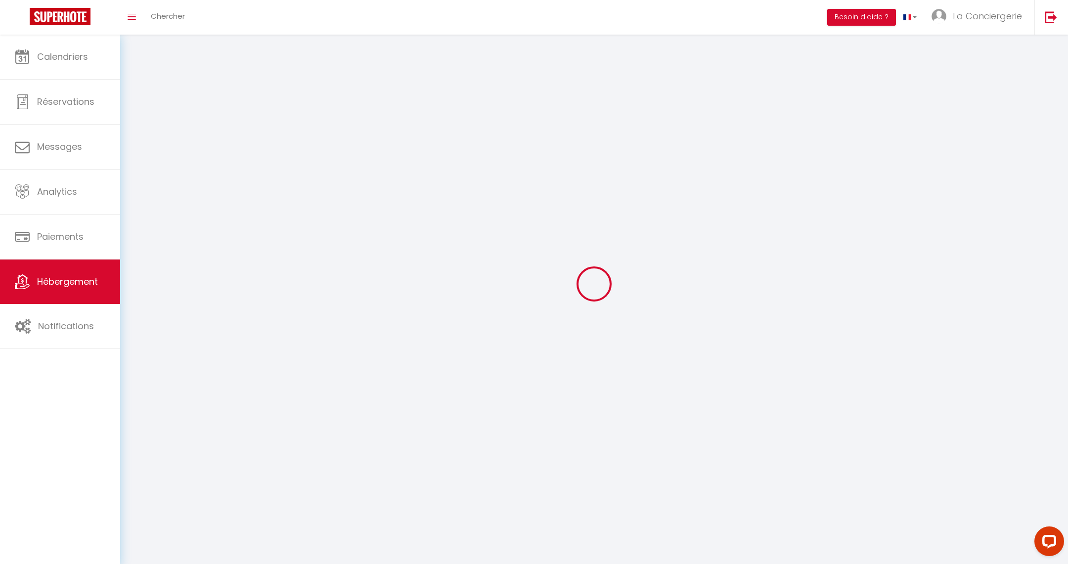
checkbox input "false"
select select
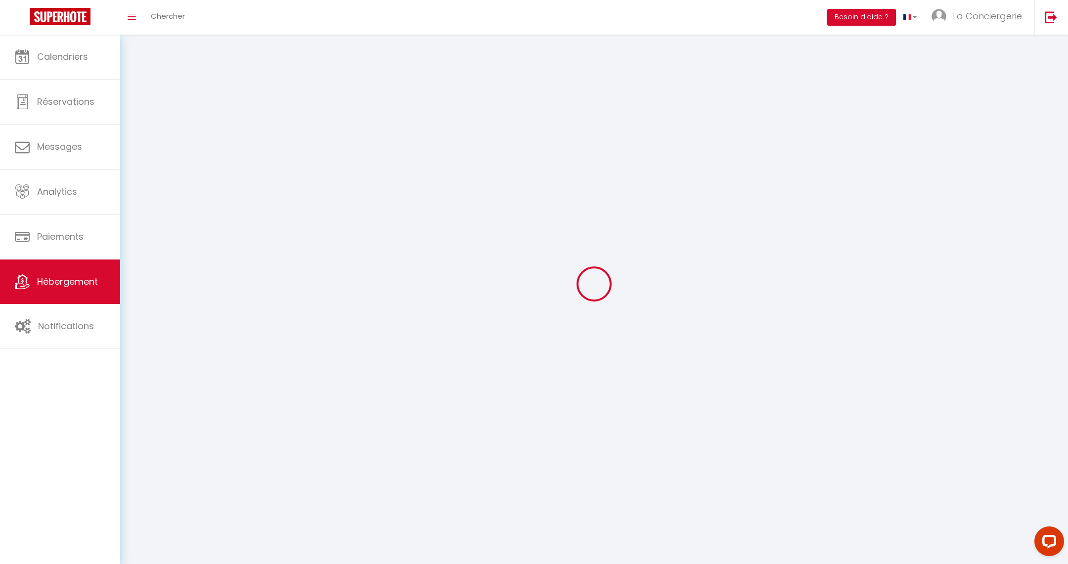
select select
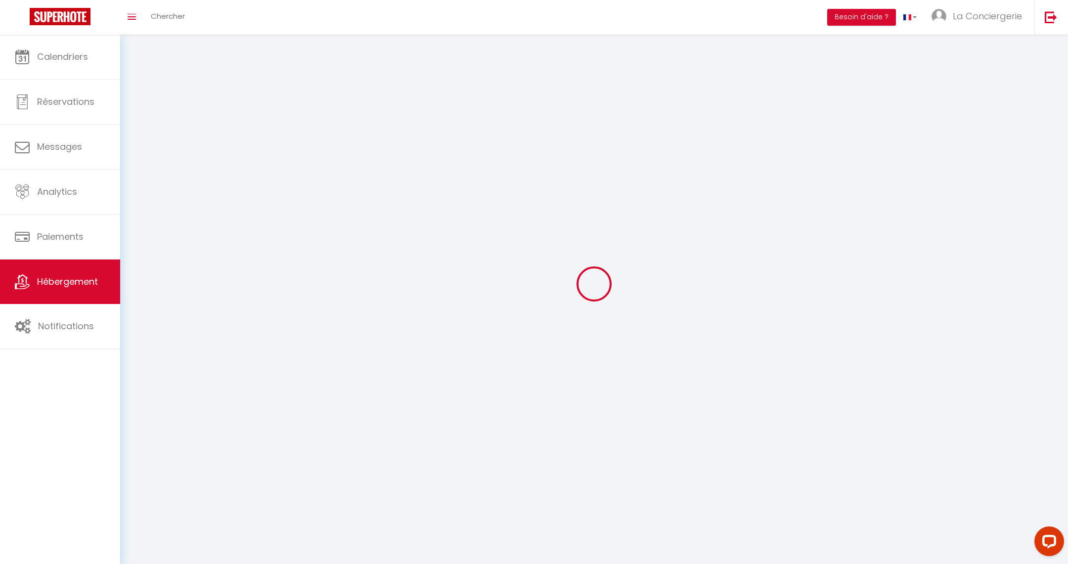
select select
checkbox input "false"
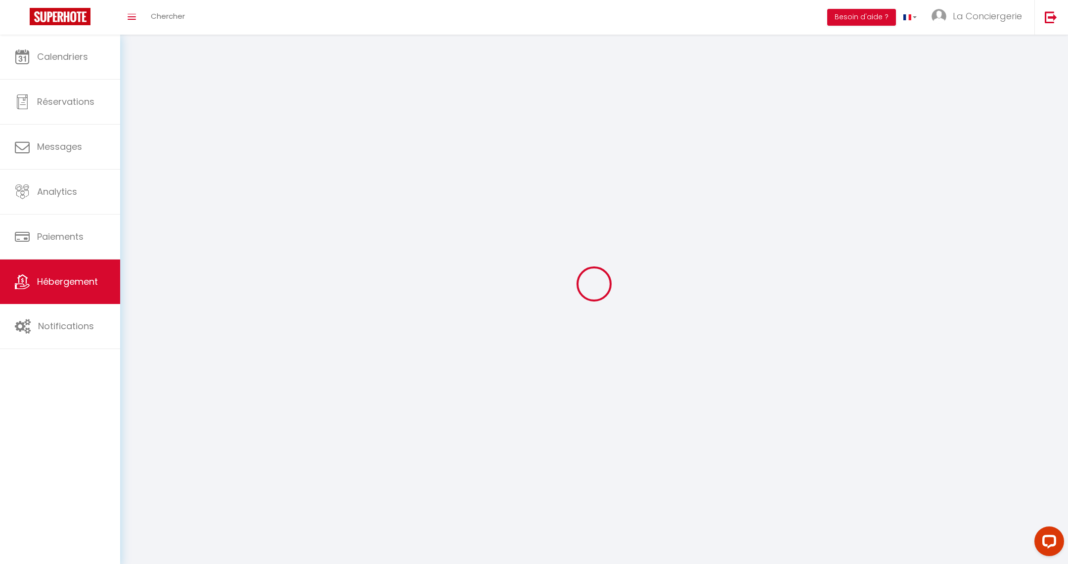
select select
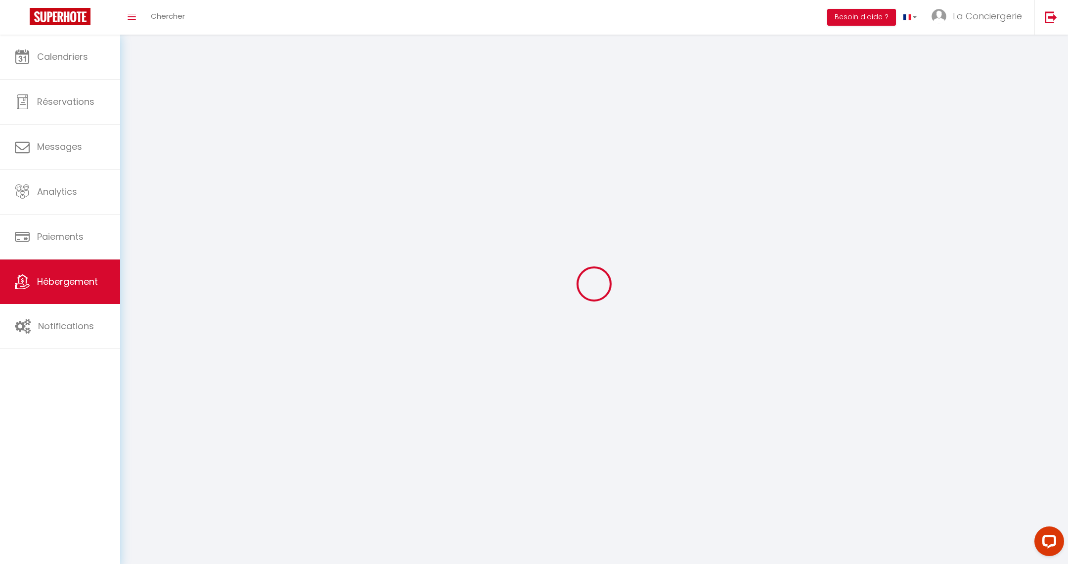
select select
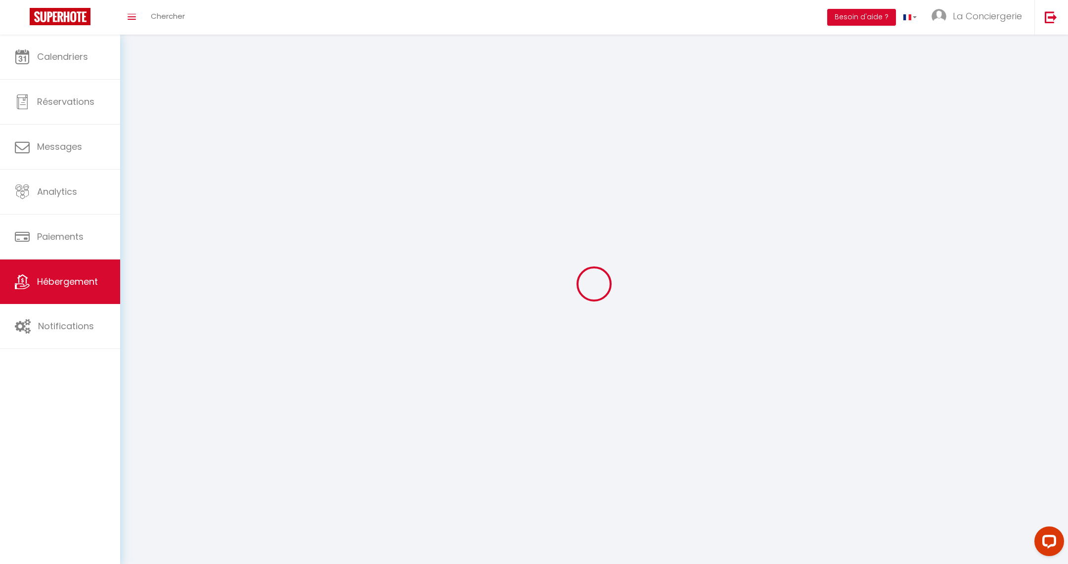
checkbox input "false"
select select
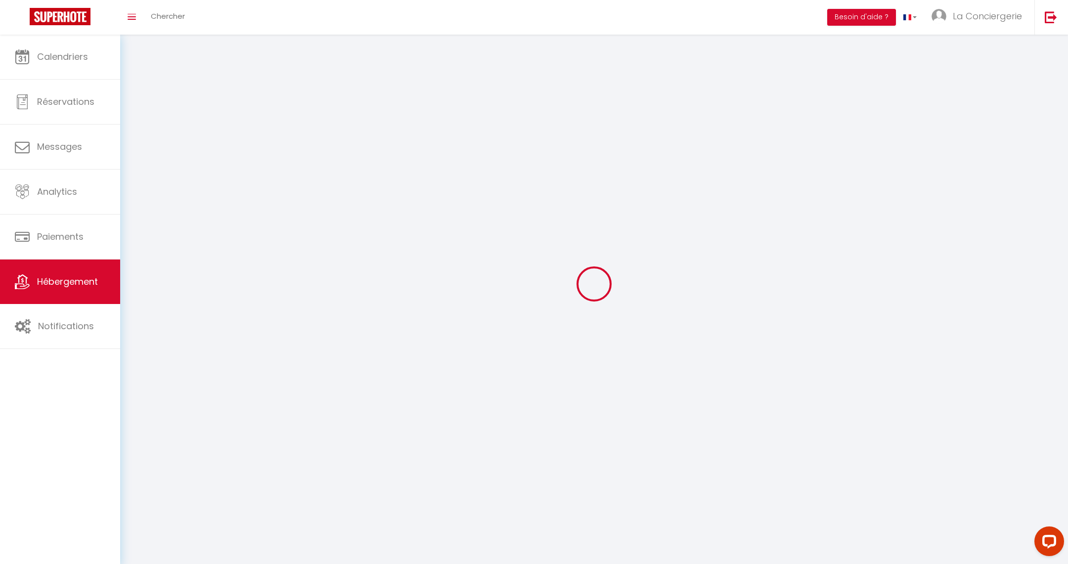
select select
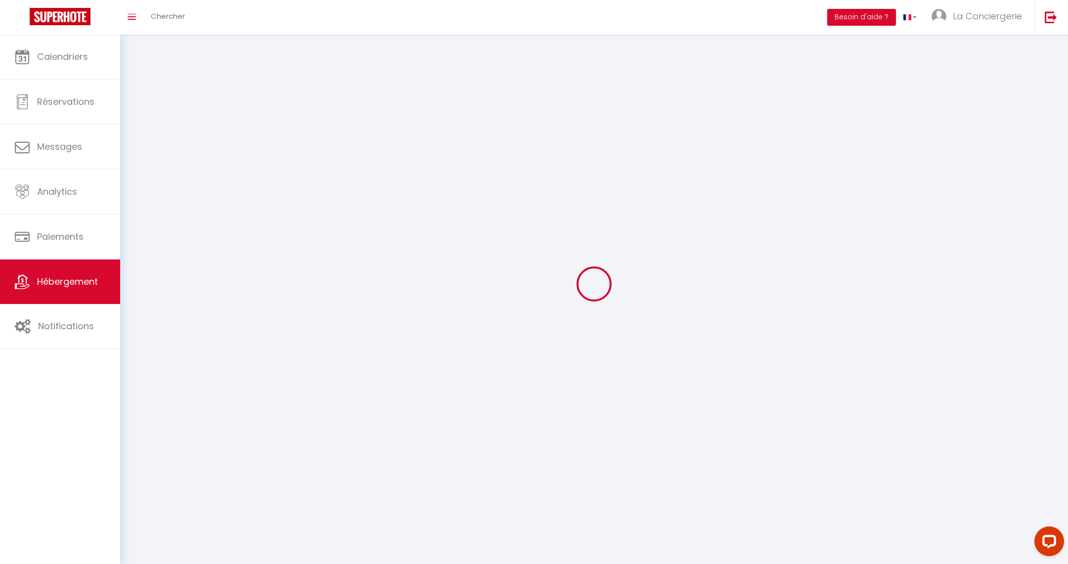
select select
checkbox input "false"
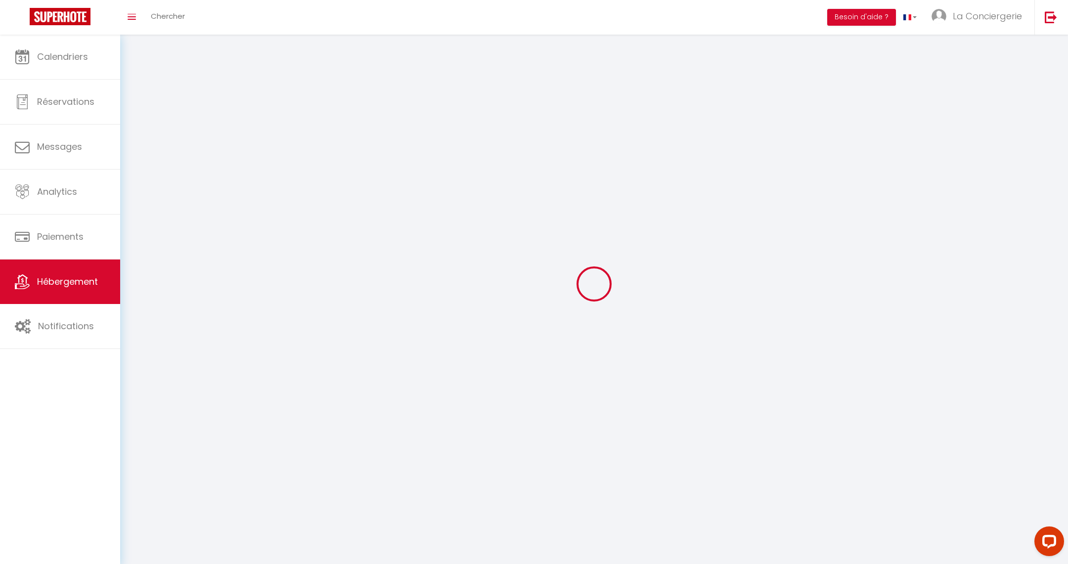
checkbox input "false"
select select
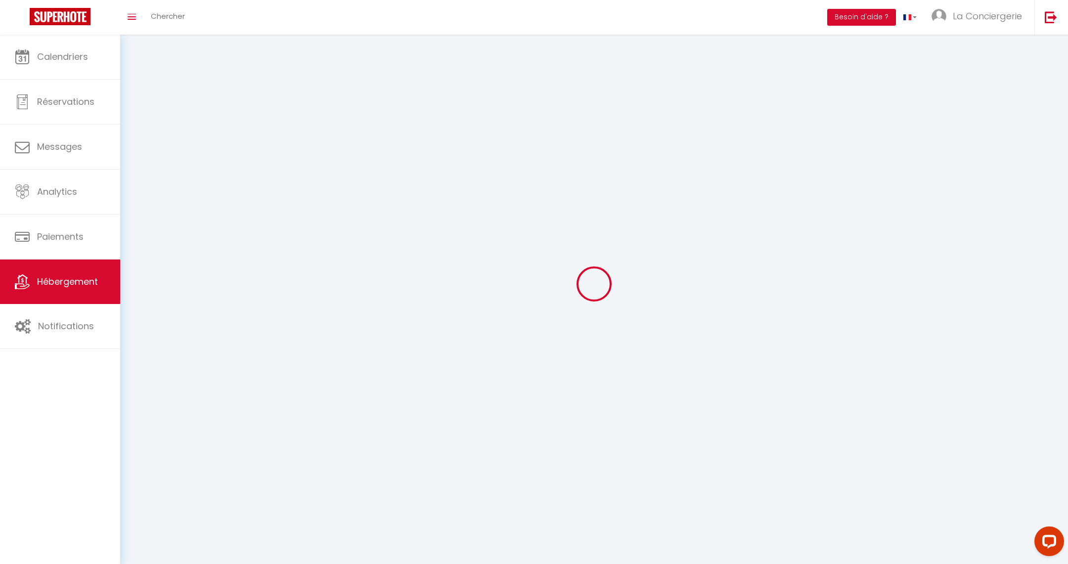
select select
checkbox input "false"
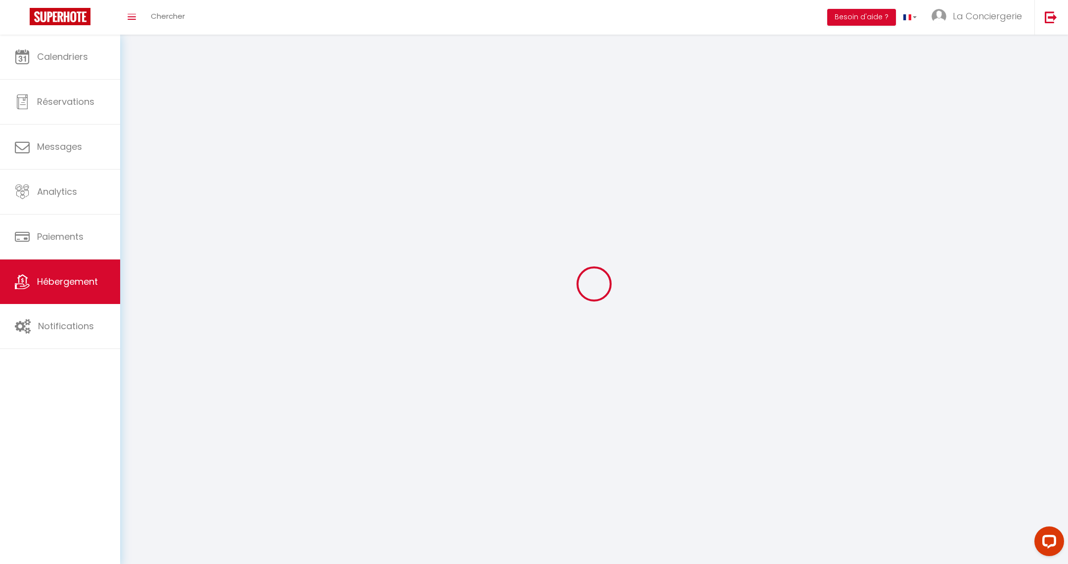
checkbox input "false"
select select
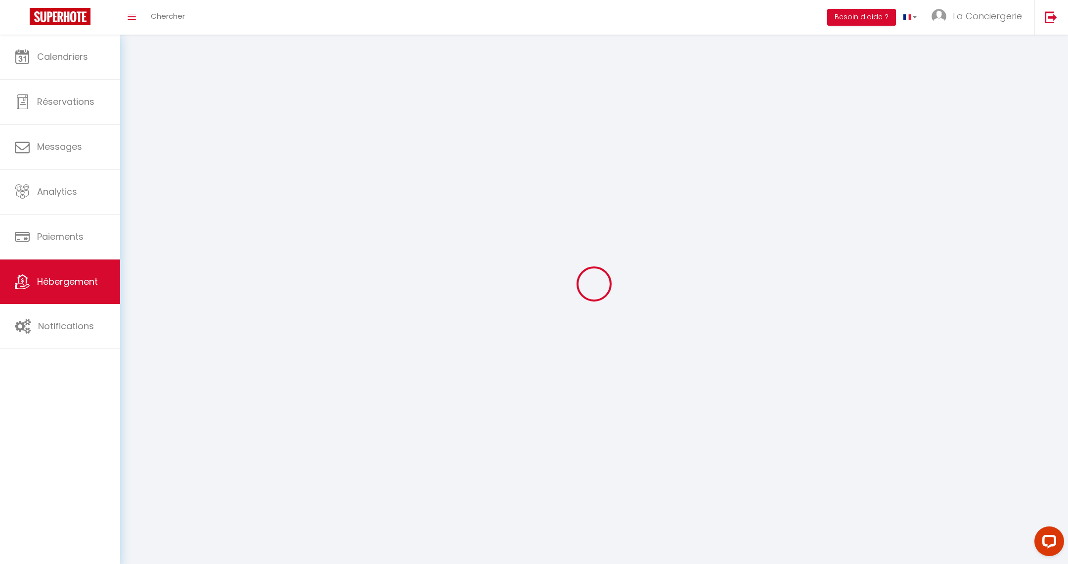
select select
select select "28"
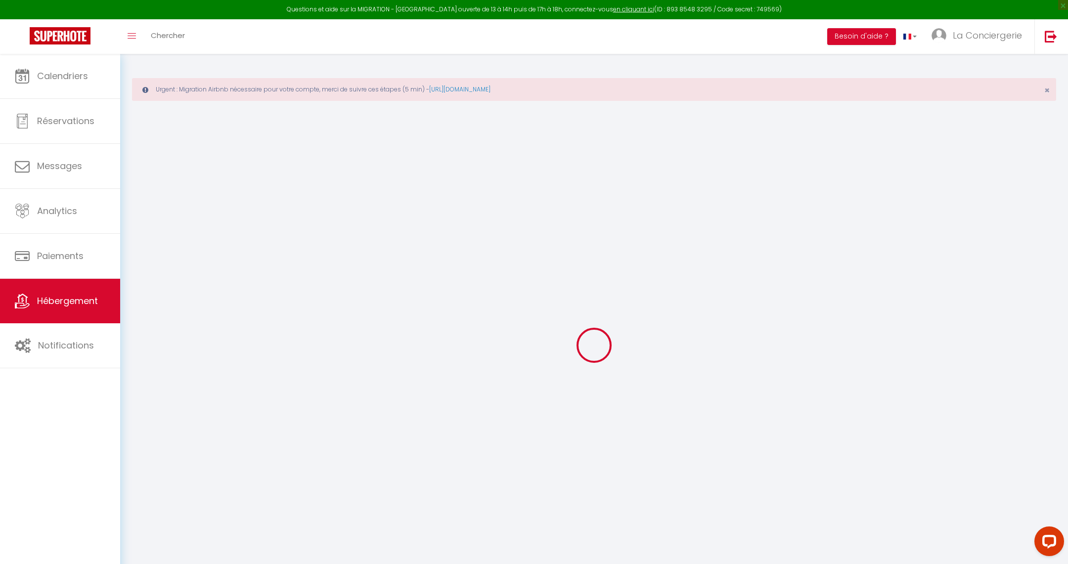
select select
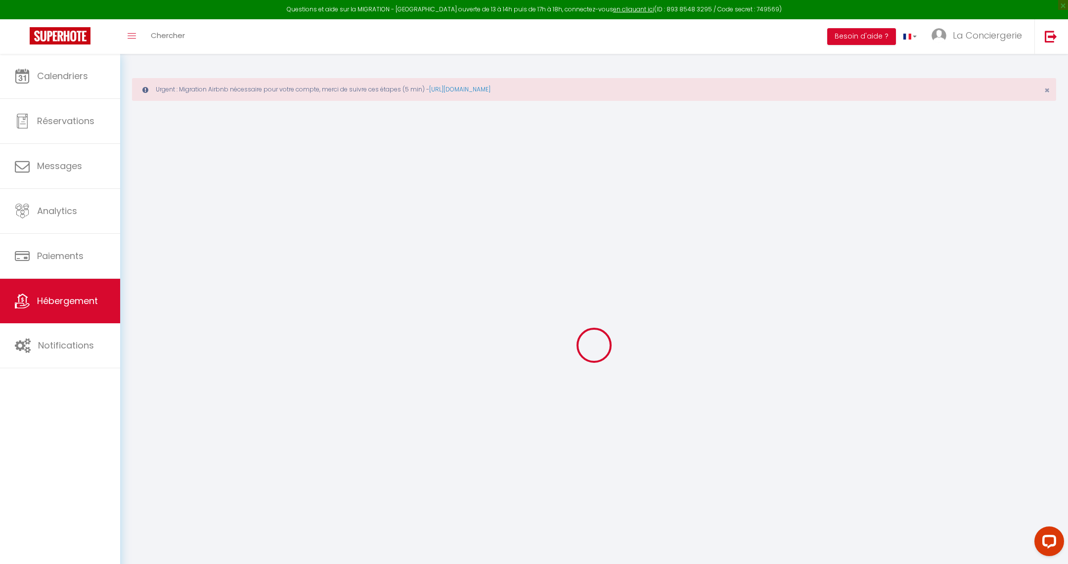
select select
checkbox input "false"
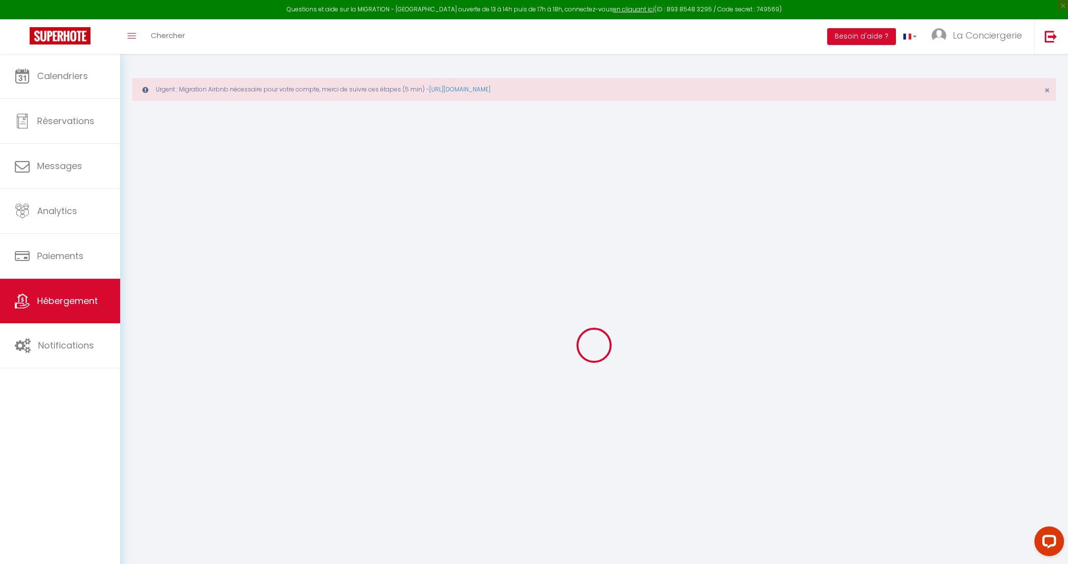
select select
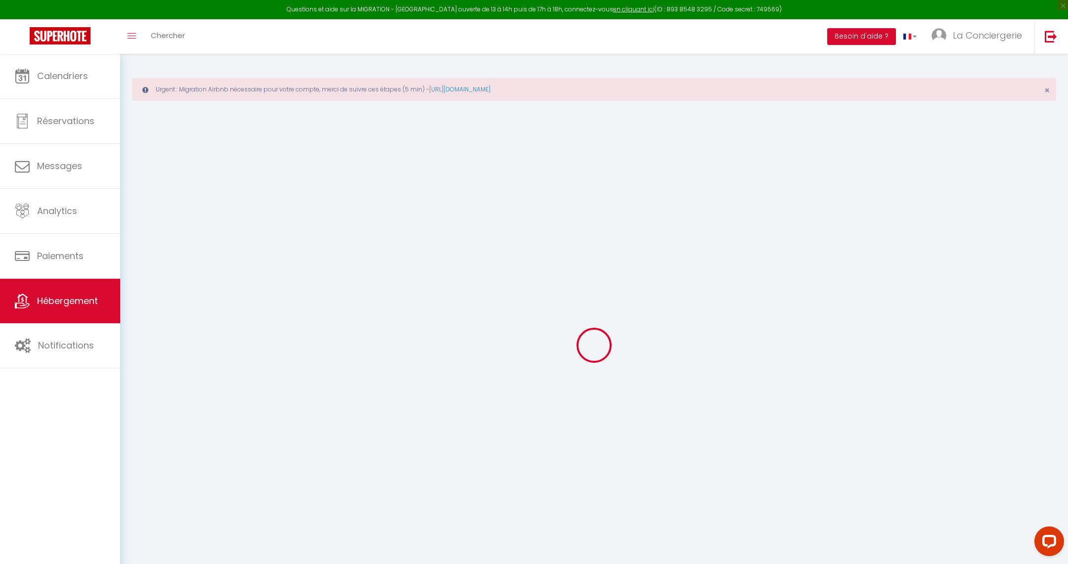
select select
checkbox input "false"
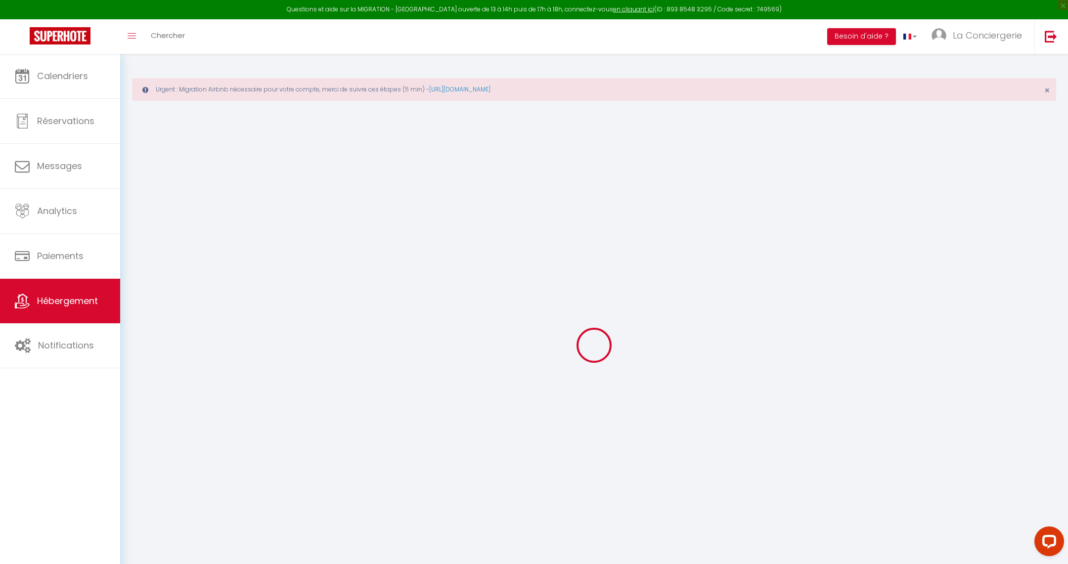
checkbox input "false"
select select
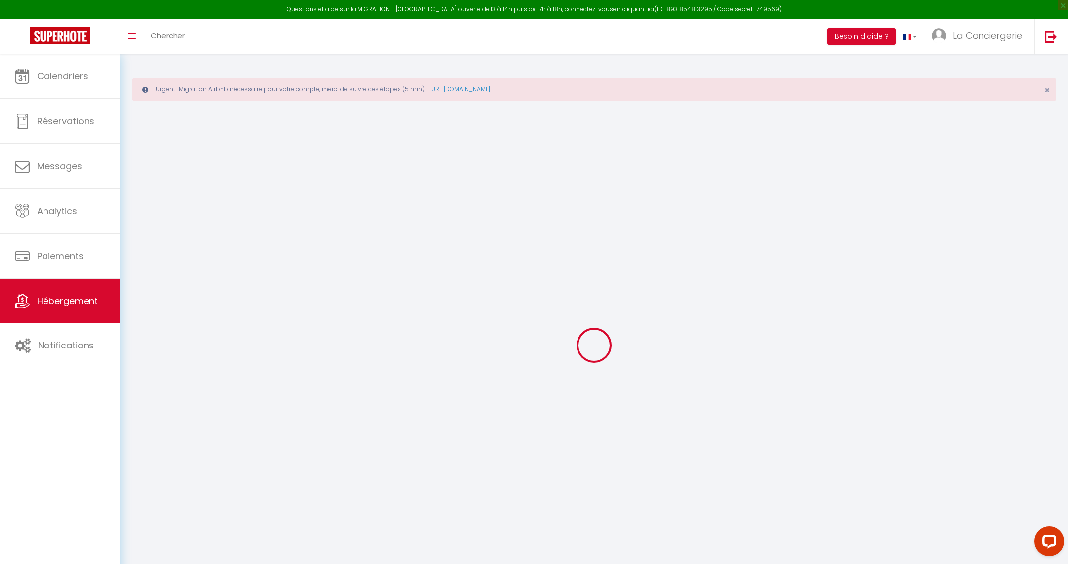
select select
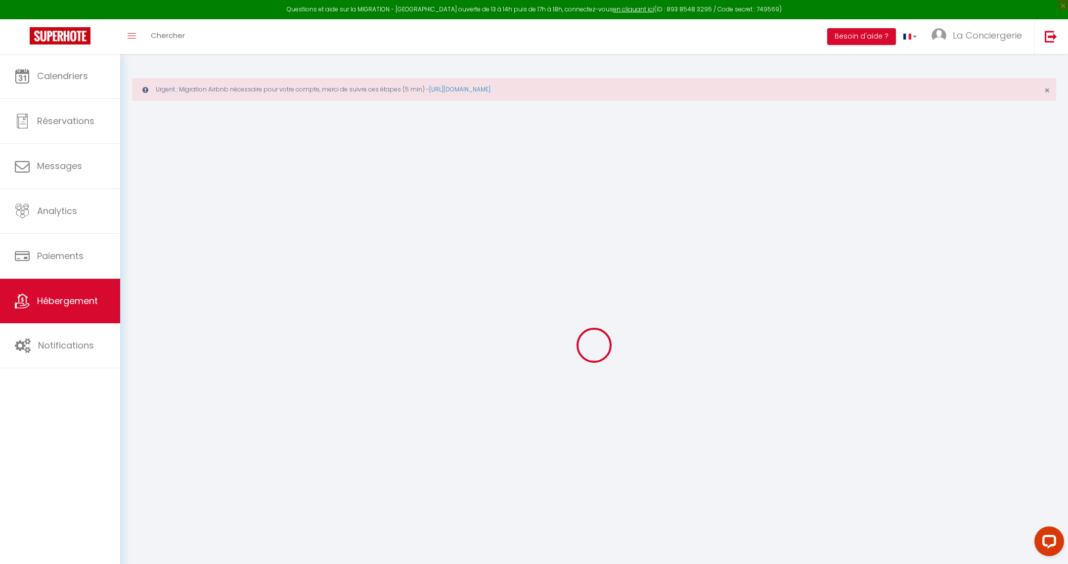
checkbox input "false"
select select
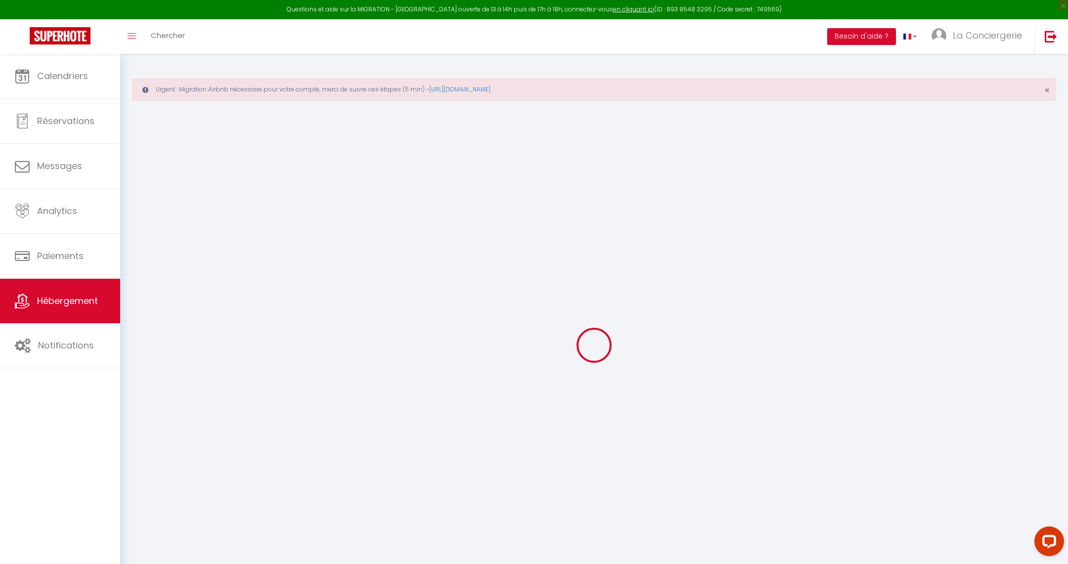
select select
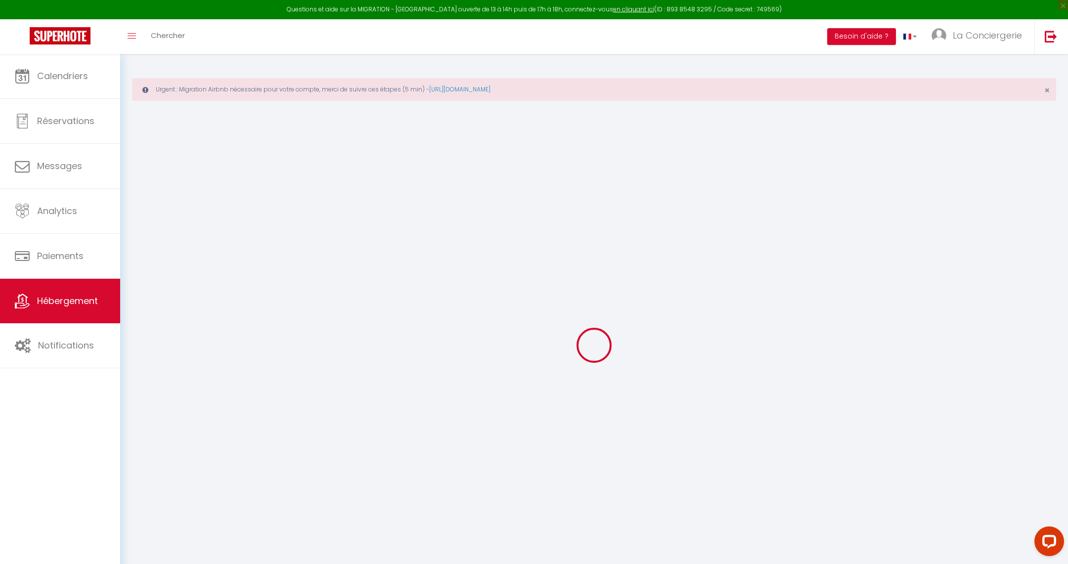
select select
checkbox input "false"
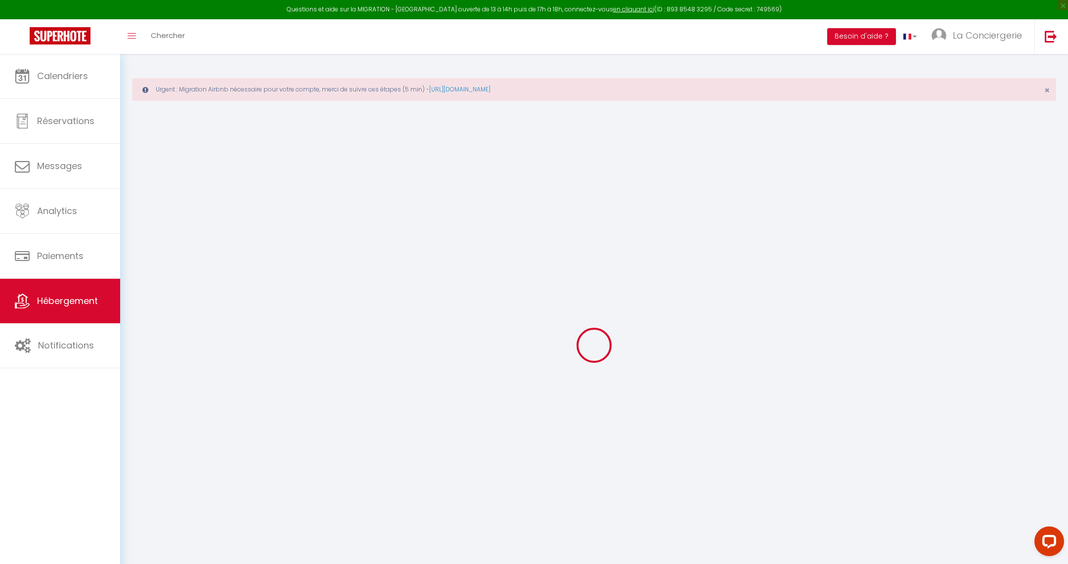
checkbox input "false"
select select
type input "[PERSON_NAME] · Charmant Studio en [GEOGRAPHIC_DATA]"
type input "Xavier"
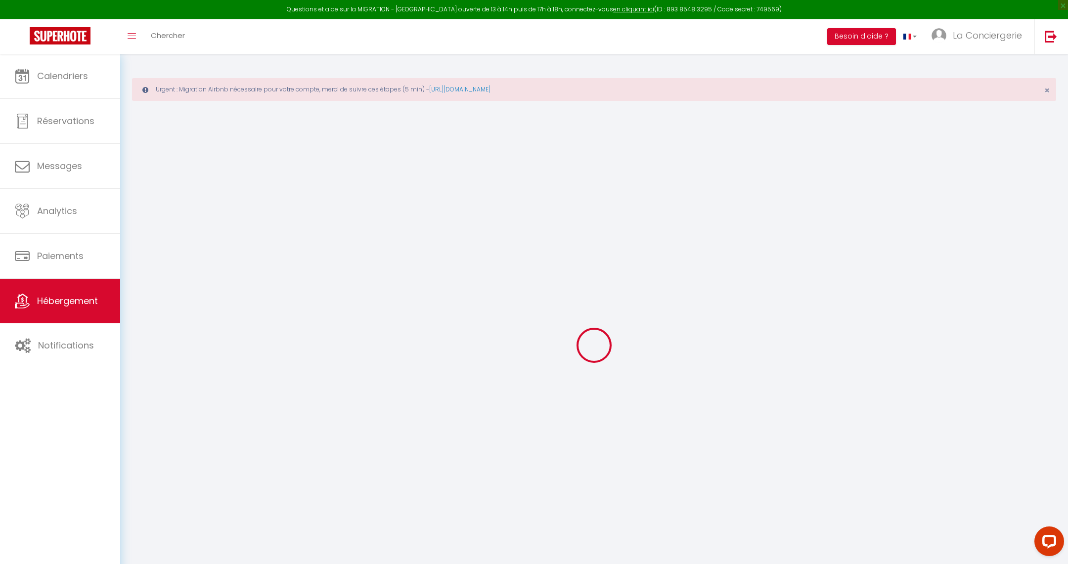
type input "Grindel"
select select "2"
type input "90"
type input "50"
select select
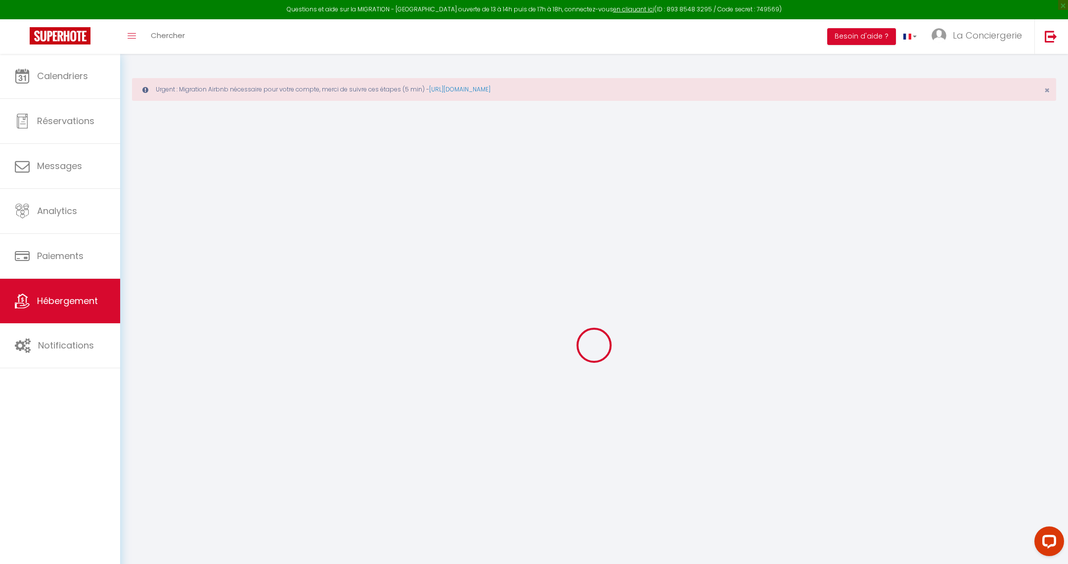
select select
type input "322 D10"
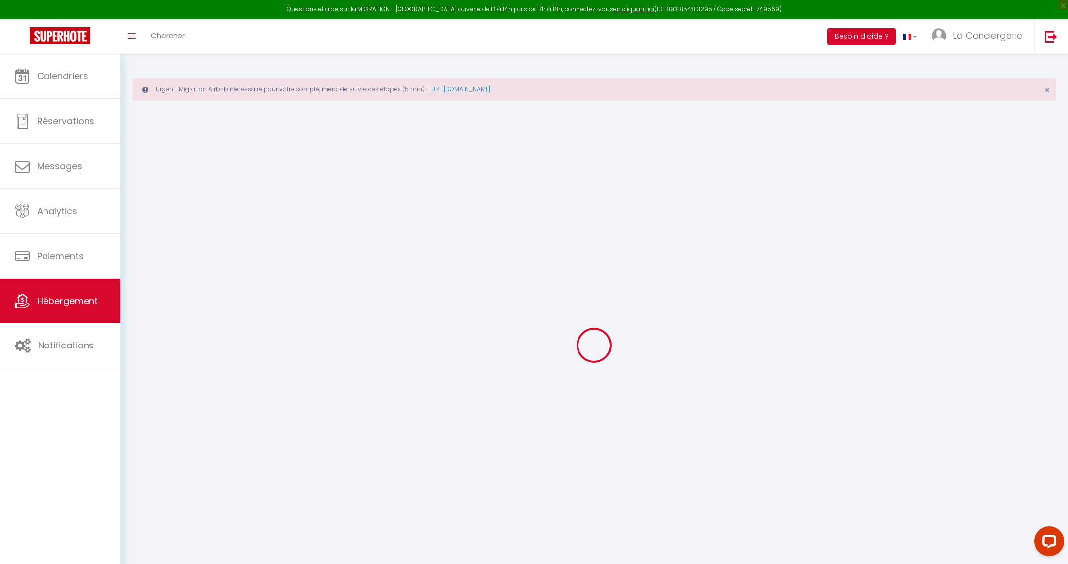
type input "13126"
type input "Vauvenargues"
type input "[EMAIL_ADDRESS][DOMAIN_NAME]"
select select
checkbox input "false"
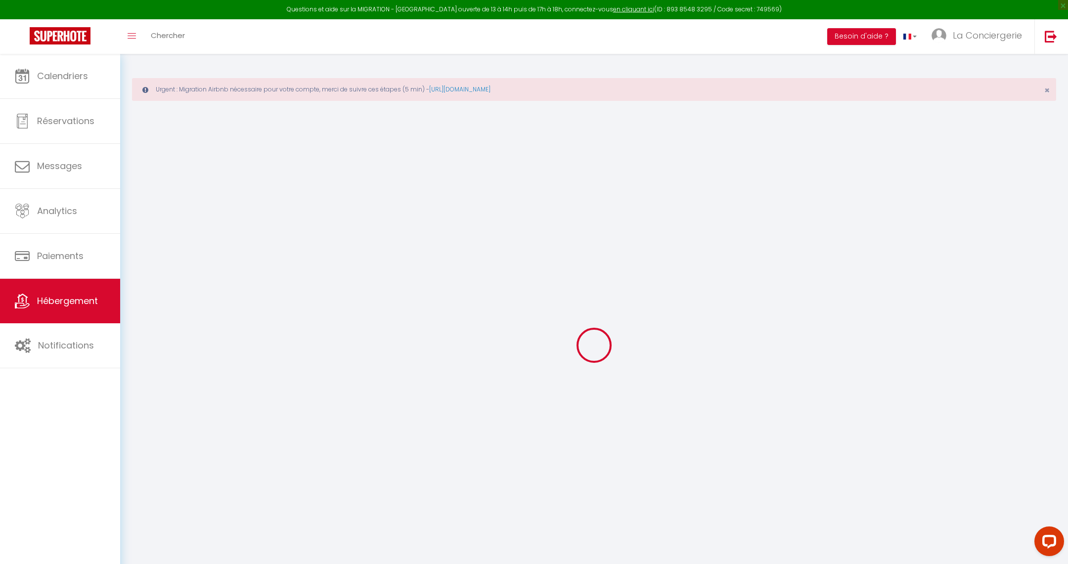
checkbox input "false"
type input "0"
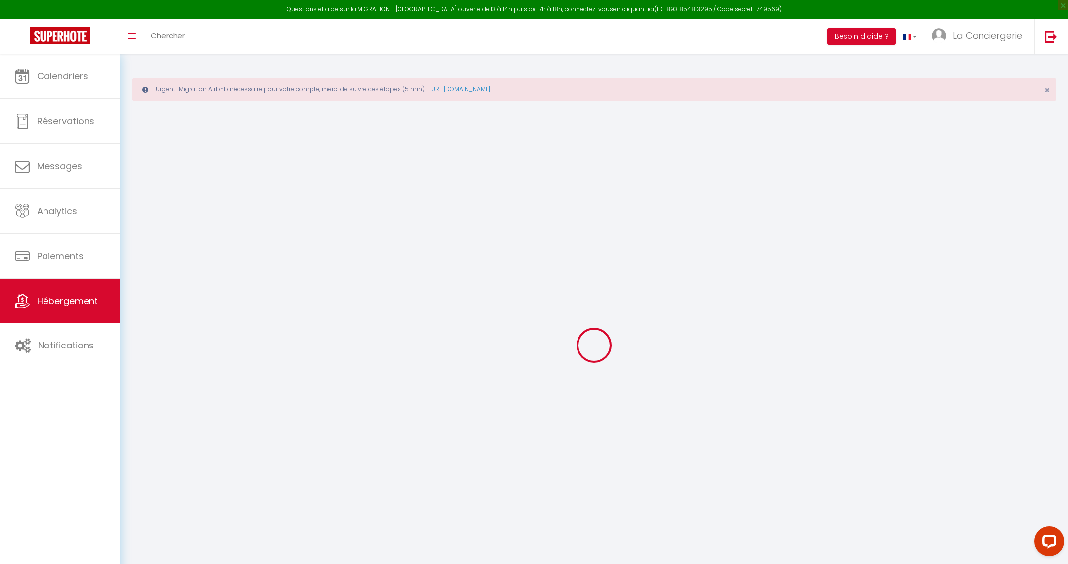
type input "0"
select select
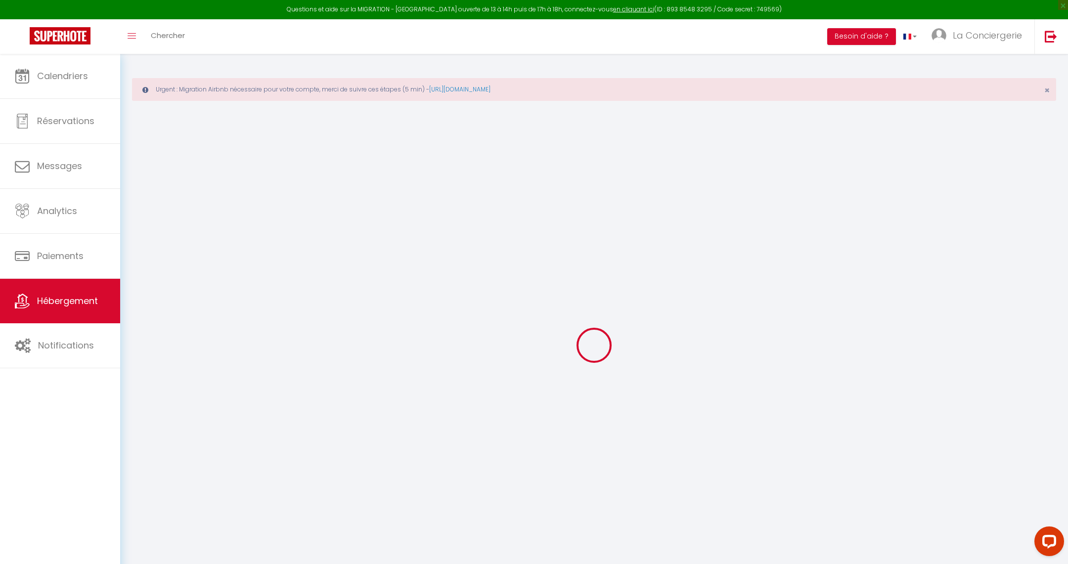
select select
checkbox input "false"
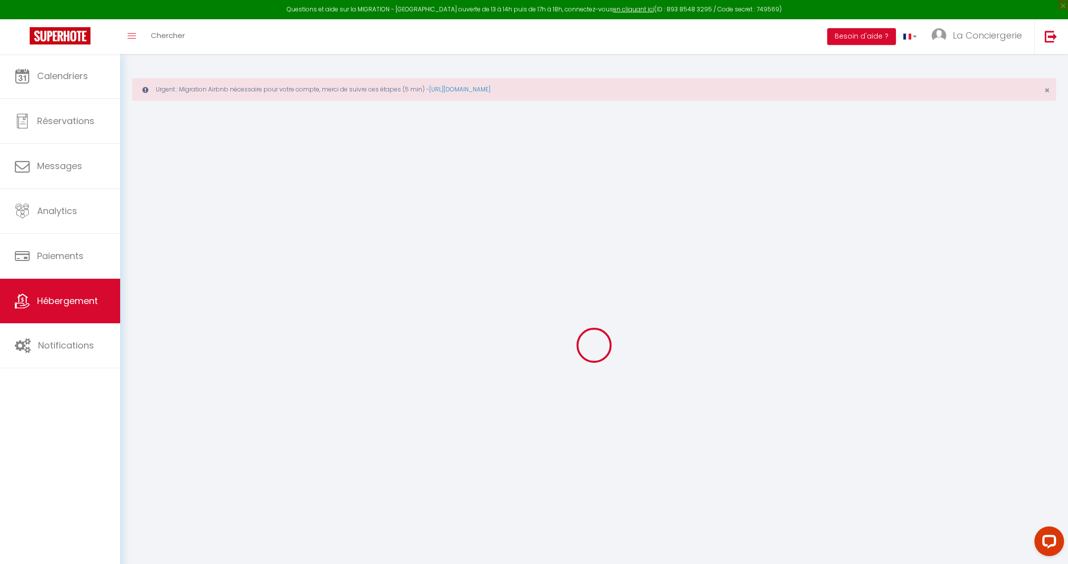
checkbox input "false"
select select
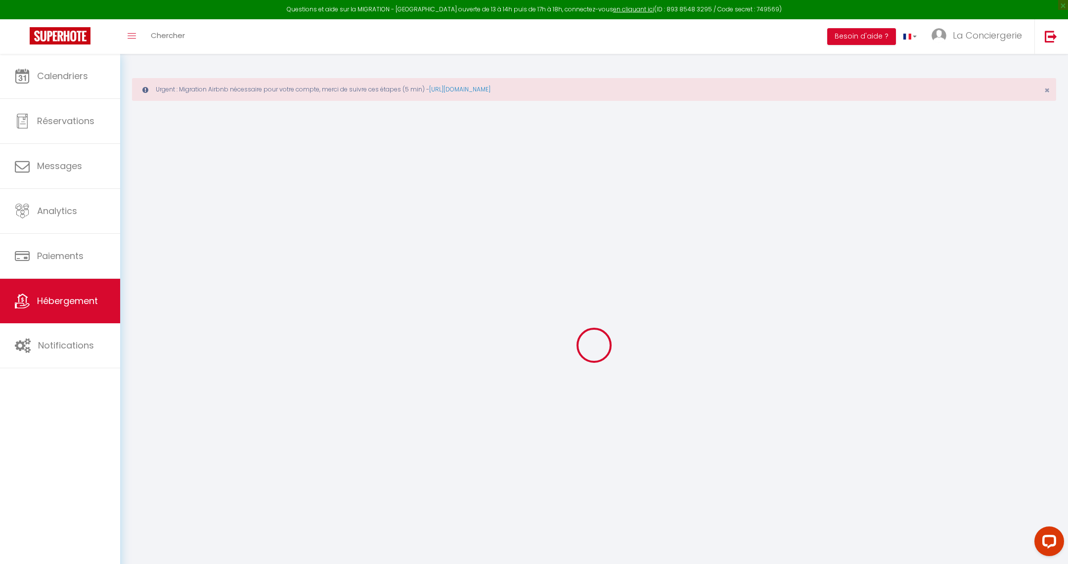
select select
checkbox input "false"
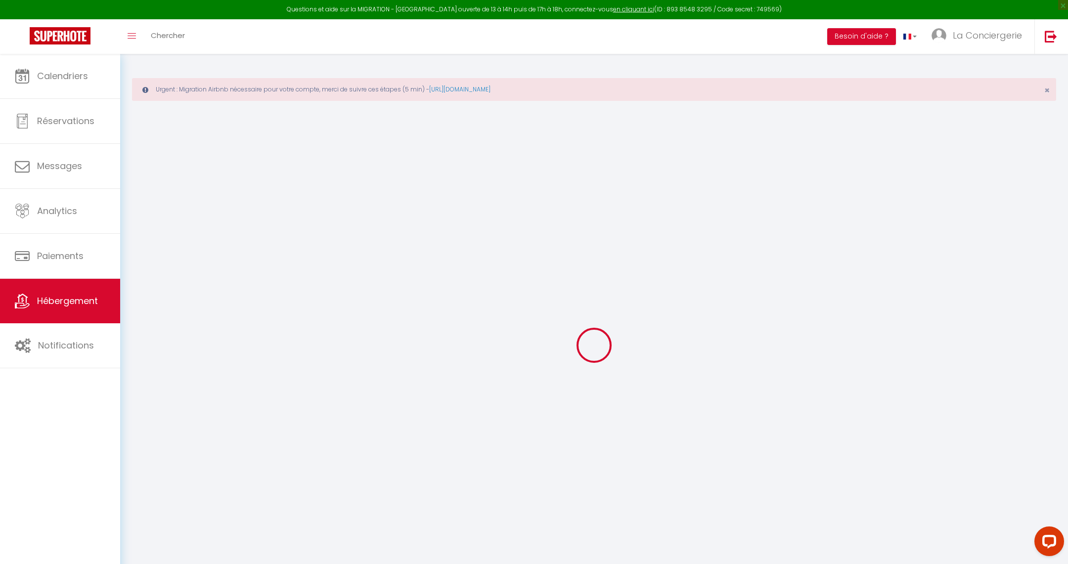
checkbox input "false"
select select
checkbox input "false"
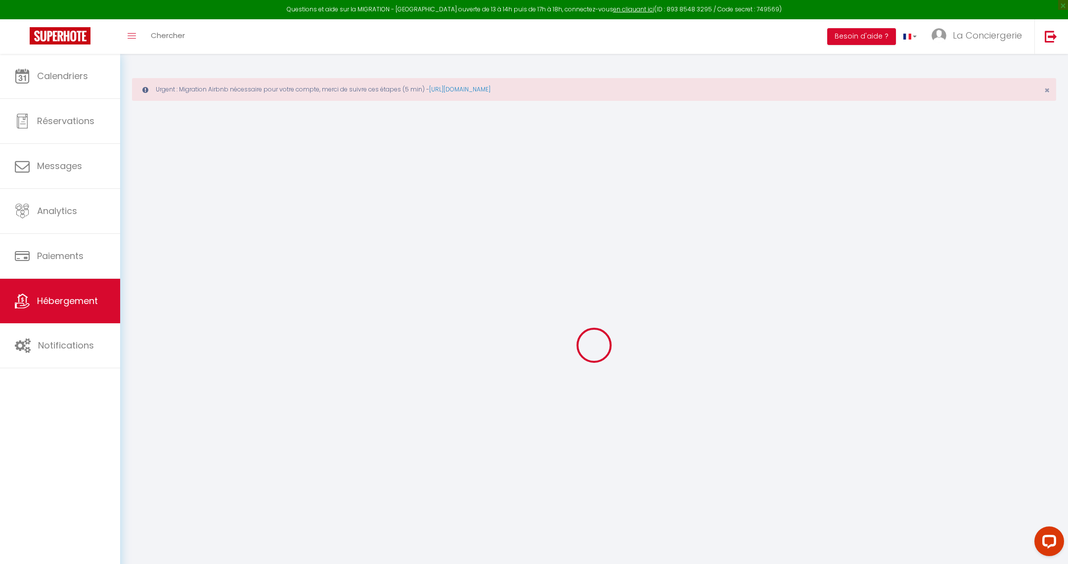
checkbox input "false"
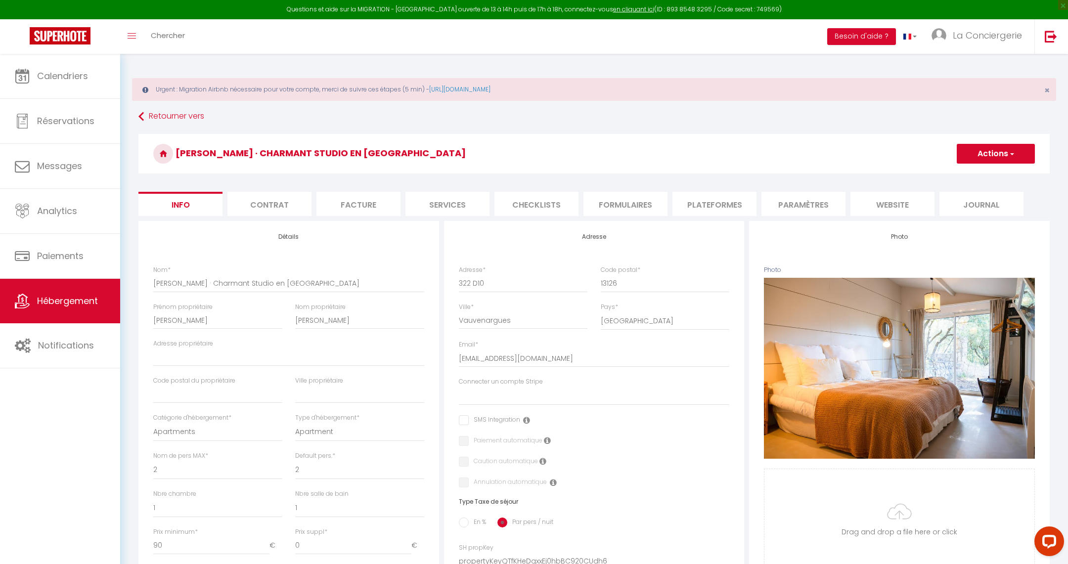
click at [1003, 152] on button "Actions" at bounding box center [996, 154] width 78 height 20
select select
checkbox input "false"
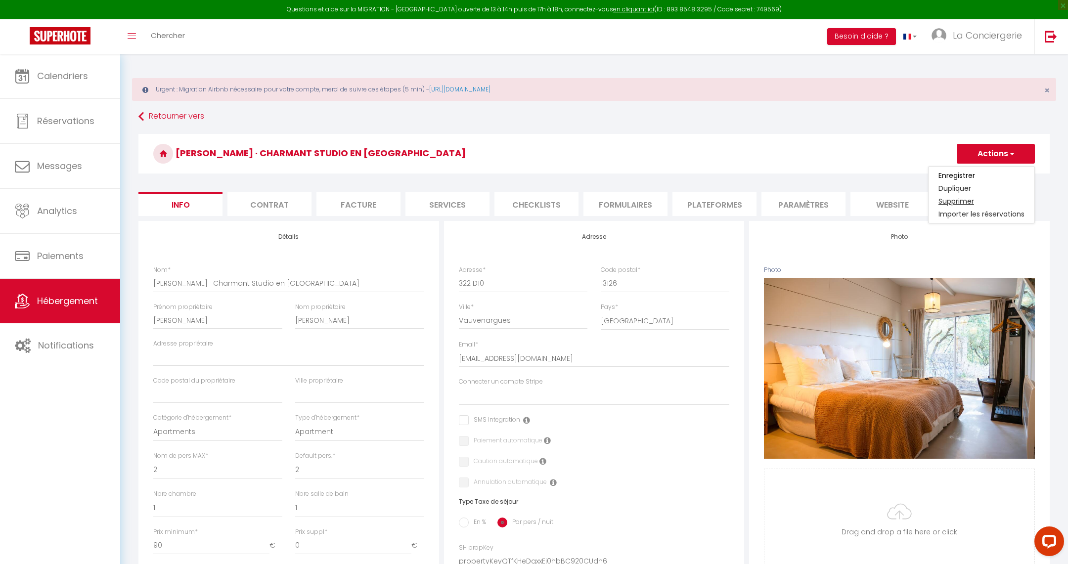
checkbox input "false"
click at [960, 198] on link "Supprimer" at bounding box center [982, 201] width 106 height 13
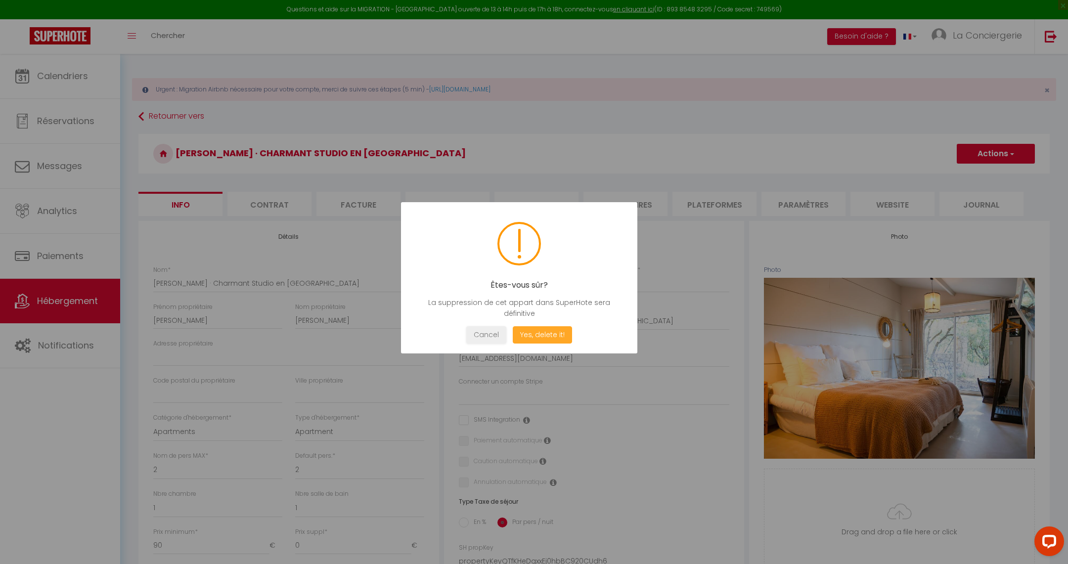
click at [551, 326] on button "Yes, delete it!" at bounding box center [542, 334] width 59 height 17
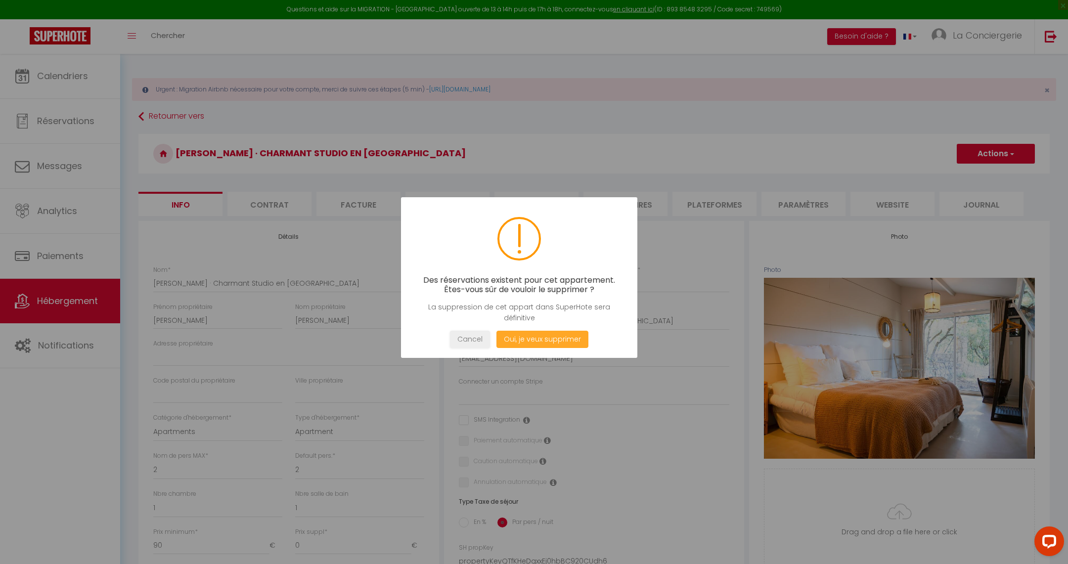
click at [546, 341] on button "Oui, je veux supprimer" at bounding box center [542, 339] width 92 height 17
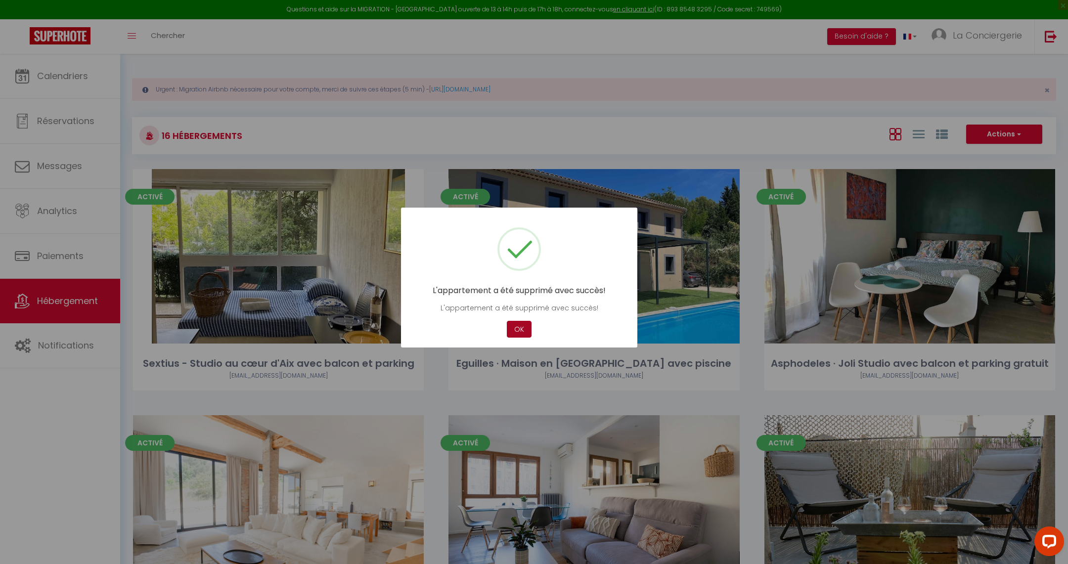
click at [519, 331] on button "OK" at bounding box center [519, 329] width 25 height 17
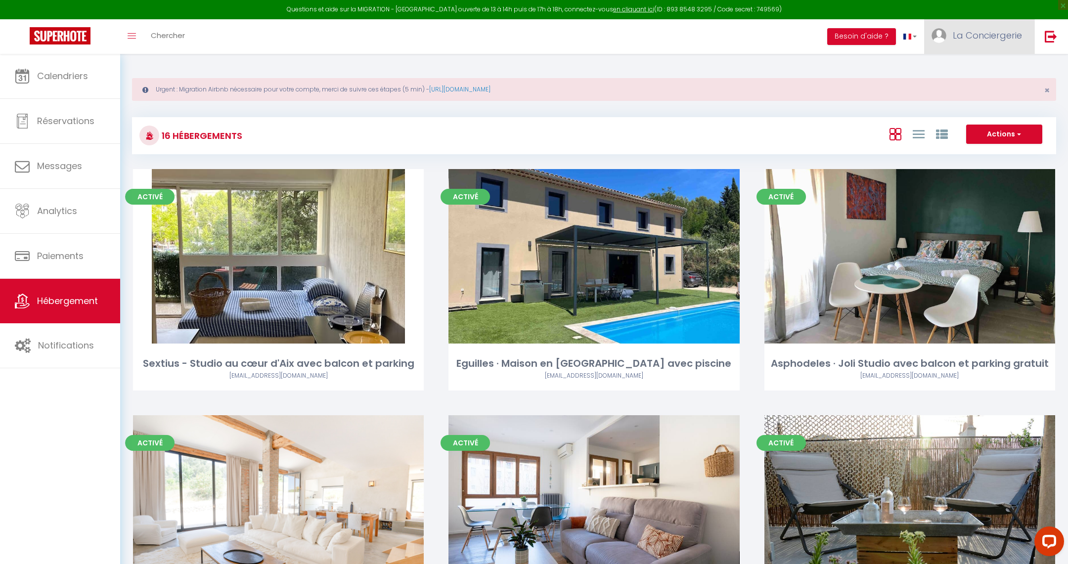
click at [977, 30] on span "La Conciergerie" at bounding box center [987, 35] width 69 height 12
click at [978, 87] on link "Équipe" at bounding box center [994, 86] width 73 height 17
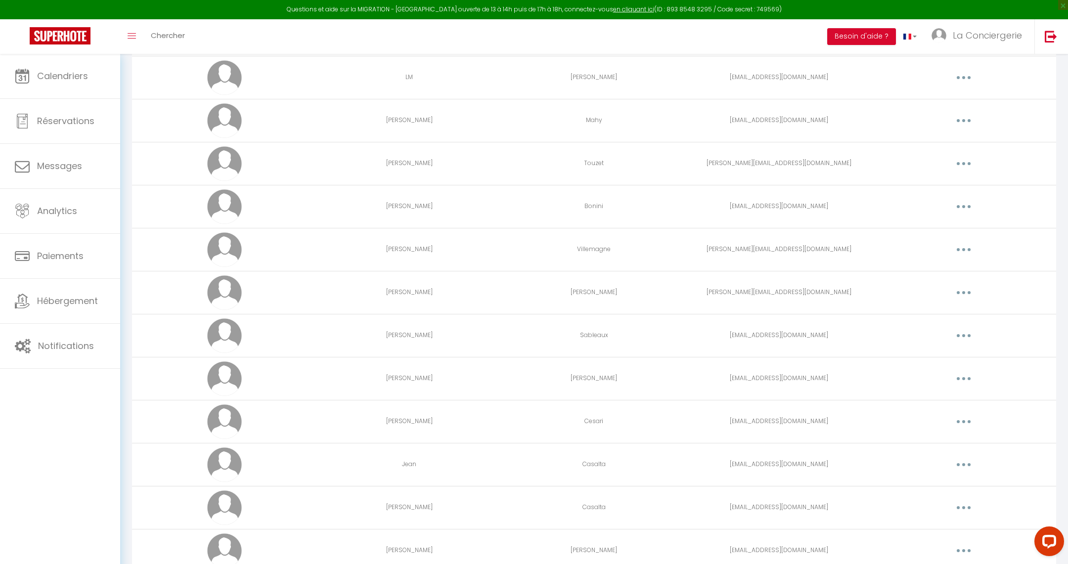
scroll to position [211, 0]
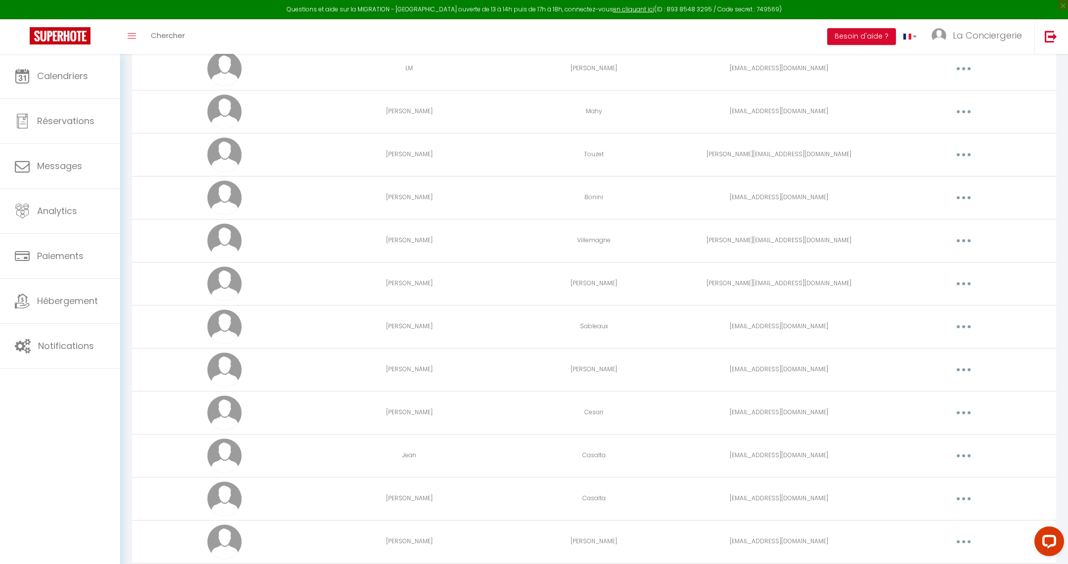
click at [961, 282] on button "button" at bounding box center [964, 284] width 28 height 16
click at [931, 322] on link "Supprimer" at bounding box center [938, 324] width 73 height 17
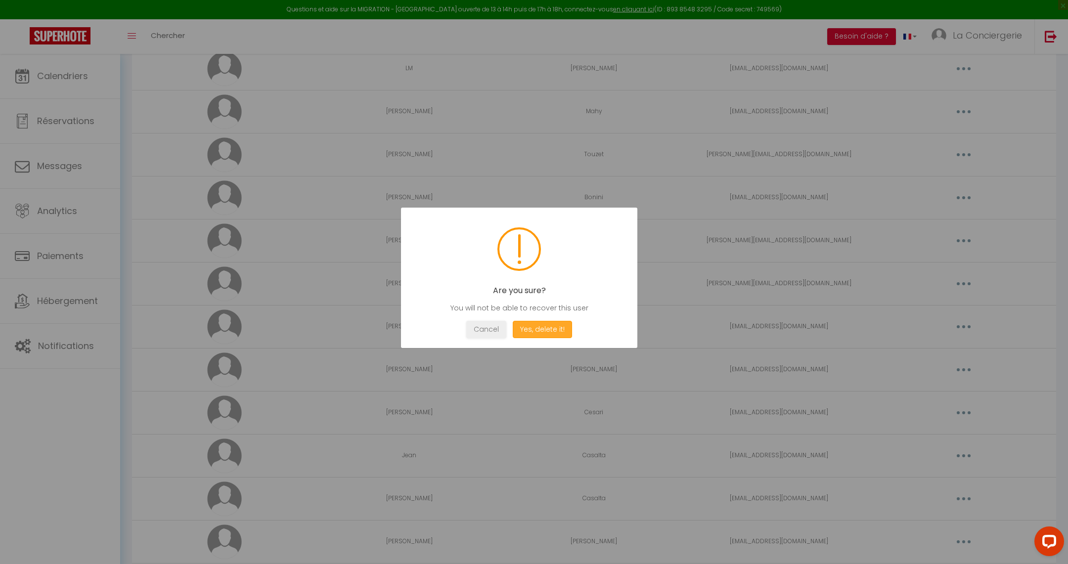
click at [537, 328] on button "Yes, delete it!" at bounding box center [542, 329] width 59 height 17
click at [517, 327] on button "OK" at bounding box center [519, 329] width 25 height 17
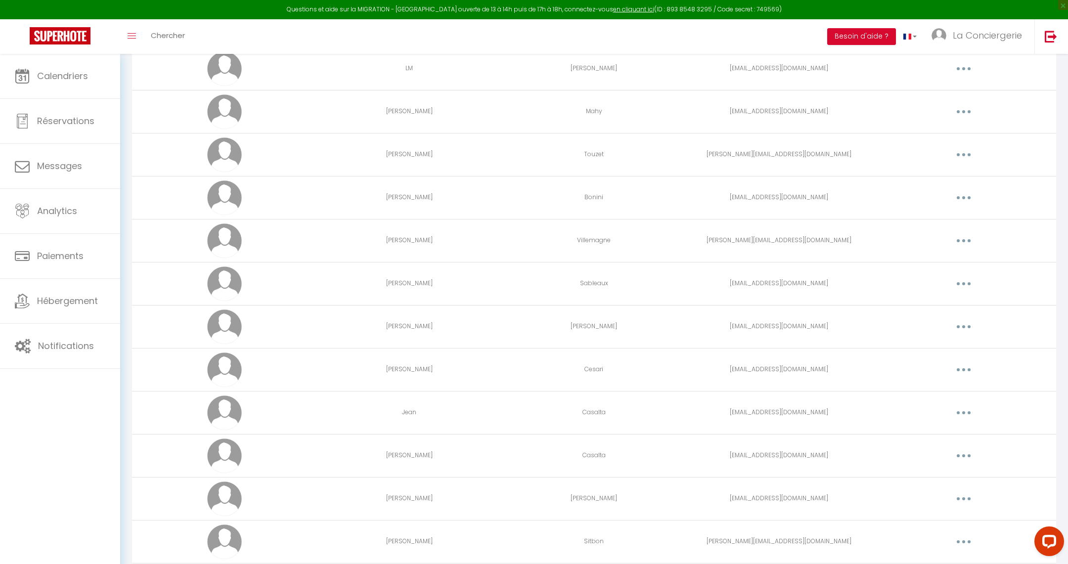
scroll to position [218, 0]
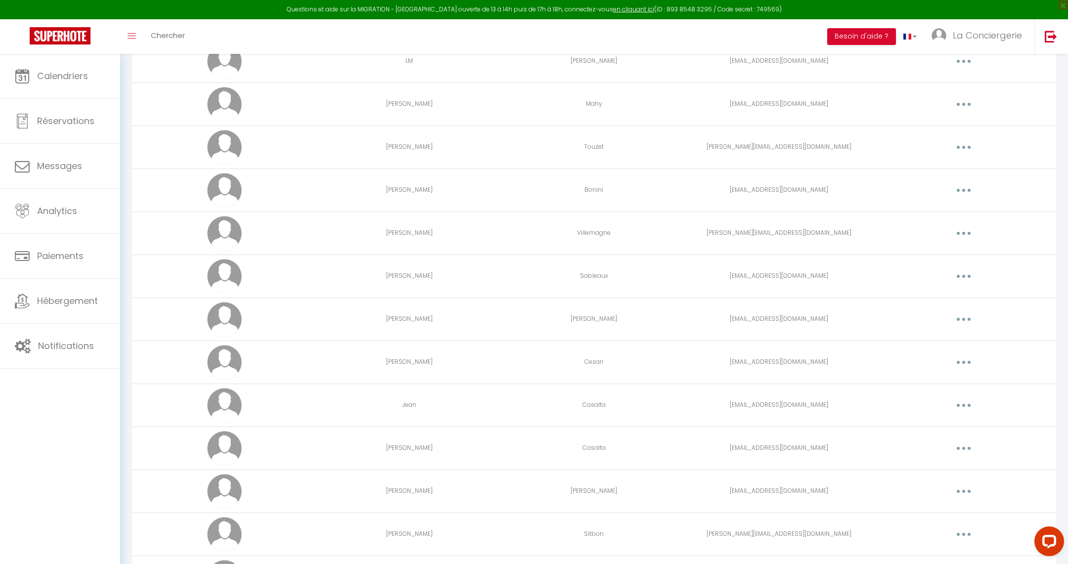
click at [967, 402] on button "button" at bounding box center [964, 406] width 28 height 16
click at [928, 441] on link "Supprimer" at bounding box center [938, 446] width 73 height 17
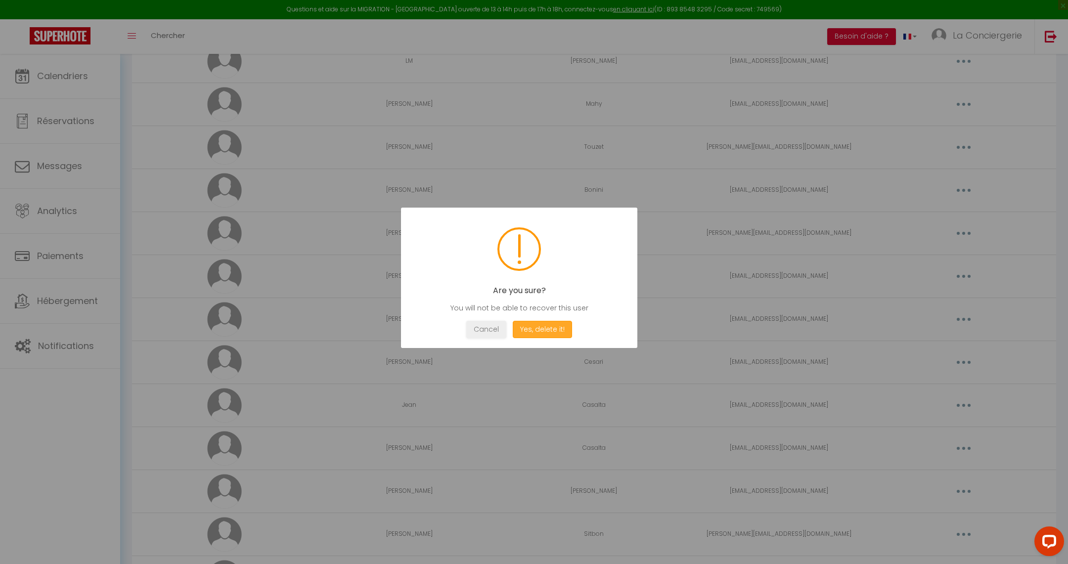
click at [544, 330] on button "Yes, delete it!" at bounding box center [542, 329] width 59 height 17
click at [515, 327] on button "OK" at bounding box center [519, 329] width 25 height 17
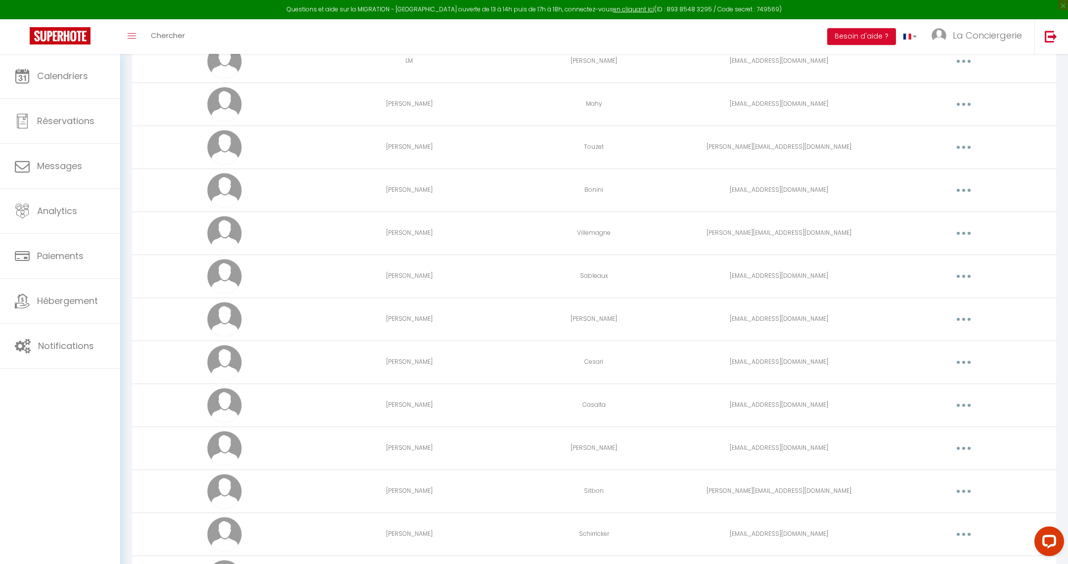
click at [963, 400] on button "button" at bounding box center [964, 406] width 28 height 16
click at [921, 443] on link "Supprimer" at bounding box center [938, 446] width 73 height 17
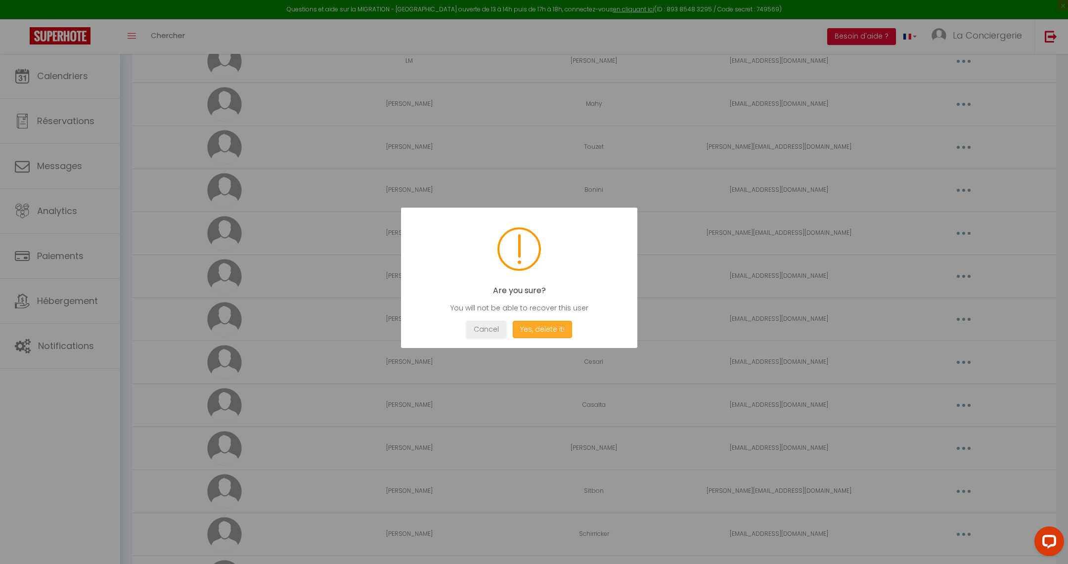
click at [546, 330] on button "Yes, delete it!" at bounding box center [542, 329] width 59 height 17
click at [524, 332] on button "OK" at bounding box center [519, 329] width 25 height 17
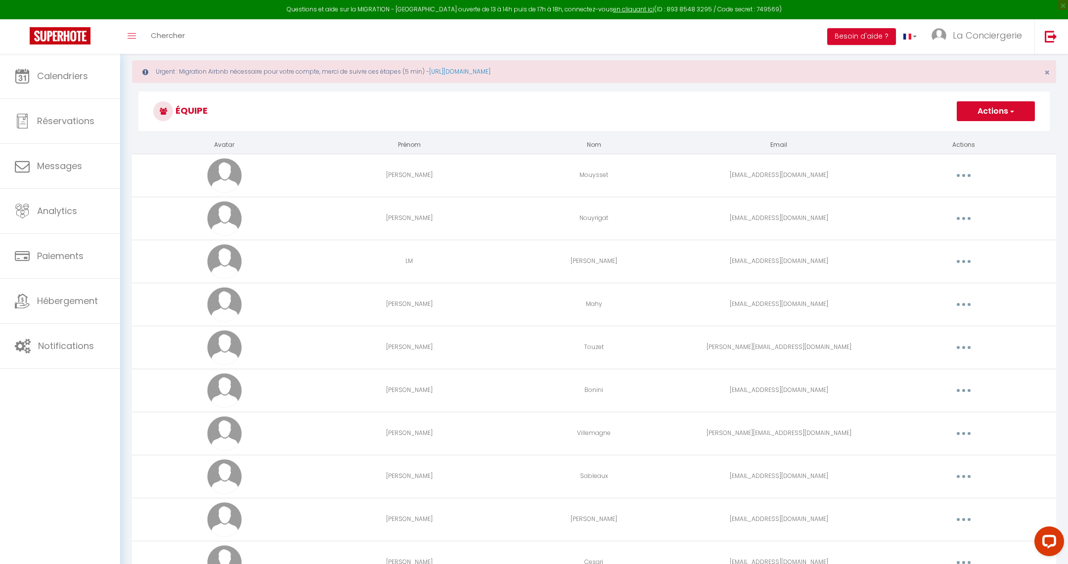
scroll to position [0, 0]
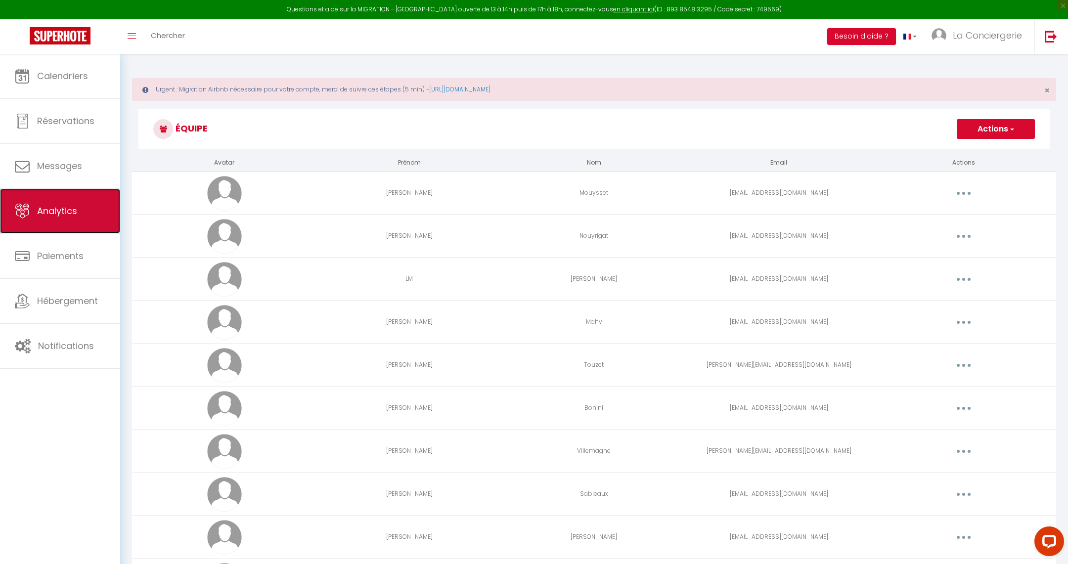
click at [83, 218] on link "Analytics" at bounding box center [60, 211] width 120 height 45
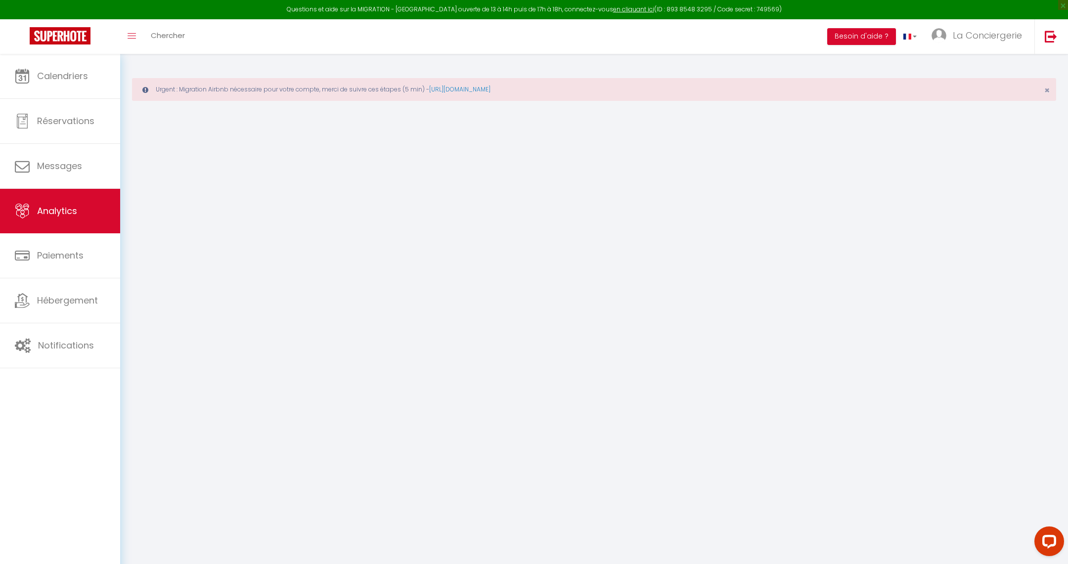
select select "2025"
select select "8"
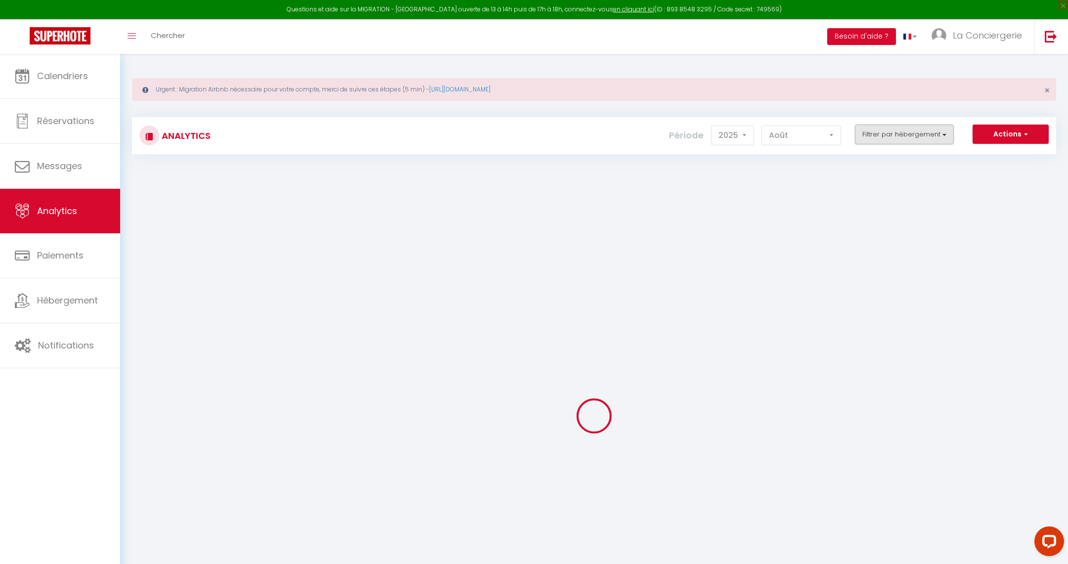
checkbox input "false"
checkbox parking "false"
checkbox piscine "false"
checkbox gratuit "false"
checkbox Montaiguet "false"
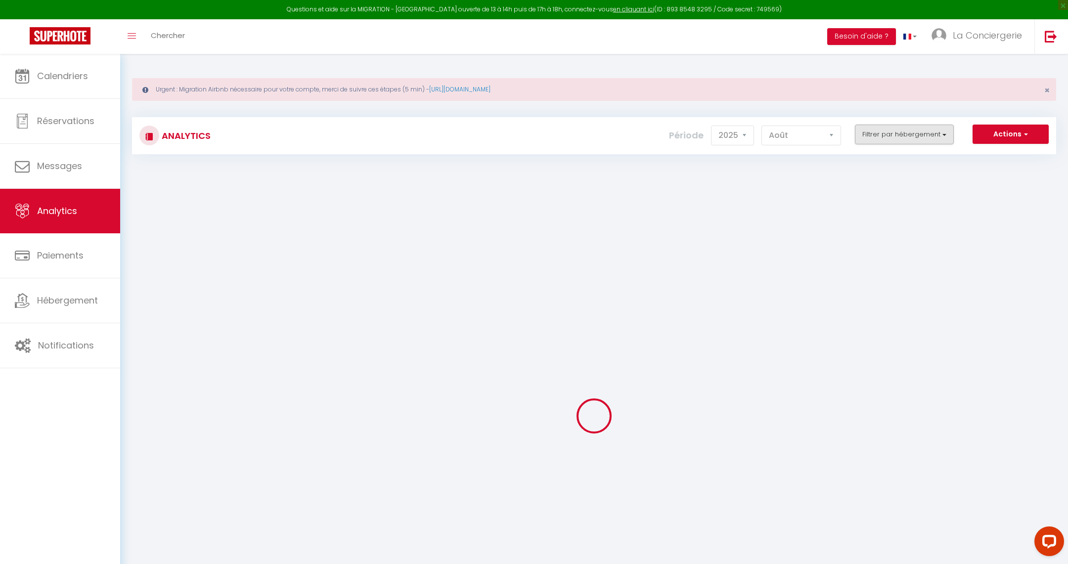
checkbox balcon "false"
checkbox ascensceur "false"
checkbox T3 "false"
checkbox Provence "false"
checkbox Victoire "false"
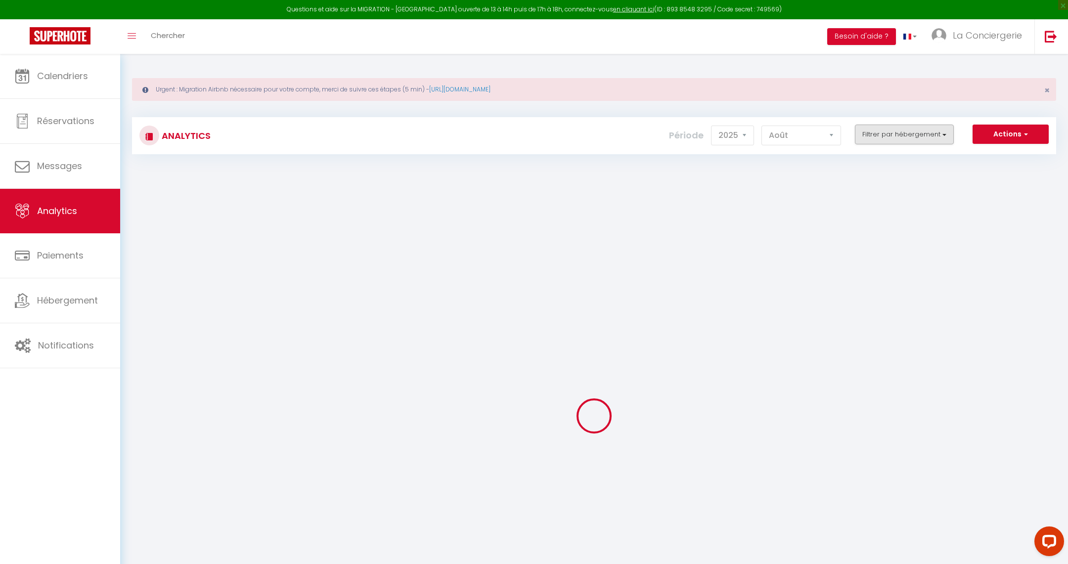
checkbox Pinède "false"
checkbox d\'Aix "false"
checkbox Aix-en-Provence "false"
checkbox Parking "false"
checkbox Contemporaine "false"
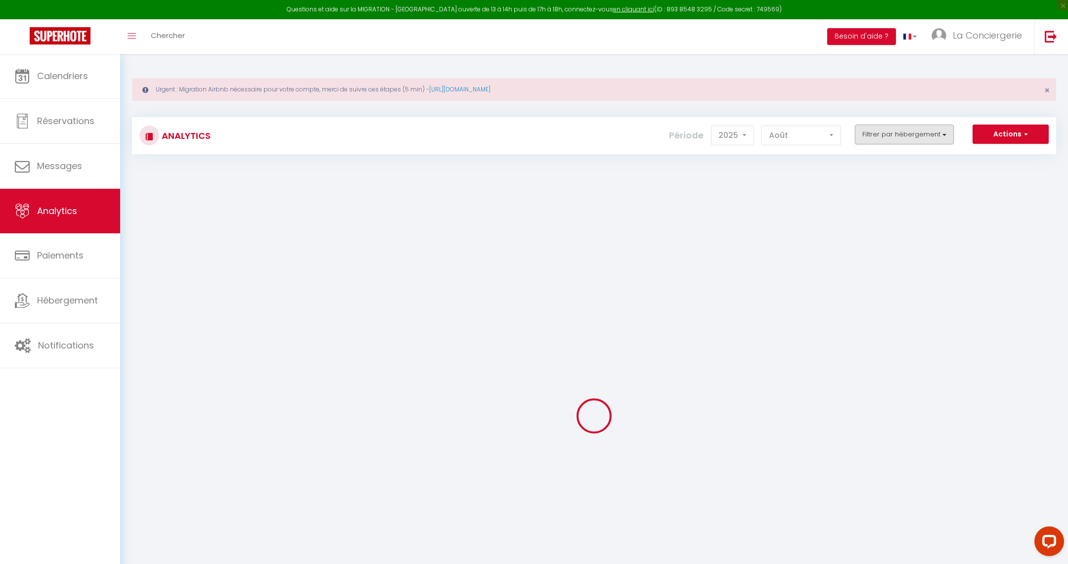
checkbox deux "false"
checkbox Aix "false"
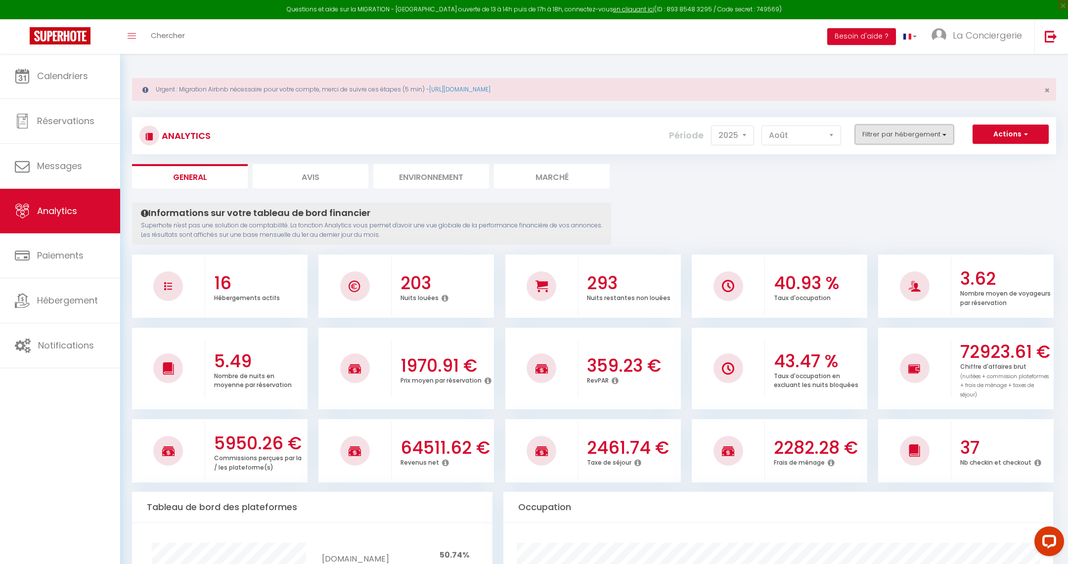
click at [927, 132] on button "Filtrer par hébergement" at bounding box center [904, 135] width 99 height 20
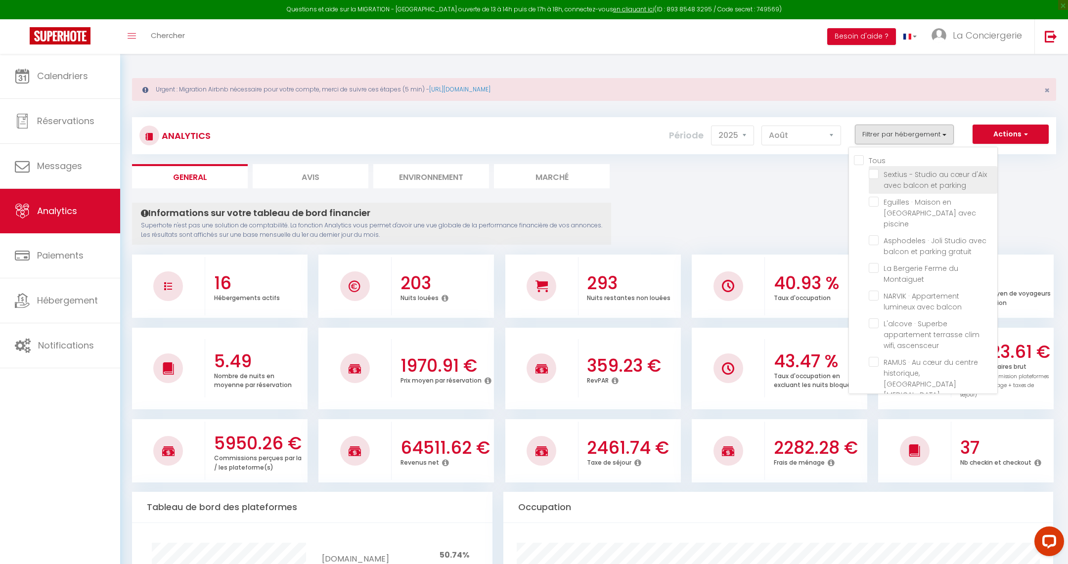
click at [875, 179] on li "Sextius - Studio au cœur d'Aix avec balcon et parking" at bounding box center [933, 180] width 129 height 28
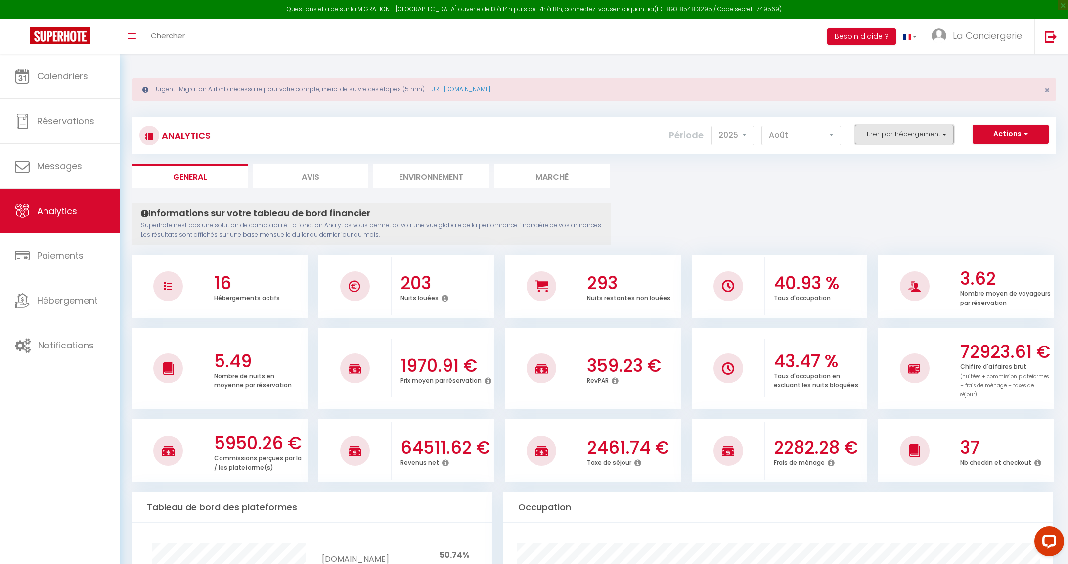
click at [876, 126] on button "Filtrer par hébergement" at bounding box center [904, 135] width 99 height 20
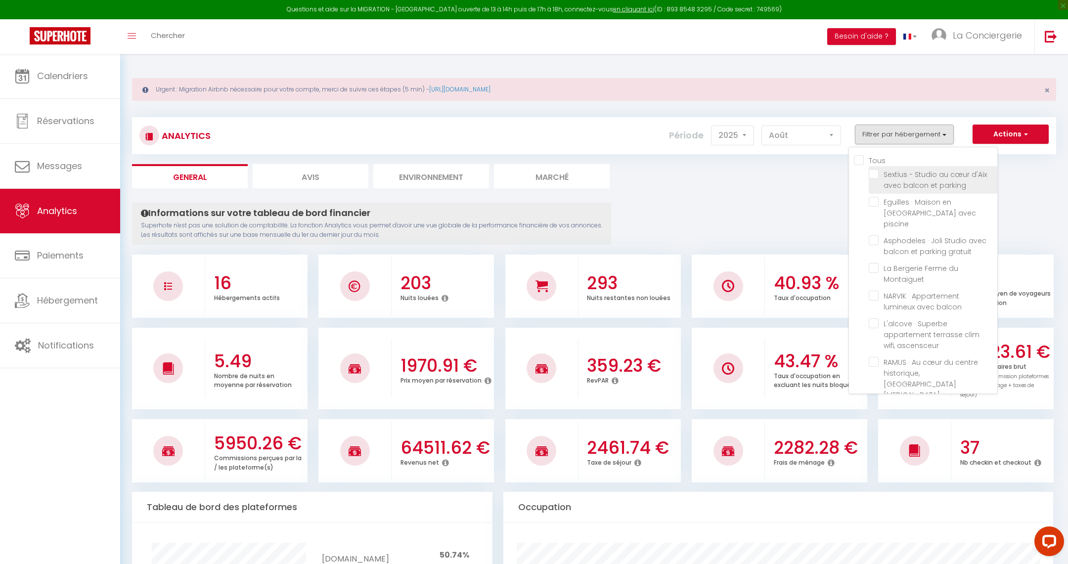
click at [874, 176] on parking "checkbox" at bounding box center [933, 174] width 129 height 10
checkbox parking "true"
checkbox piscine "false"
checkbox gratuit "false"
checkbox Montaiguet "false"
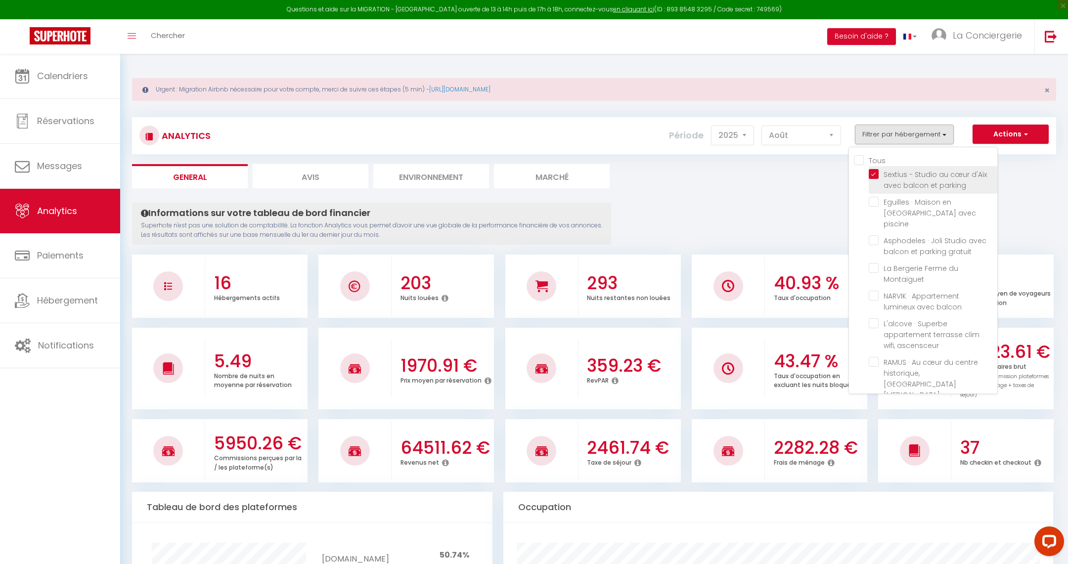
checkbox balcon "false"
checkbox ascensceur "false"
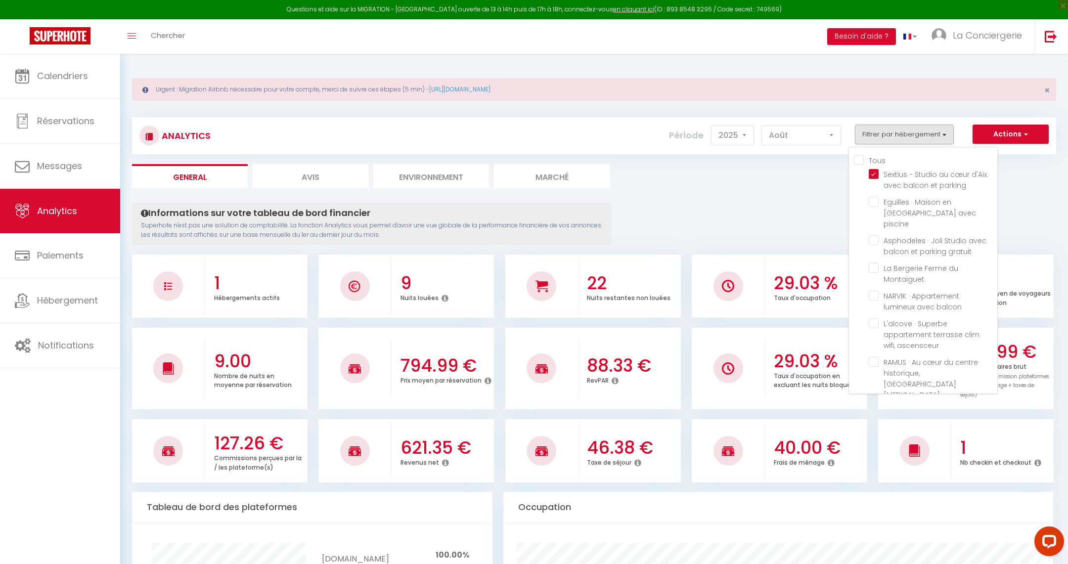
click at [773, 180] on ul "General Avis Environnement Marché" at bounding box center [594, 176] width 924 height 24
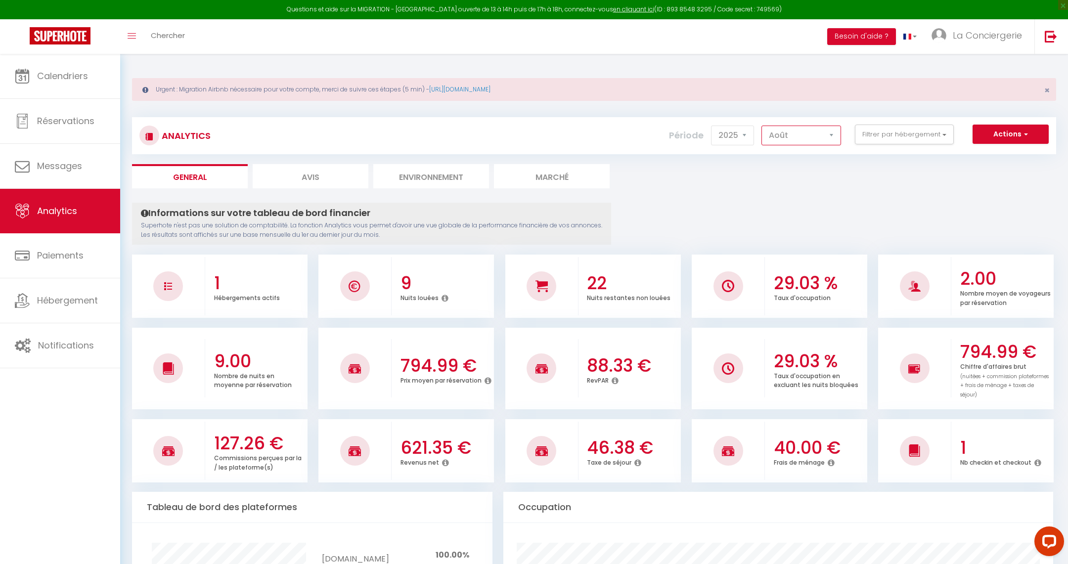
click at [782, 131] on select "[PERSON_NAME] Mars [PERSON_NAME] Juin Juillet Août Septembre Octobre Novembre D…" at bounding box center [802, 136] width 80 height 20
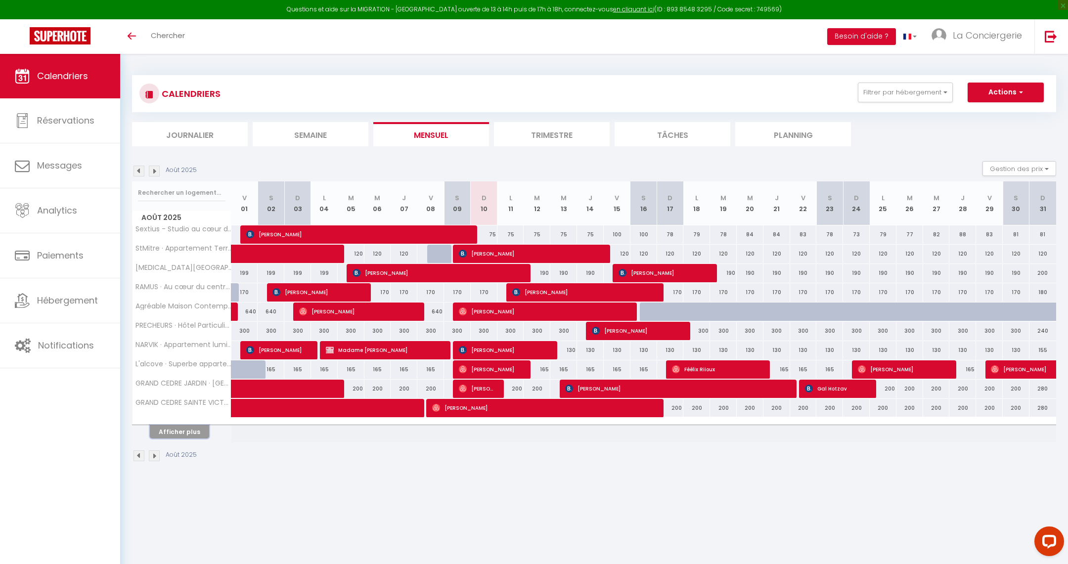
click at [171, 428] on button "Afficher plus" at bounding box center [179, 431] width 59 height 13
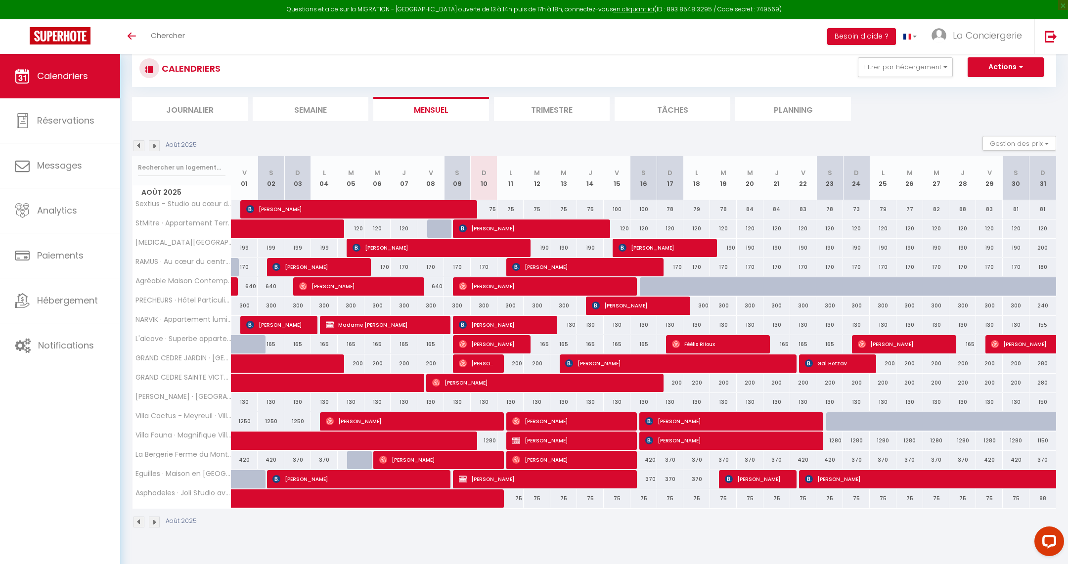
scroll to position [35, 0]
